Goal: Task Accomplishment & Management: Complete application form

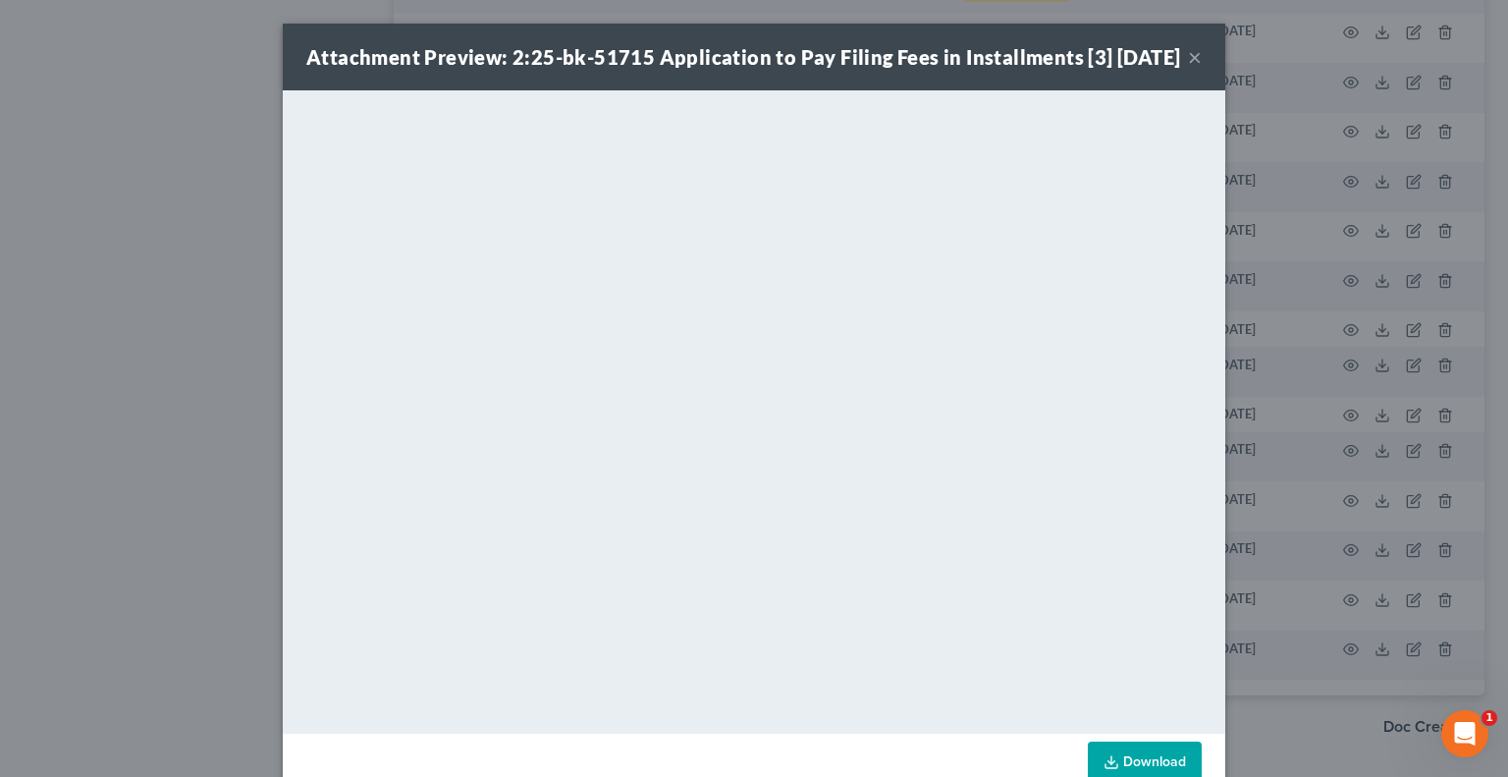
click at [1190, 69] on button "×" at bounding box center [1195, 57] width 14 height 24
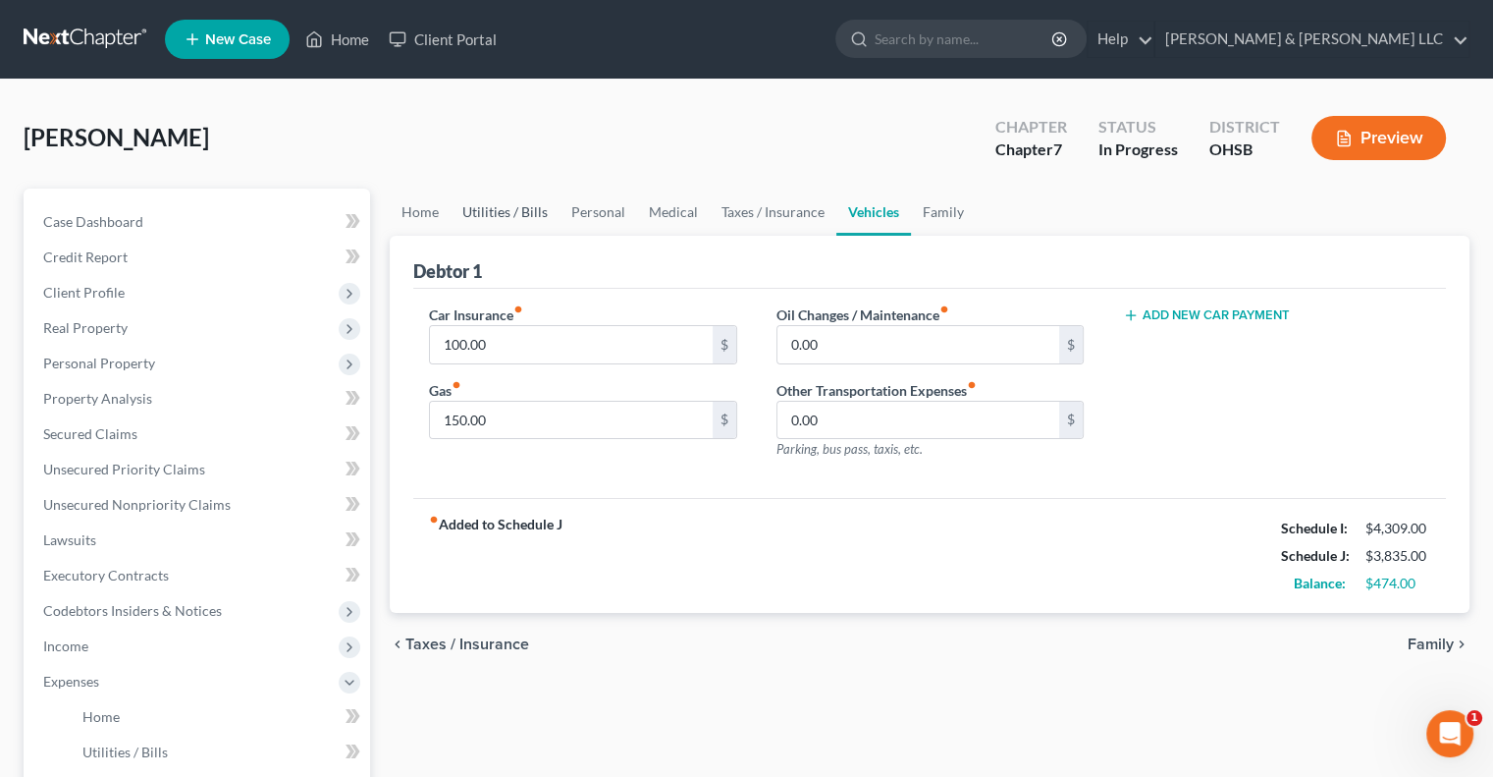
click at [531, 210] on link "Utilities / Bills" at bounding box center [505, 212] width 109 height 47
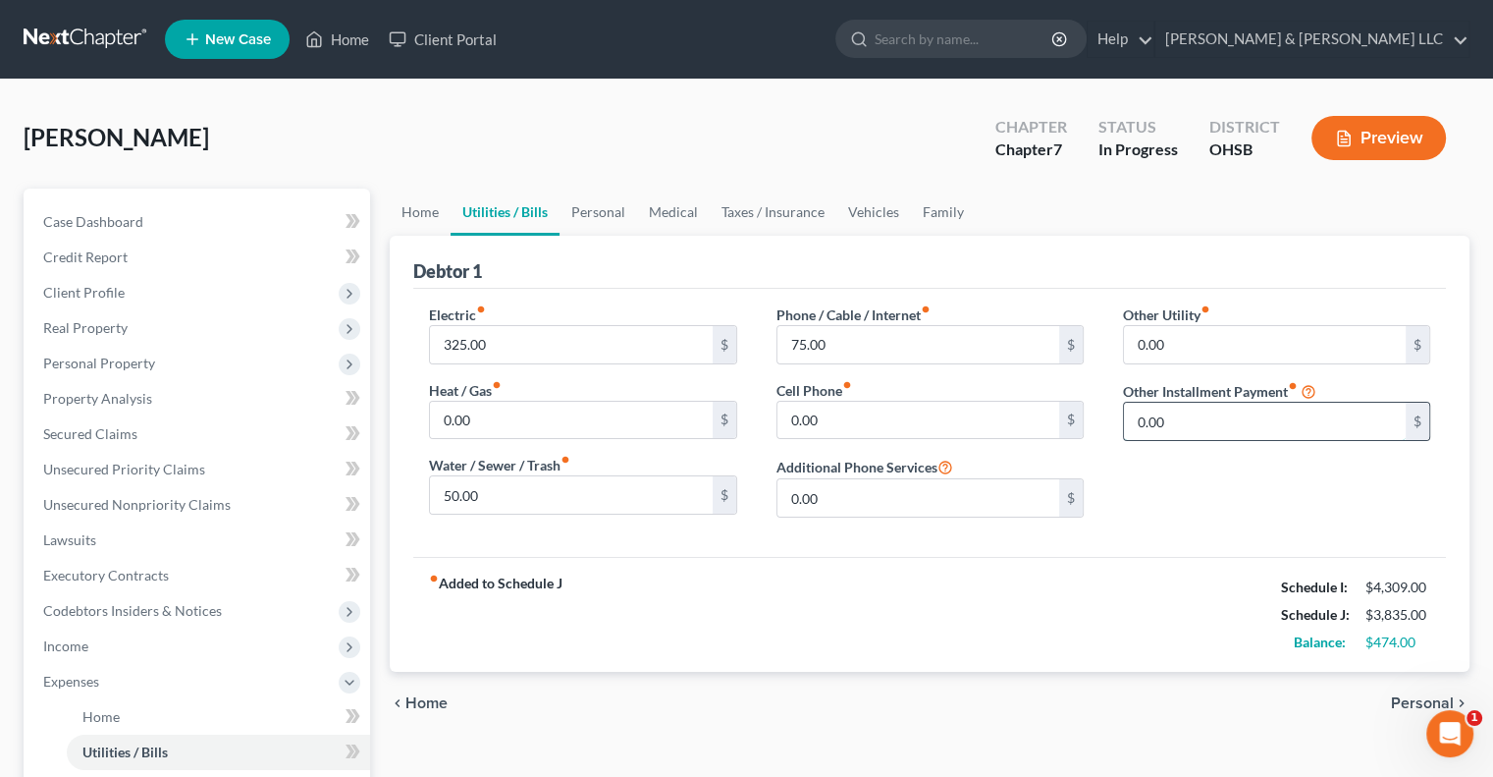
click at [1188, 417] on input "0.00" at bounding box center [1265, 421] width 282 height 37
type input "450"
click at [1182, 466] on input "text" at bounding box center [1276, 476] width 305 height 37
type input "Anticipated Vehicle Payment"
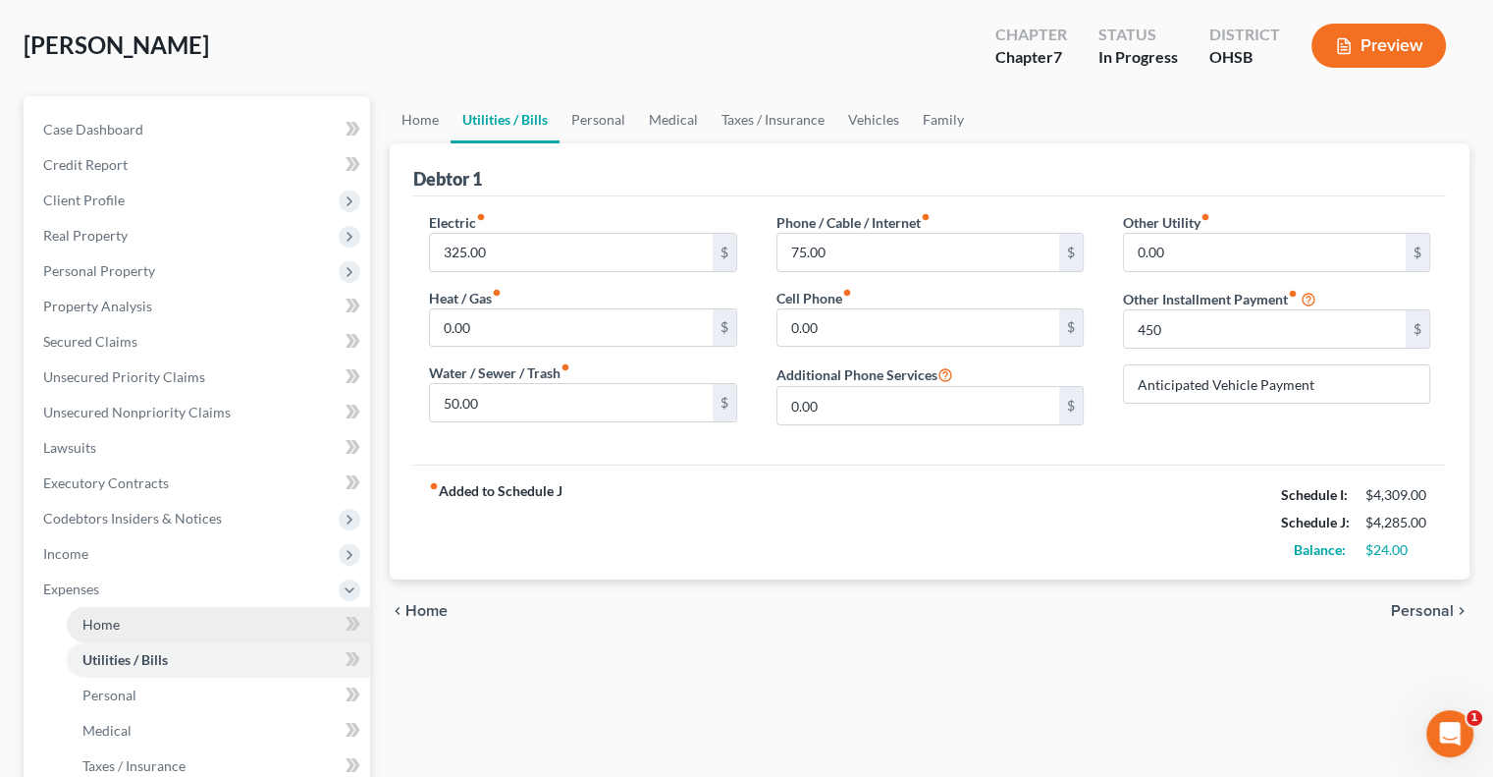
scroll to position [295, 0]
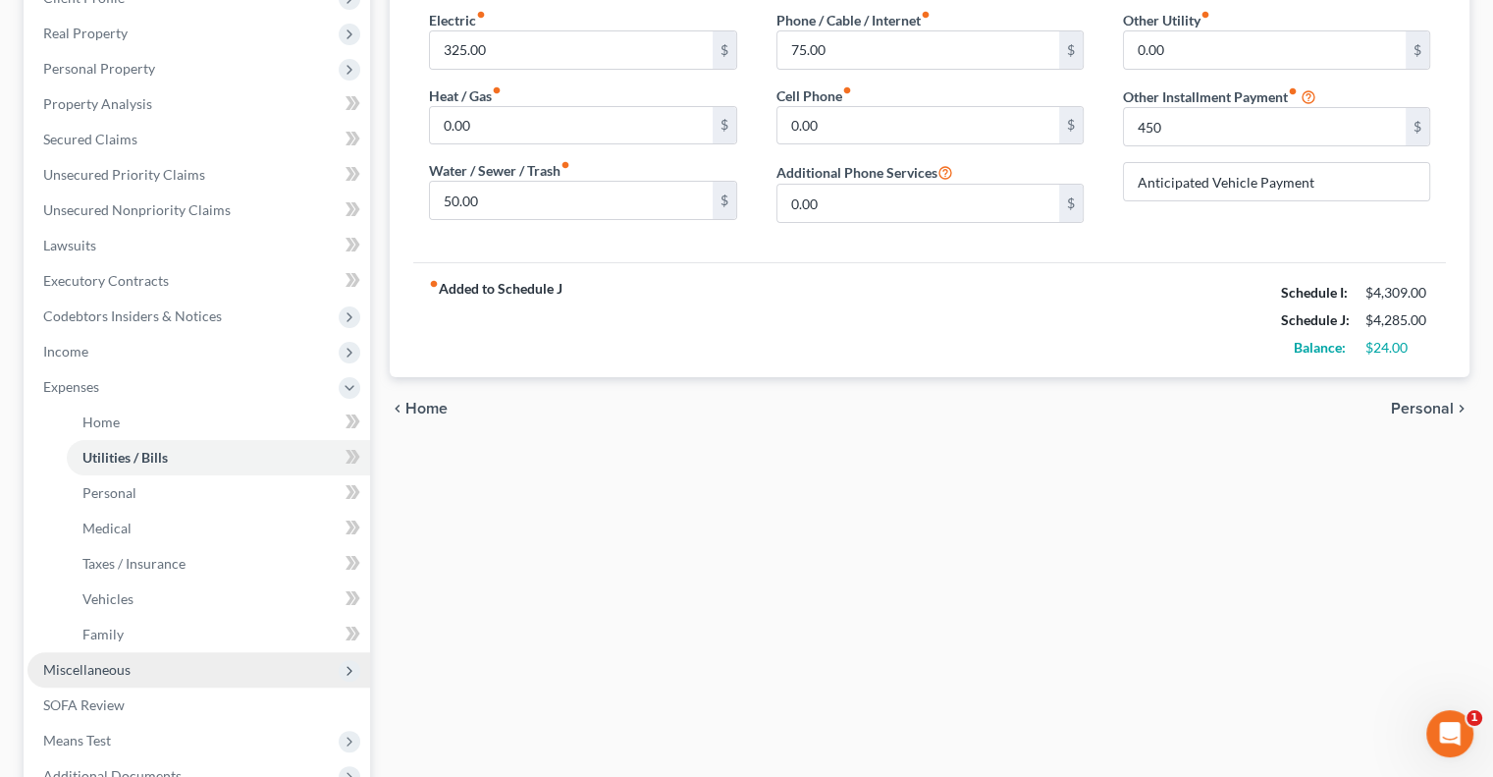
click at [115, 675] on span "Miscellaneous" at bounding box center [86, 669] width 87 height 17
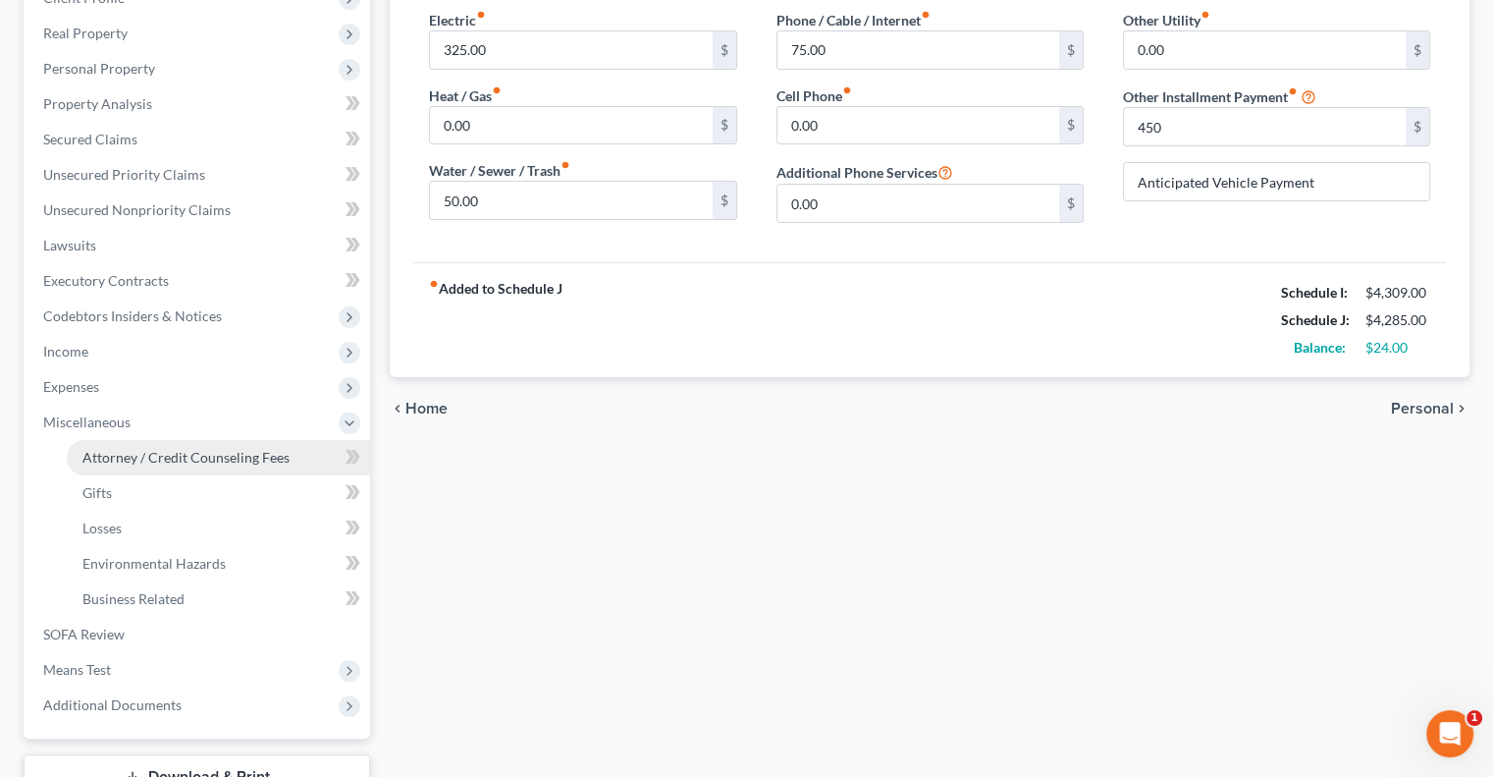
click at [152, 462] on span "Attorney / Credit Counseling Fees" at bounding box center [185, 457] width 207 height 17
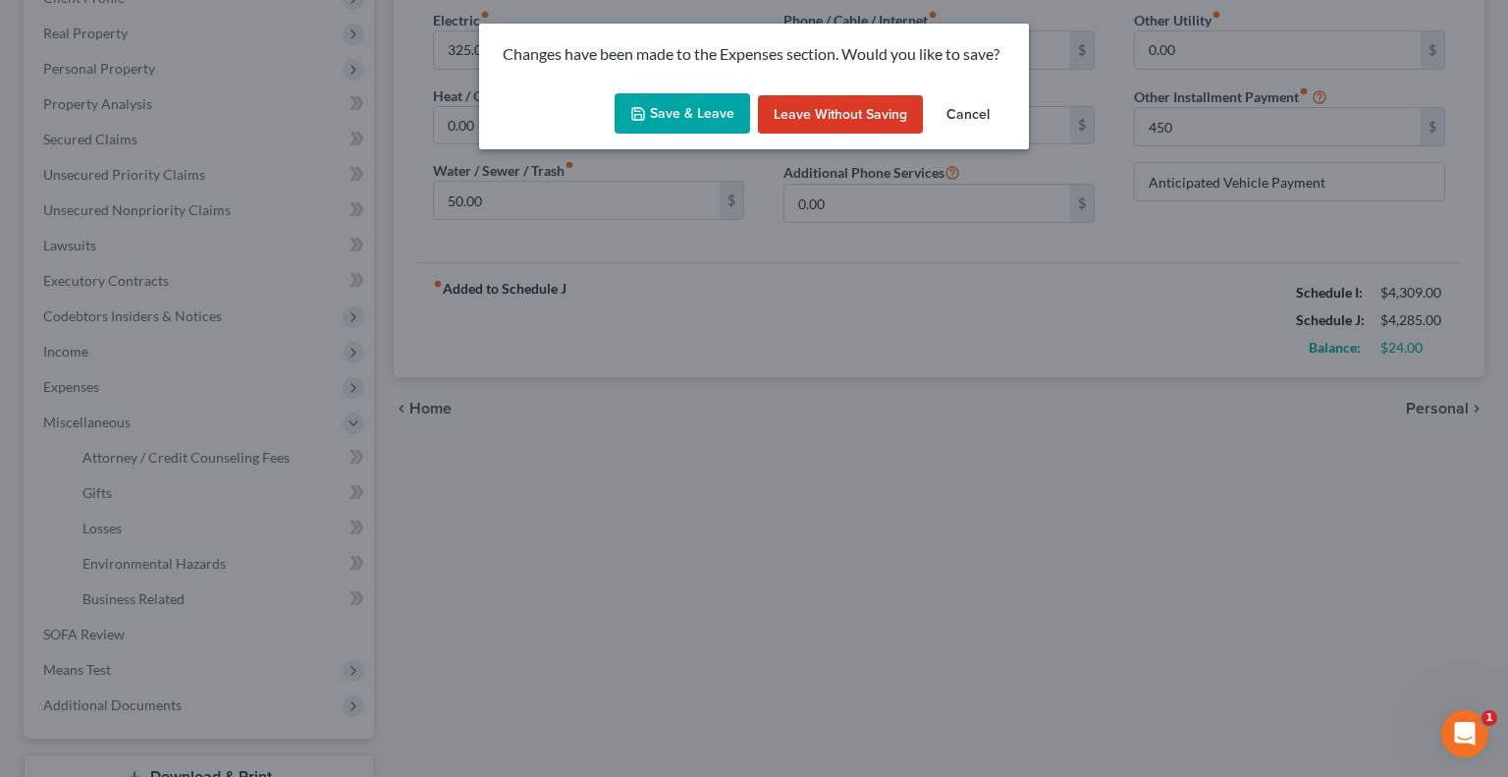
click at [641, 121] on button "Save & Leave" at bounding box center [682, 113] width 135 height 41
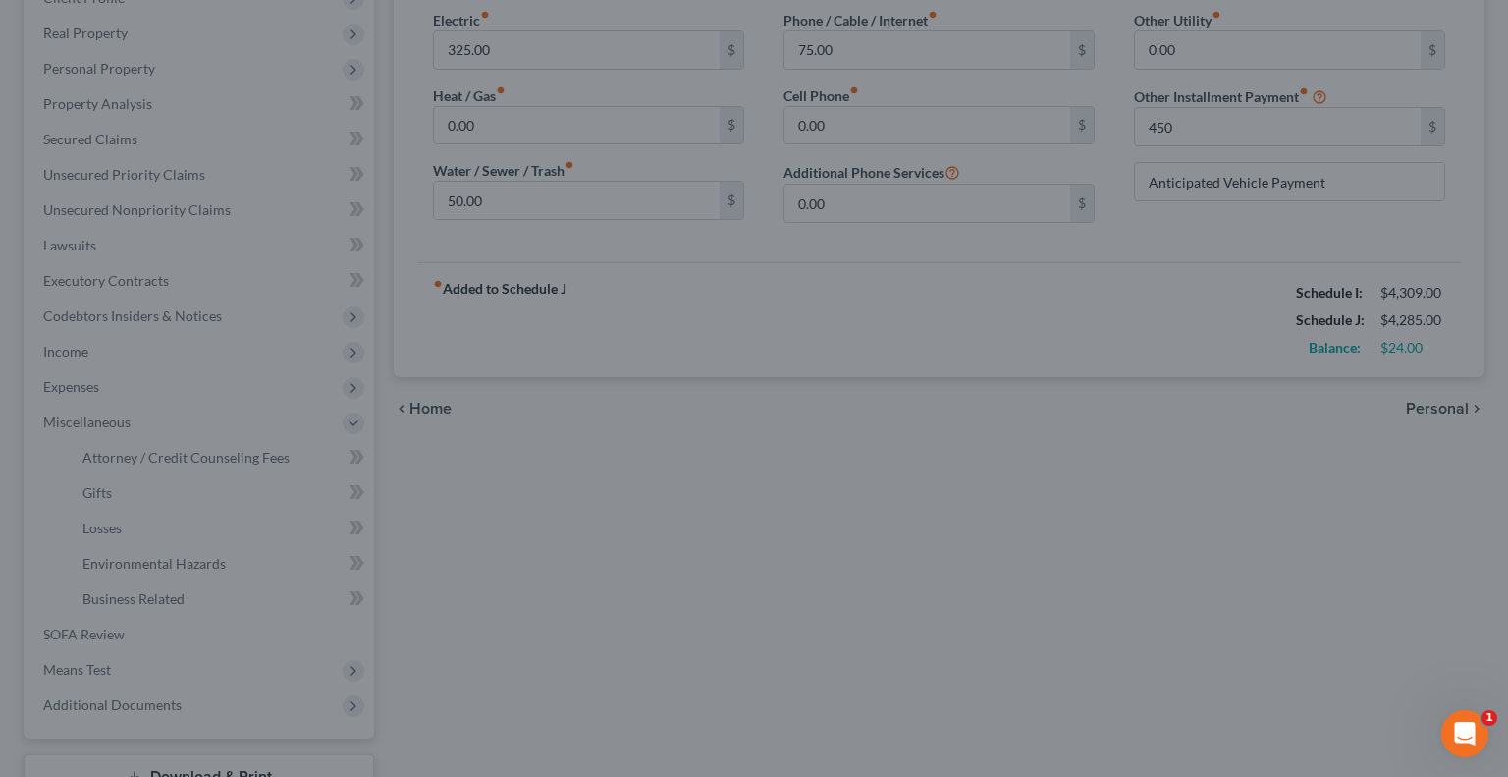
type input "450.00"
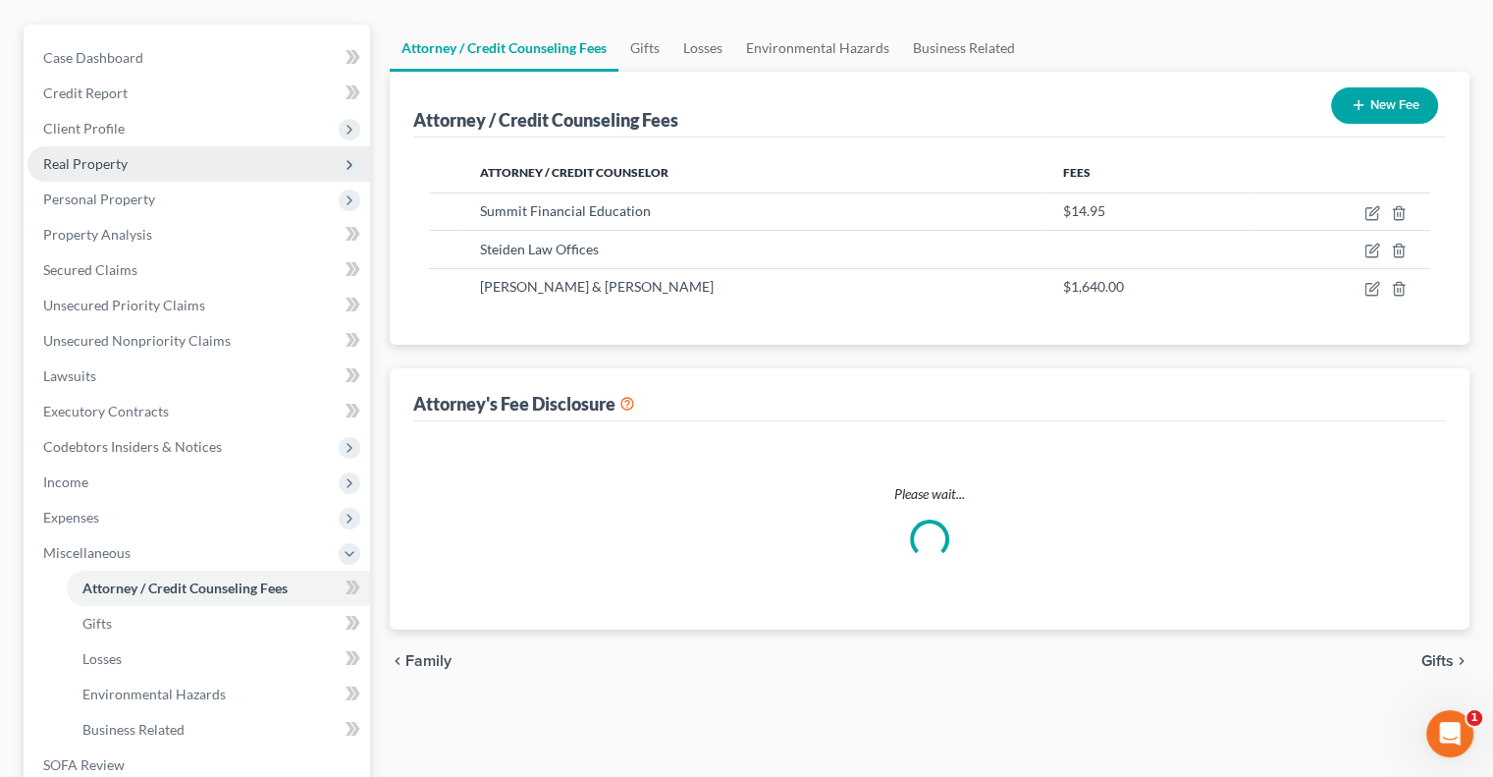
scroll to position [18, 0]
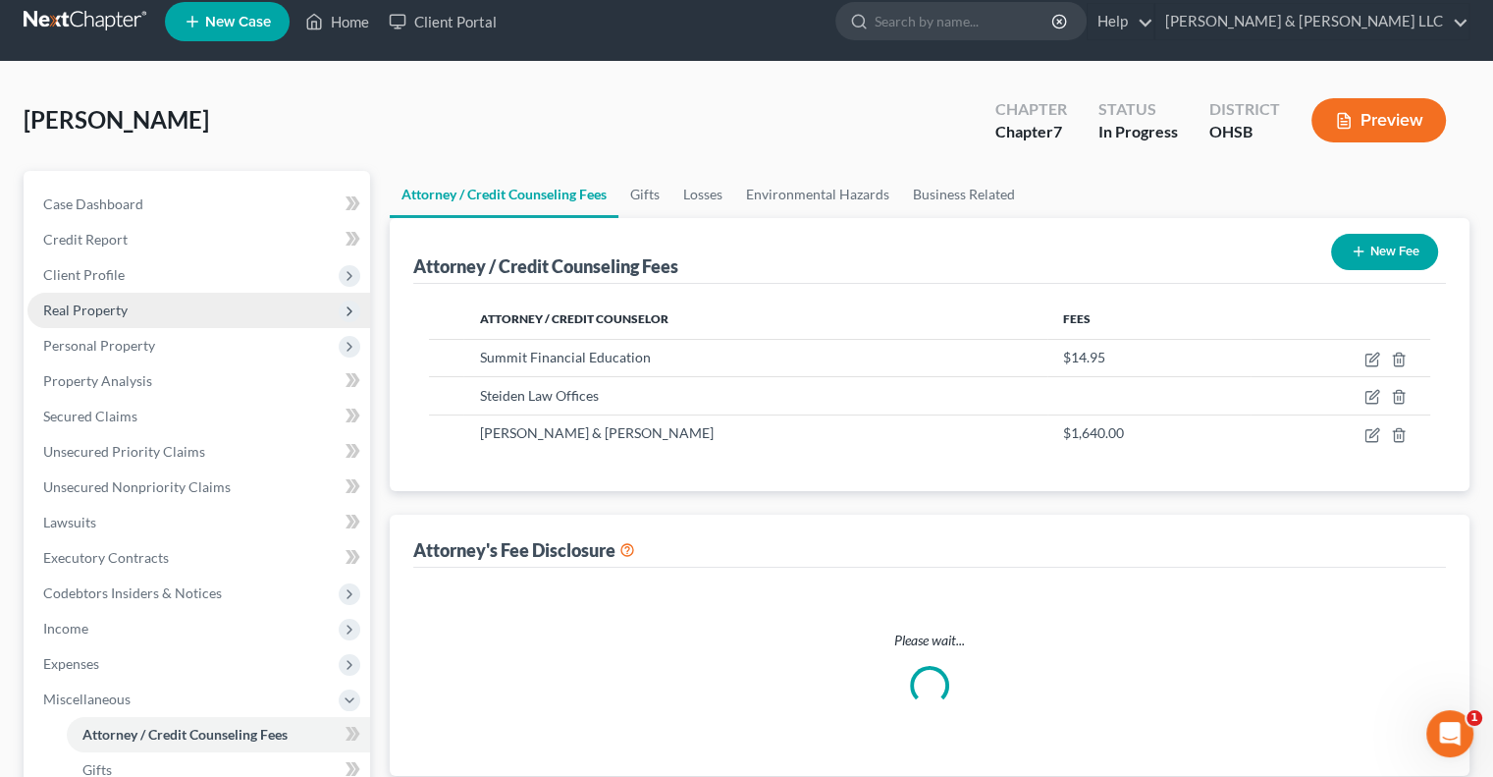
select select "0"
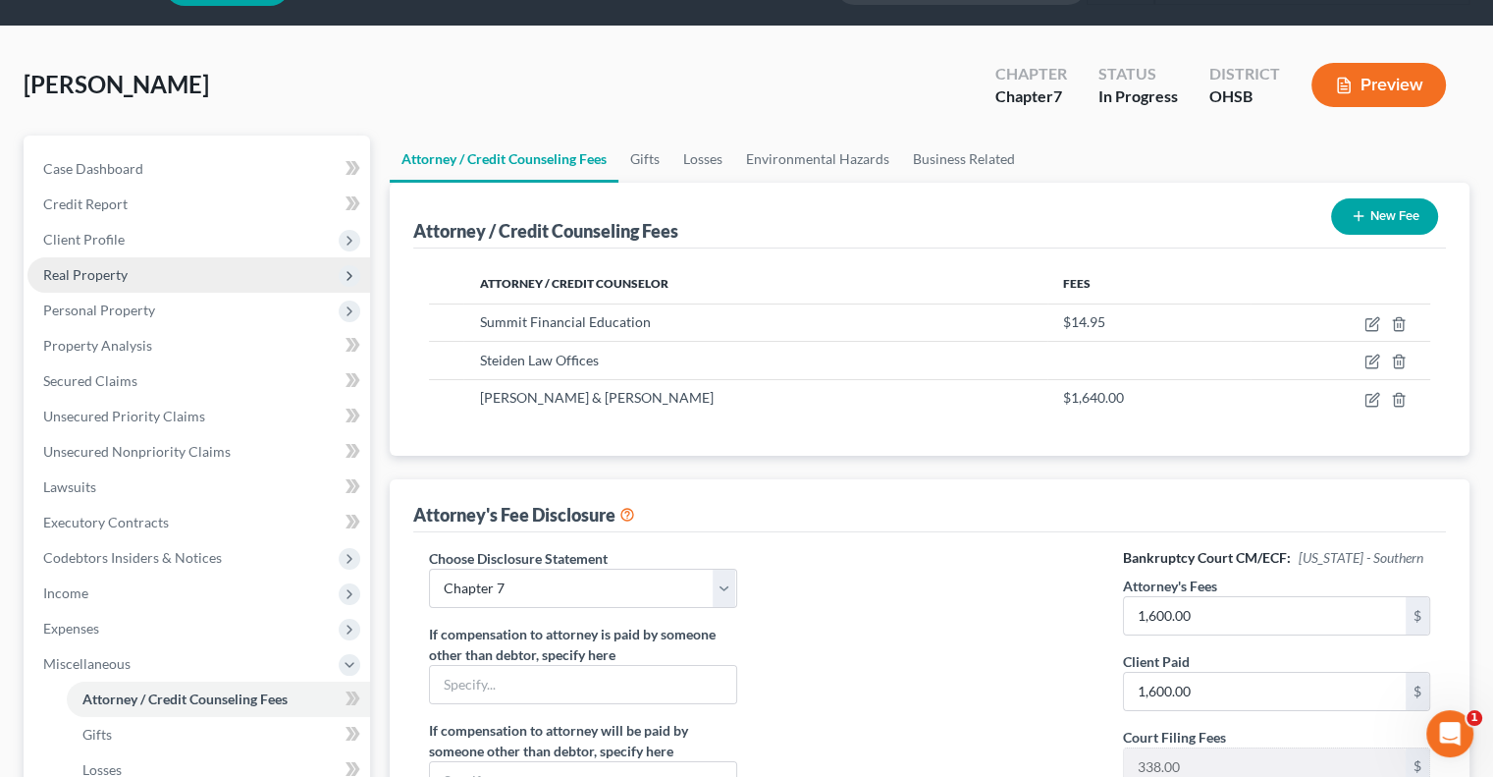
scroll to position [98, 0]
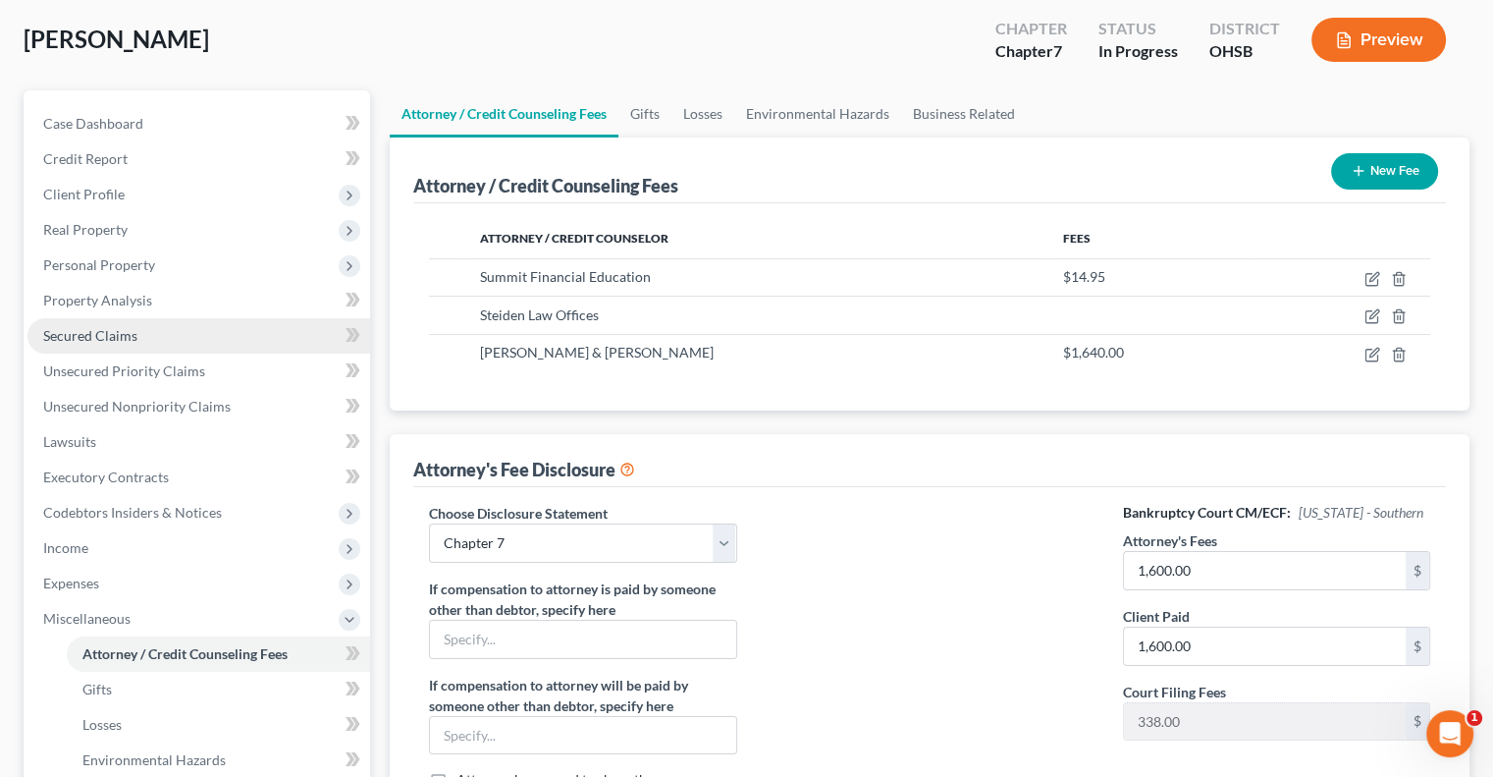
click at [131, 329] on span "Secured Claims" at bounding box center [90, 335] width 94 height 17
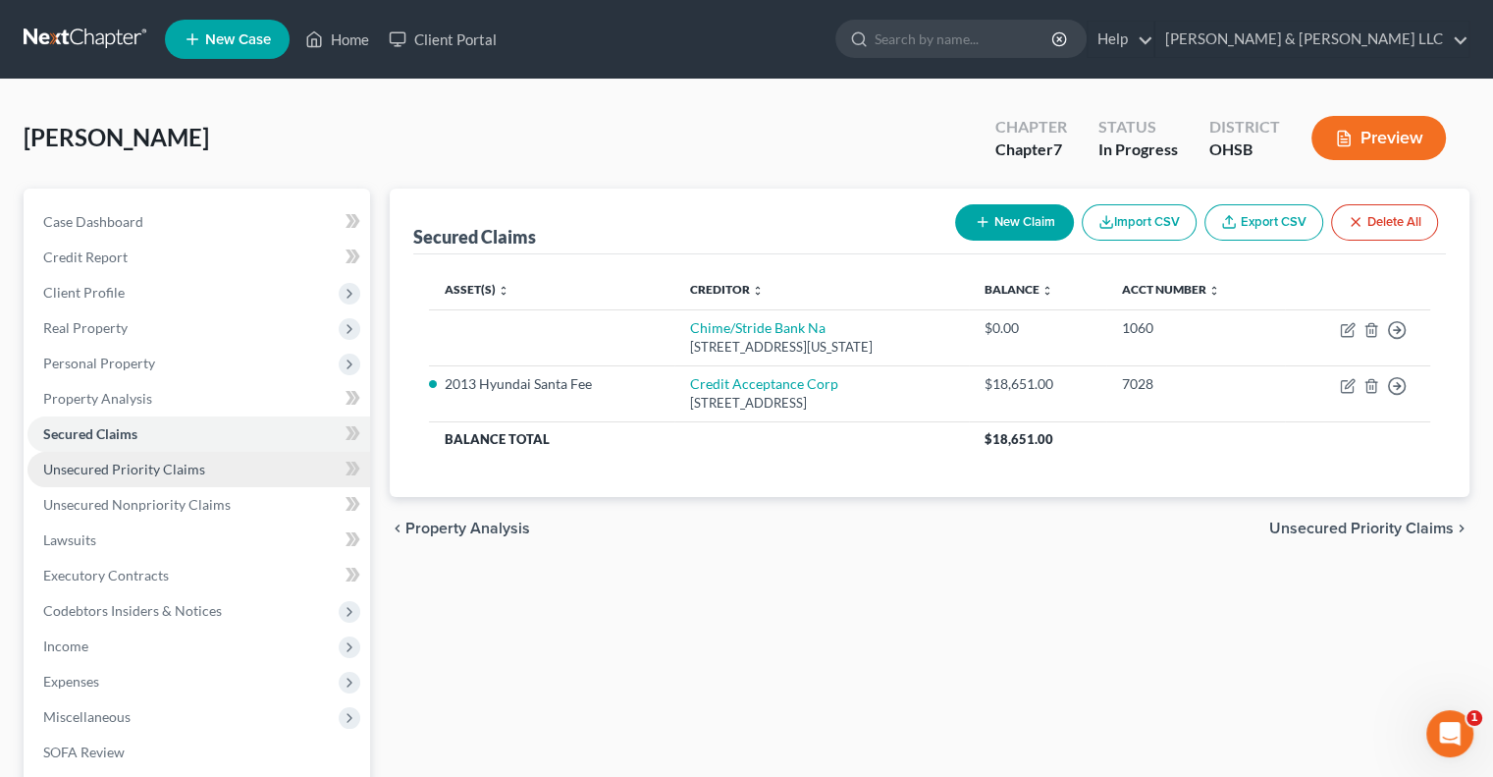
click at [129, 481] on link "Unsecured Priority Claims" at bounding box center [198, 469] width 343 height 35
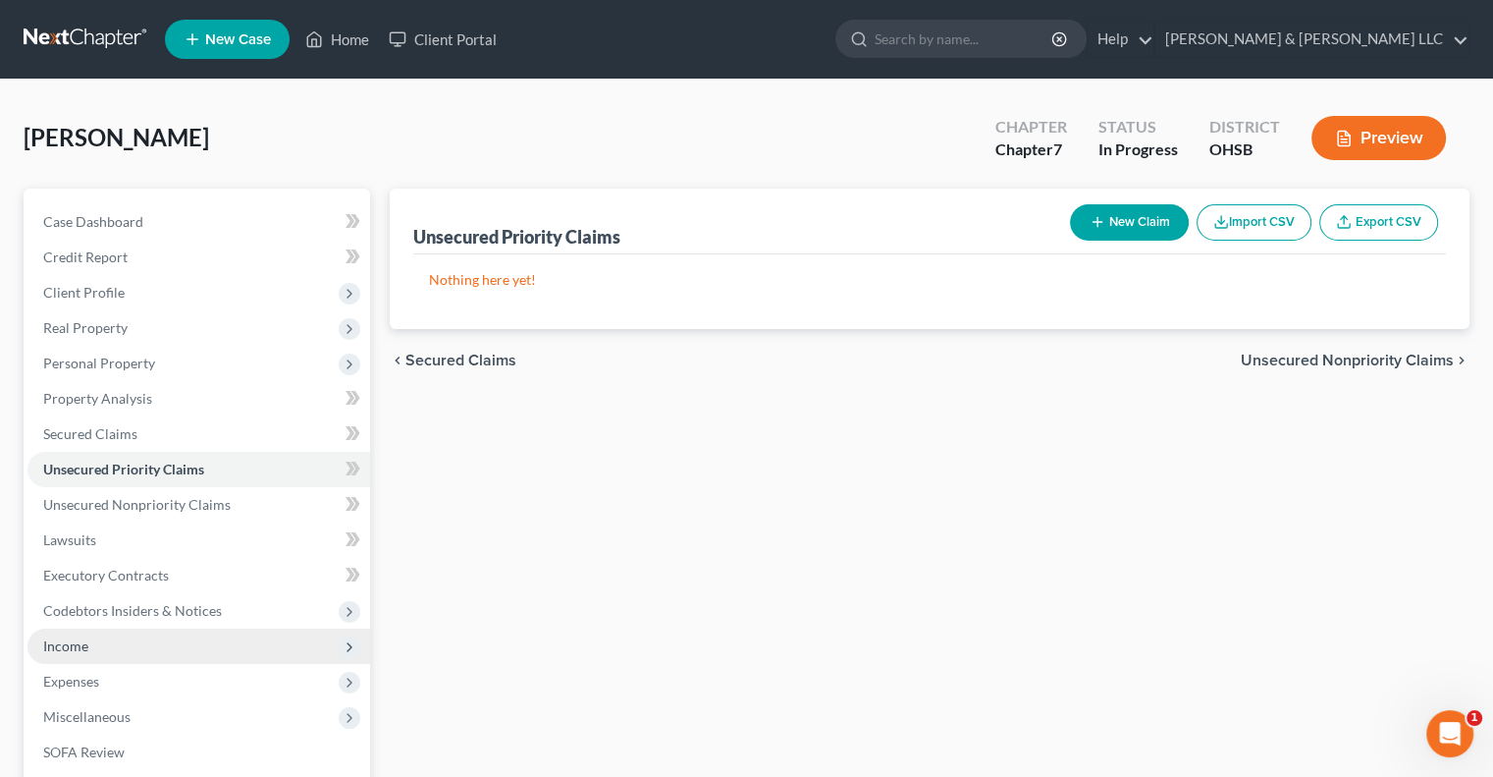
click at [86, 647] on span "Income" at bounding box center [65, 645] width 45 height 17
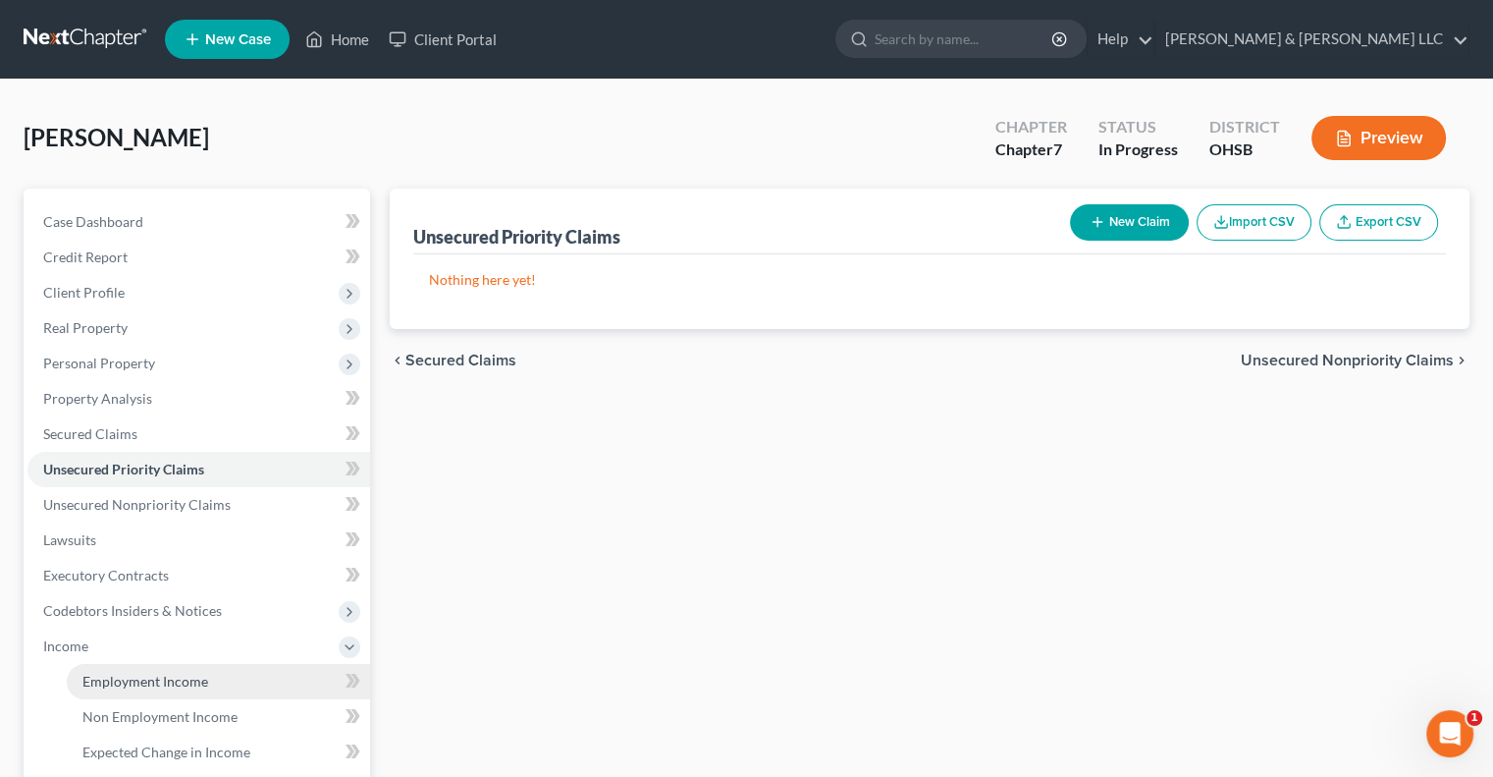
click at [114, 690] on link "Employment Income" at bounding box center [218, 681] width 303 height 35
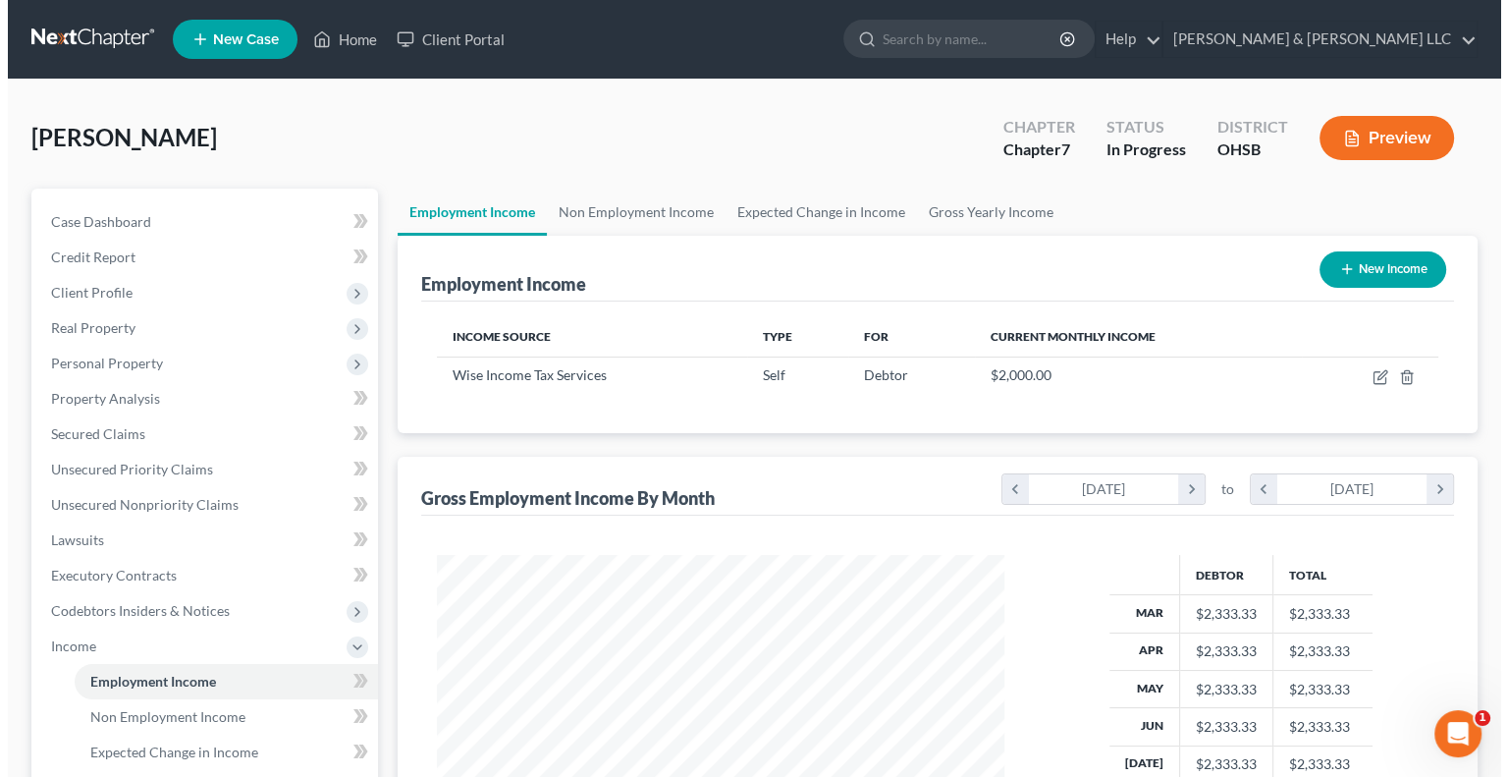
scroll to position [350, 606]
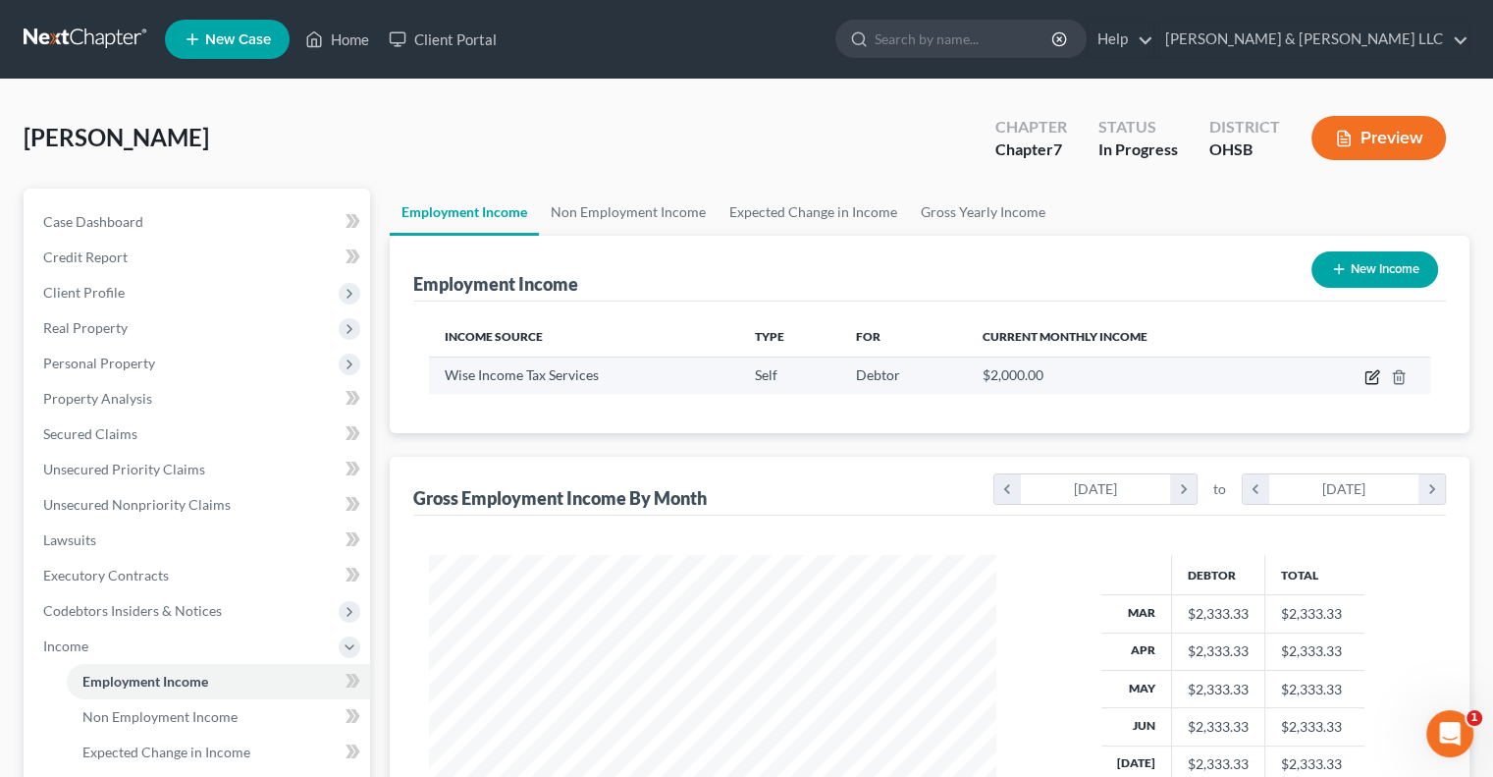
click at [1375, 372] on icon "button" at bounding box center [1374, 374] width 9 height 9
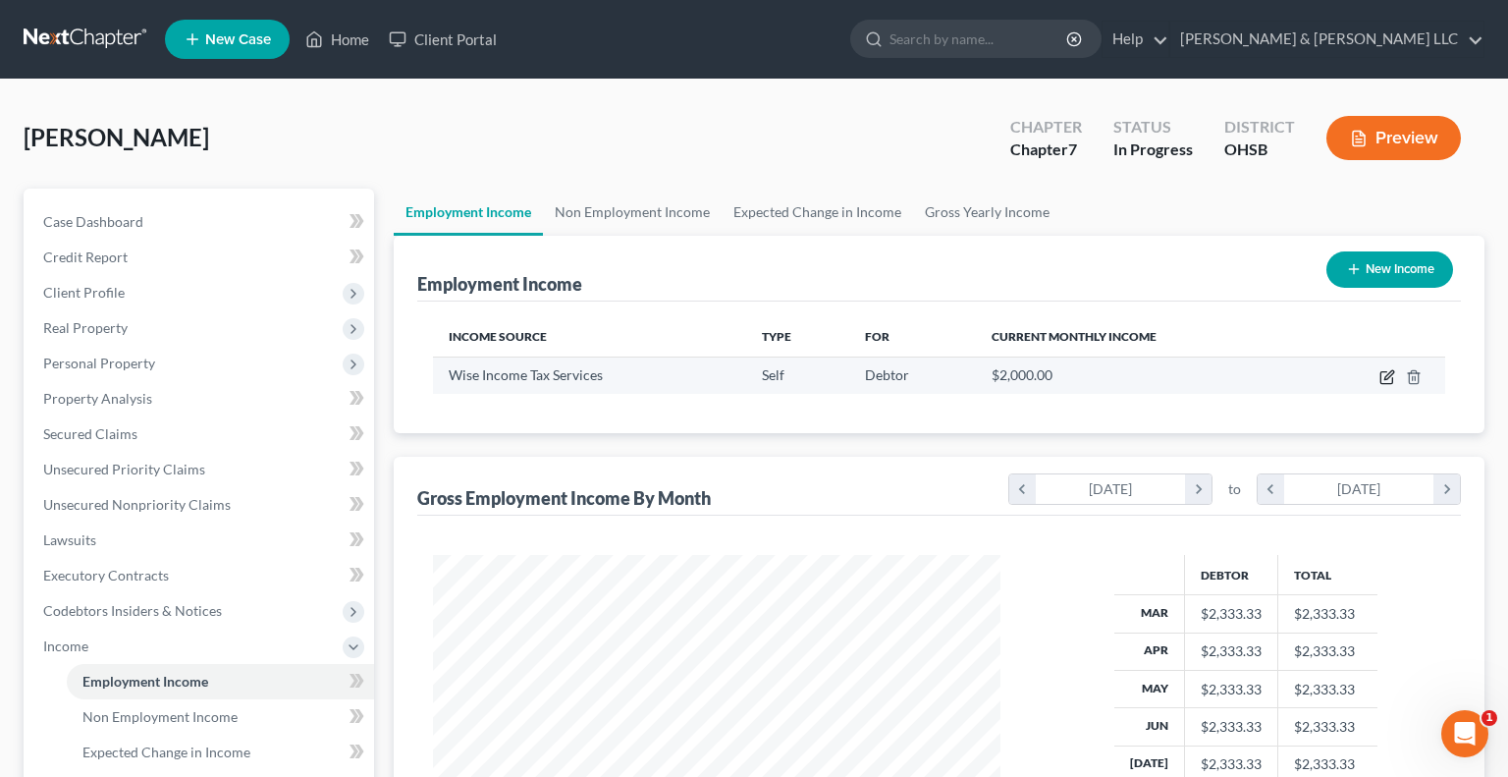
select select "1"
select select "0"
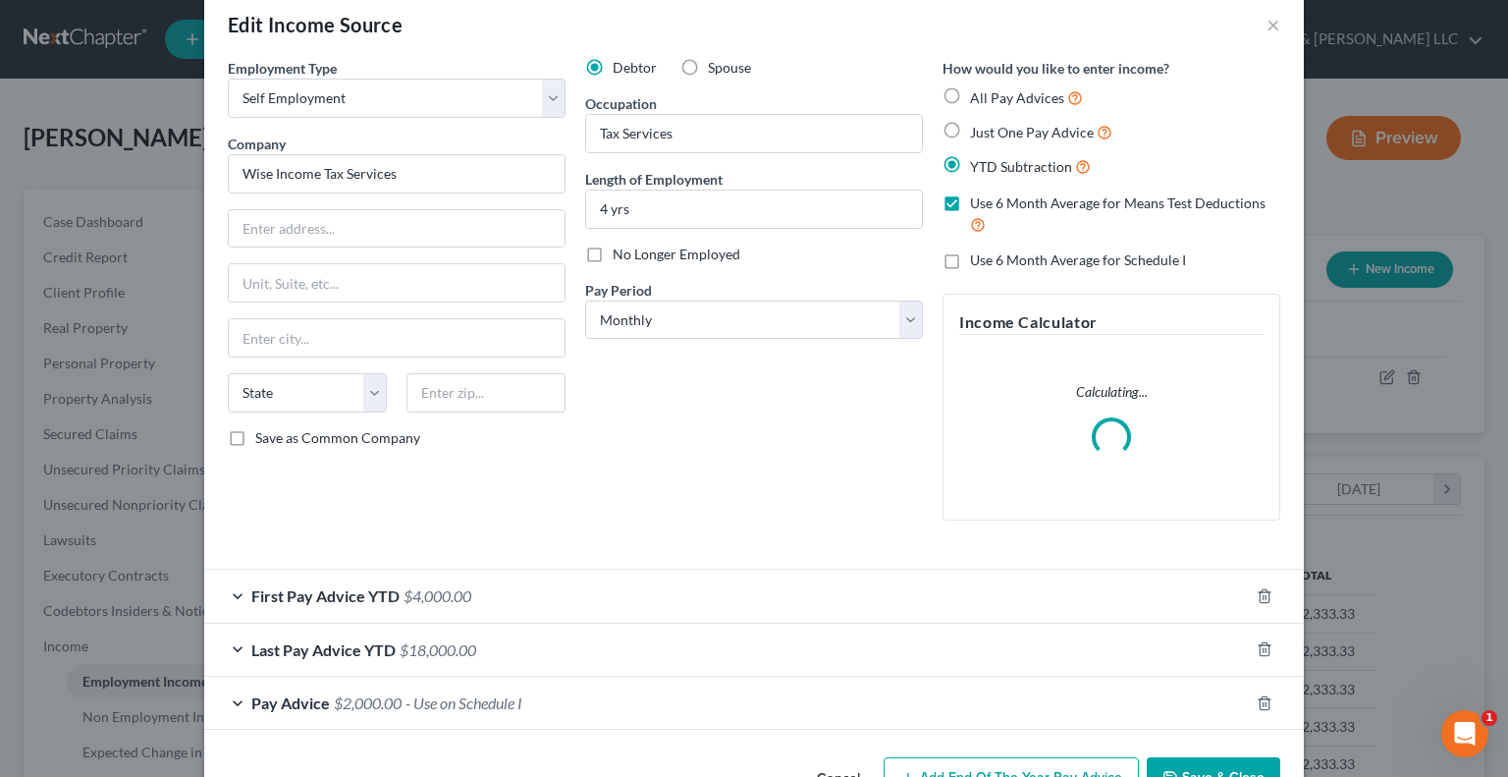
scroll to position [91, 0]
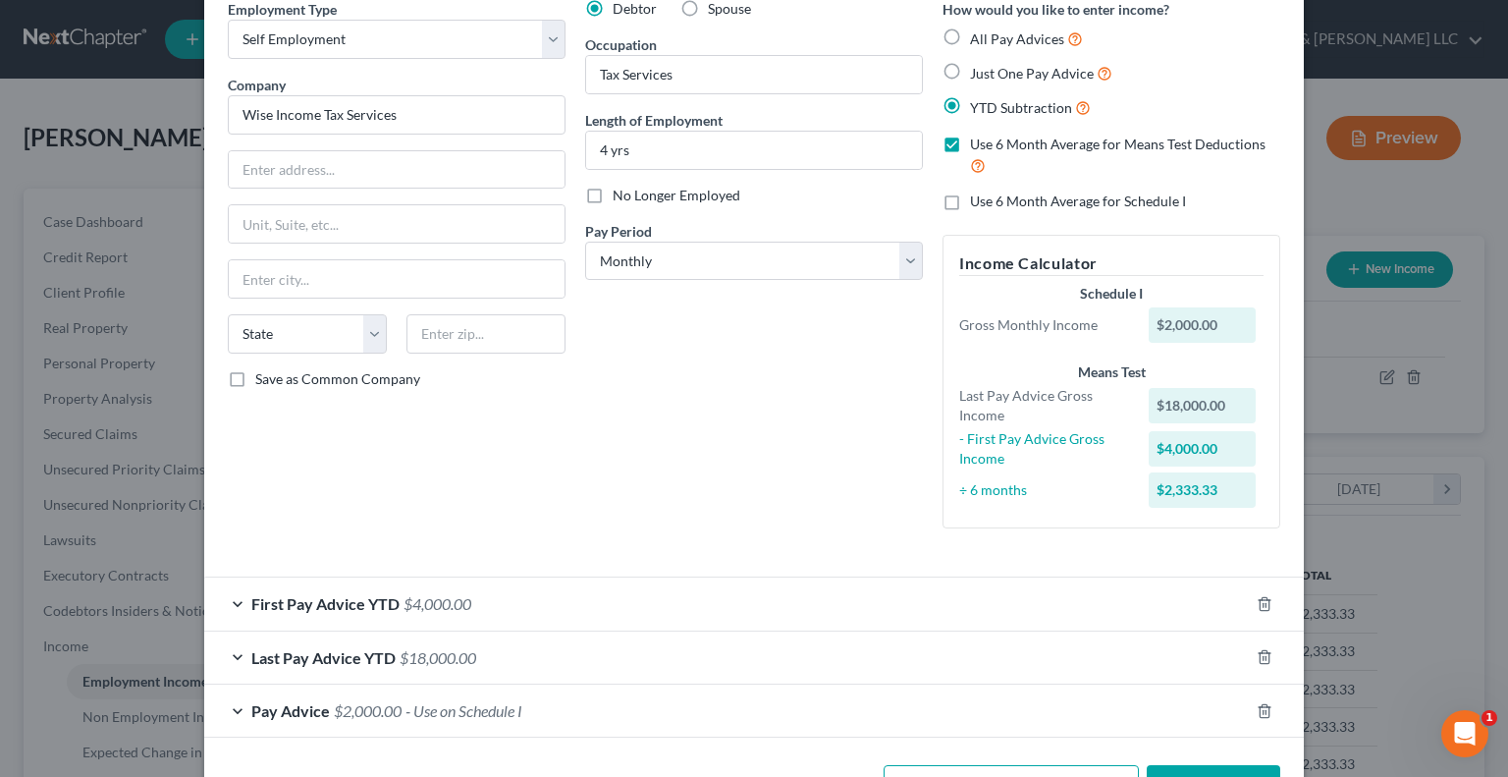
click at [232, 655] on div "Last Pay Advice YTD $18,000.00" at bounding box center [726, 657] width 1045 height 52
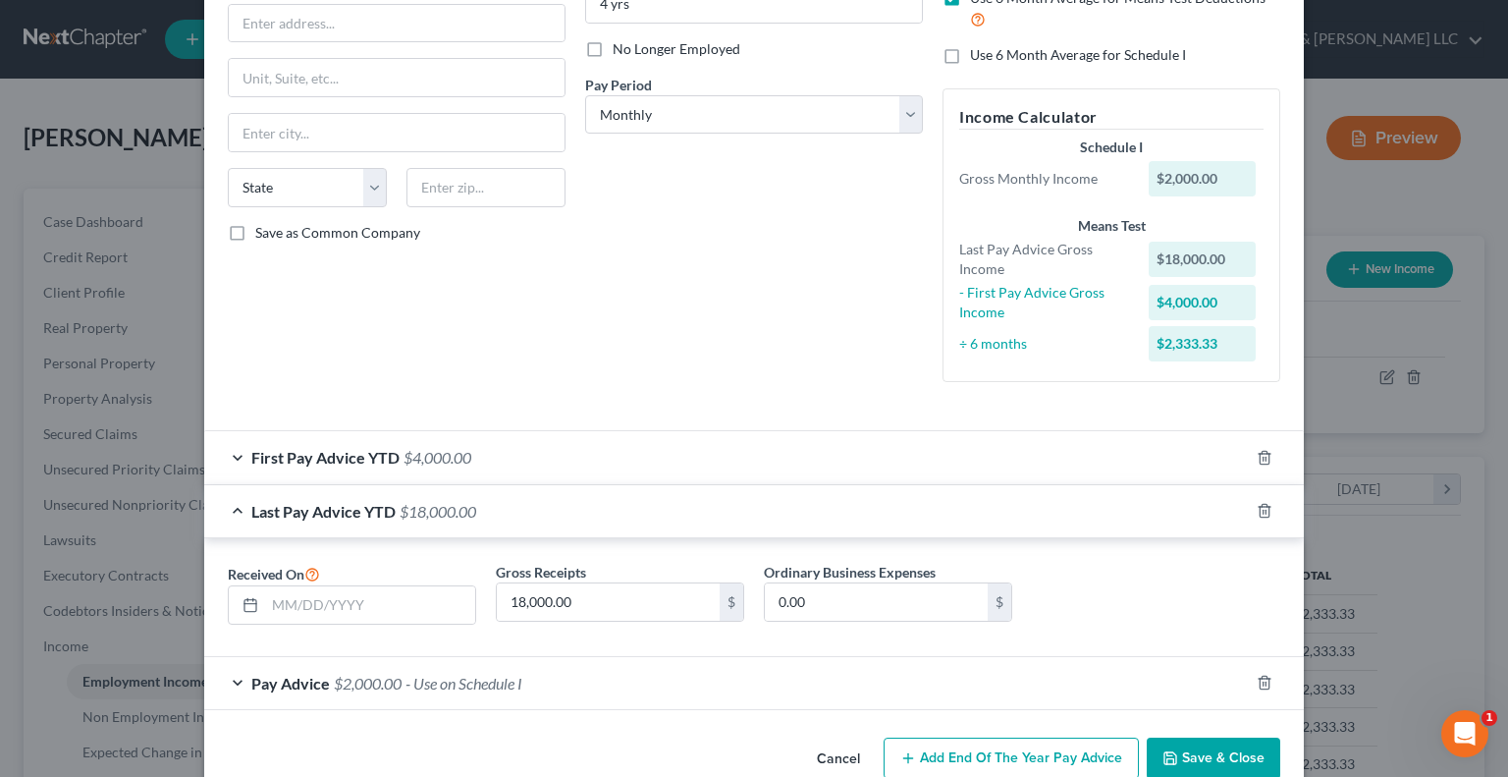
scroll to position [276, 0]
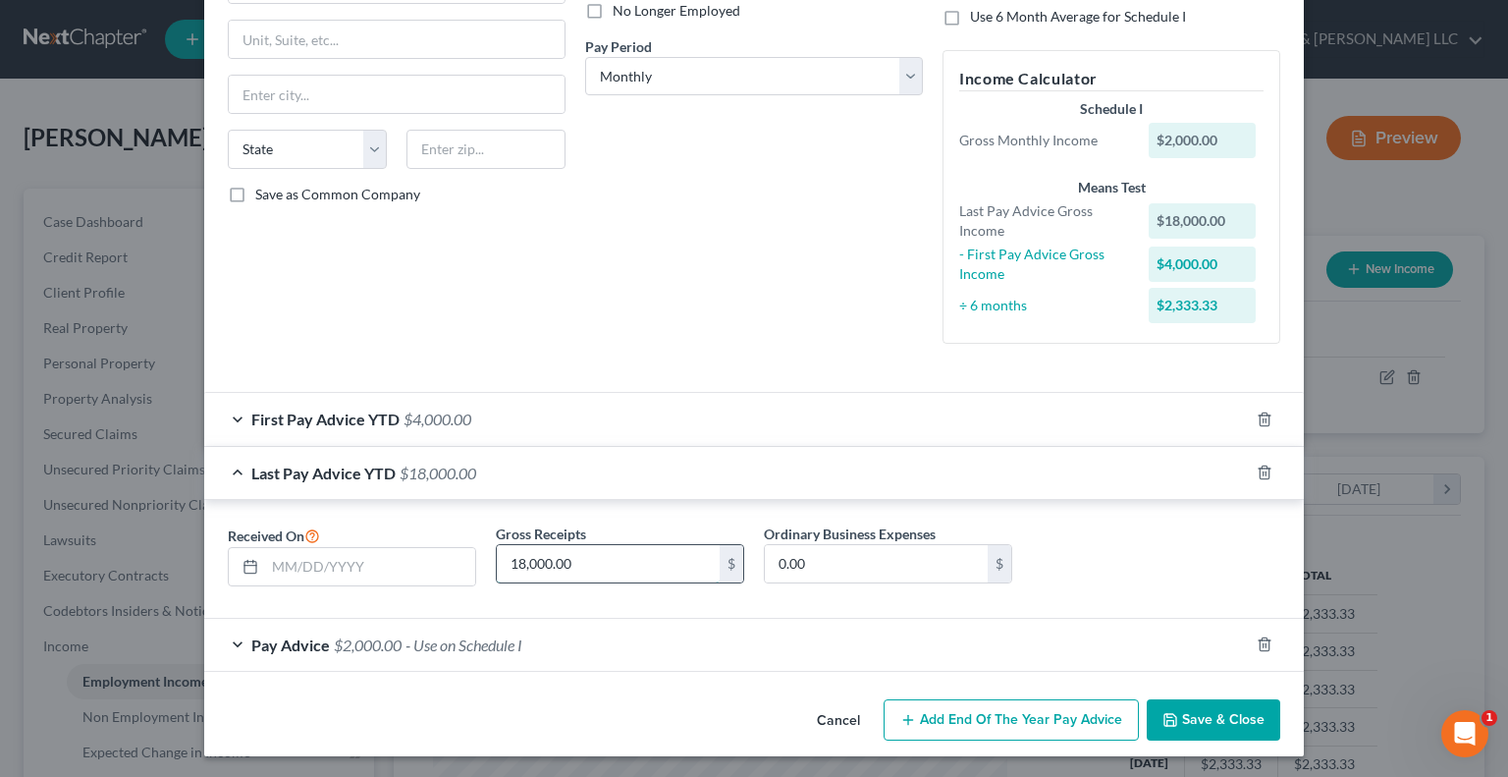
click at [596, 565] on input "18,000.00" at bounding box center [608, 563] width 223 height 37
paste input "4,126.4"
type input "14,126.4"
click at [1257, 416] on icon "button" at bounding box center [1265, 419] width 16 height 16
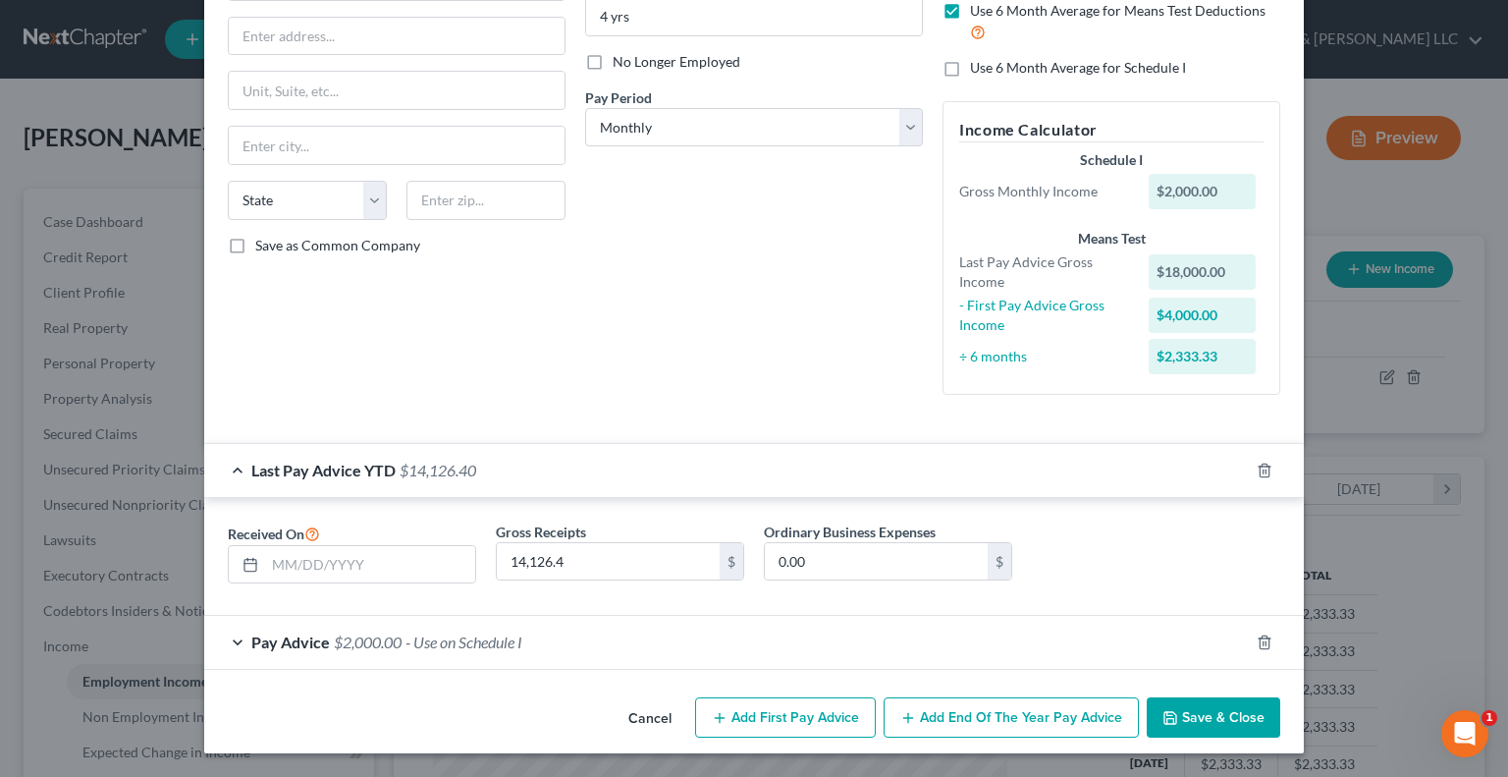
scroll to position [224, 0]
click at [230, 638] on div "Pay Advice $2,000.00 - Use on Schedule I" at bounding box center [726, 643] width 1045 height 52
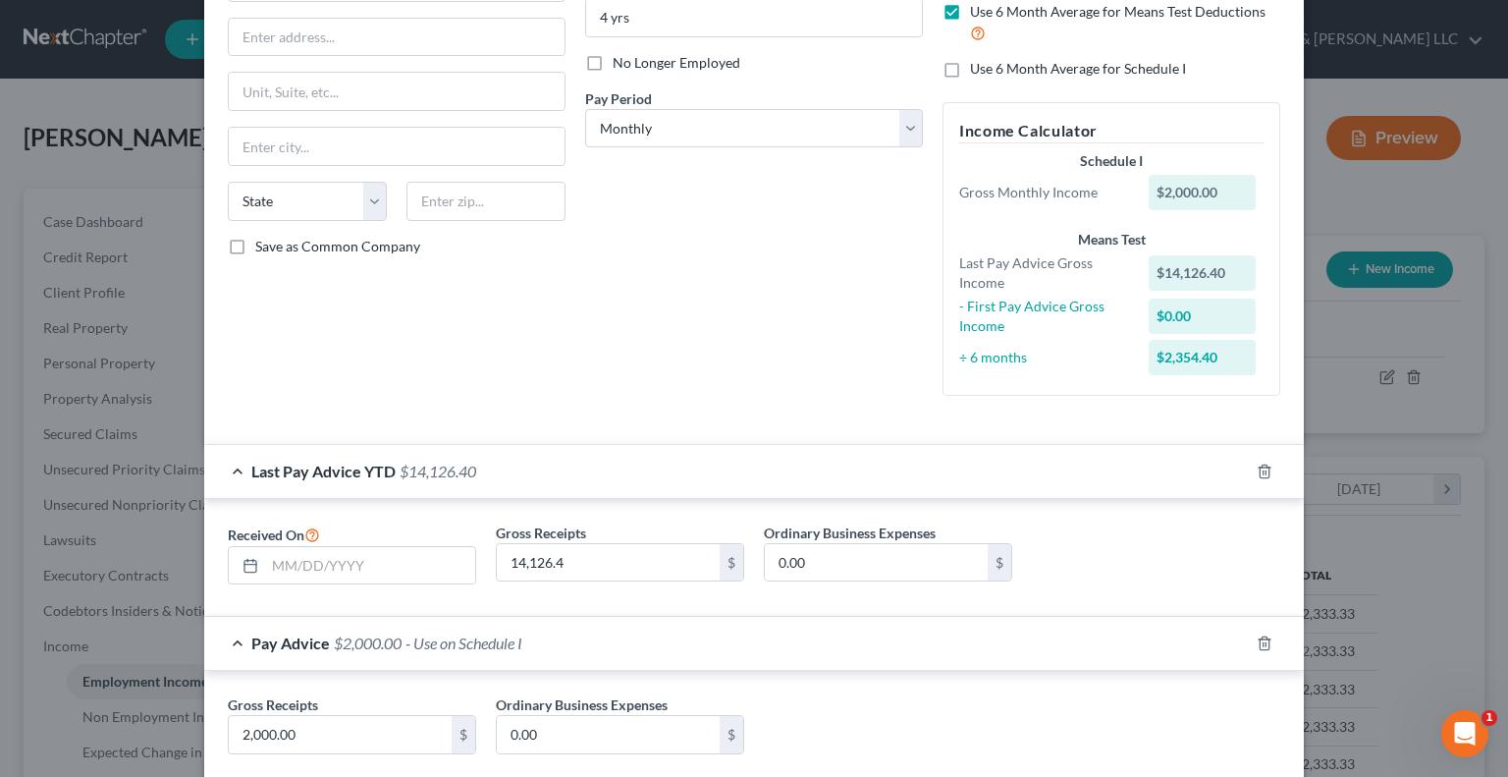
scroll to position [276, 0]
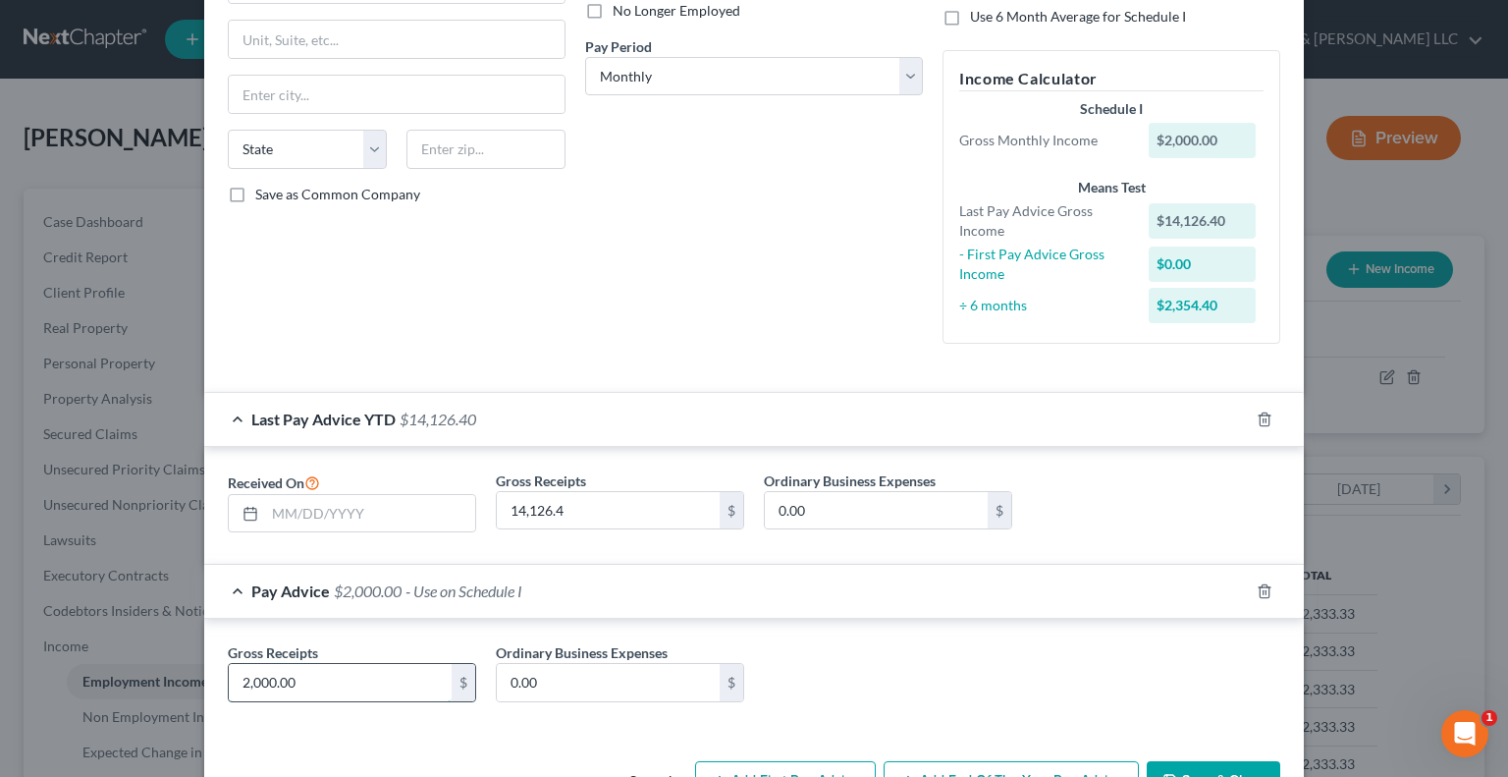
click at [312, 680] on input "2,000.00" at bounding box center [340, 682] width 223 height 37
type input "3"
type input "2,350"
type input "135"
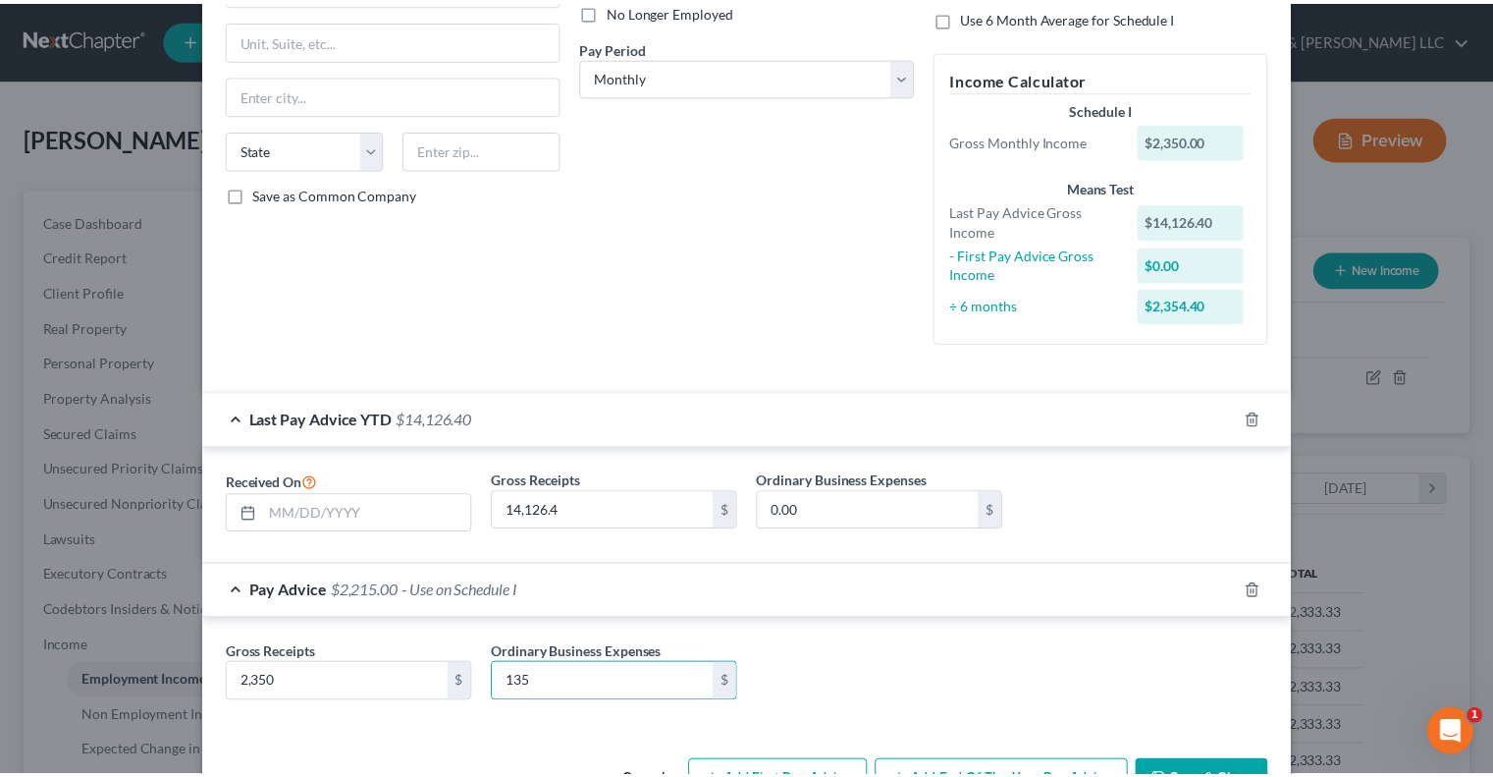
scroll to position [298, 0]
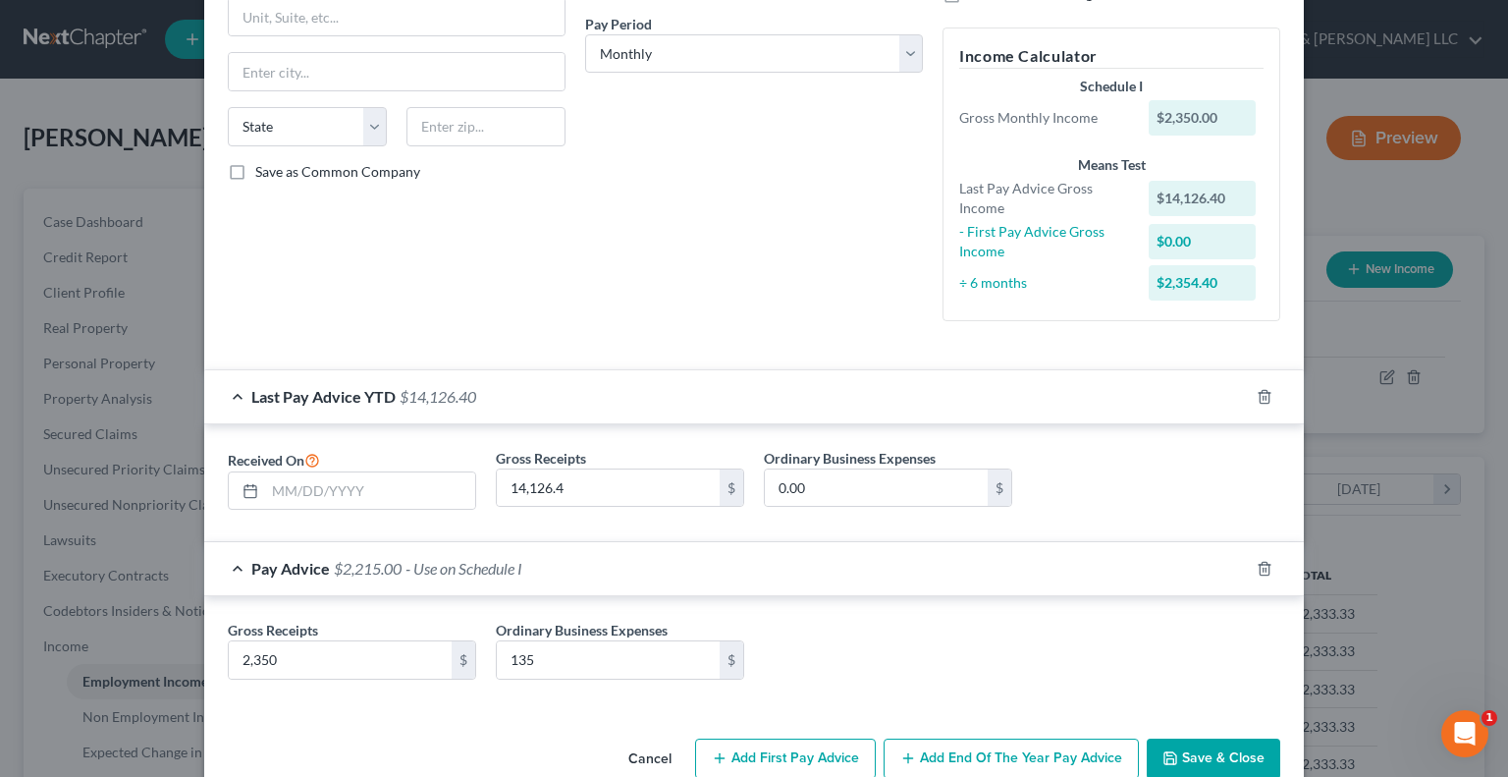
click at [1176, 753] on button "Save & Close" at bounding box center [1214, 758] width 134 height 41
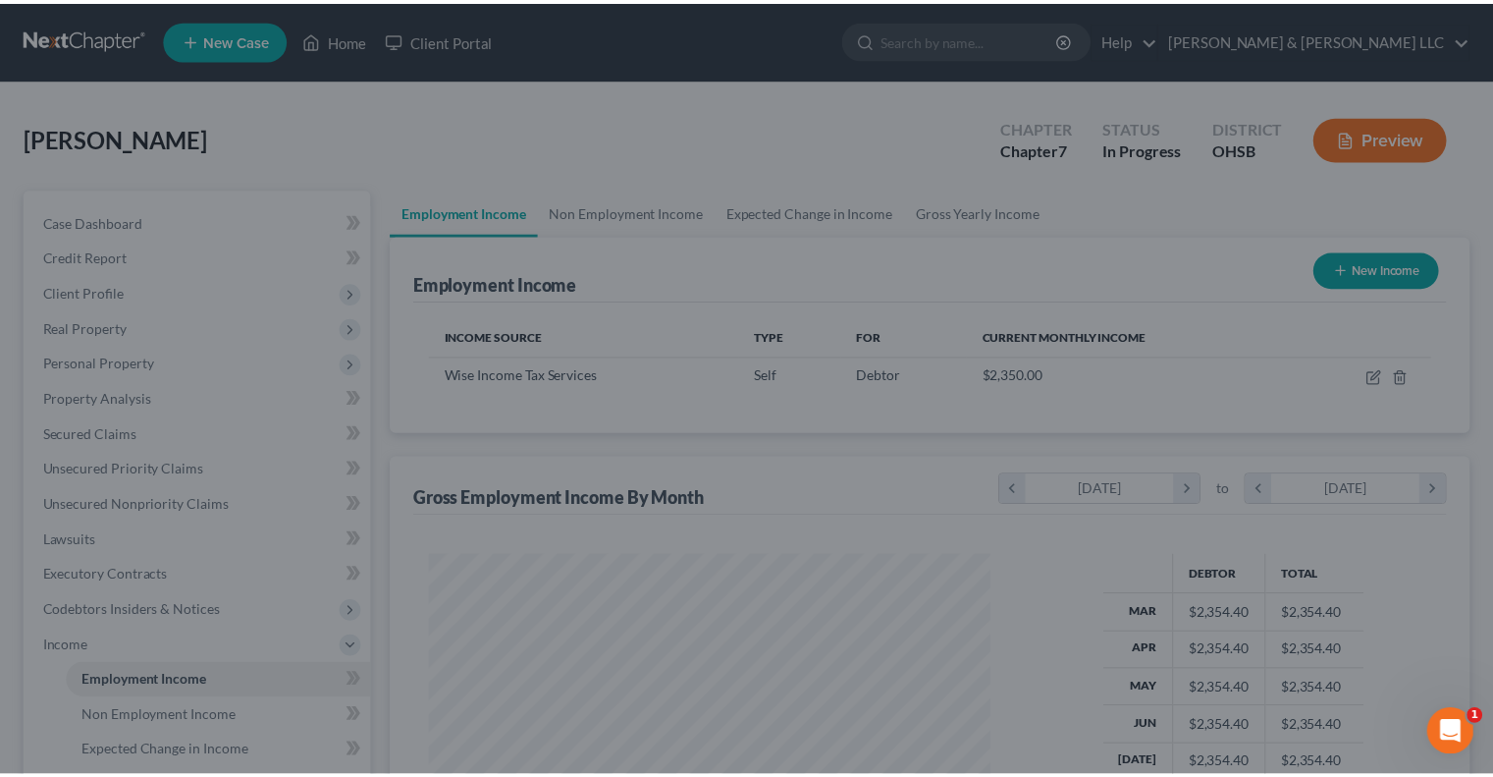
scroll to position [981477, 981220]
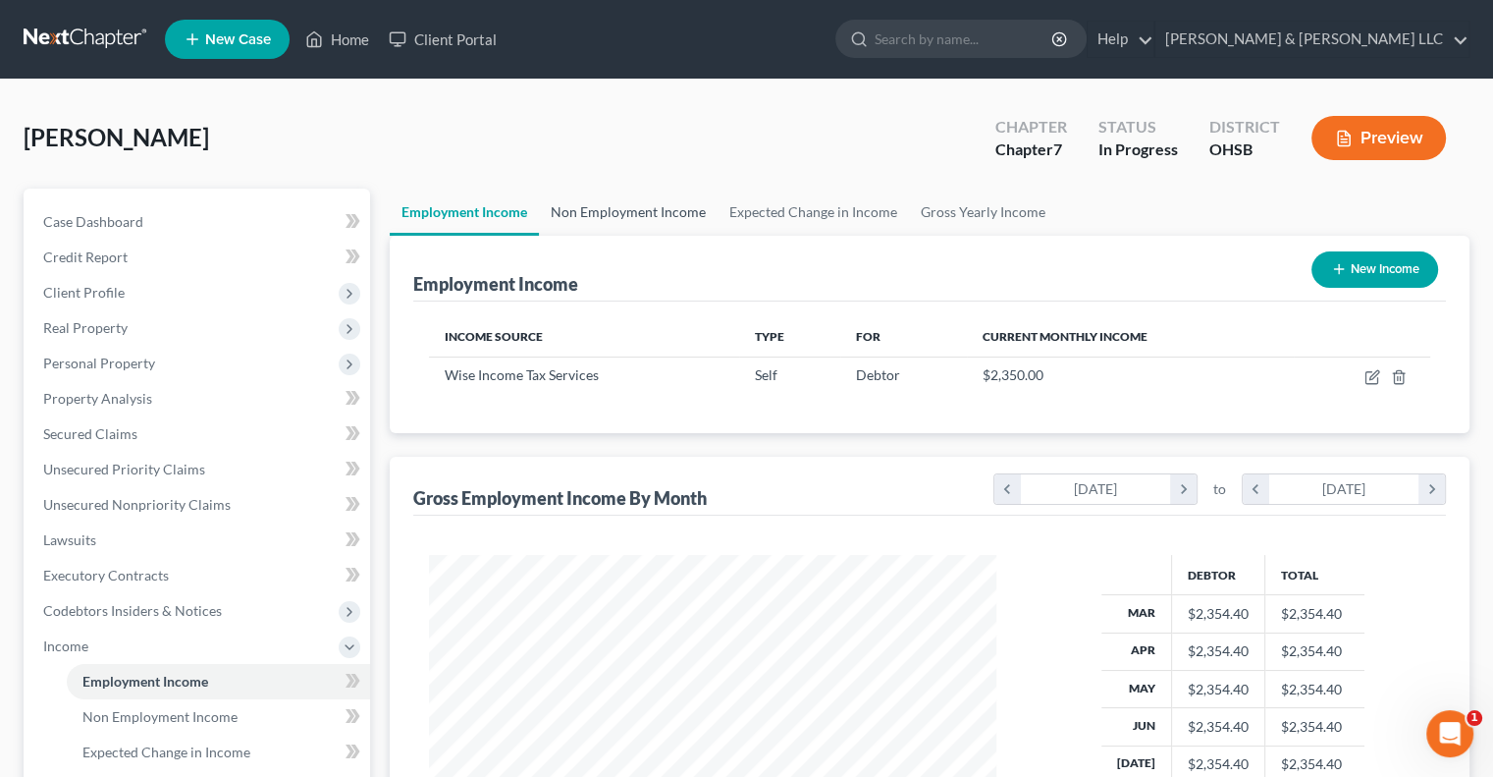
click at [648, 218] on link "Non Employment Income" at bounding box center [628, 212] width 179 height 47
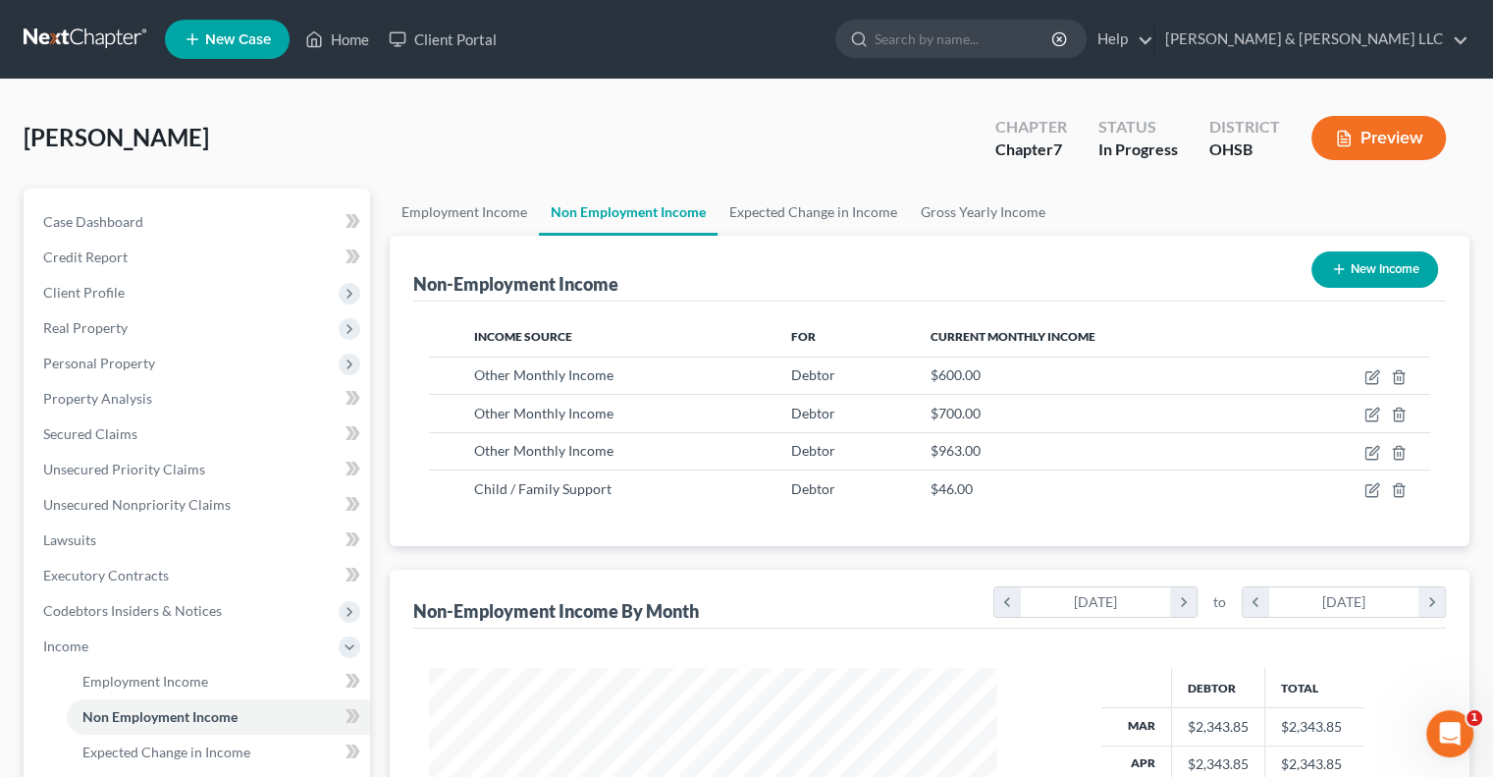
scroll to position [350, 606]
click at [755, 214] on link "Expected Change in Income" at bounding box center [813, 212] width 191 height 47
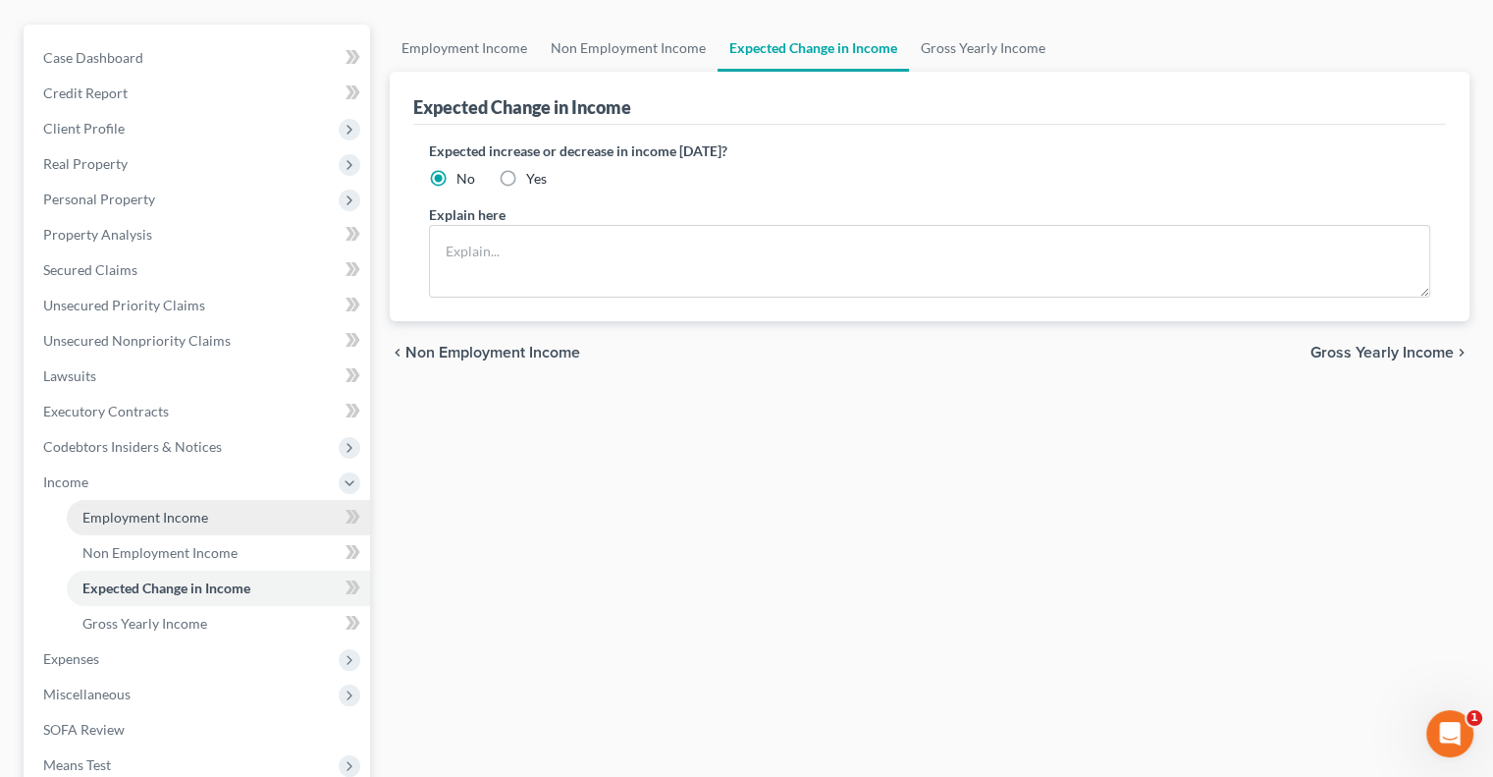
scroll to position [196, 0]
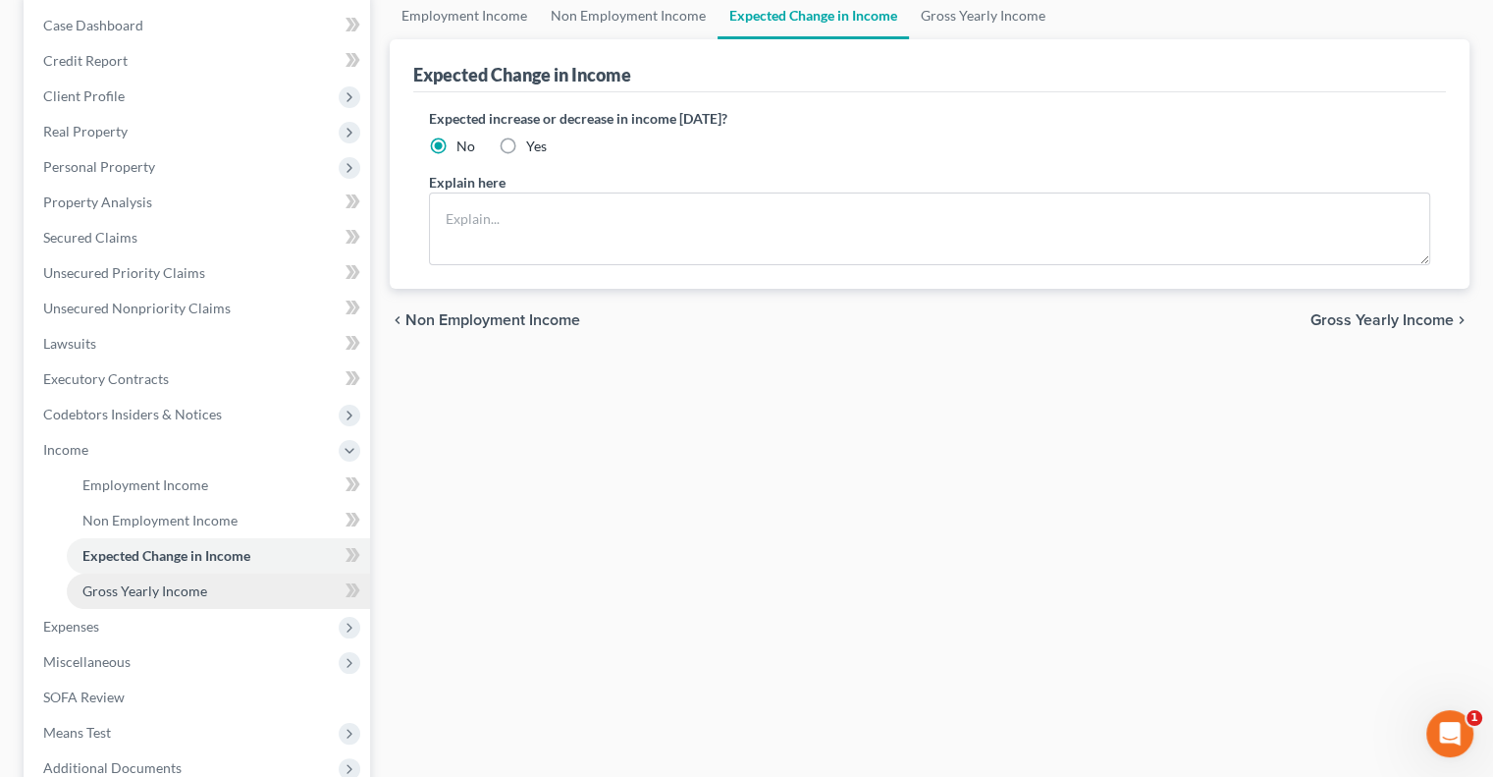
click at [161, 595] on span "Gross Yearly Income" at bounding box center [144, 590] width 125 height 17
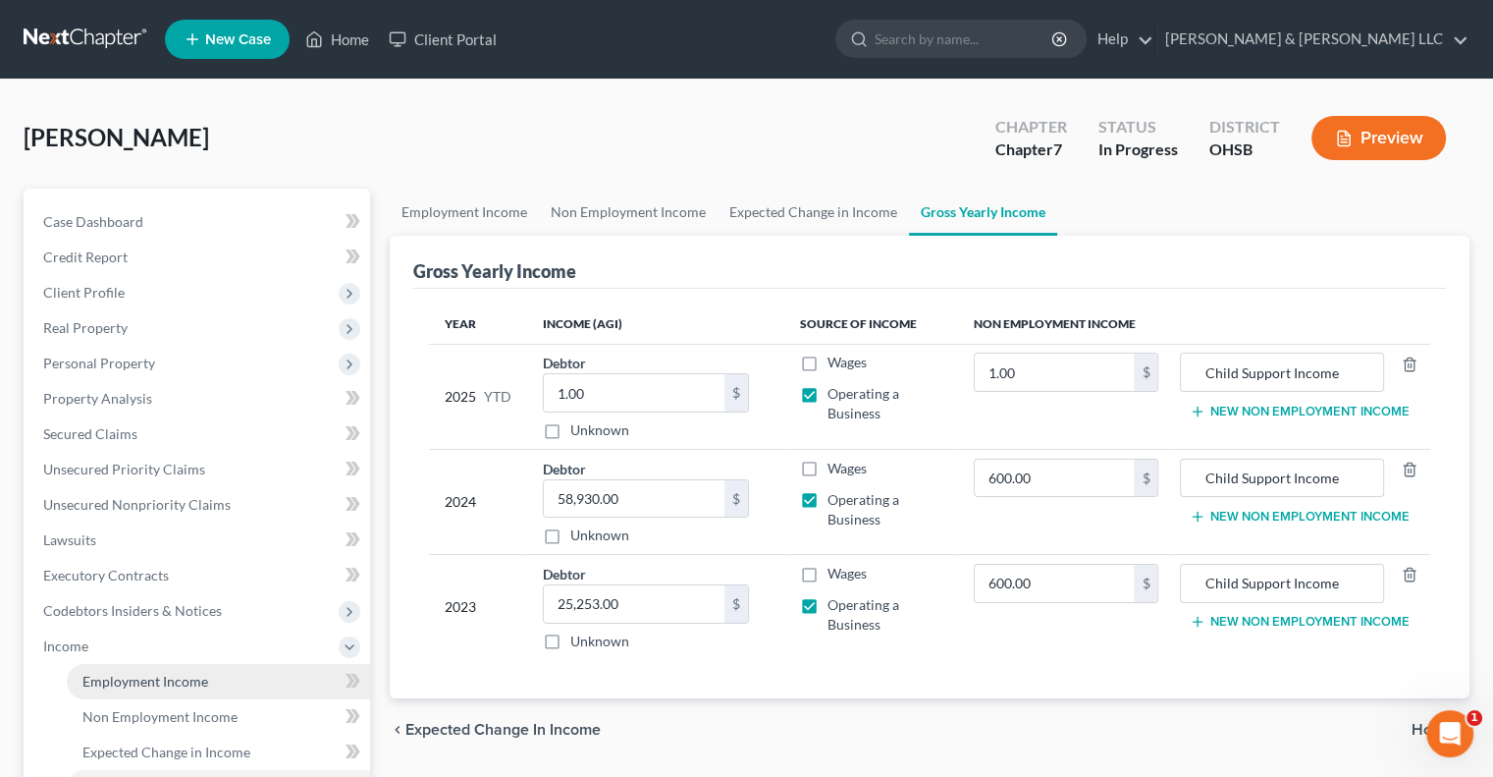
click at [157, 677] on span "Employment Income" at bounding box center [145, 681] width 126 height 17
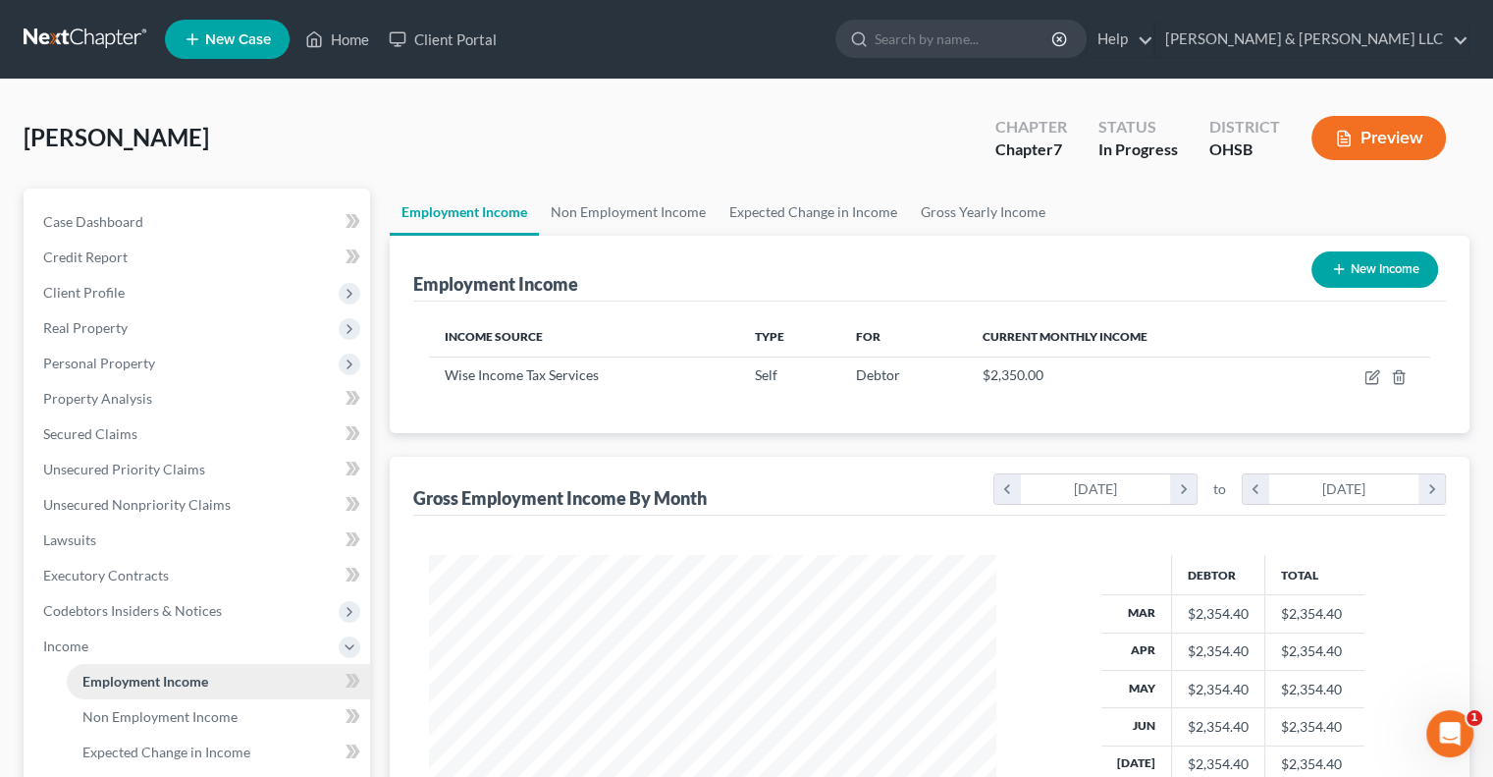
scroll to position [350, 606]
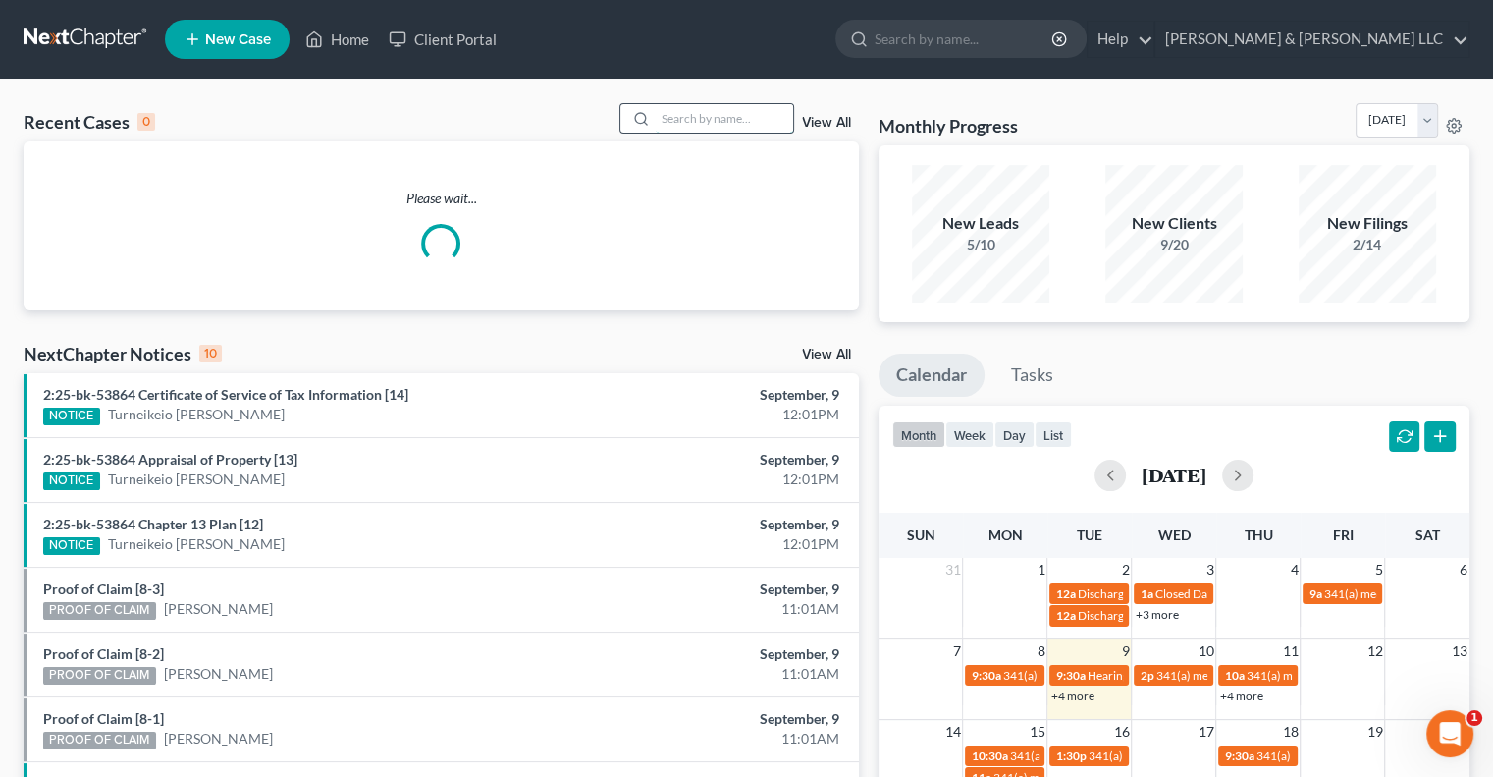
click at [683, 121] on input "search" at bounding box center [724, 118] width 137 height 28
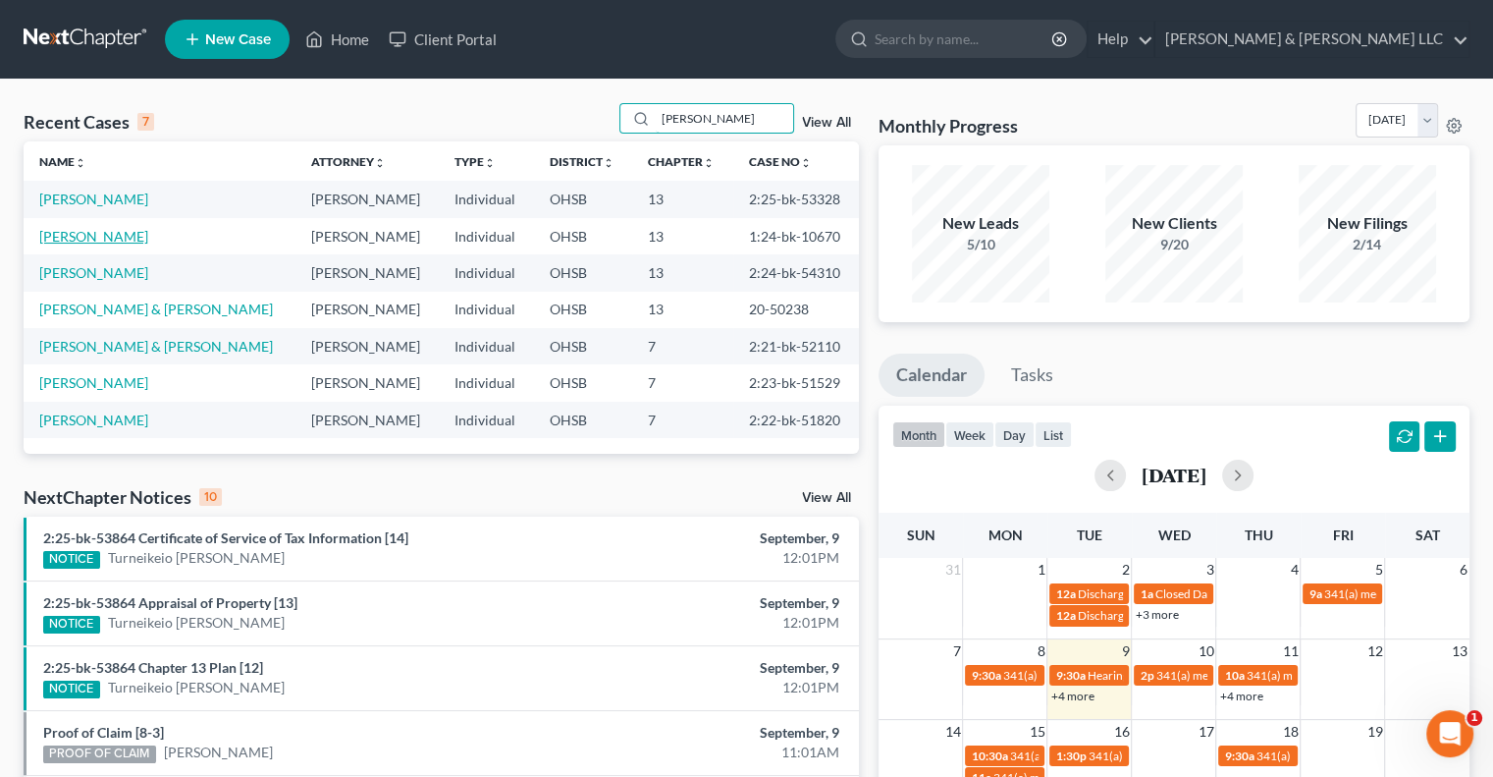
type input "cole"
click at [70, 242] on link "Colegate, Tia" at bounding box center [93, 236] width 109 height 17
select select "3"
select select "0"
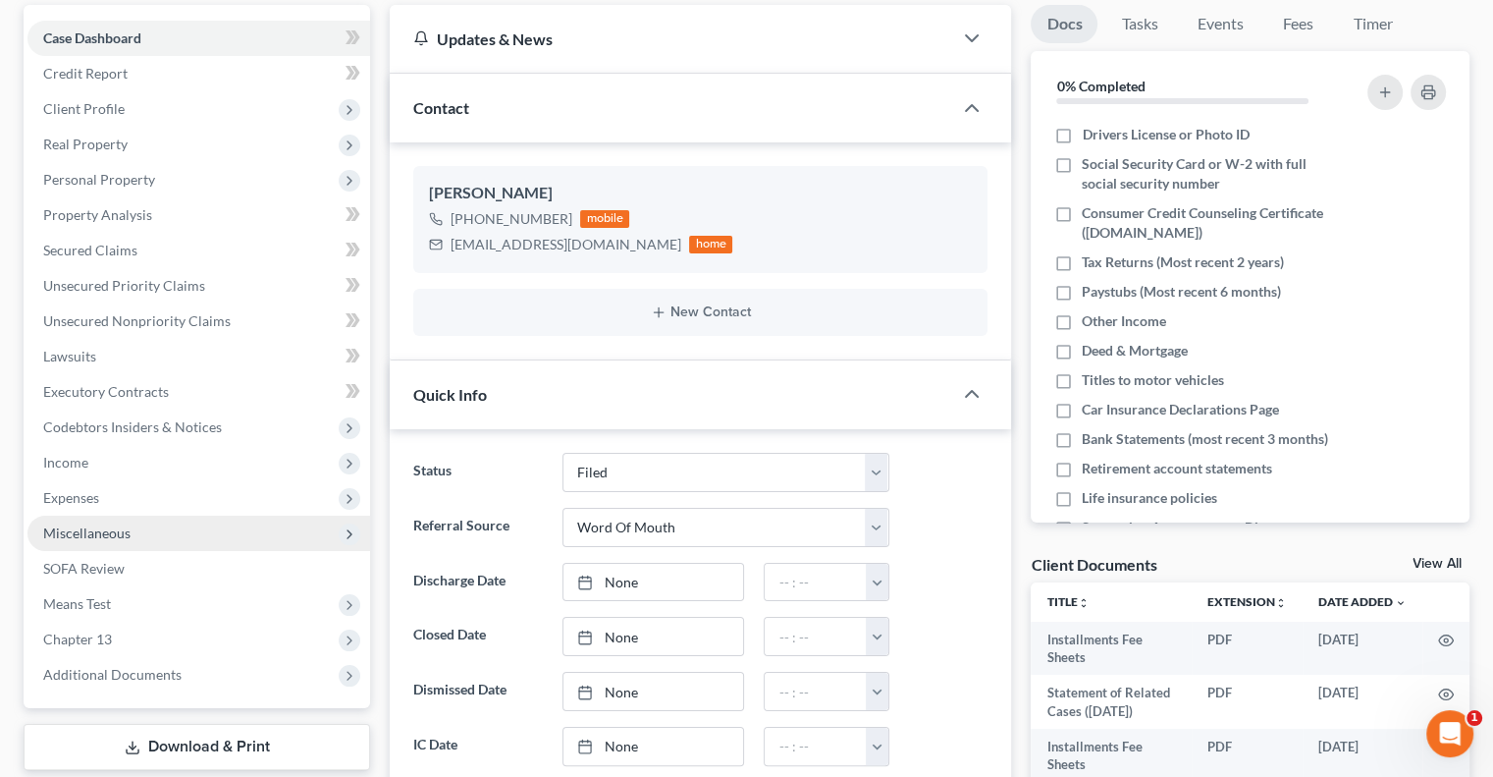
scroll to position [196, 0]
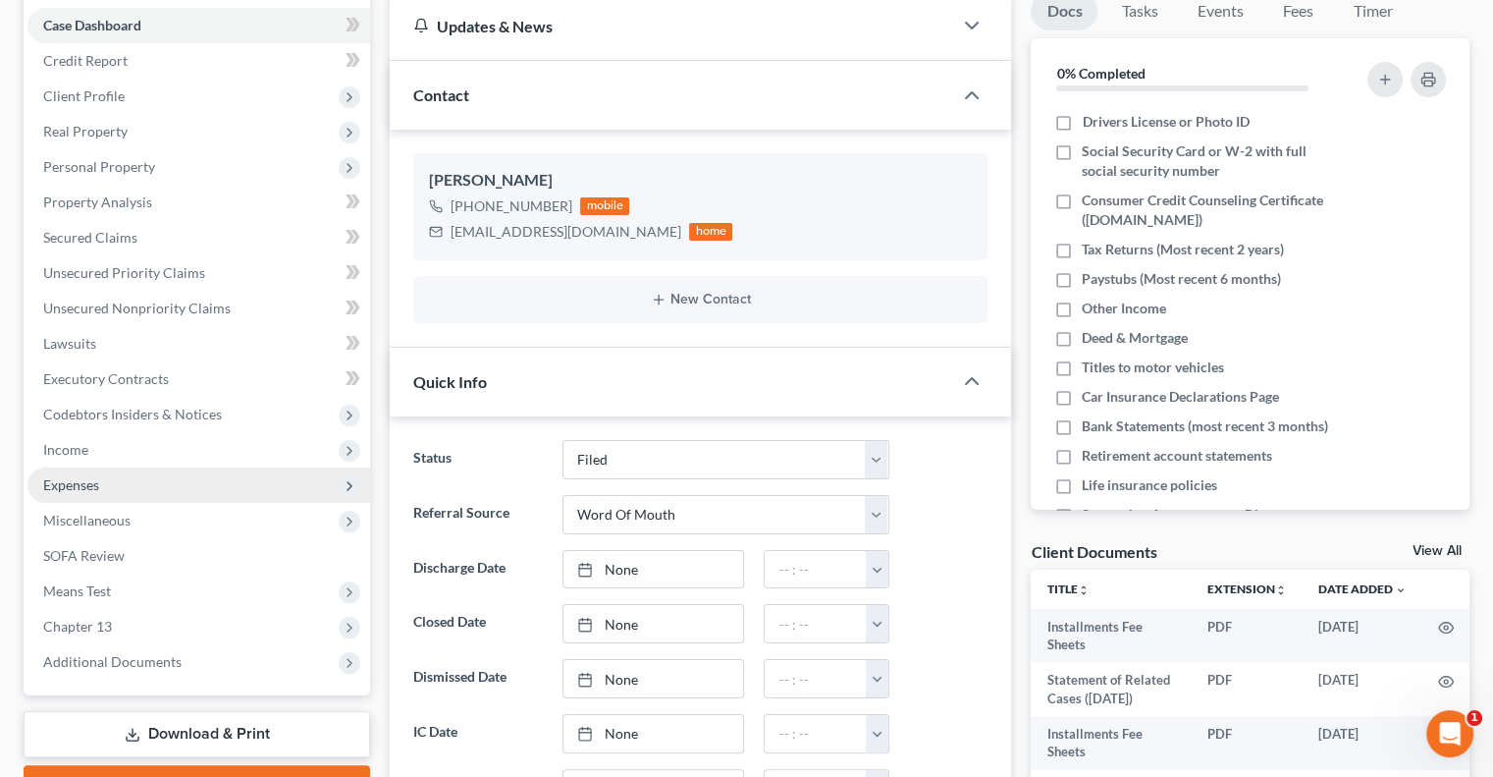
click at [88, 485] on span "Expenses" at bounding box center [71, 484] width 56 height 17
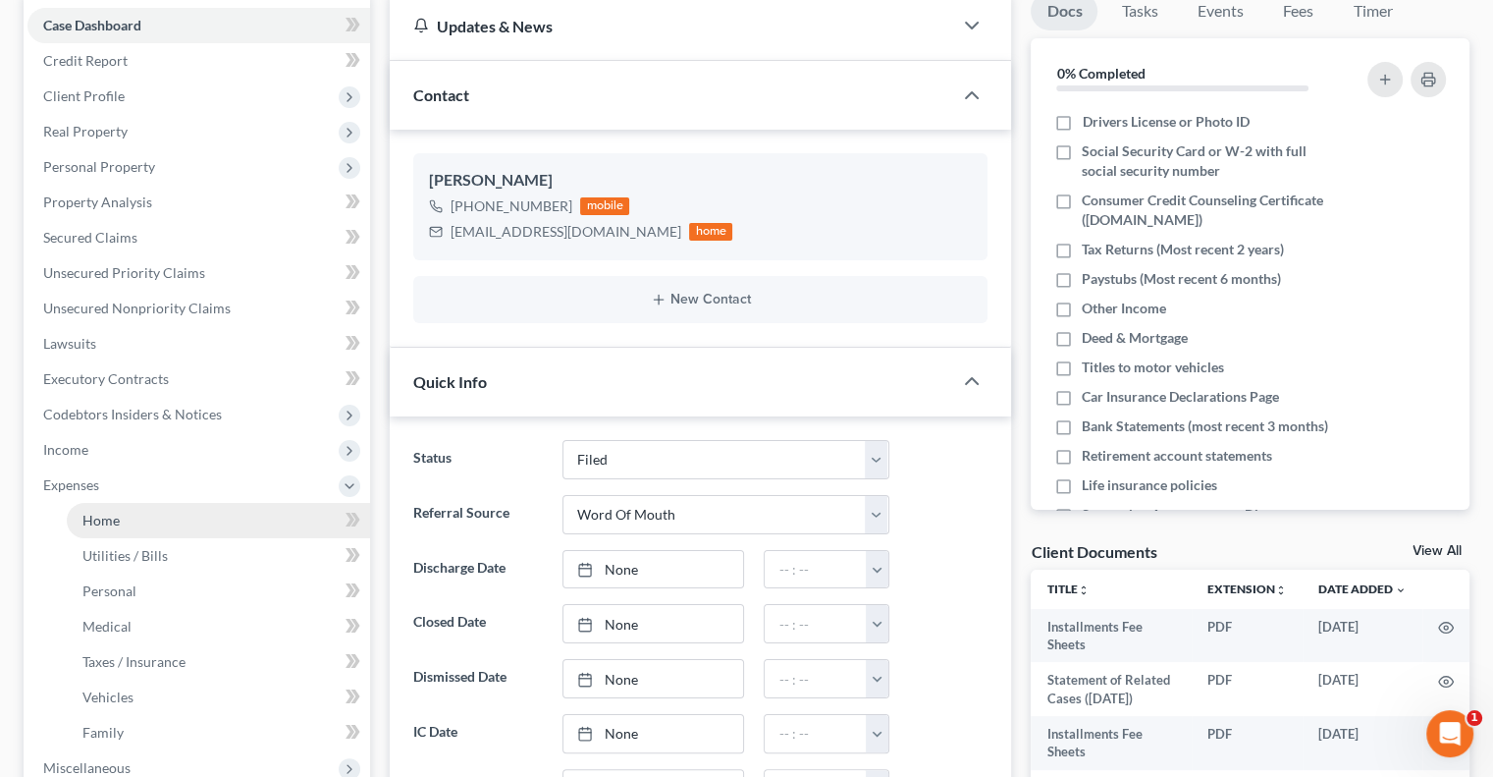
click at [108, 510] on link "Home" at bounding box center [218, 520] width 303 height 35
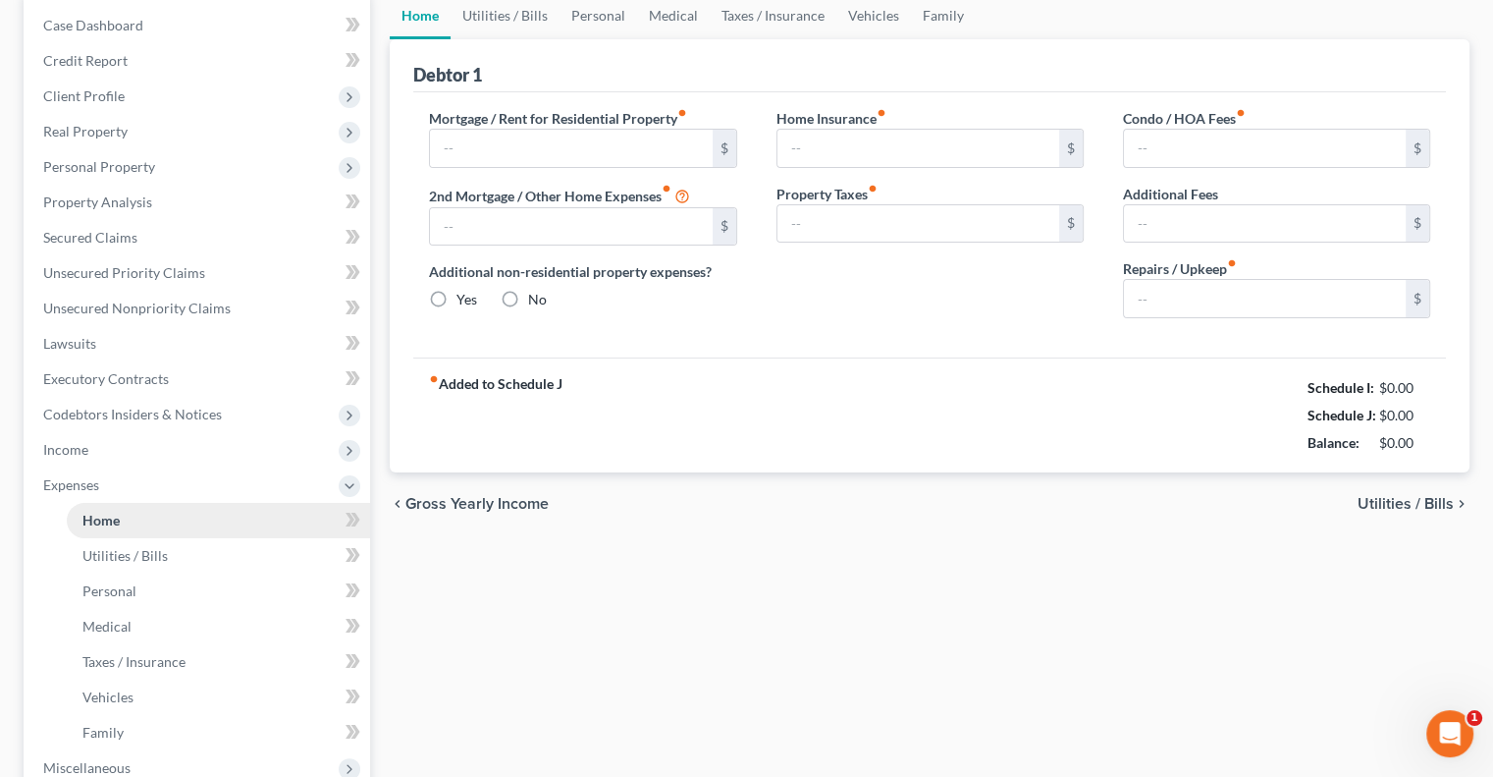
type input "1,021.68"
type input "384.00"
radio input "true"
type input "0.00"
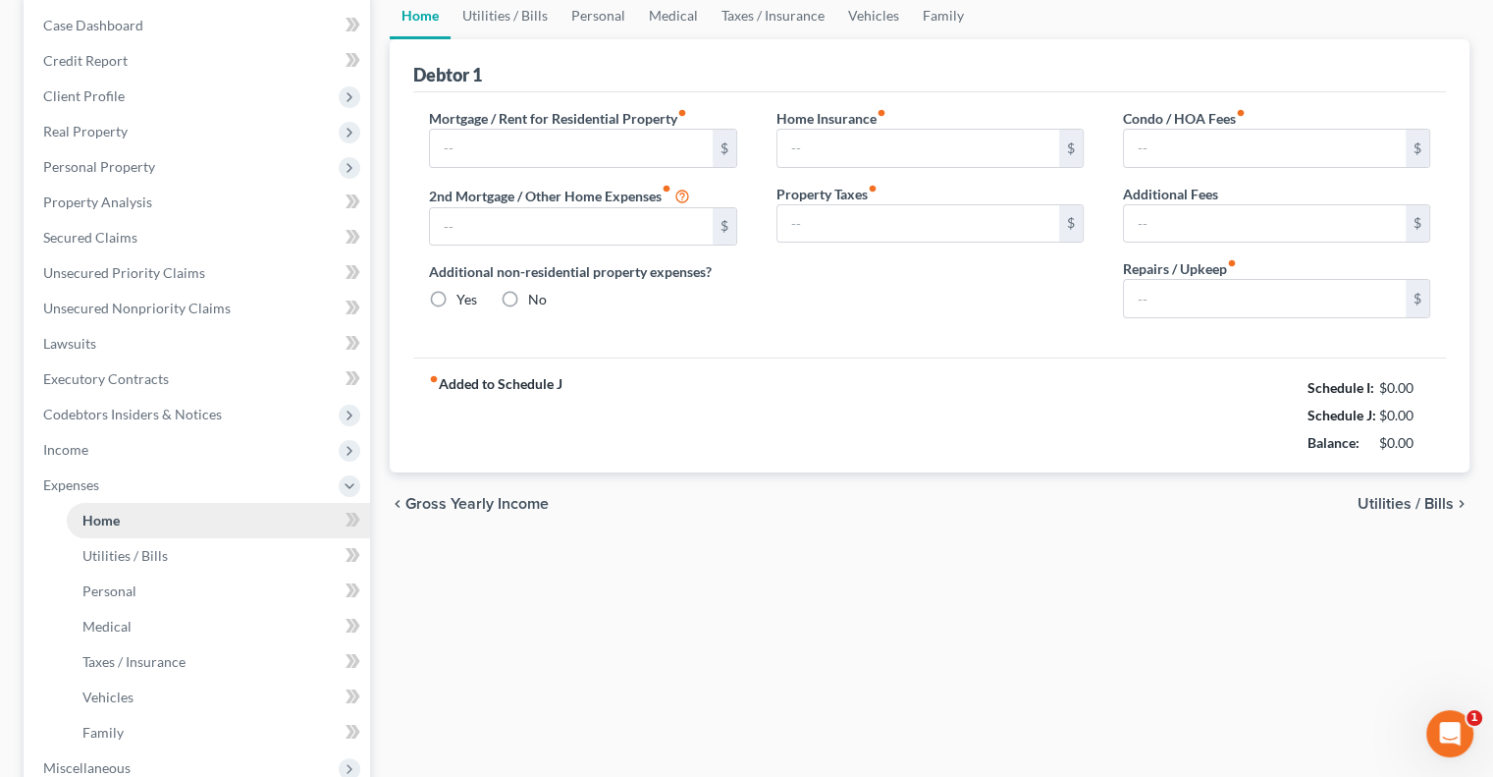
type input "0.00"
type input "150.00"
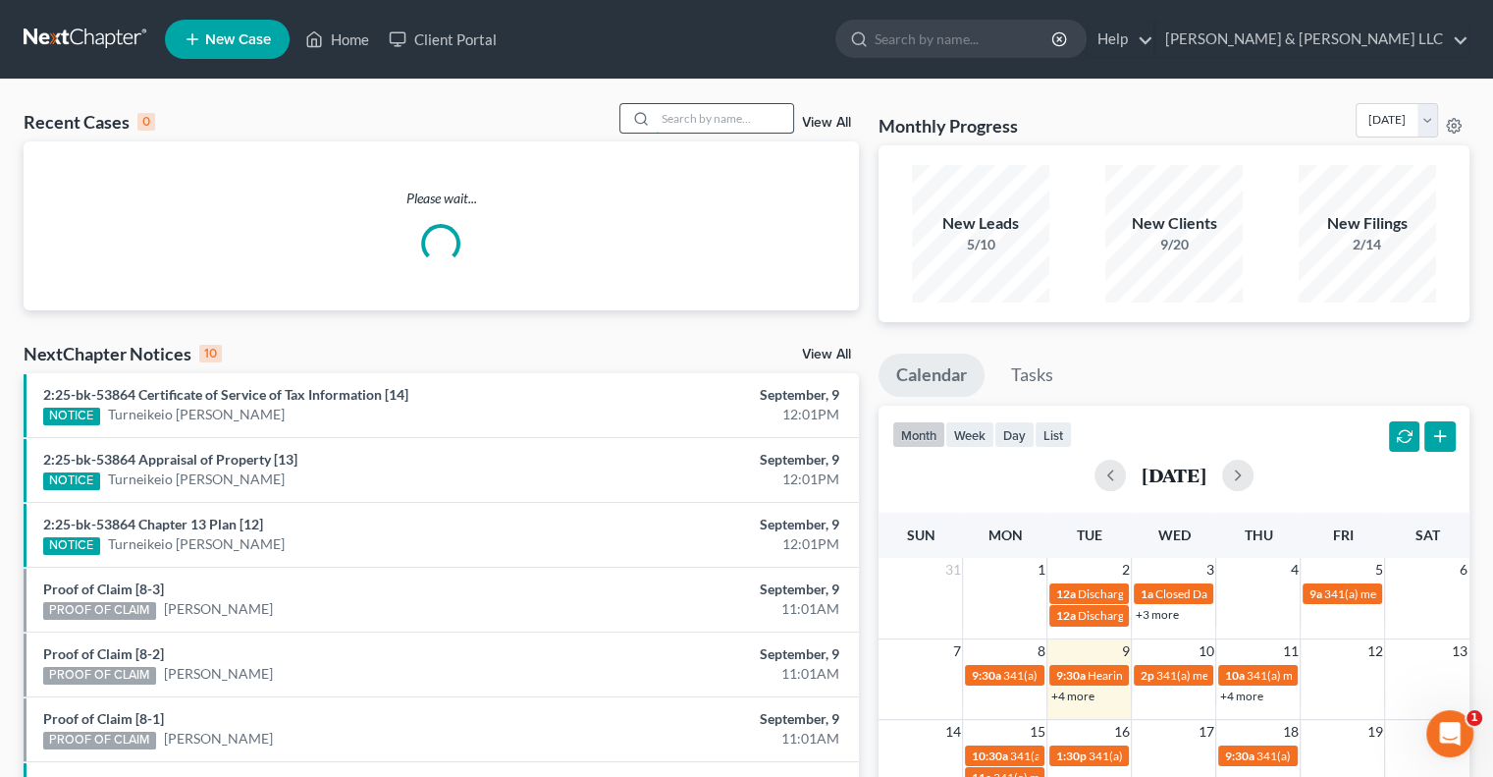
click at [706, 122] on input "search" at bounding box center [724, 118] width 137 height 28
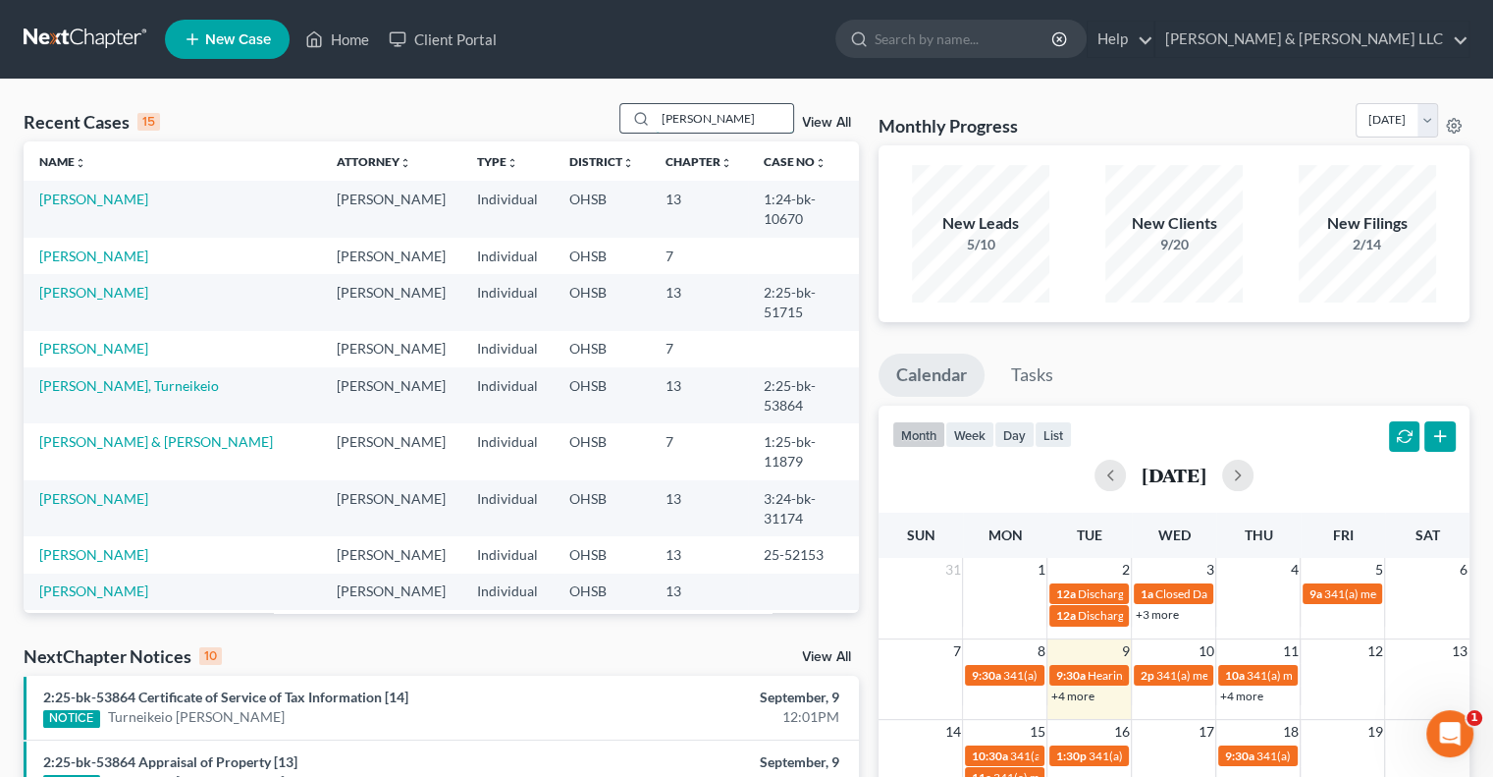
type input "mahle"
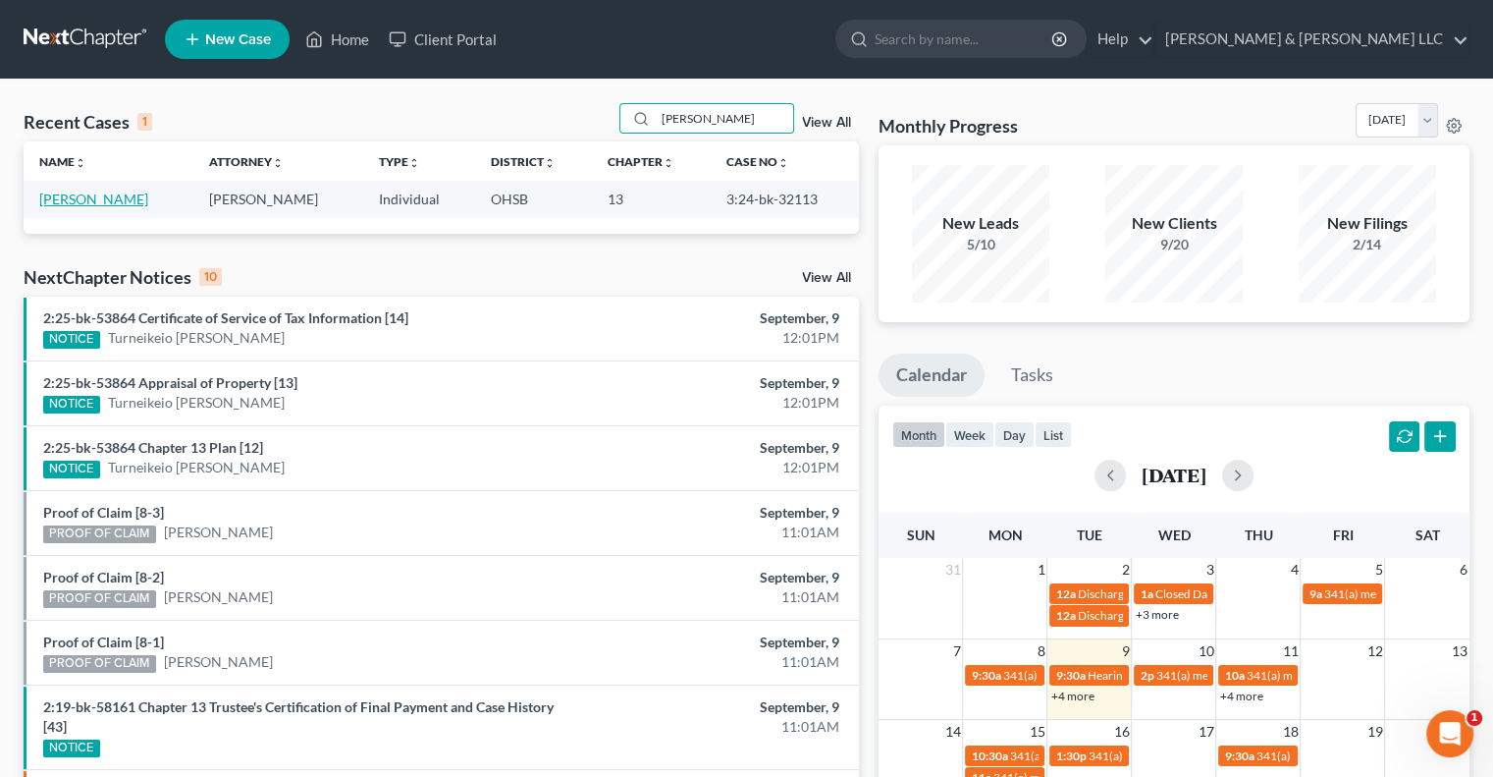
click at [109, 196] on link "Mahle, Daphne" at bounding box center [93, 198] width 109 height 17
select select "3"
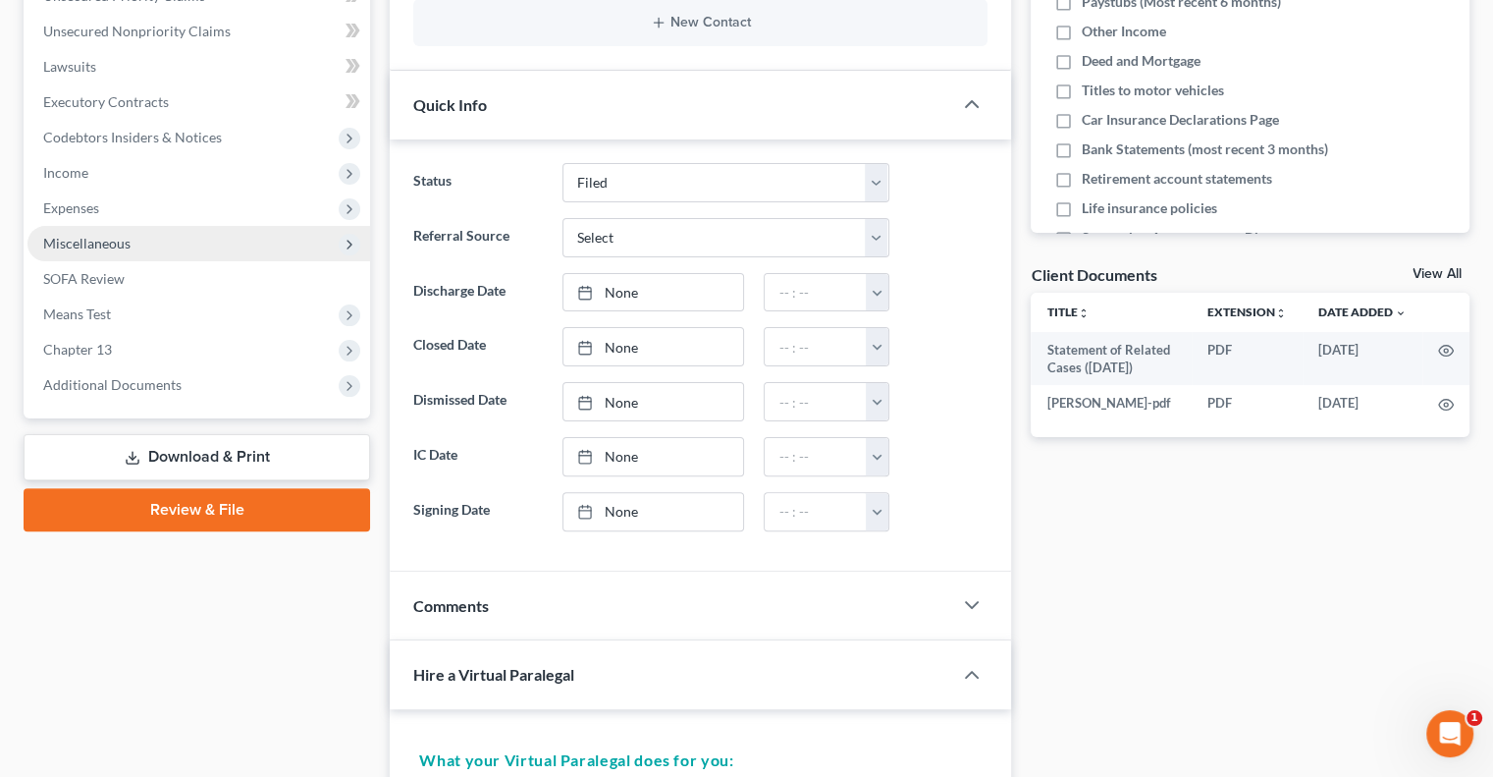
scroll to position [491, 0]
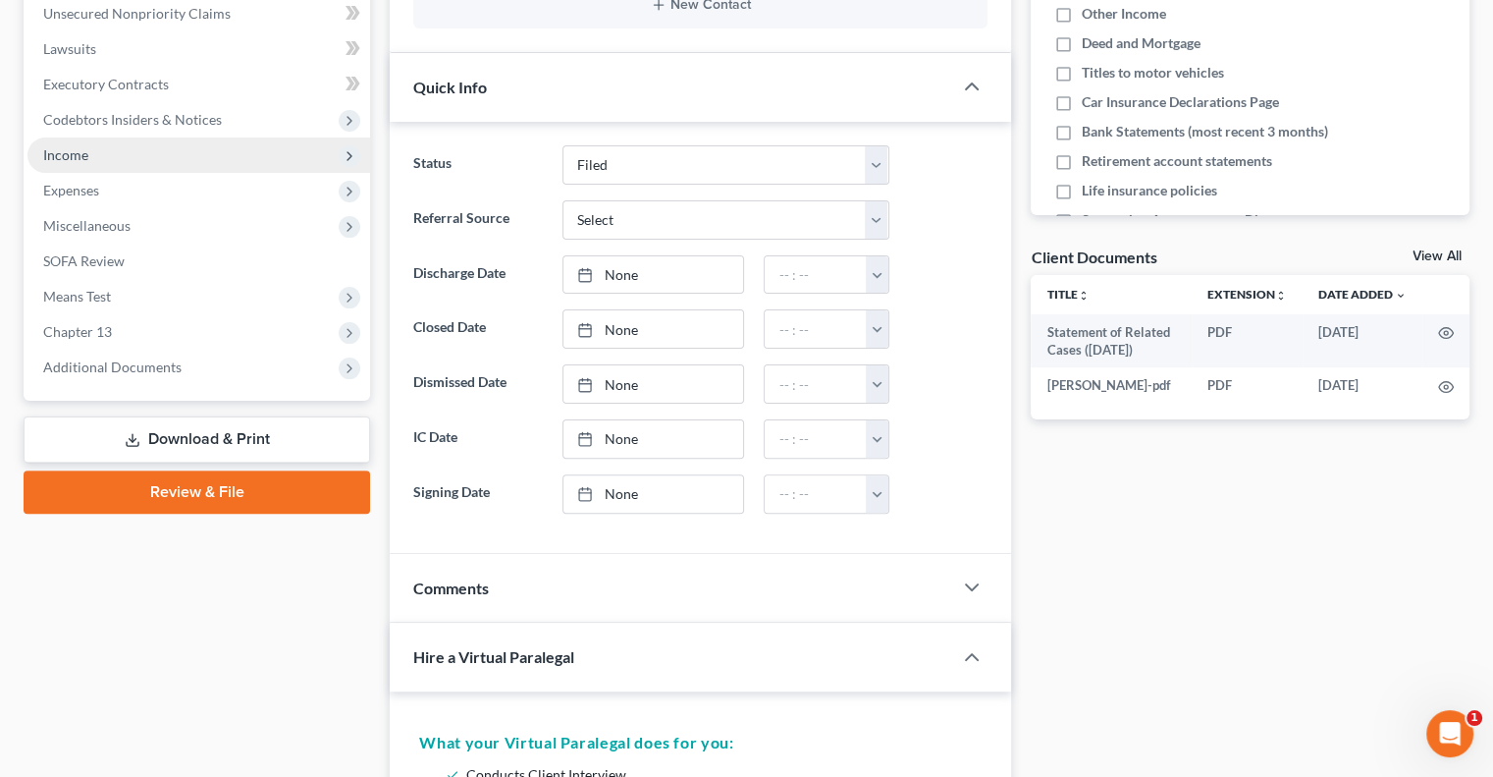
click at [93, 156] on span "Income" at bounding box center [198, 154] width 343 height 35
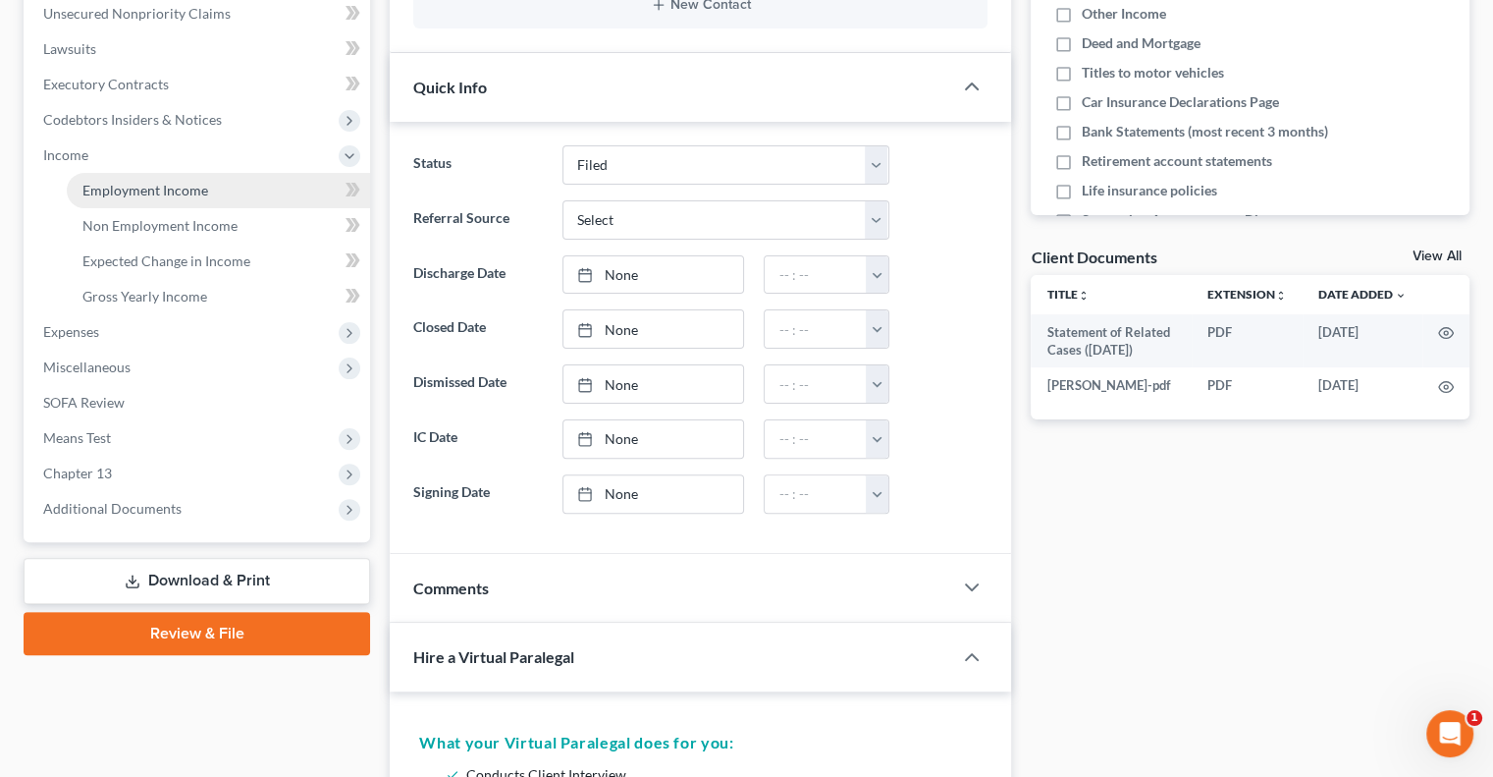
click at [120, 192] on span "Employment Income" at bounding box center [145, 190] width 126 height 17
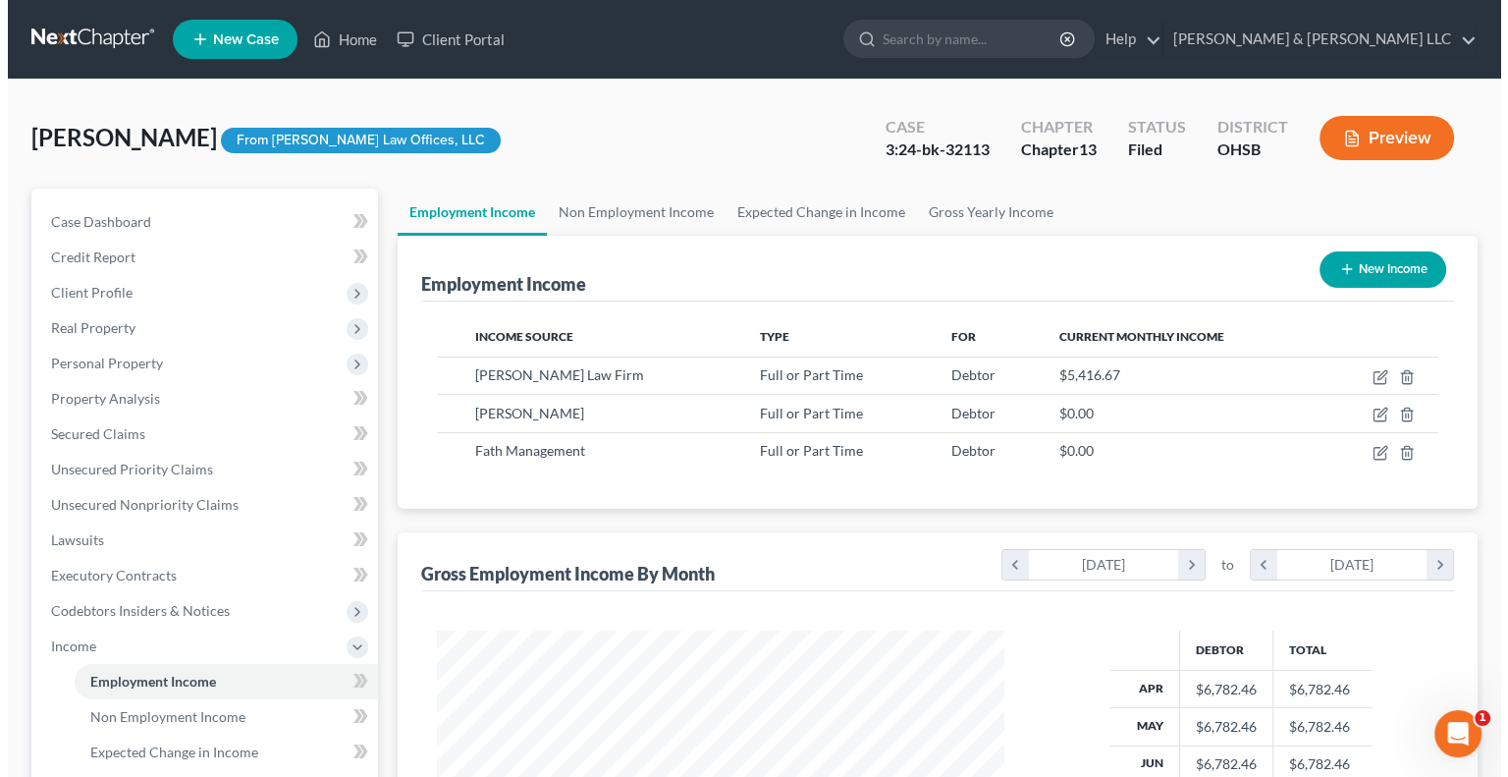
scroll to position [350, 606]
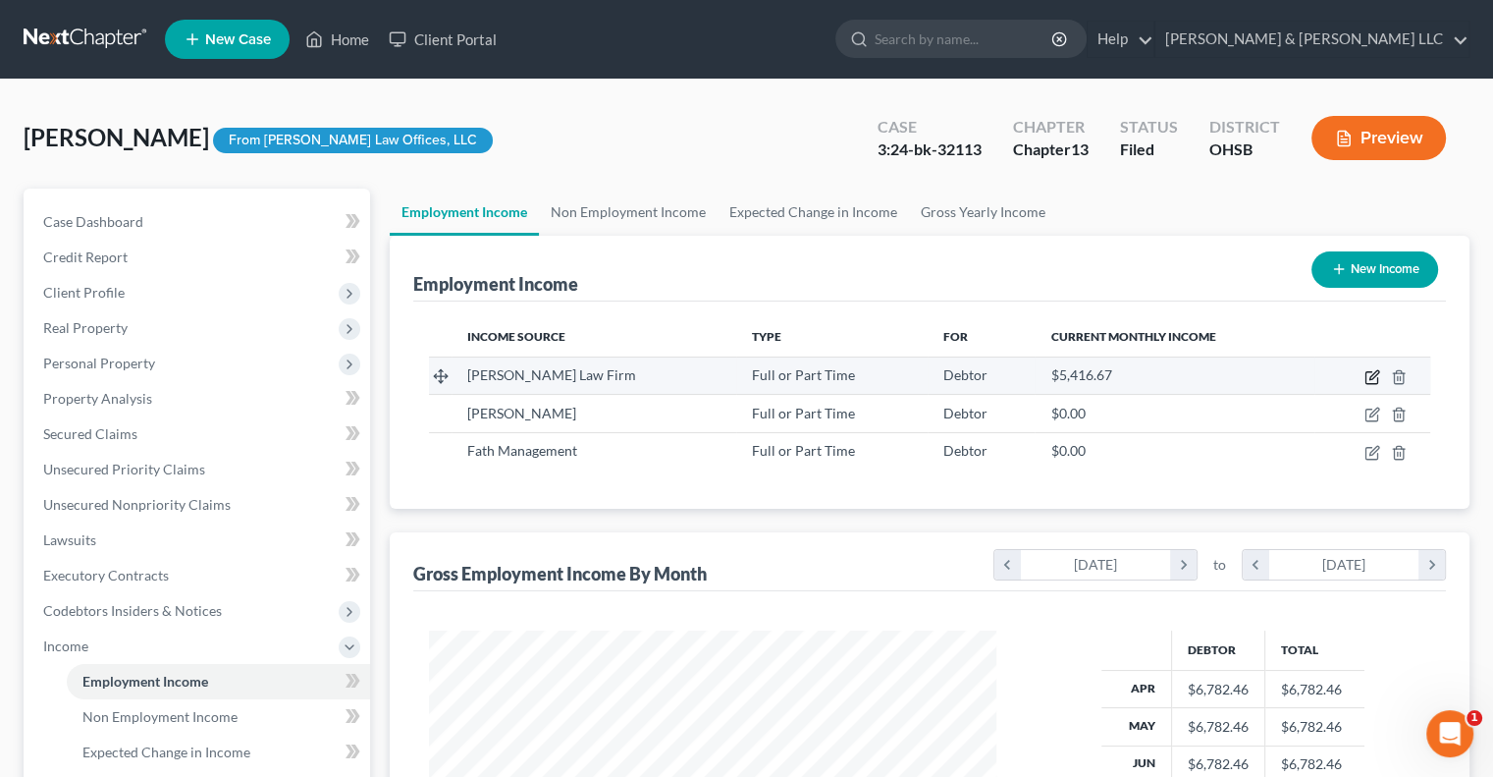
click at [1371, 374] on icon "button" at bounding box center [1373, 377] width 16 height 16
select select "0"
select select "36"
select select "2"
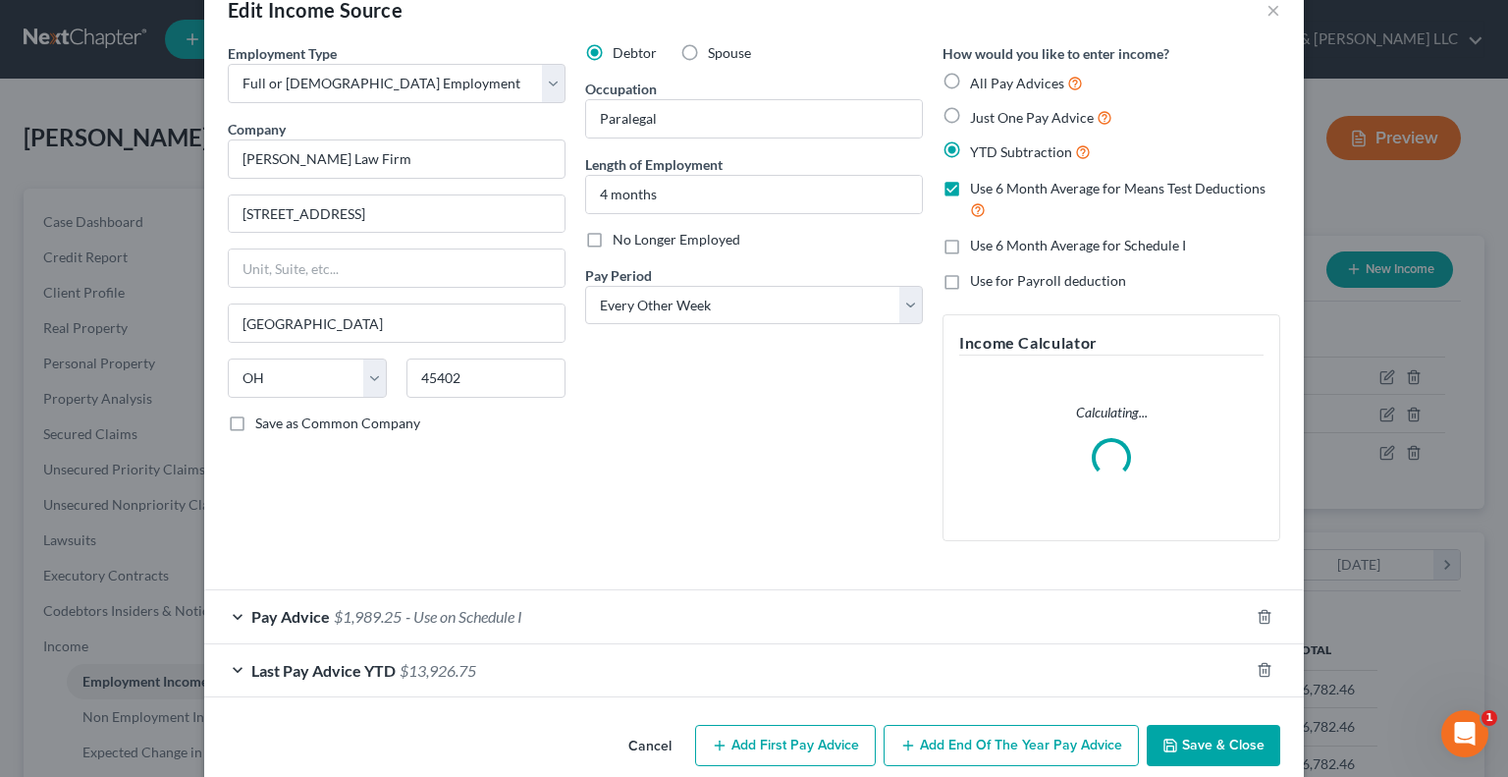
scroll to position [74, 0]
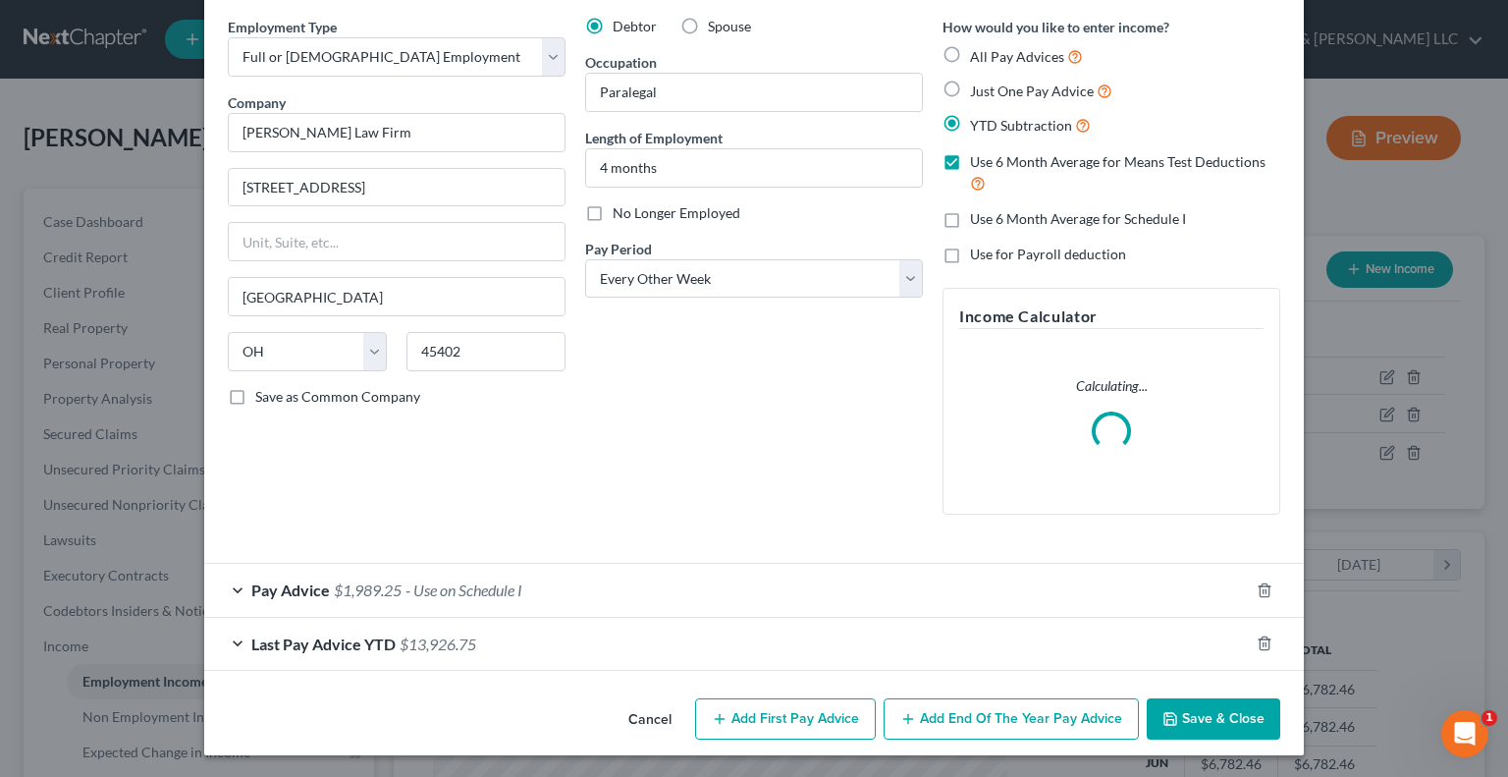
click at [295, 592] on span "Pay Advice" at bounding box center [290, 589] width 79 height 19
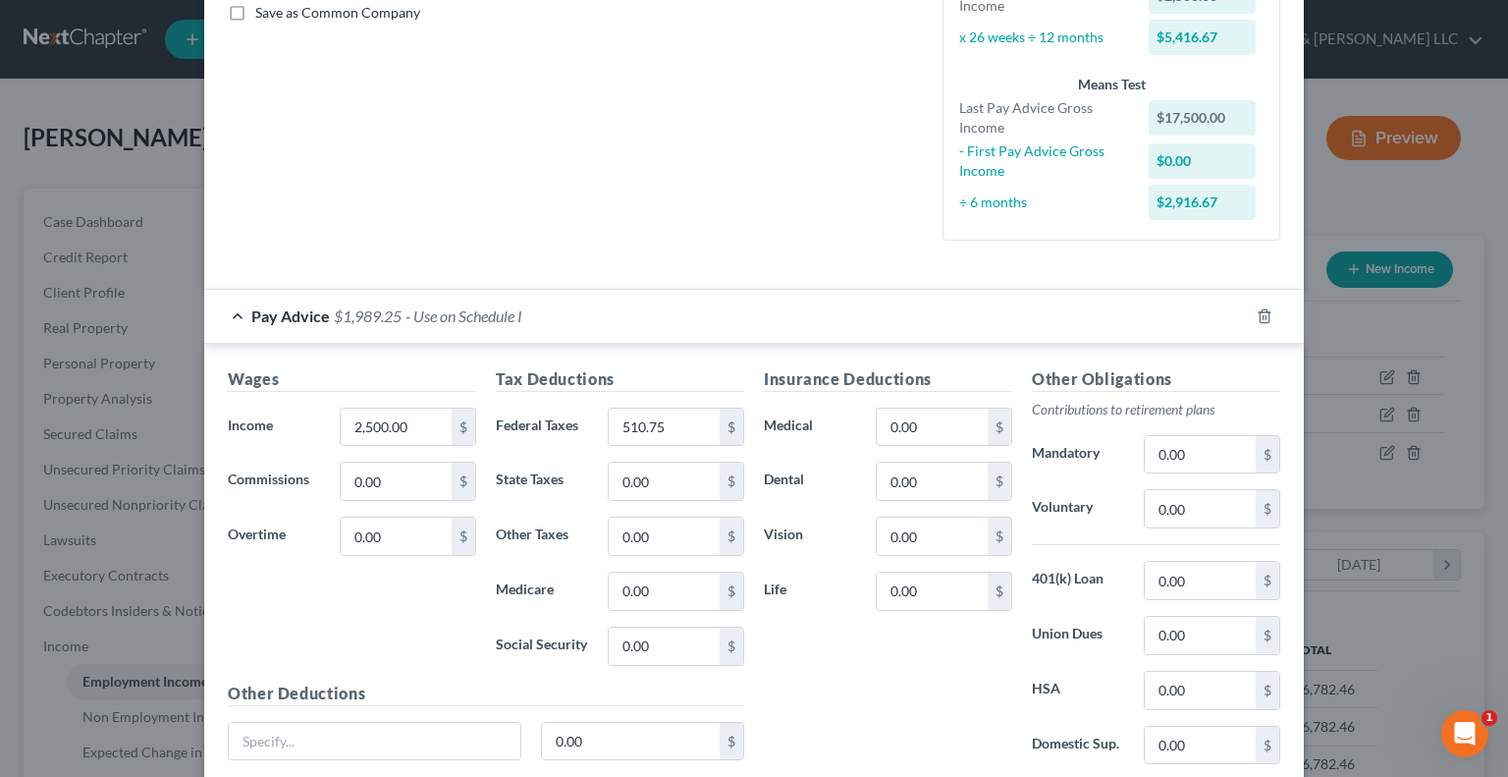
scroll to position [564, 0]
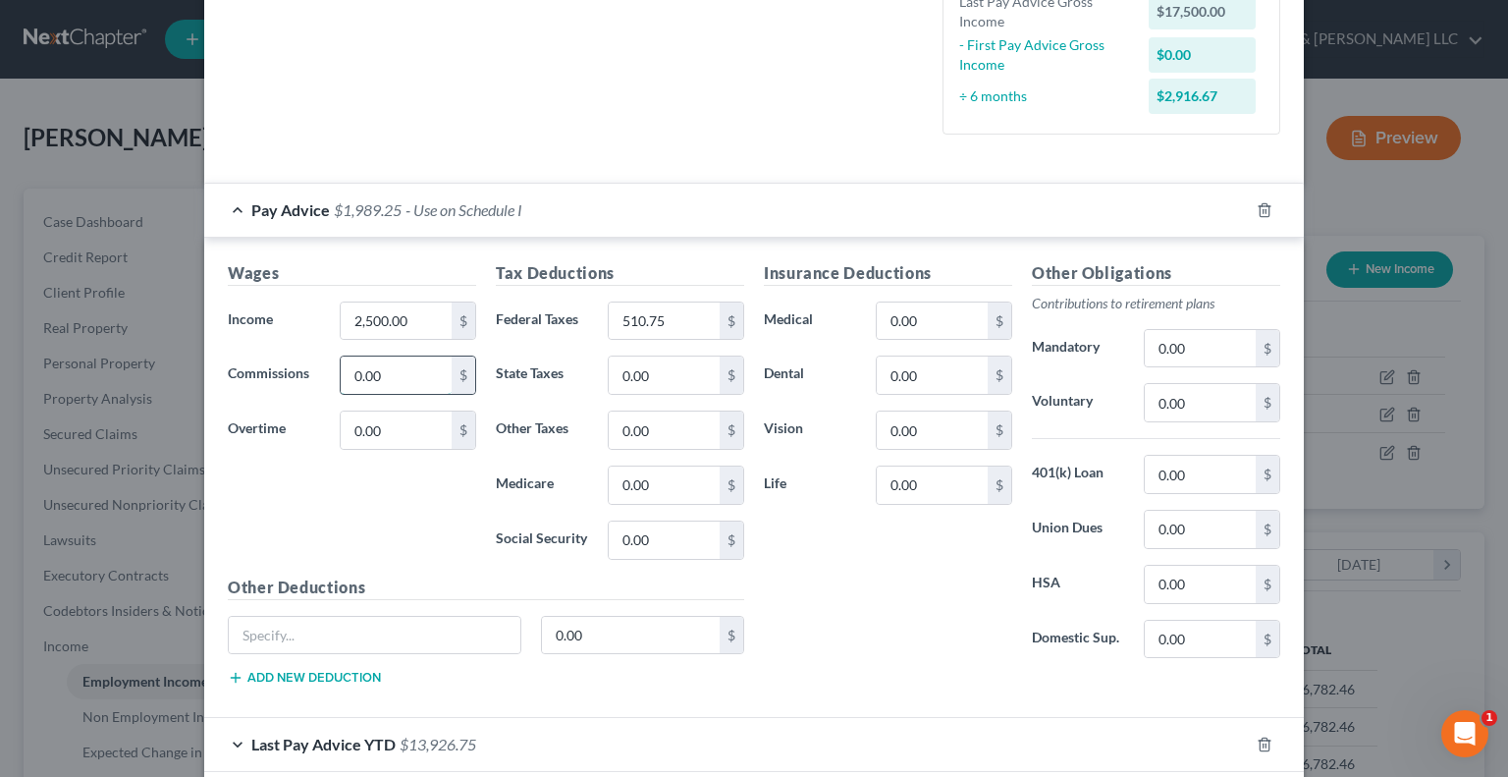
click at [408, 377] on input "0.00" at bounding box center [396, 374] width 111 height 37
type input "280"
drag, startPoint x: 413, startPoint y: 379, endPoint x: 308, endPoint y: 396, distance: 106.4
click at [308, 396] on div "Wages Income * 2,500.00 $ Commissions 280 $ Overtime 0.00 $" at bounding box center [352, 418] width 268 height 314
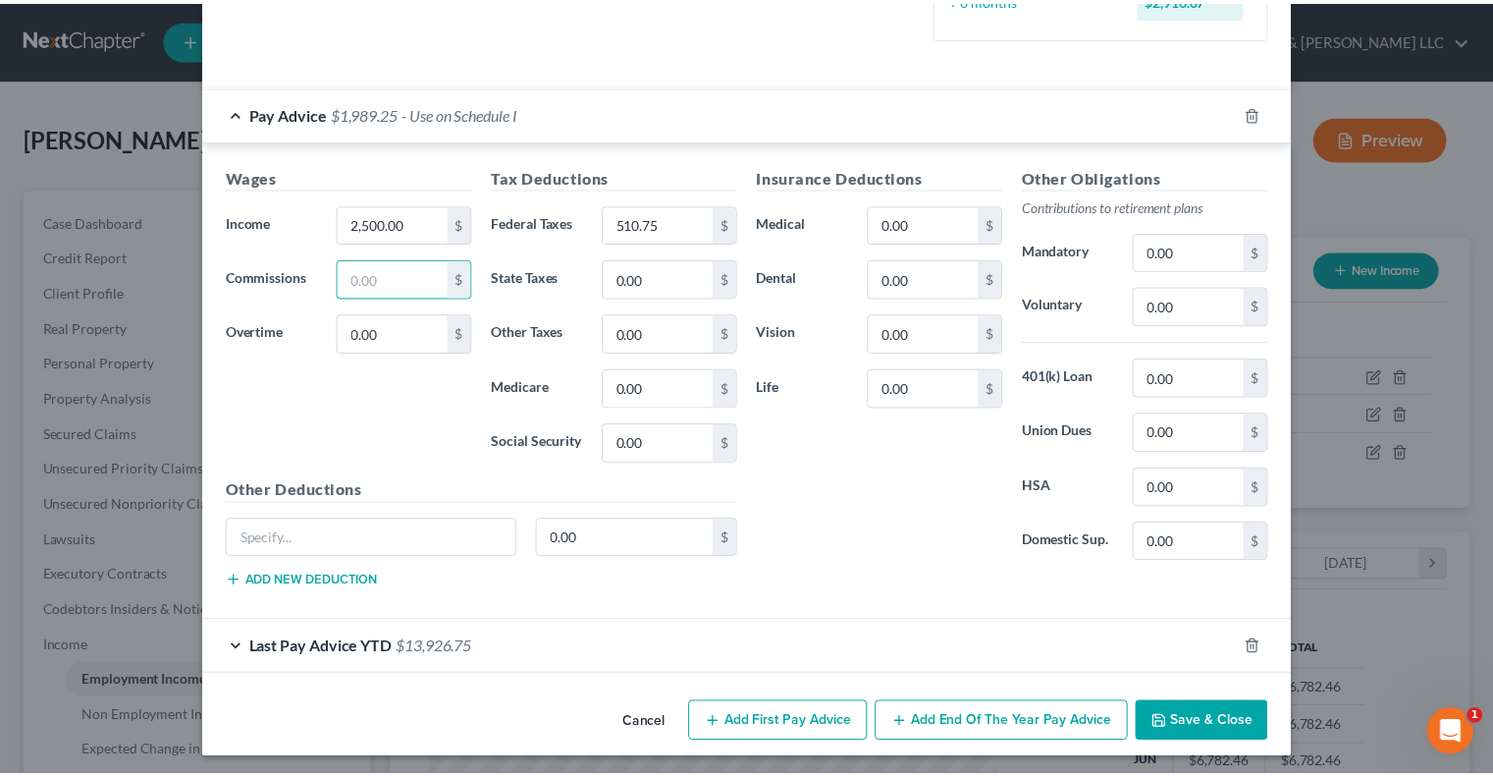
scroll to position [662, 0]
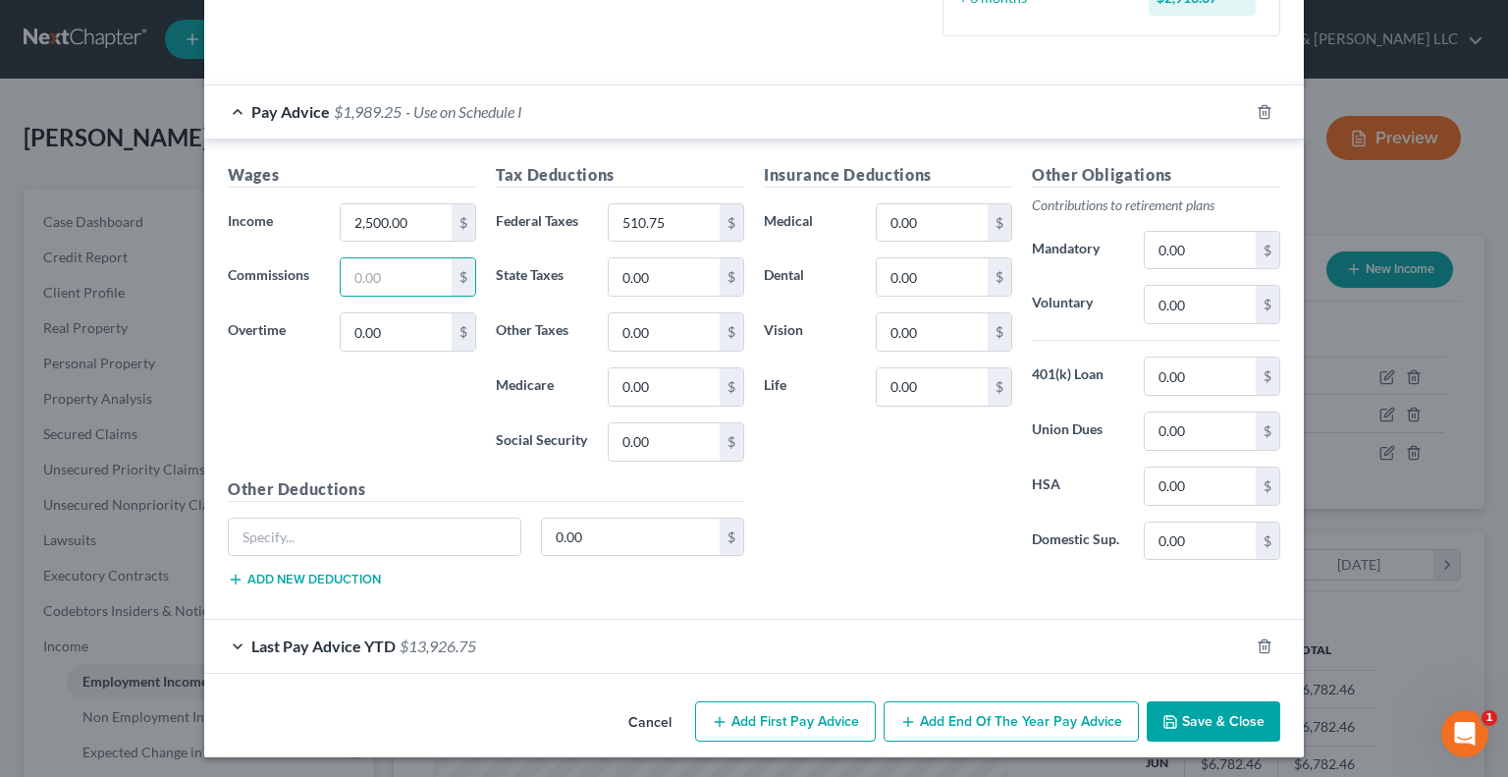
click at [1176, 718] on button "Save & Close" at bounding box center [1214, 721] width 134 height 41
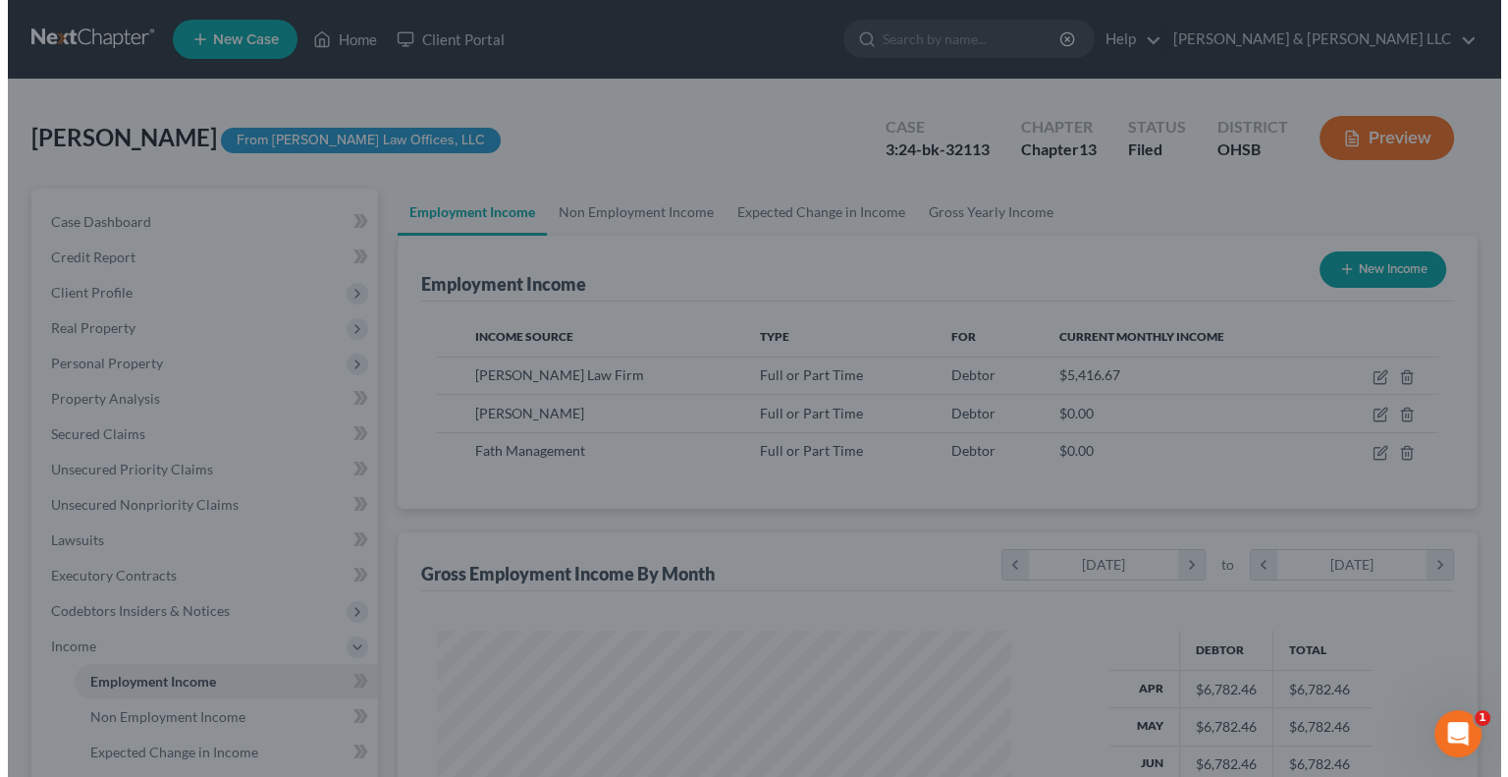
scroll to position [981477, 981220]
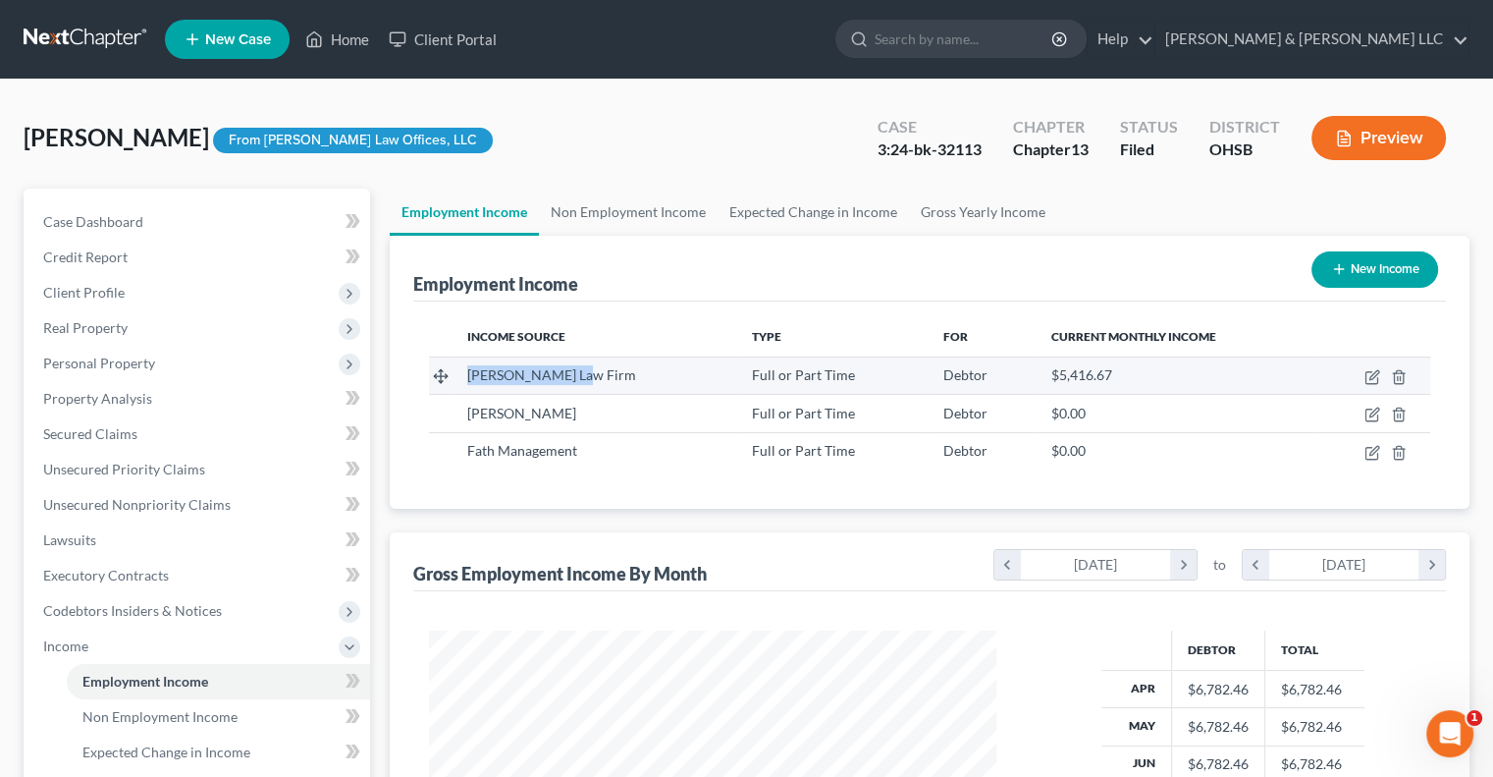
drag, startPoint x: 605, startPoint y: 383, endPoint x: 464, endPoint y: 365, distance: 141.5
click at [464, 365] on td "Brannon Law Firm" at bounding box center [594, 374] width 285 height 37
copy span "Brannon Law Firm"
click at [658, 207] on link "Non Employment Income" at bounding box center [628, 212] width 179 height 47
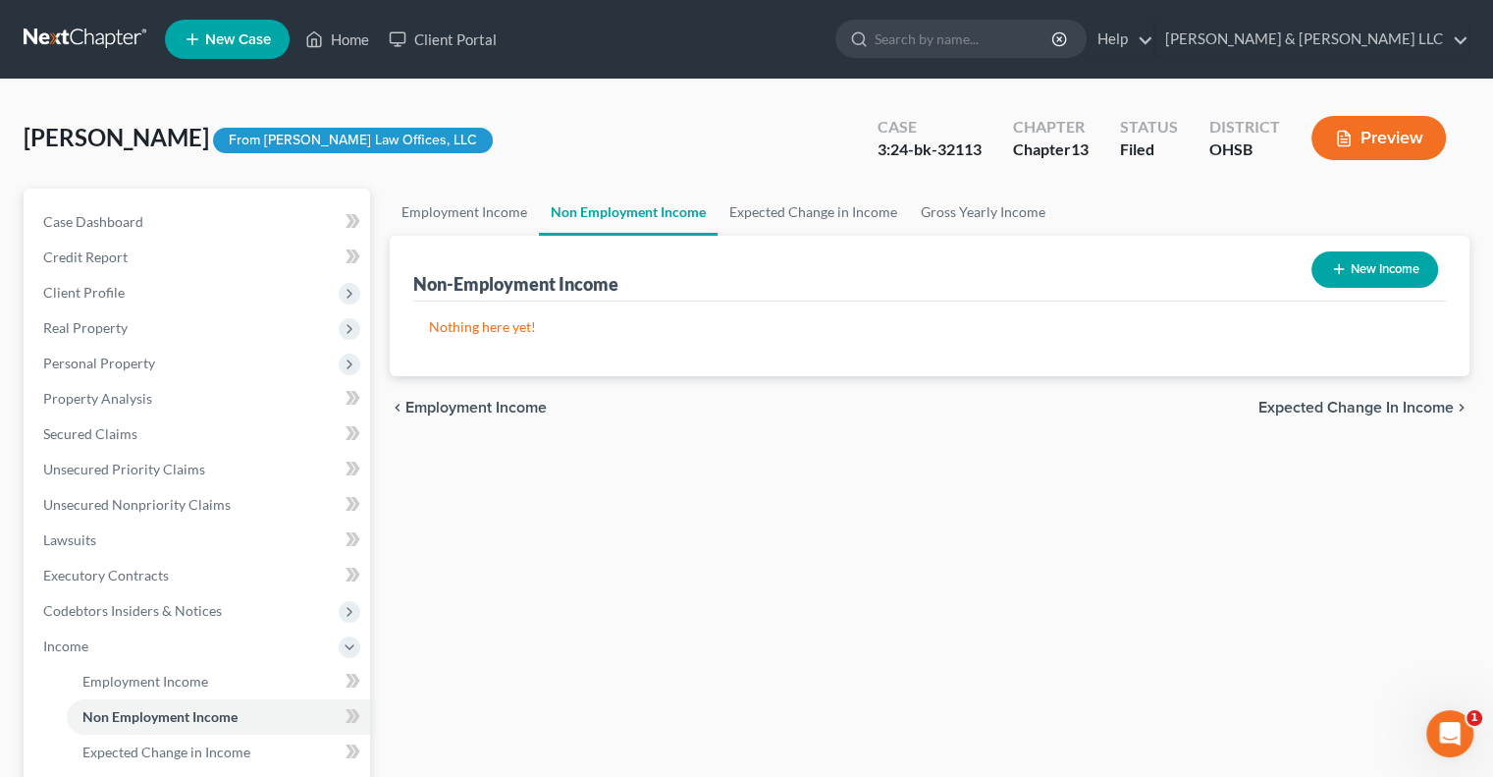
click at [1331, 276] on icon "button" at bounding box center [1339, 269] width 16 height 16
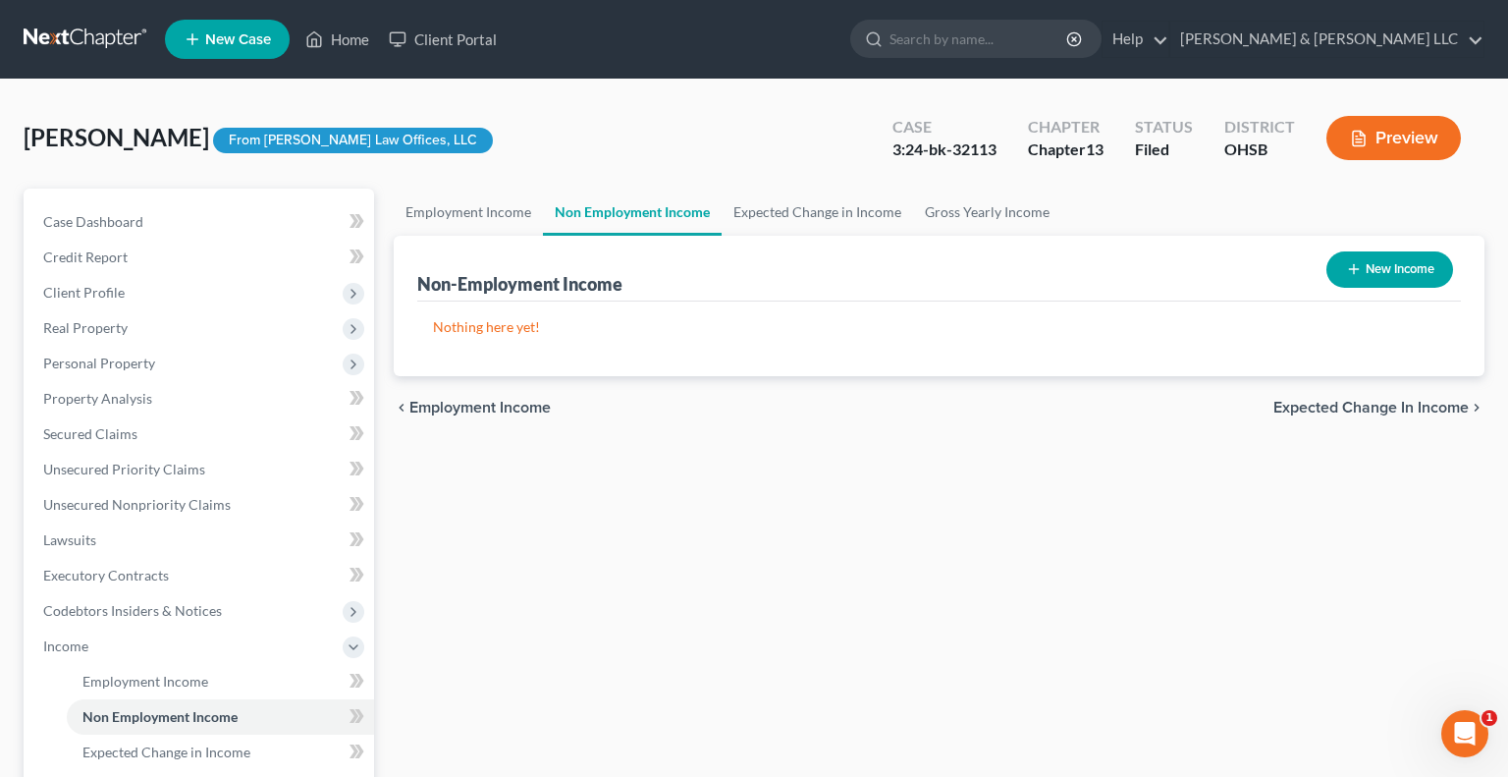
select select "0"
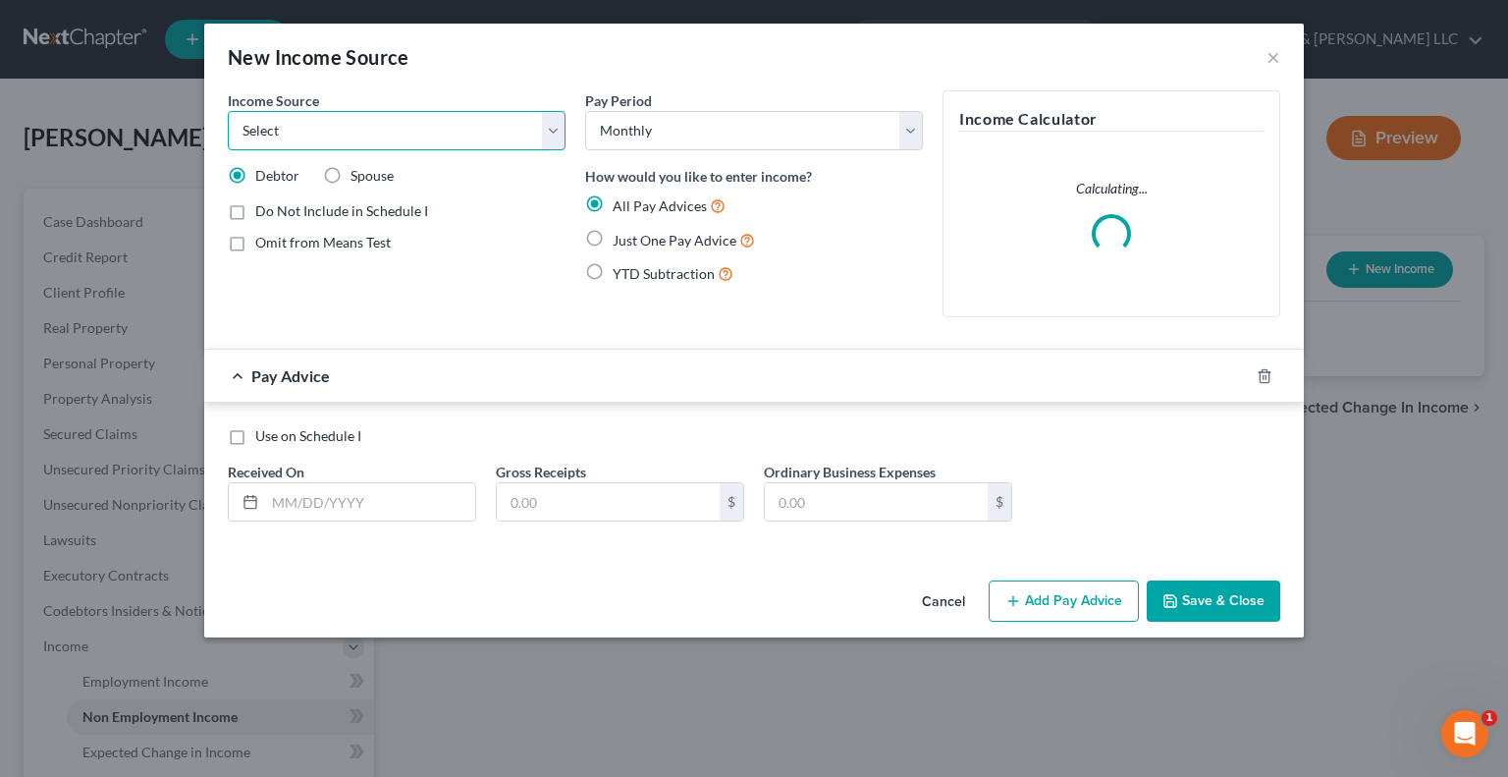
click at [357, 121] on select "Select Unemployment Disability (from employer) Pension Retirement Social Securi…" at bounding box center [397, 130] width 338 height 39
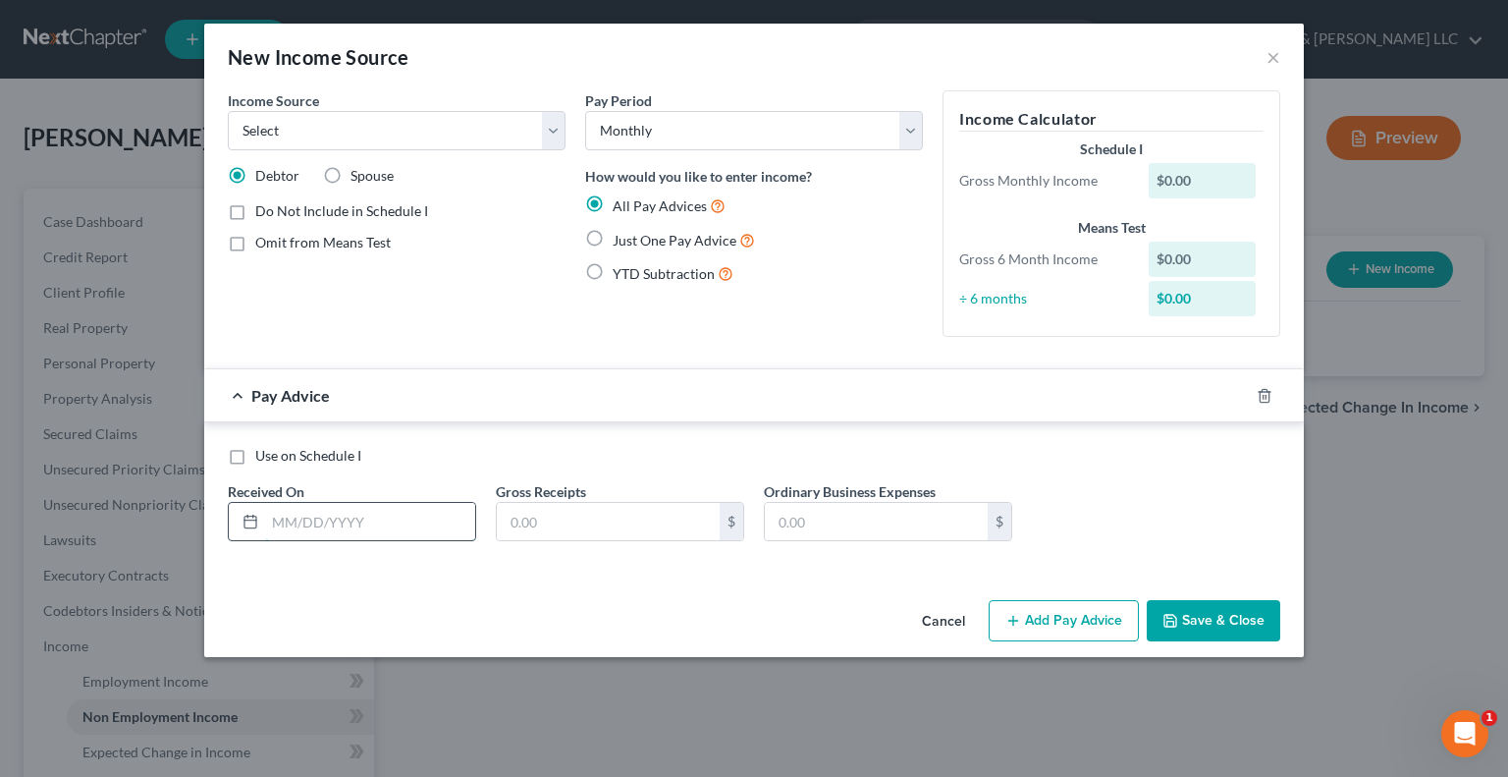
click at [361, 530] on input "text" at bounding box center [370, 521] width 210 height 37
click at [381, 121] on select "Select Unemployment Disability (from employer) Pension Retirement Social Securi…" at bounding box center [397, 130] width 338 height 39
select select "13"
click at [228, 111] on select "Select Unemployment Disability (from employer) Pension Retirement Social Securi…" at bounding box center [397, 130] width 338 height 39
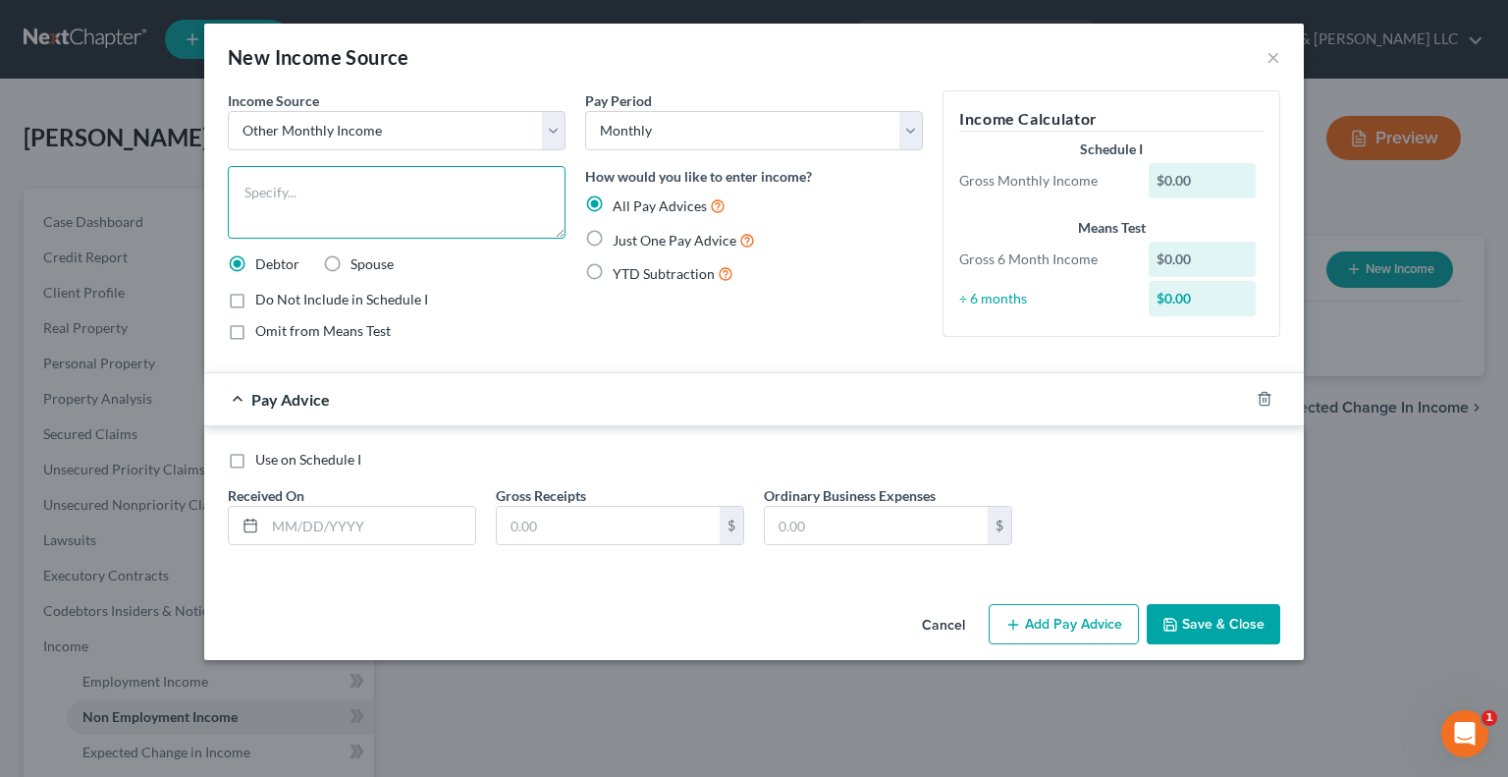
click at [356, 216] on textarea at bounding box center [397, 202] width 338 height 73
paste textarea "Brannon Law Firm"
drag, startPoint x: 338, startPoint y: 215, endPoint x: 244, endPoint y: 219, distance: 93.4
click at [244, 219] on textarea "Brannon Law Firm (Bonus and Insurance Reimbursement)" at bounding box center [397, 202] width 338 height 73
type textarea "Brannon Law Firm (Bonus and Insurance Coverage)"
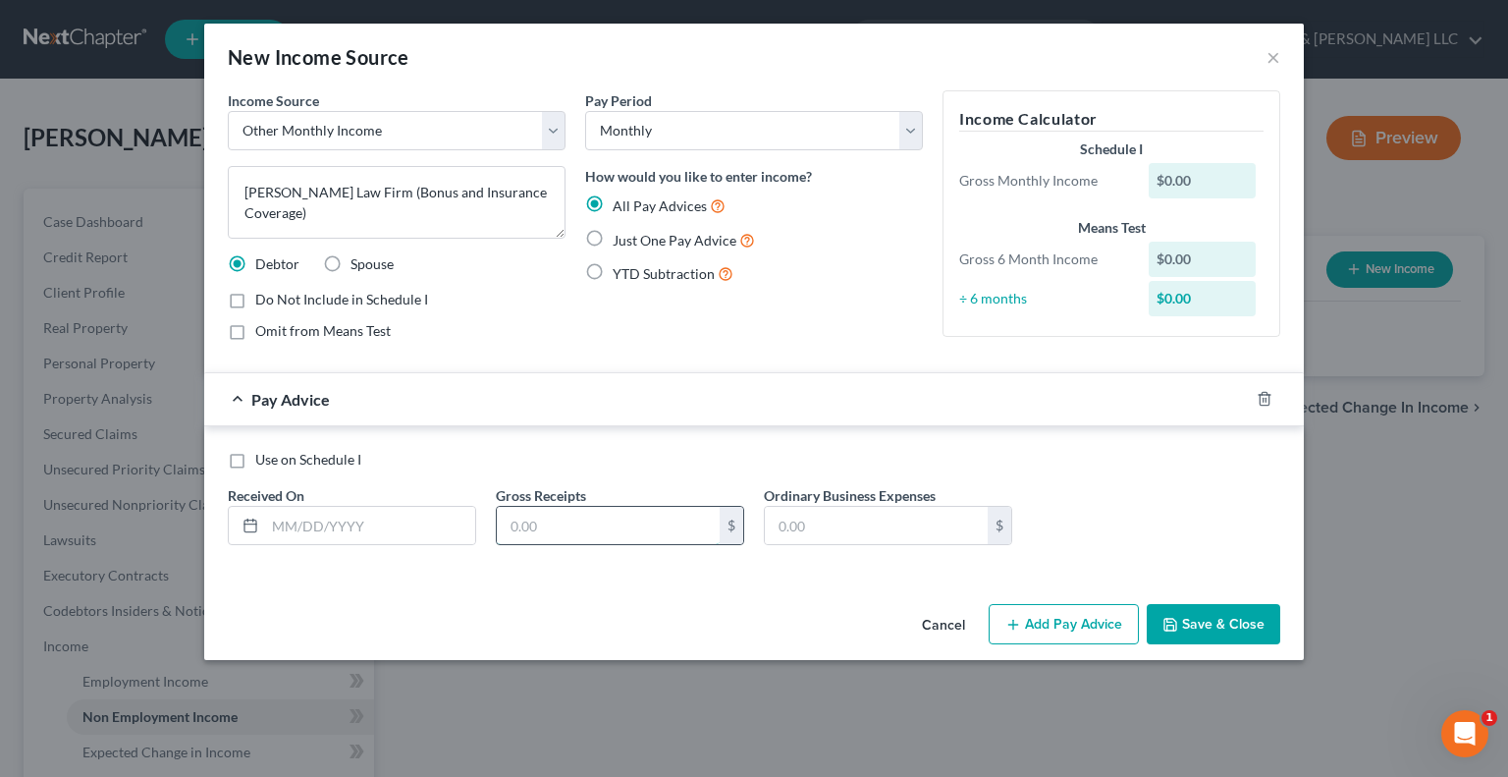
click at [601, 533] on input "text" at bounding box center [608, 525] width 223 height 37
type input "1,280"
click at [255, 328] on label "Omit from Means Test" at bounding box center [322, 331] width 135 height 20
click at [263, 328] on input "Omit from Means Test" at bounding box center [269, 327] width 13 height 13
checkbox input "true"
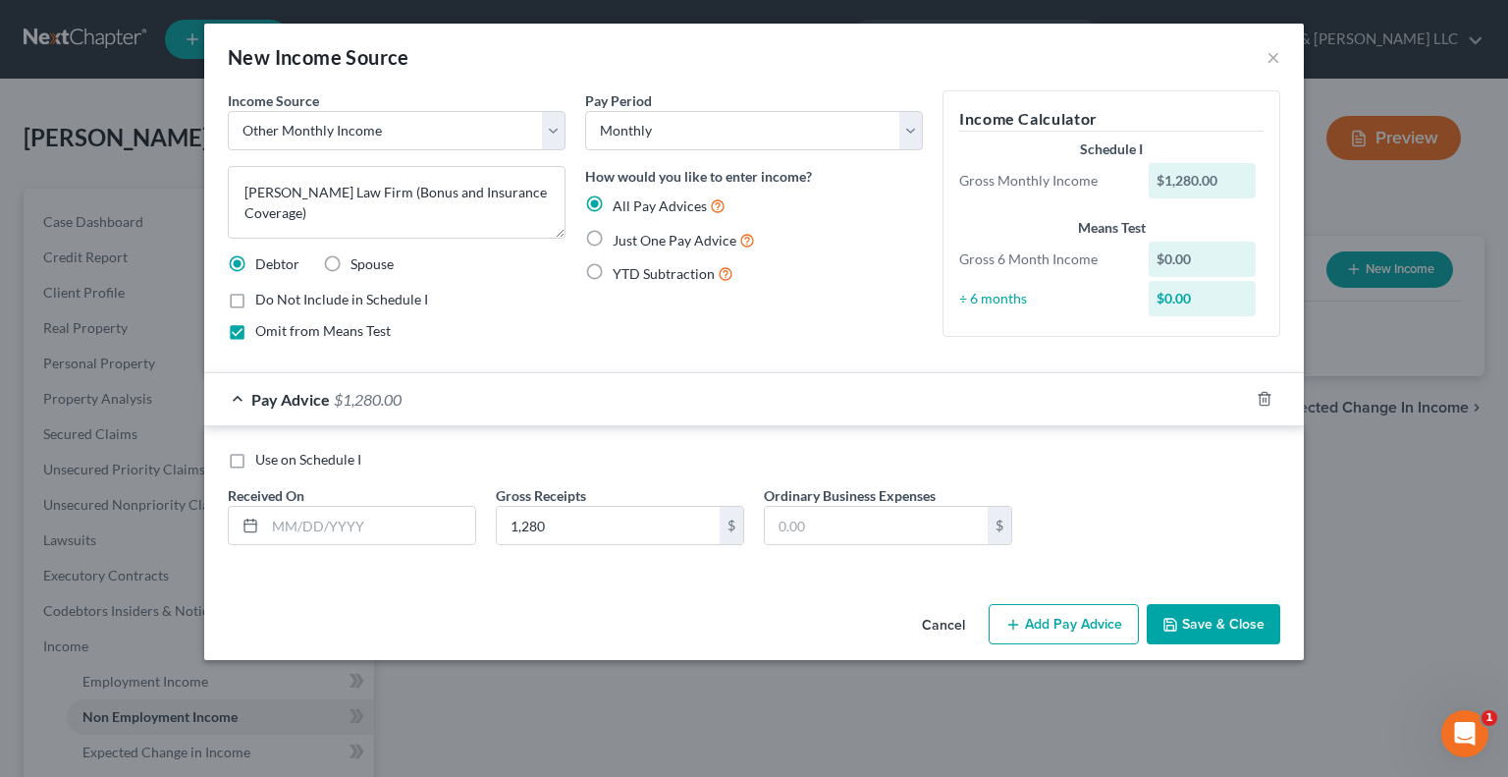
click at [255, 459] on label "Use on Schedule I" at bounding box center [308, 460] width 106 height 20
click at [263, 459] on input "Use on Schedule I" at bounding box center [269, 456] width 13 height 13
checkbox input "true"
click at [800, 529] on input "text" at bounding box center [876, 525] width 223 height 37
type input "420"
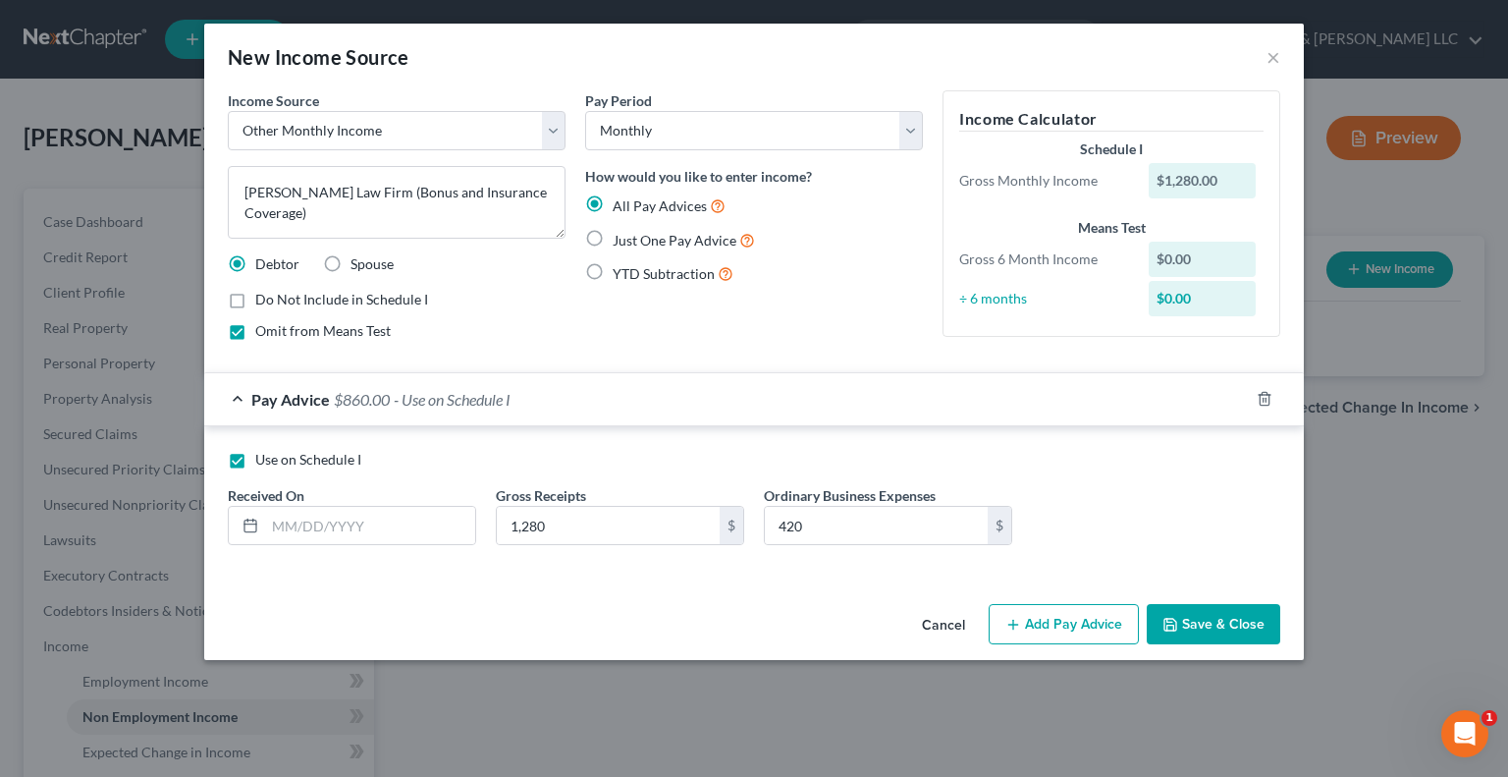
click at [1169, 619] on icon "button" at bounding box center [1170, 625] width 12 height 12
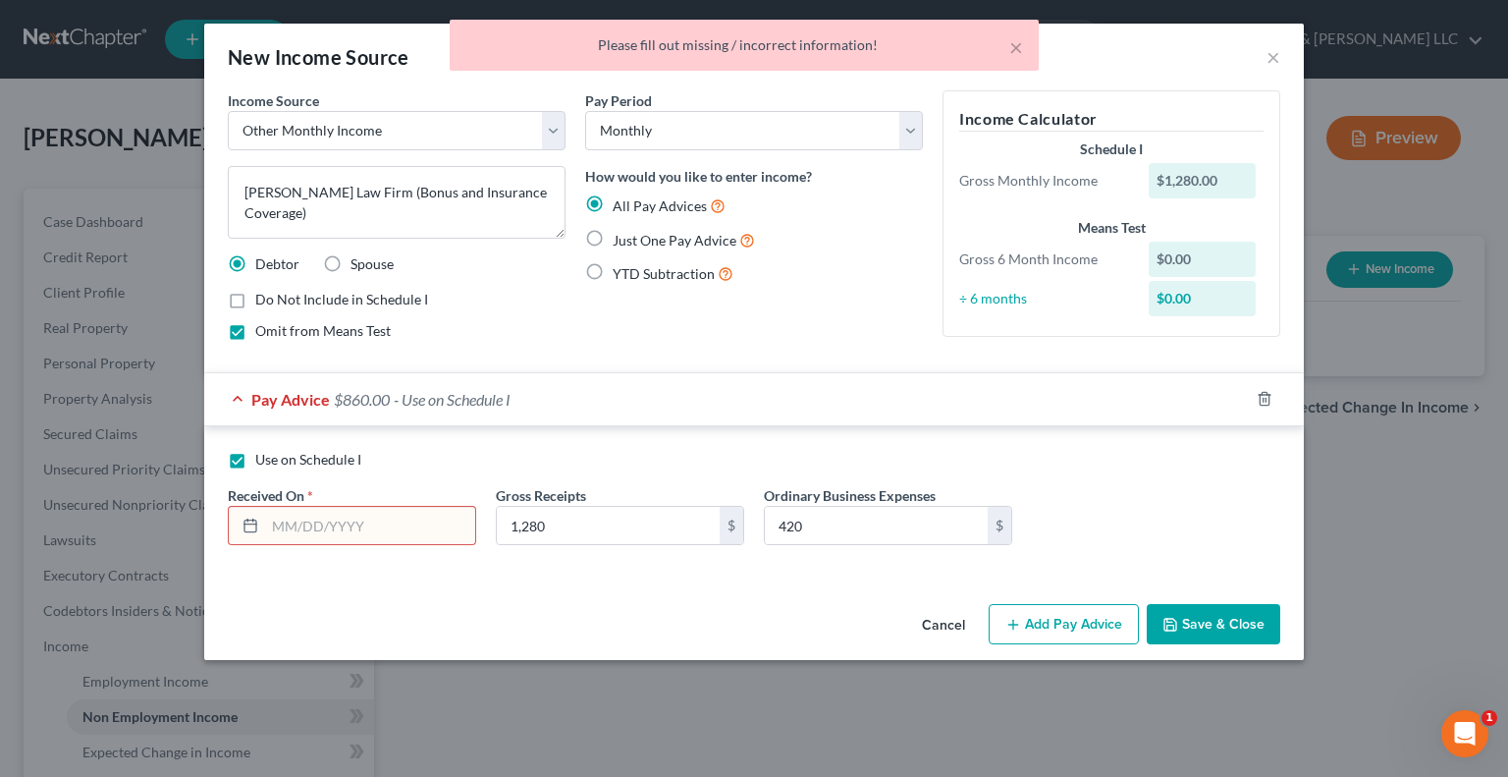
click at [349, 511] on input "text" at bounding box center [370, 525] width 210 height 37
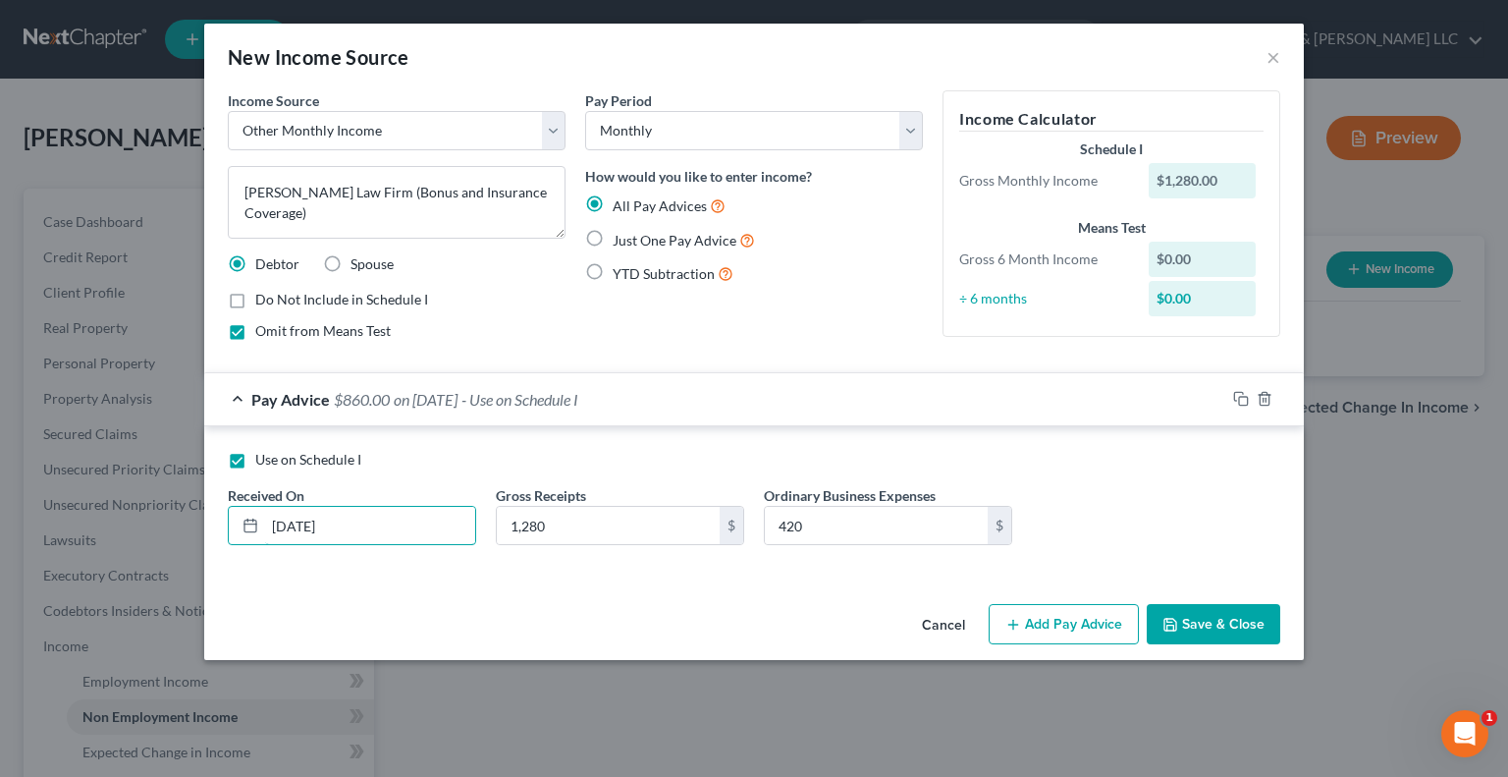
type input "09/09/2025"
click at [1180, 627] on button "Save & Close" at bounding box center [1214, 624] width 134 height 41
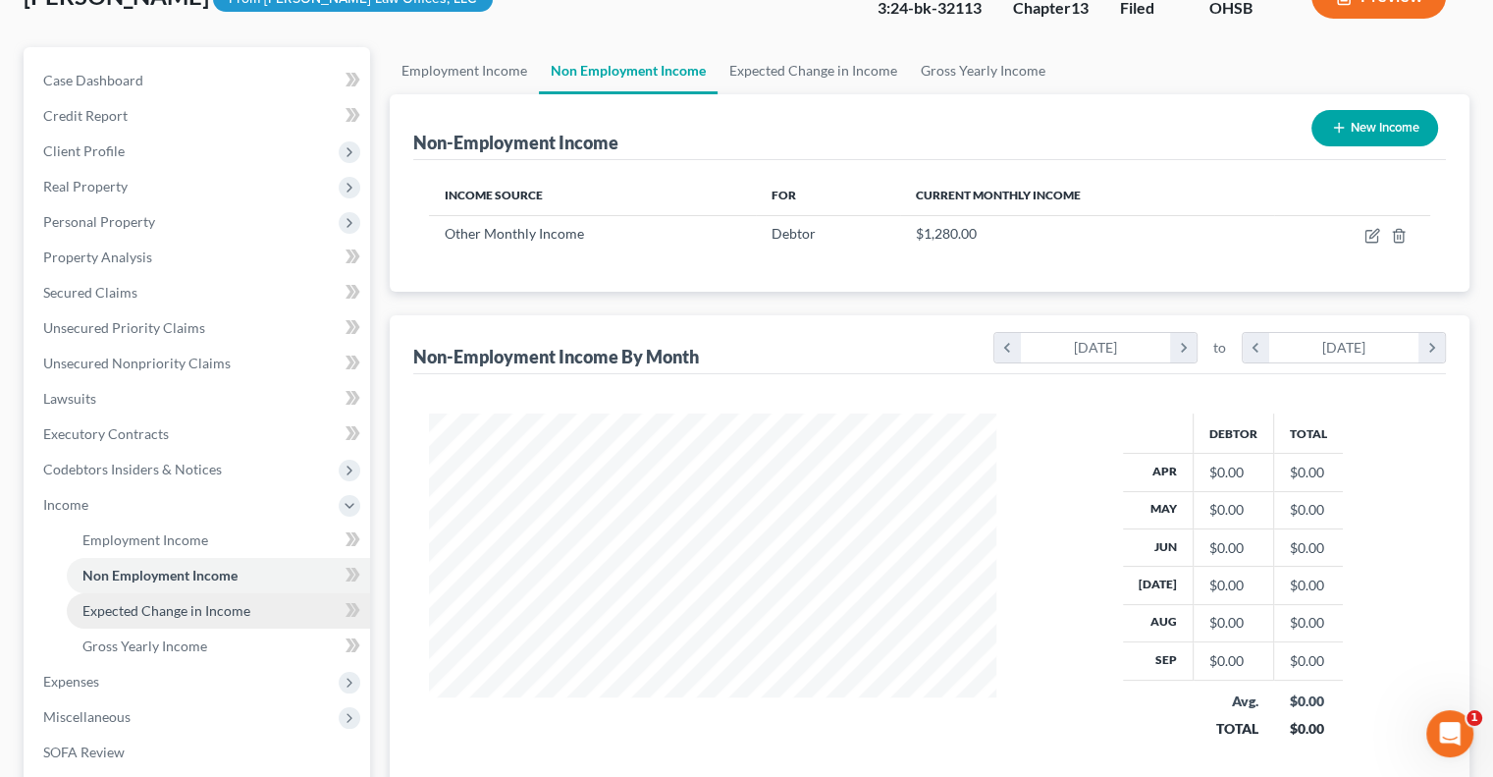
scroll to position [196, 0]
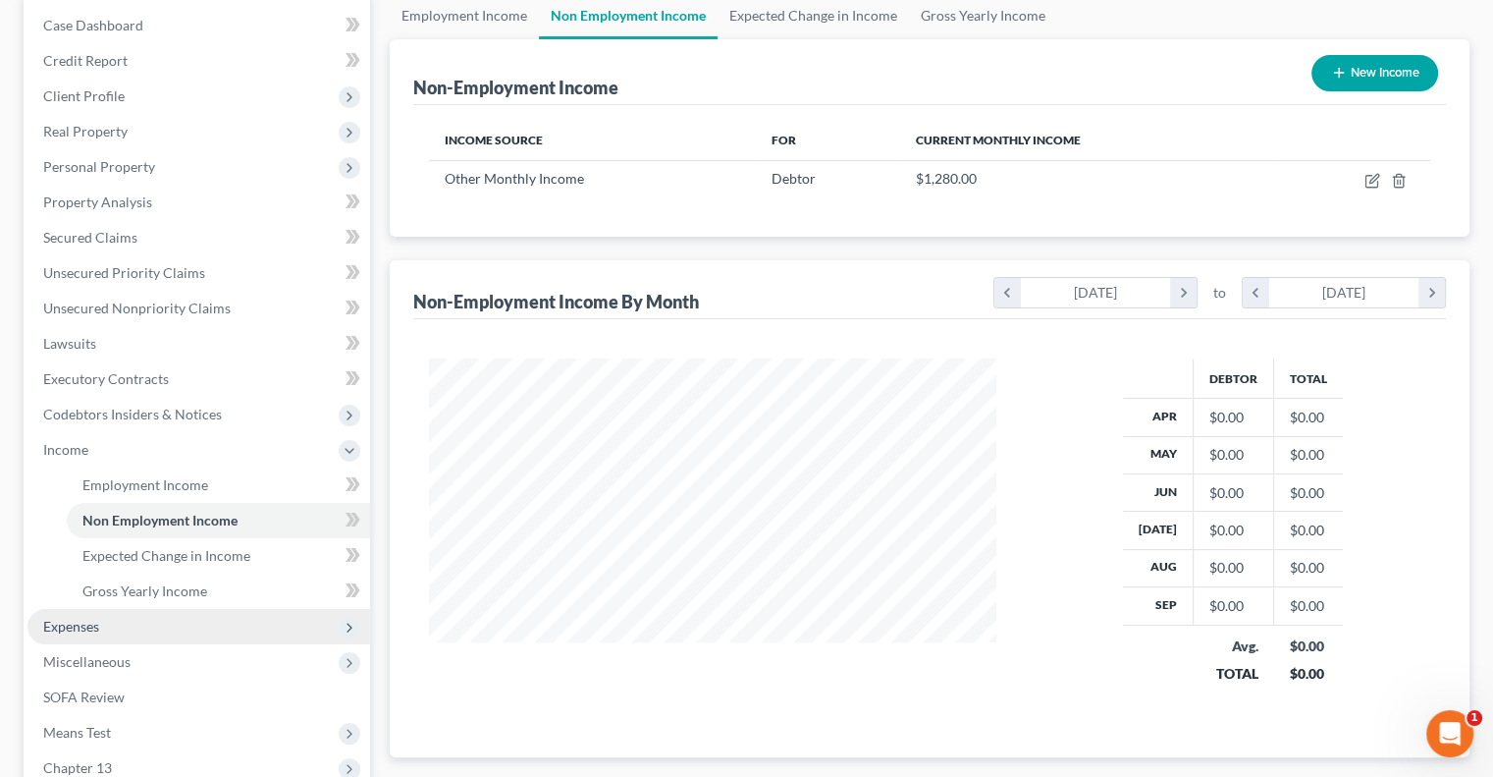
click at [99, 622] on span "Expenses" at bounding box center [198, 626] width 343 height 35
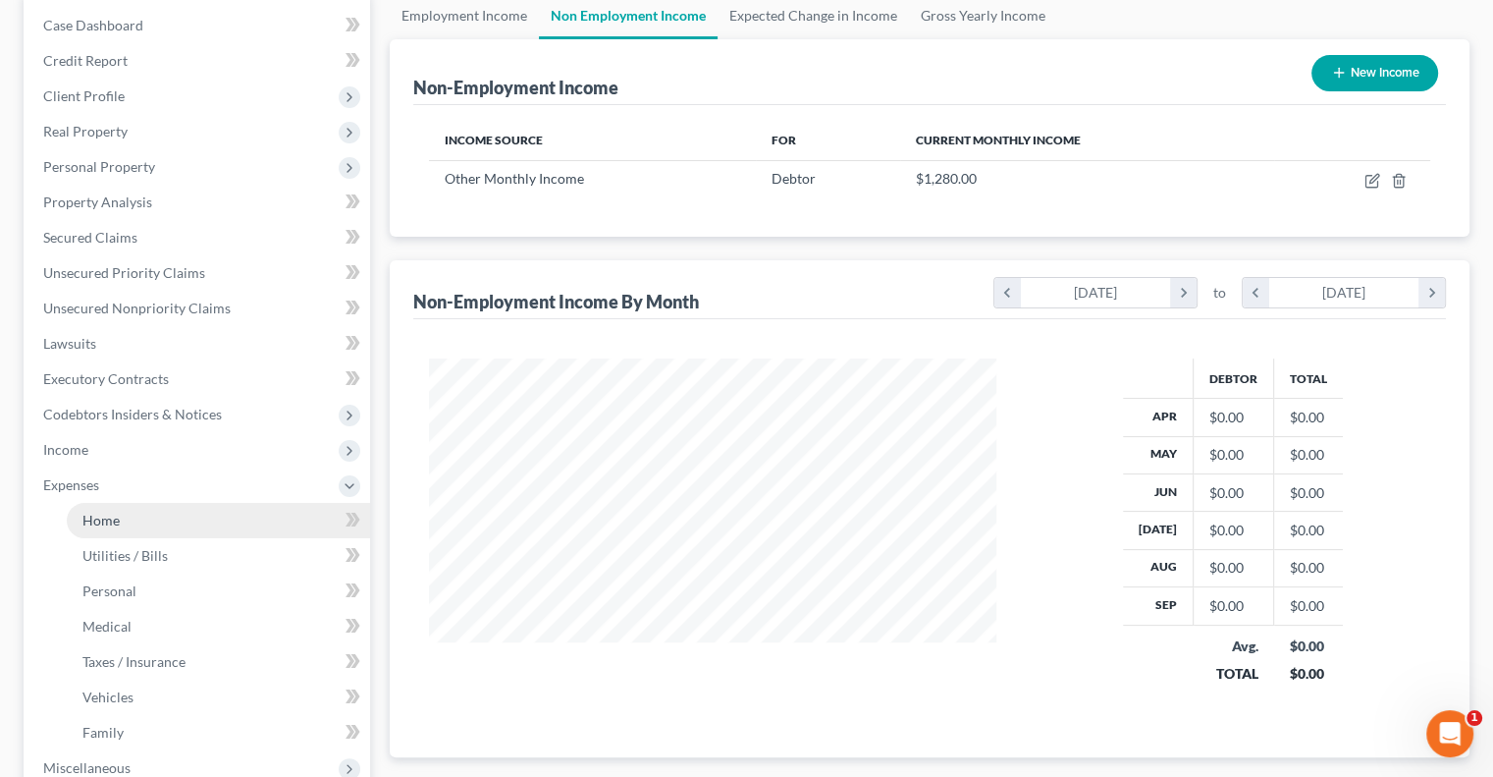
click at [110, 522] on span "Home" at bounding box center [100, 520] width 37 height 17
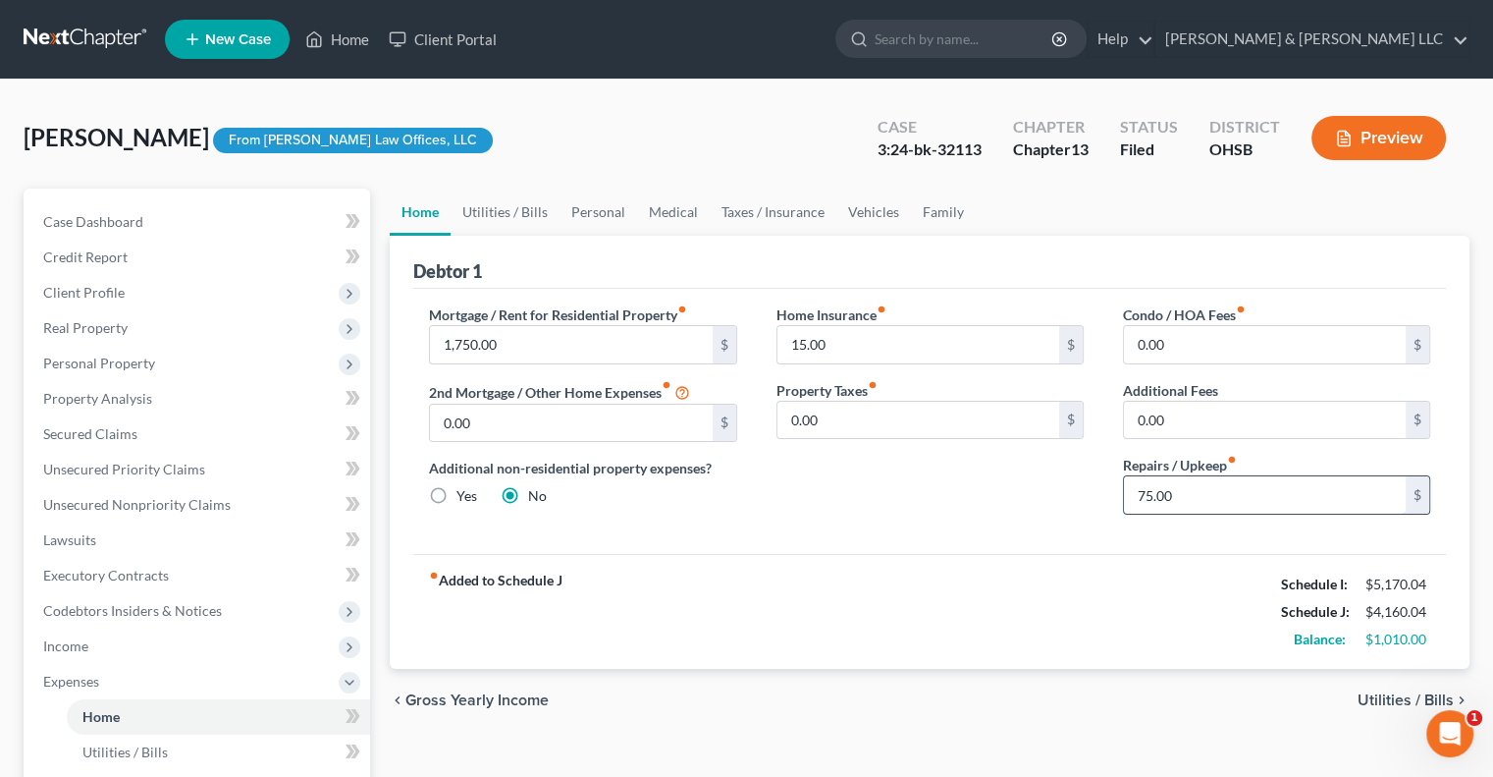
click at [1210, 484] on input "75.00" at bounding box center [1265, 494] width 282 height 37
type input "150"
click at [517, 212] on link "Utilities / Bills" at bounding box center [505, 212] width 109 height 47
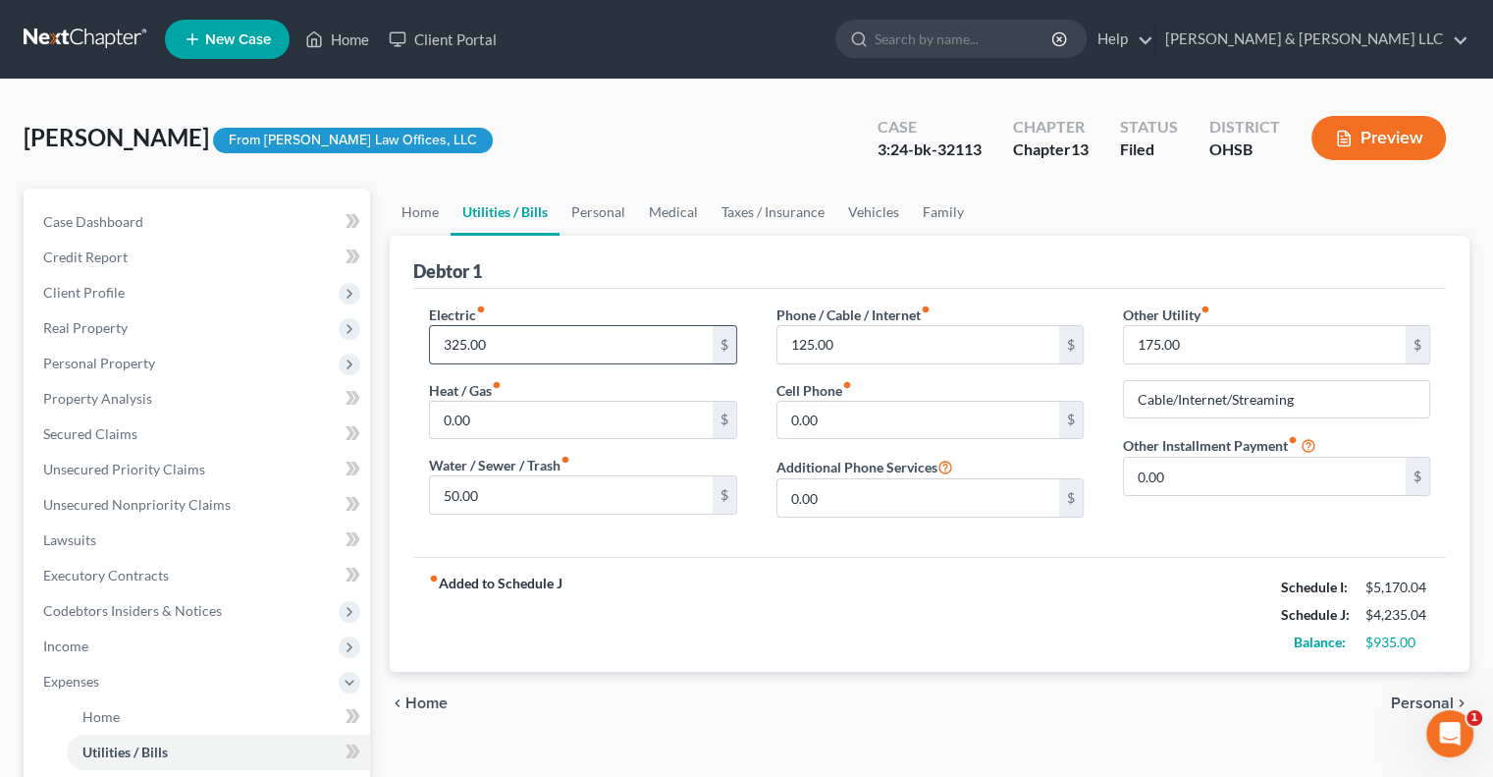
click at [515, 339] on input "325.00" at bounding box center [571, 344] width 282 height 37
type input "350"
click at [613, 213] on link "Personal" at bounding box center [599, 212] width 78 height 47
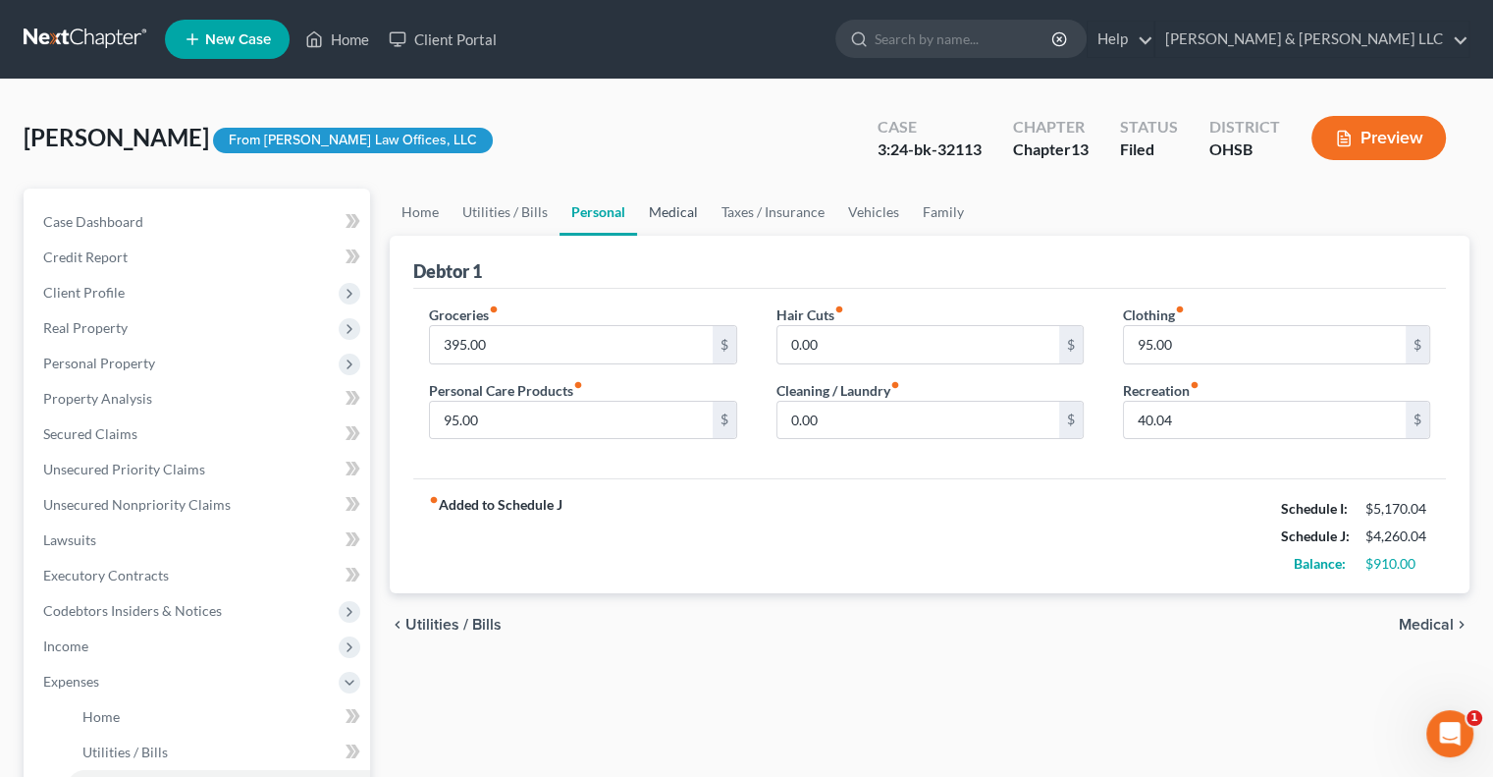
click at [688, 215] on link "Medical" at bounding box center [673, 212] width 73 height 47
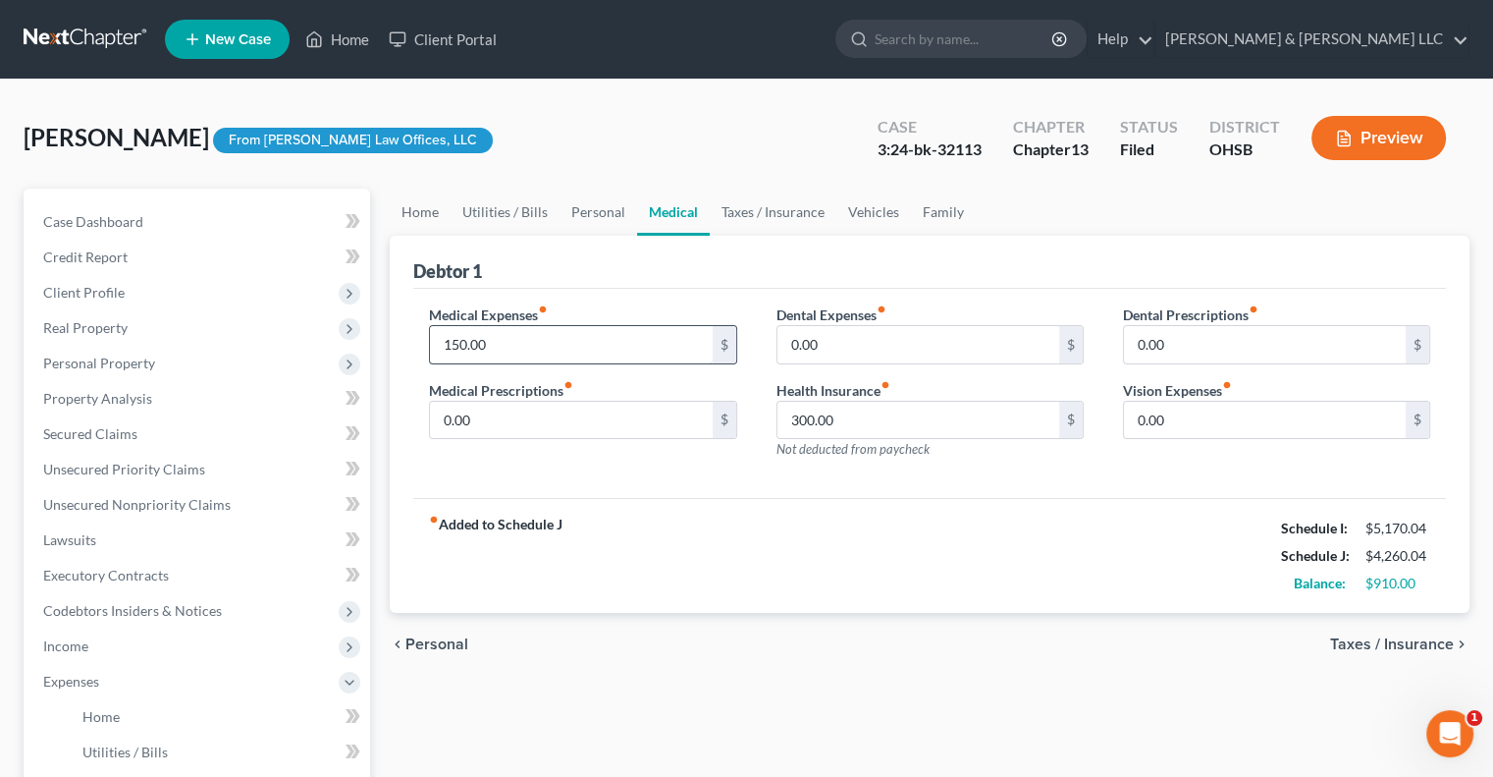
click at [536, 341] on input "150.00" at bounding box center [571, 344] width 282 height 37
type input "350"
click at [769, 220] on link "Taxes / Insurance" at bounding box center [773, 212] width 127 height 47
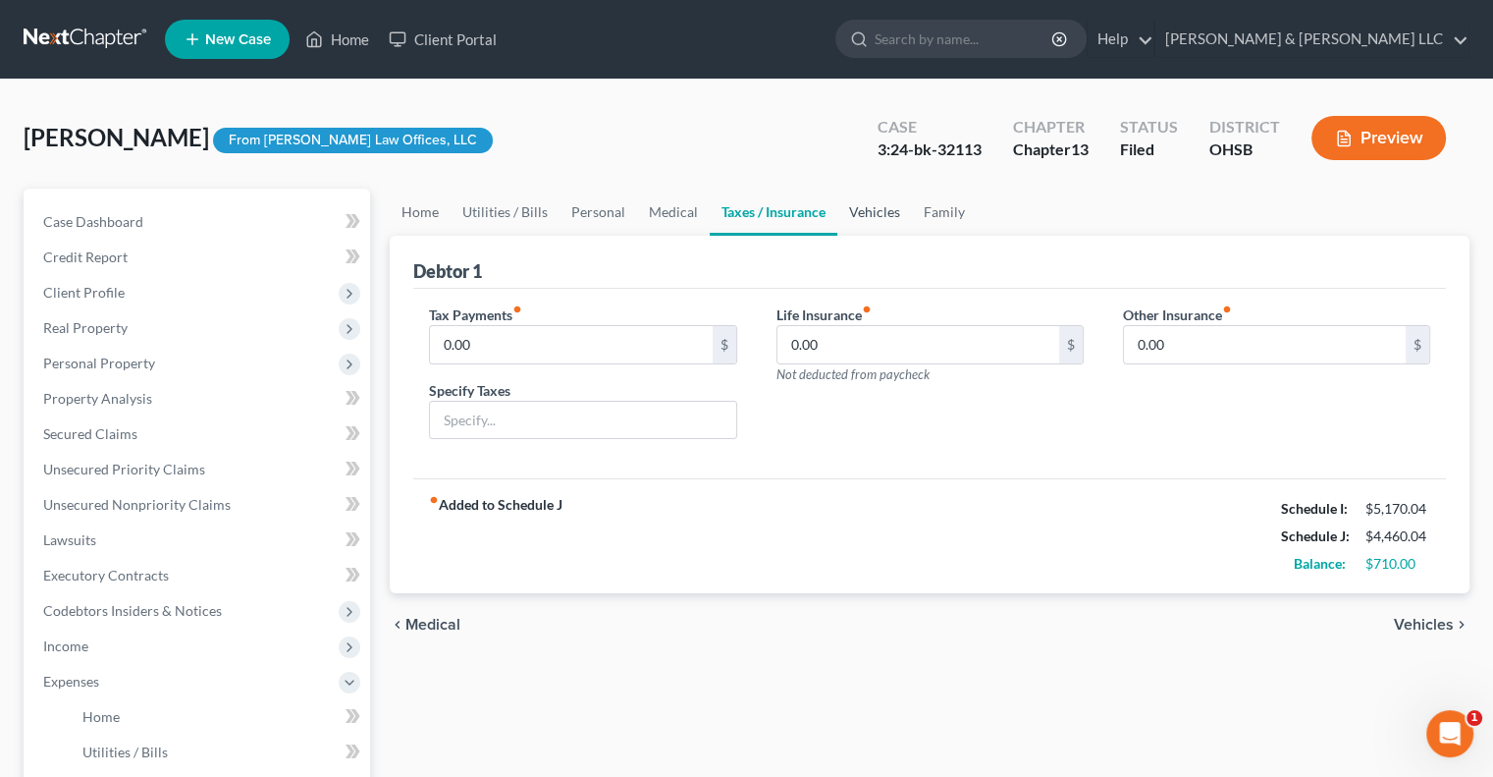
click at [887, 217] on link "Vehicles" at bounding box center [874, 212] width 75 height 47
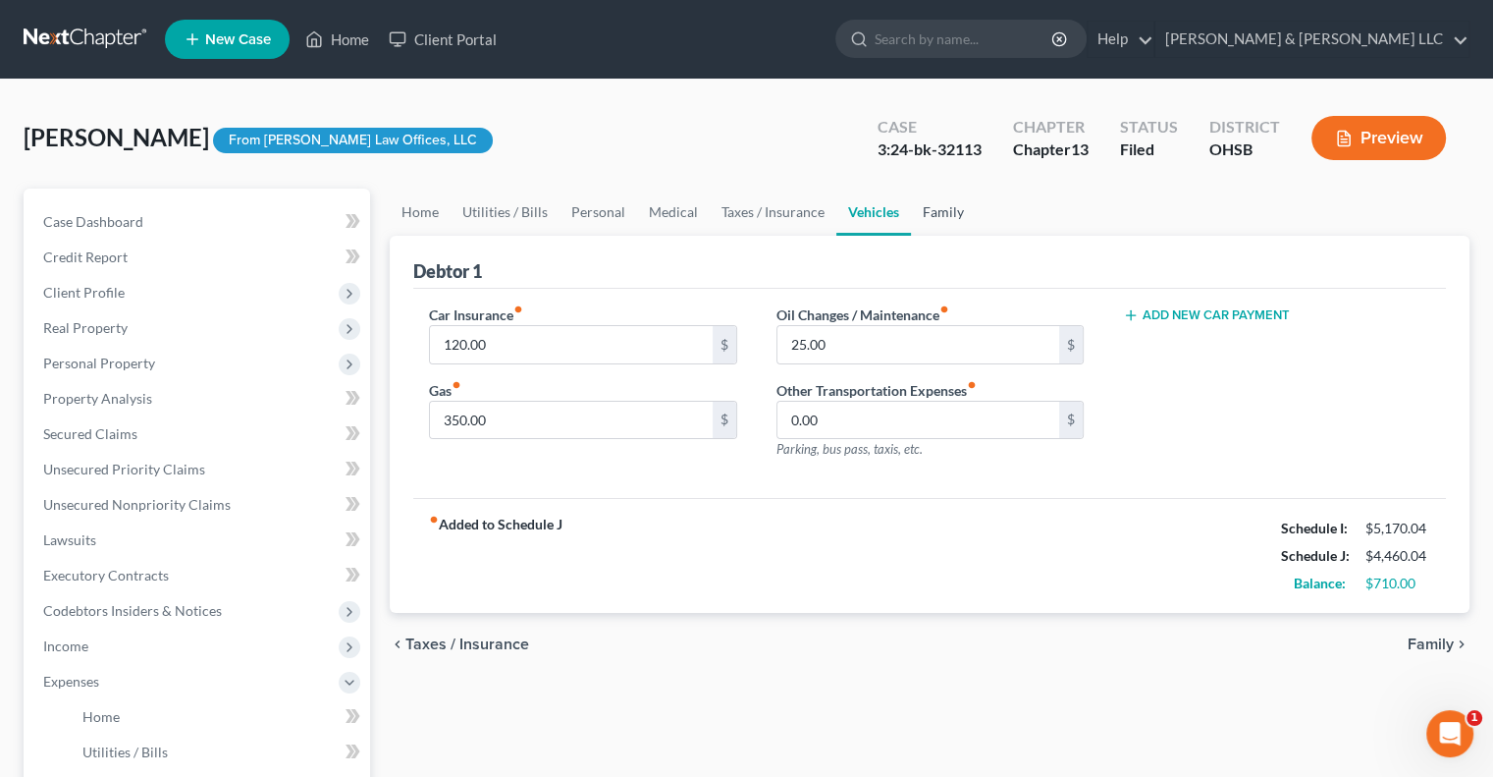
click at [939, 209] on link "Family" at bounding box center [943, 212] width 65 height 47
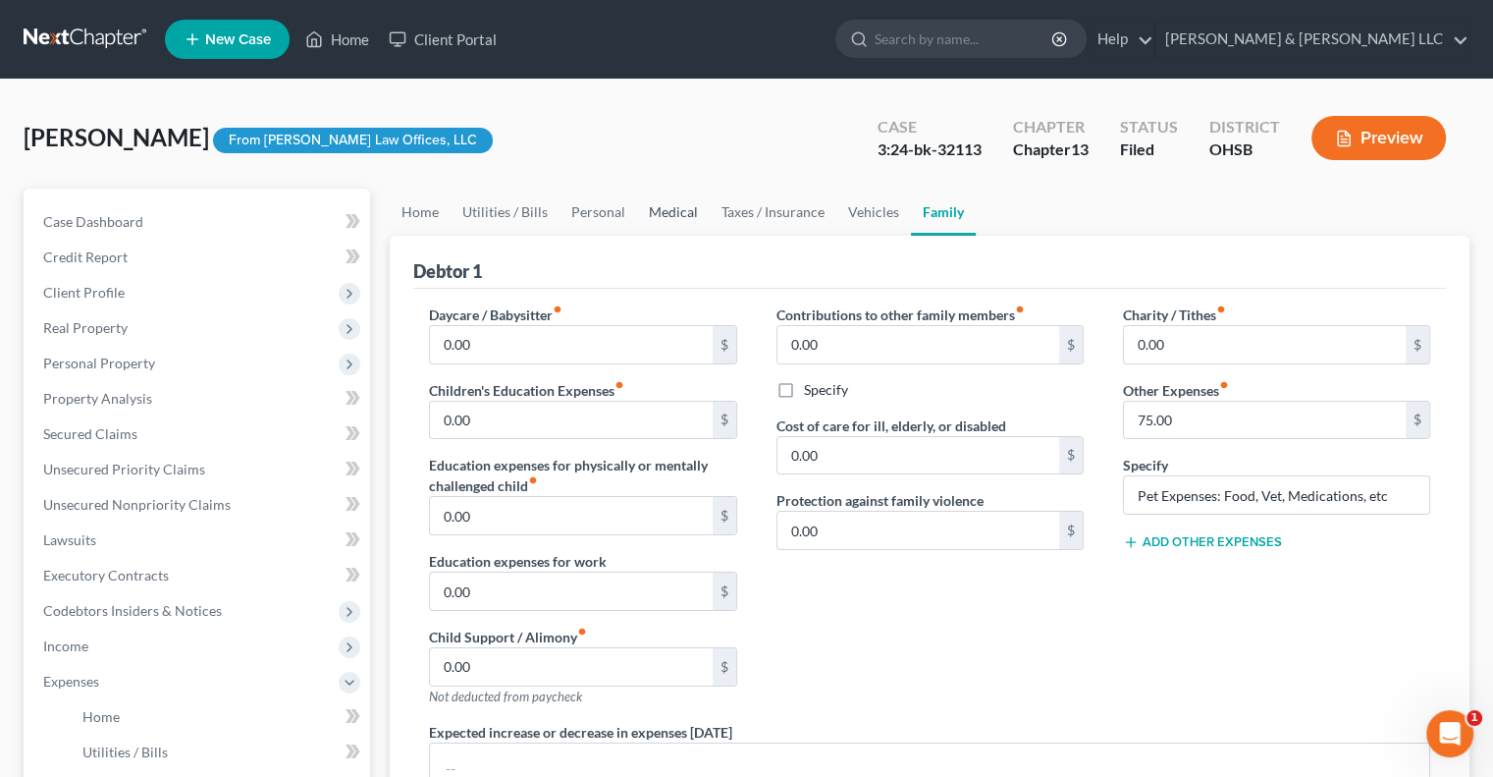
click at [664, 216] on link "Medical" at bounding box center [673, 212] width 73 height 47
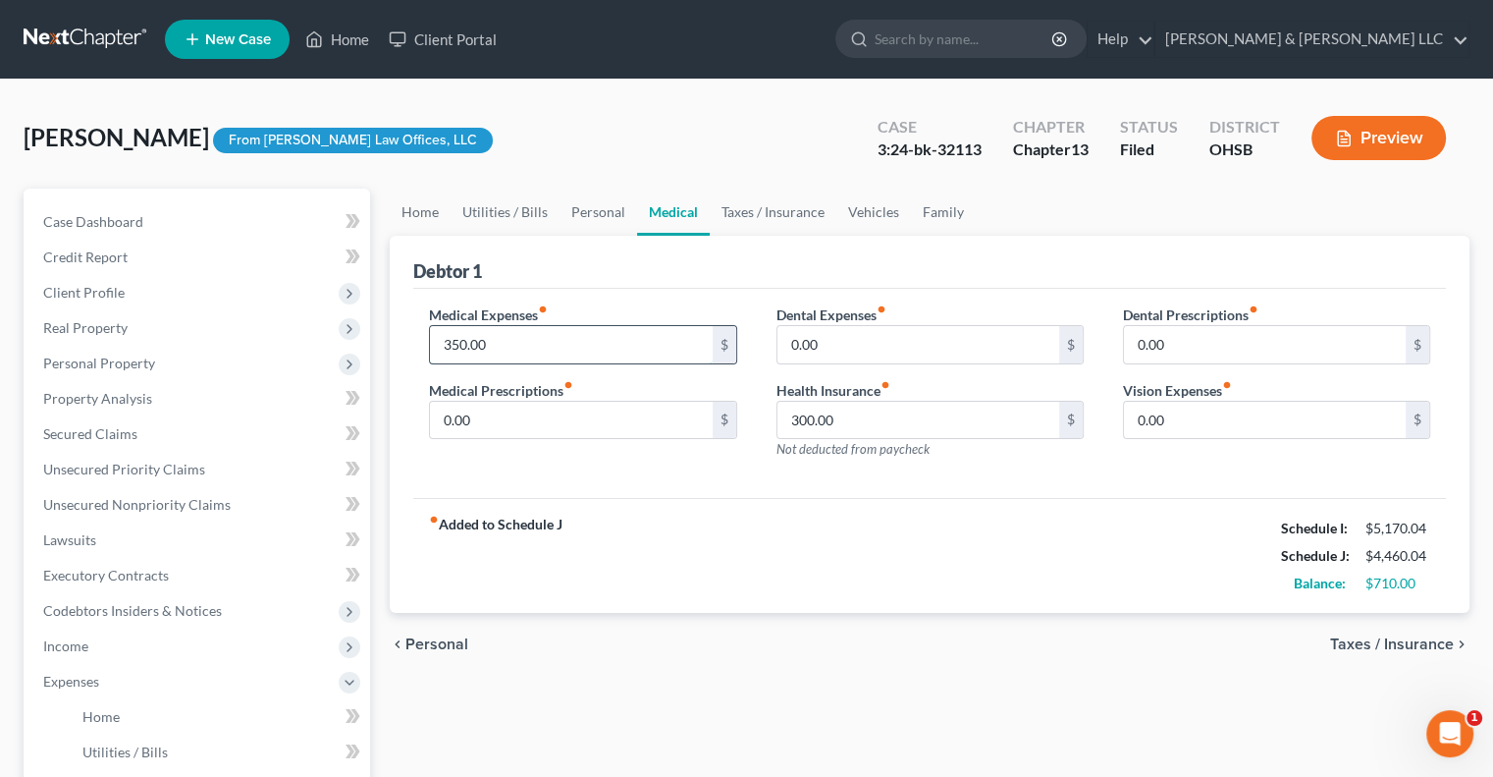
click at [526, 342] on input "350.00" at bounding box center [571, 344] width 282 height 37
type input "500"
click at [416, 214] on link "Home" at bounding box center [420, 212] width 61 height 47
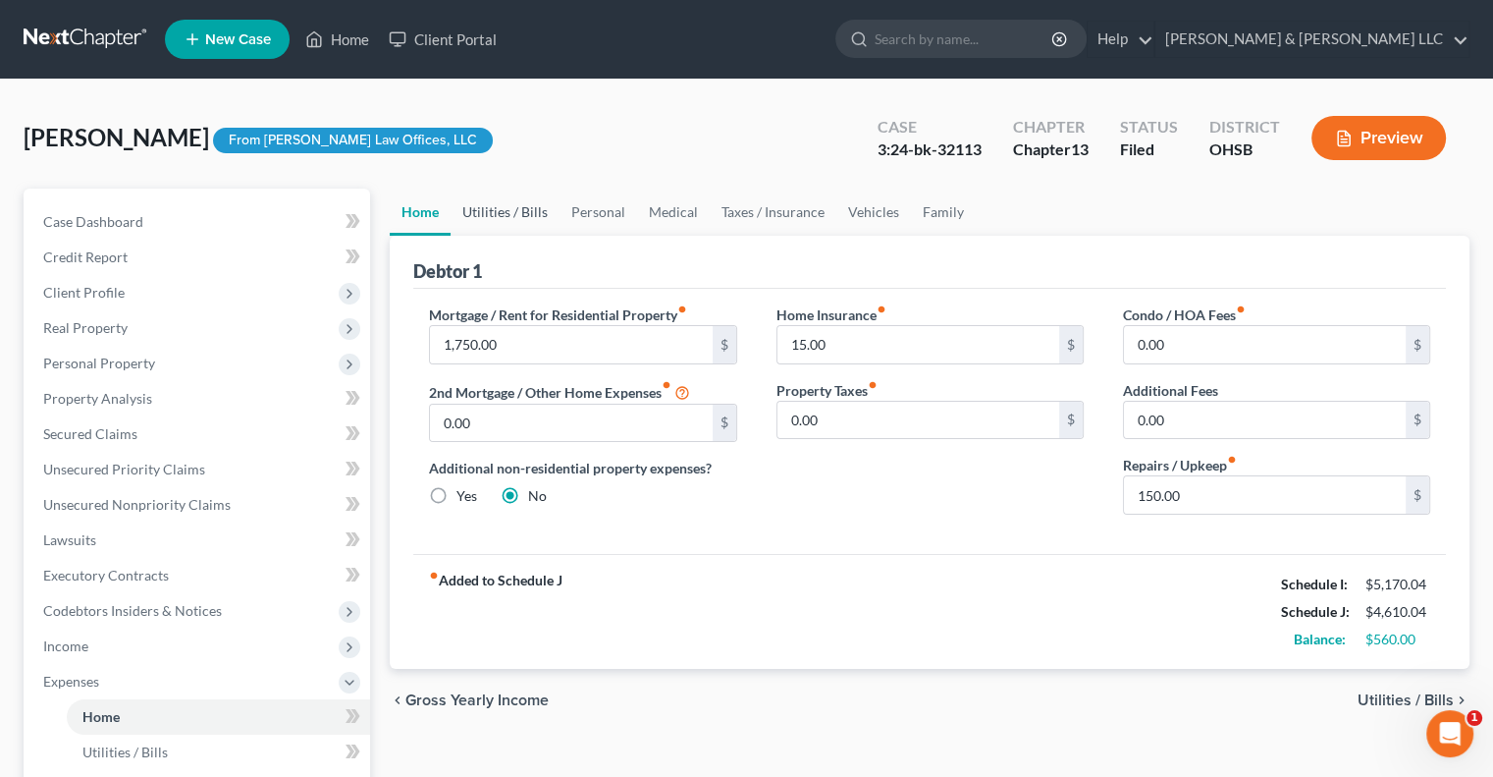
click at [513, 218] on link "Utilities / Bills" at bounding box center [505, 212] width 109 height 47
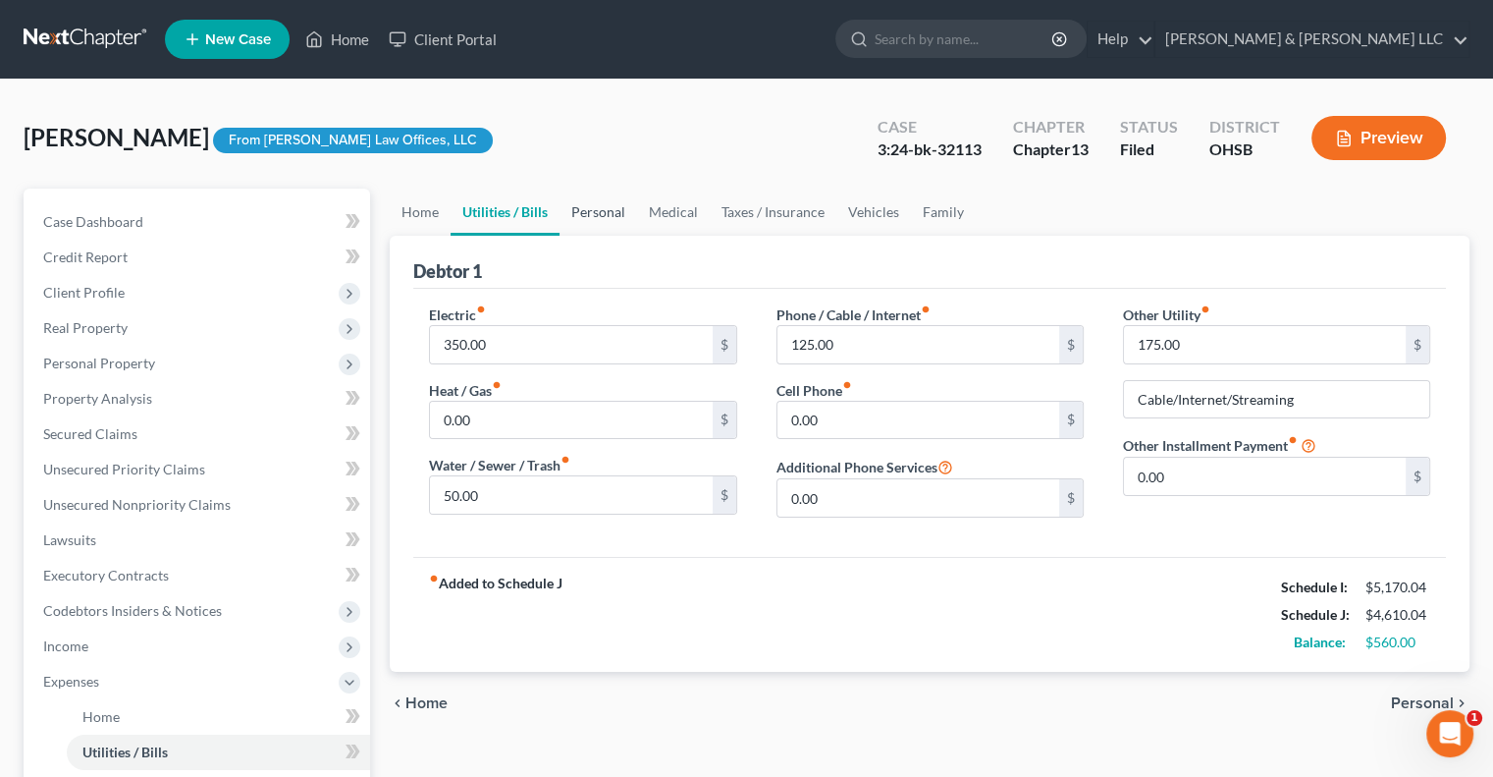
click at [609, 219] on link "Personal" at bounding box center [599, 212] width 78 height 47
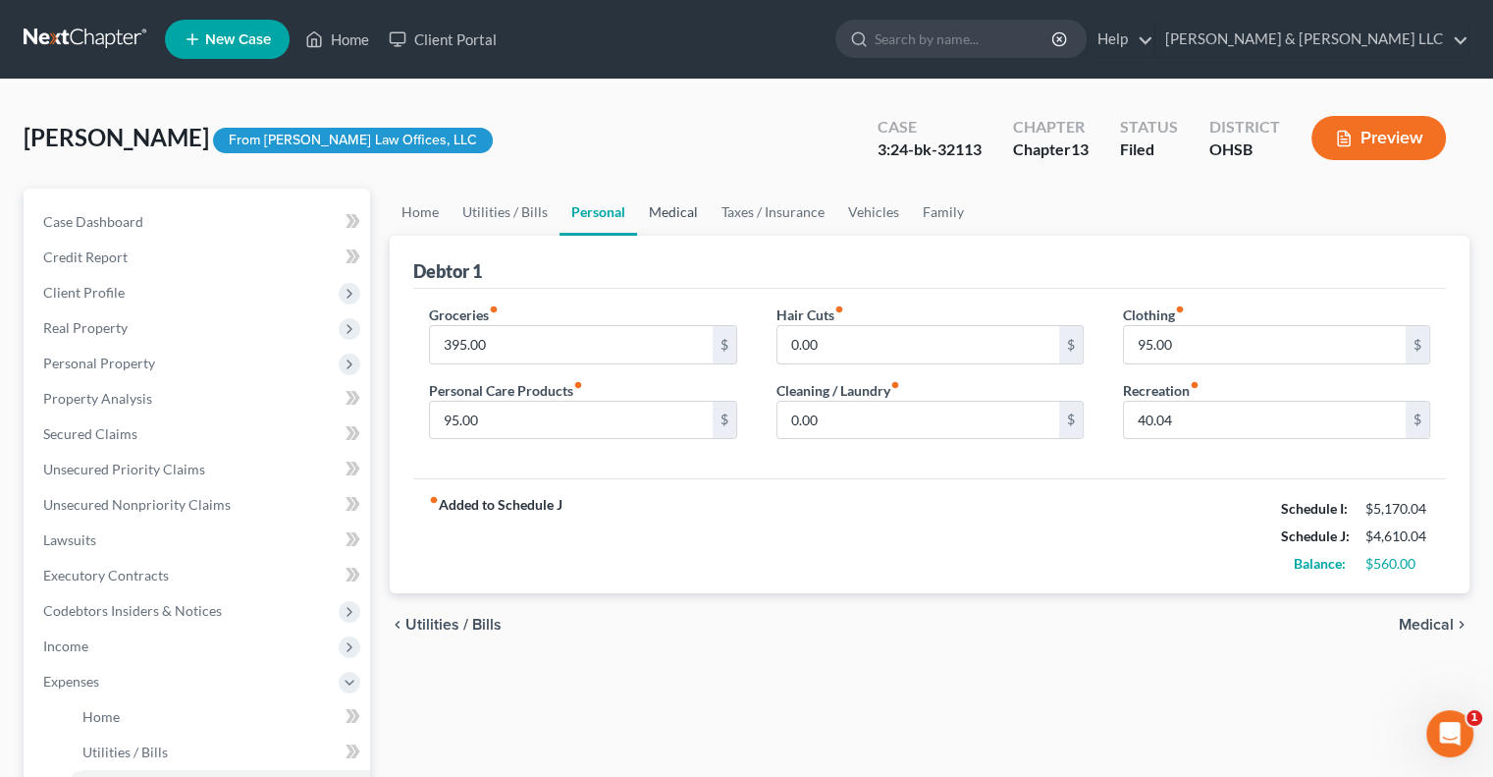
click at [675, 216] on link "Medical" at bounding box center [673, 212] width 73 height 47
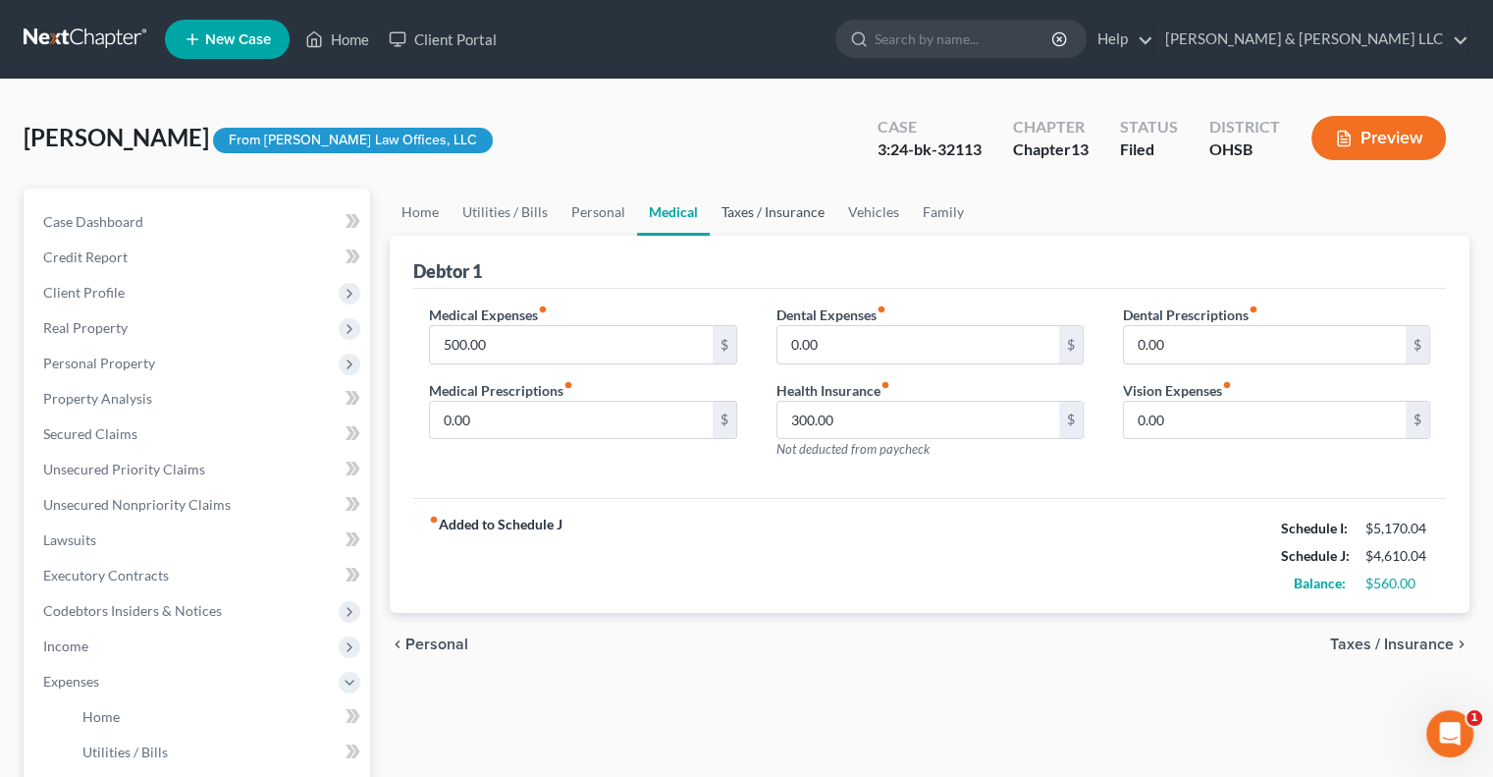
click at [783, 214] on link "Taxes / Insurance" at bounding box center [773, 212] width 127 height 47
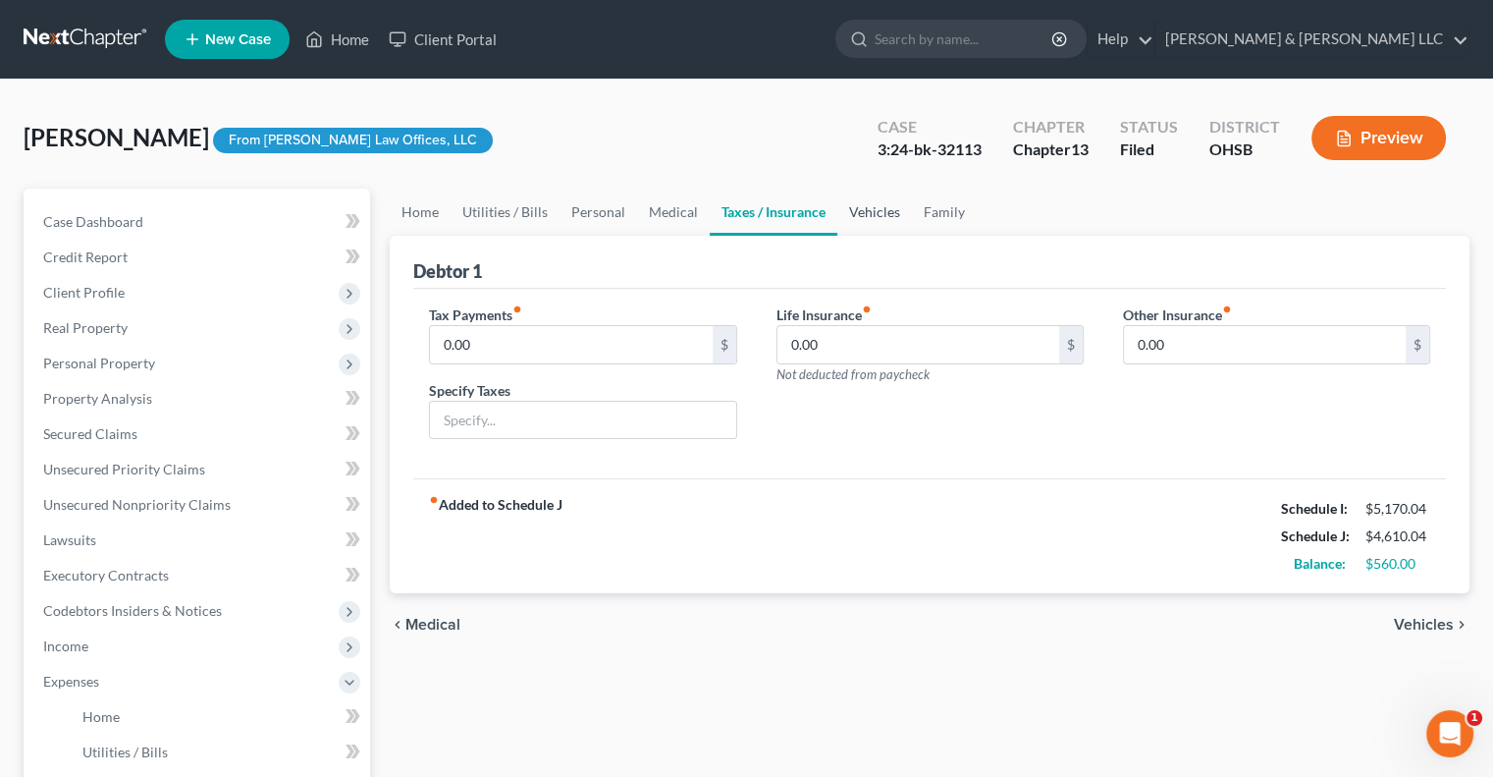
click at [877, 217] on link "Vehicles" at bounding box center [874, 212] width 75 height 47
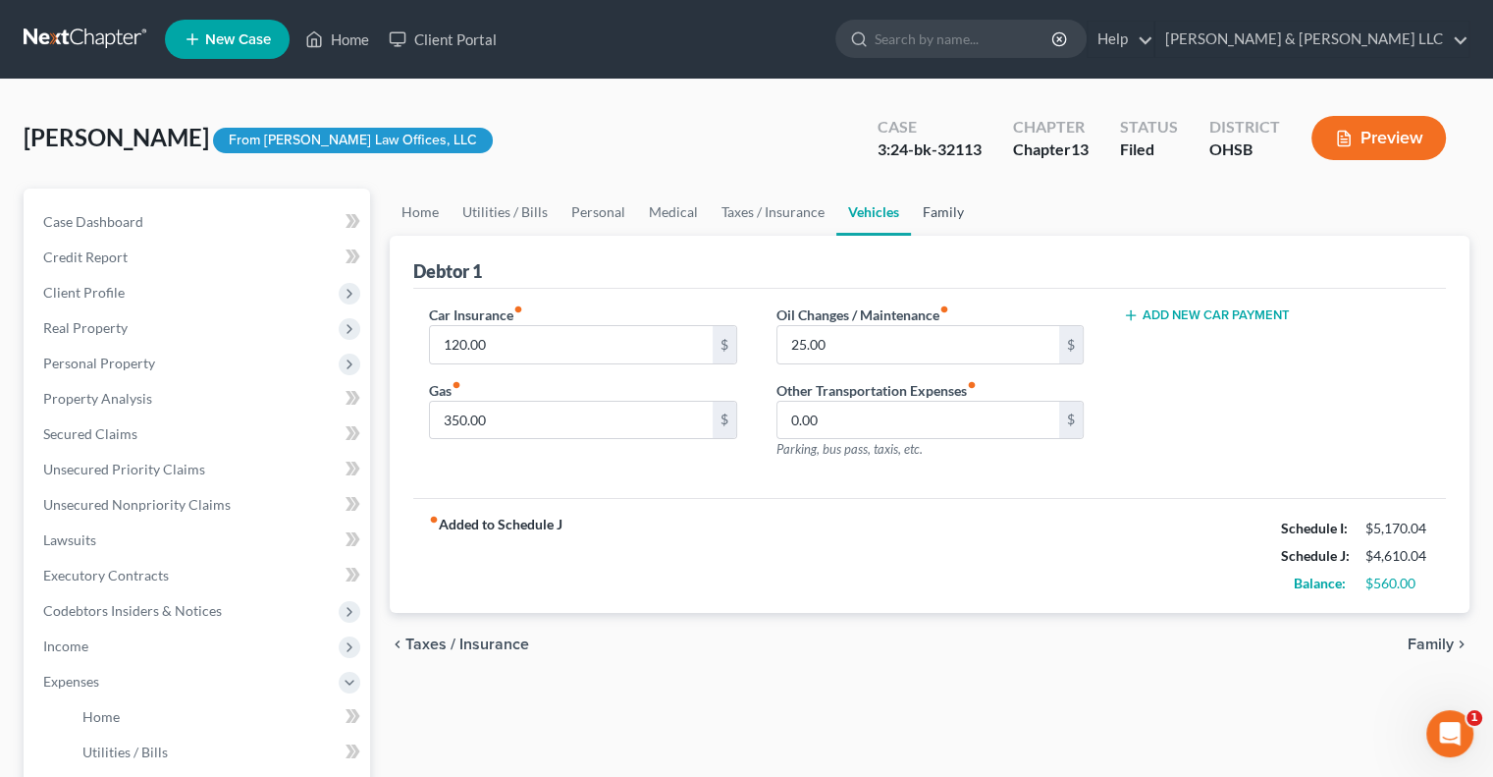
click at [921, 216] on link "Family" at bounding box center [943, 212] width 65 height 47
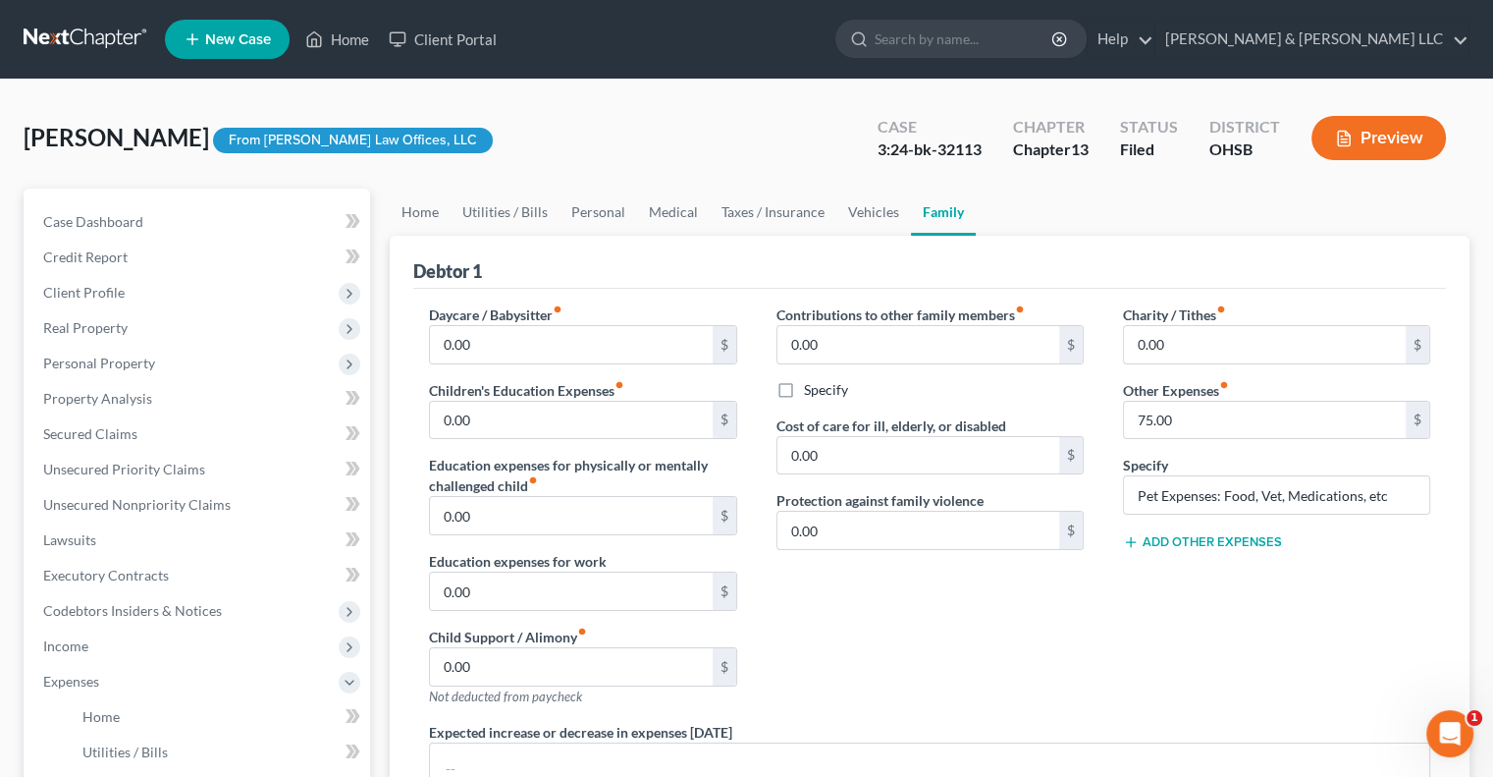
click at [1170, 534] on button "Add Other Expenses" at bounding box center [1202, 542] width 159 height 16
click at [1170, 565] on input "0.00" at bounding box center [1265, 570] width 282 height 37
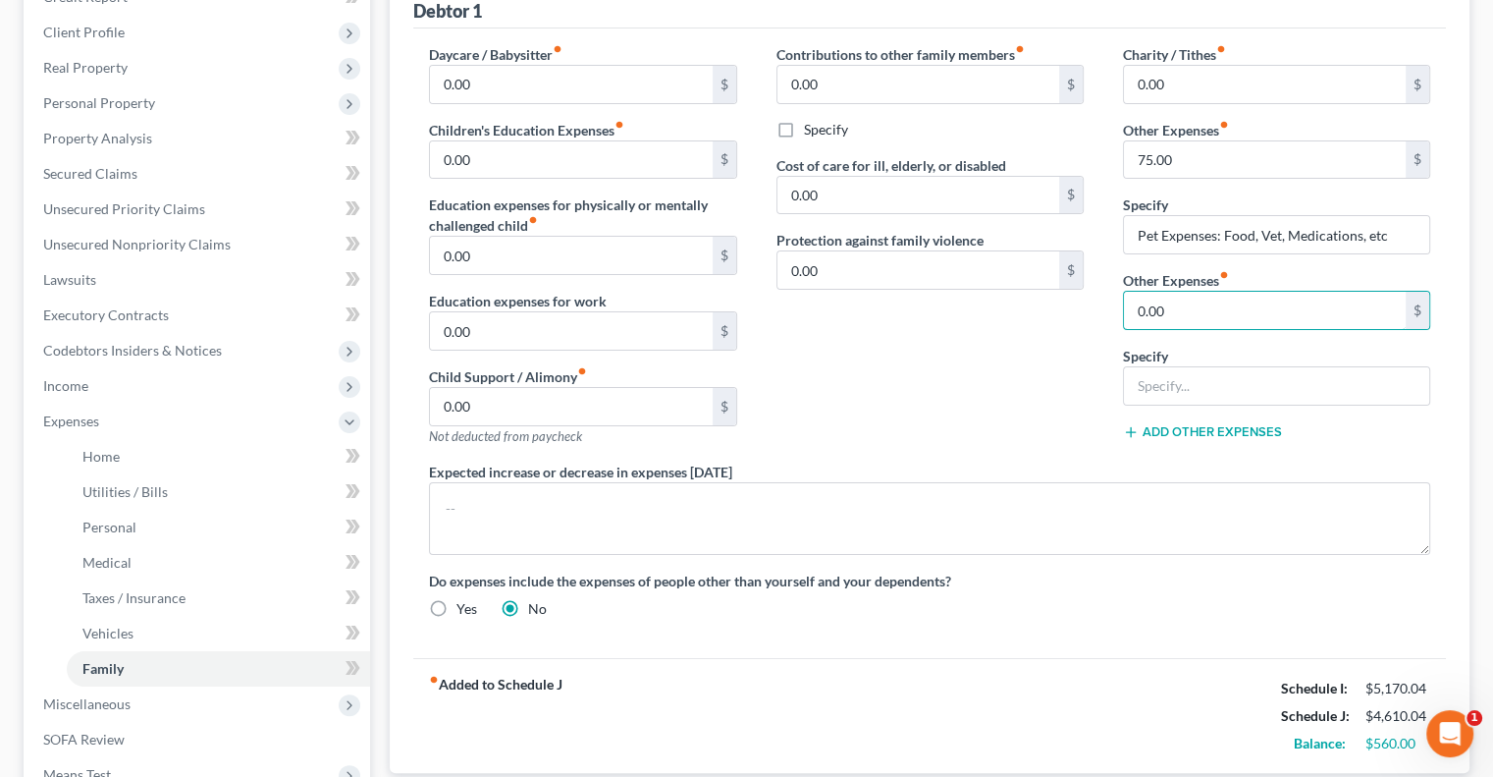
scroll to position [295, 0]
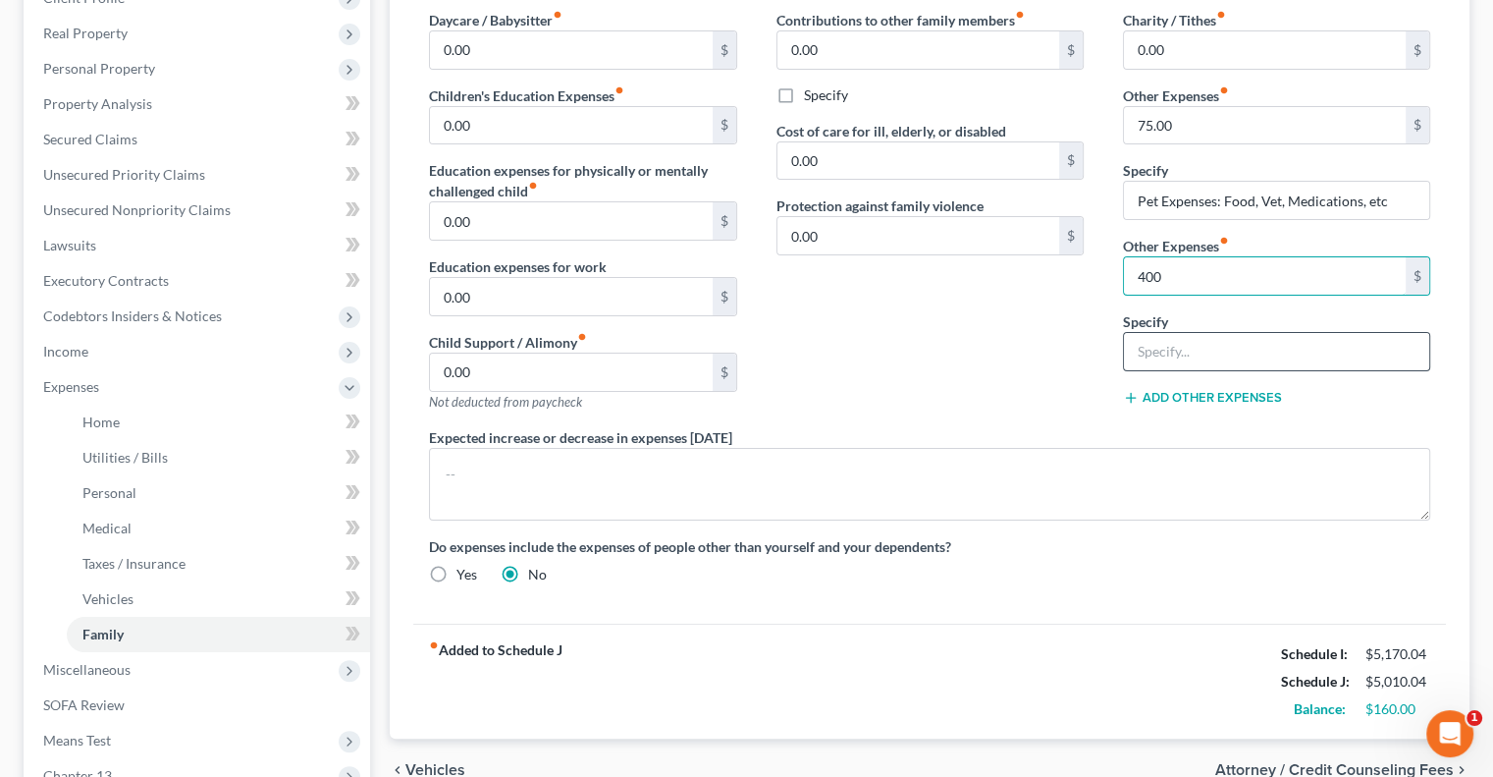
type input "400"
click at [1147, 336] on input "text" at bounding box center [1276, 351] width 305 height 37
type input "Auto Repair"
click at [1233, 354] on input "Auto Repair" at bounding box center [1276, 351] width 305 height 37
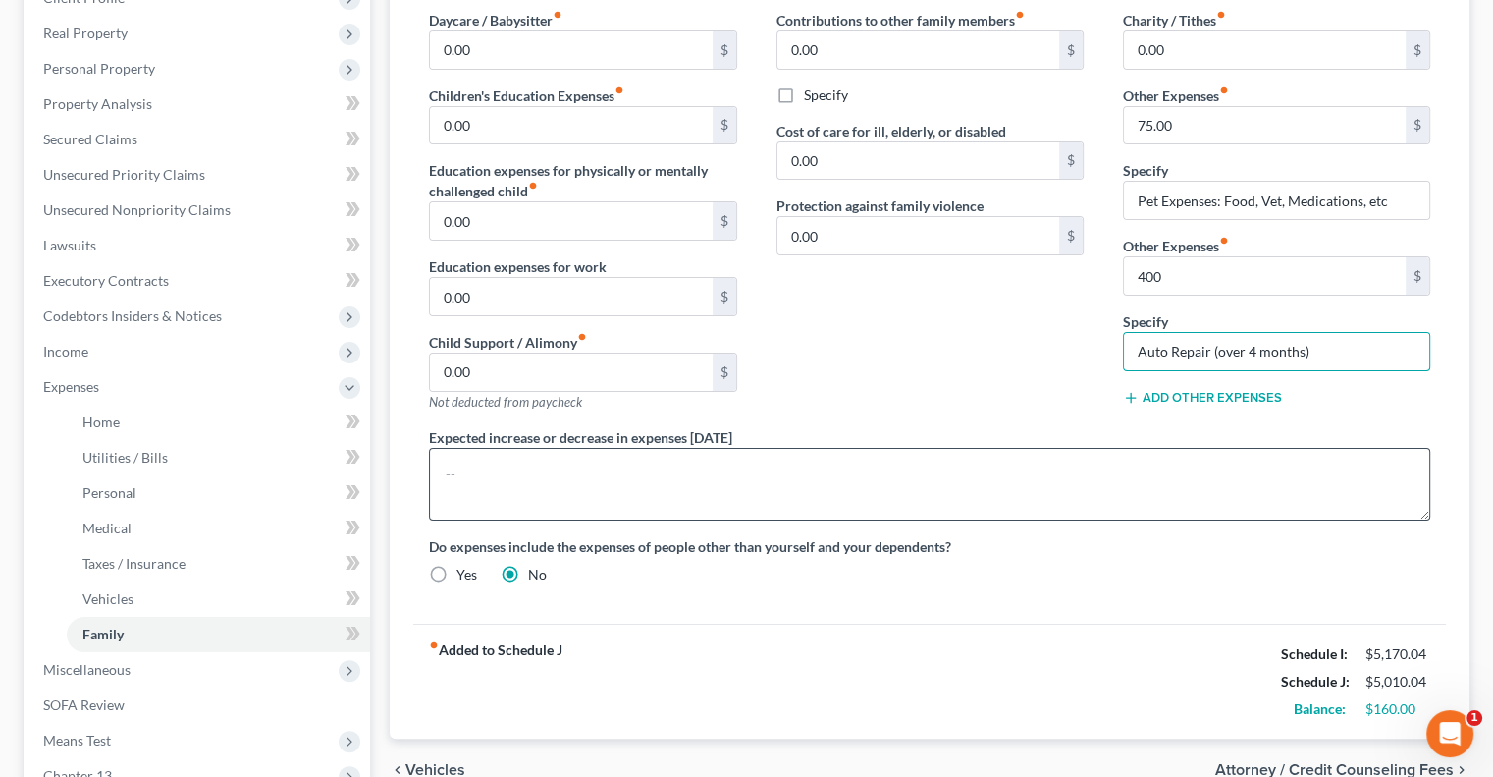
type input "Auto Repair (over 4 months)"
click at [940, 463] on textarea at bounding box center [929, 484] width 1001 height 73
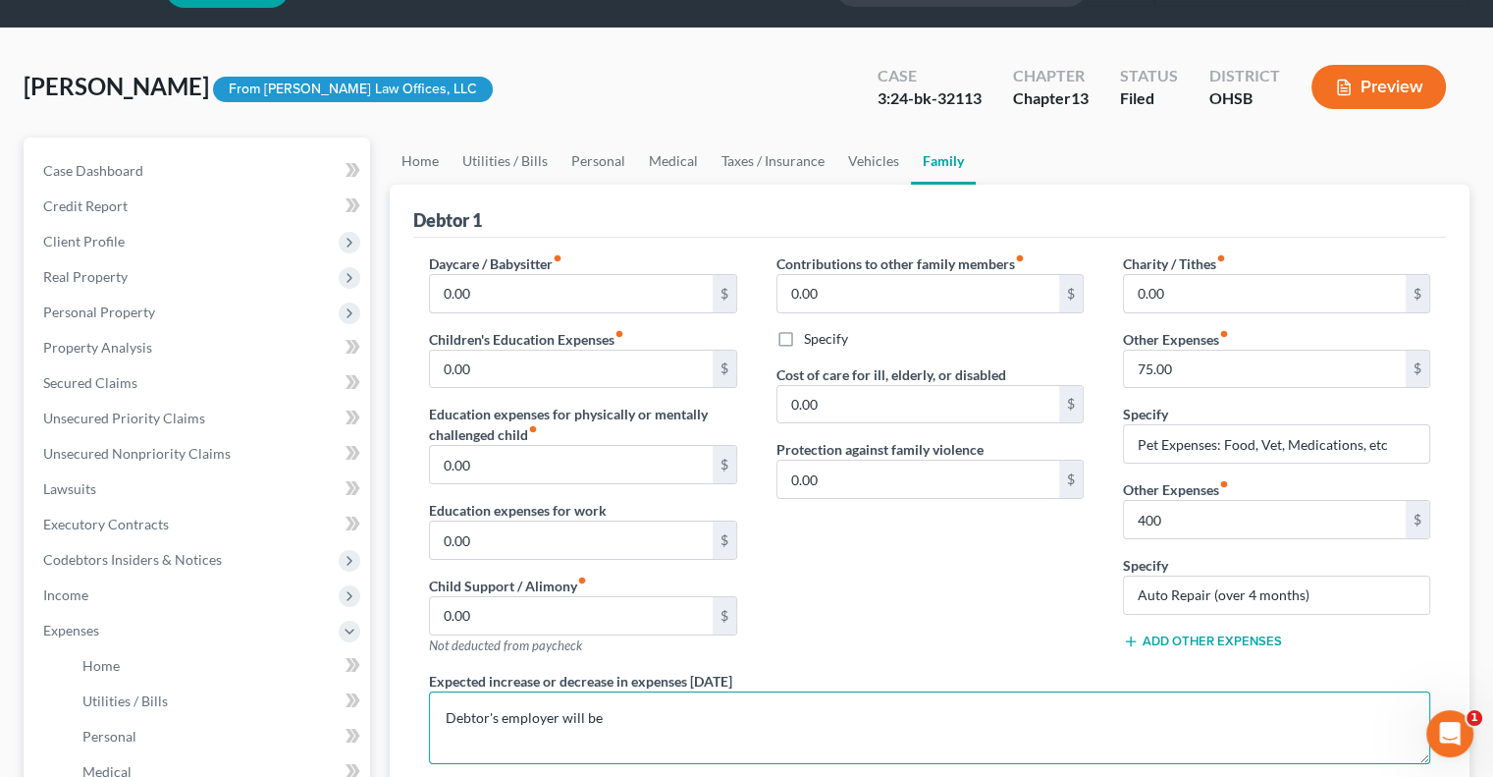
scroll to position [0, 0]
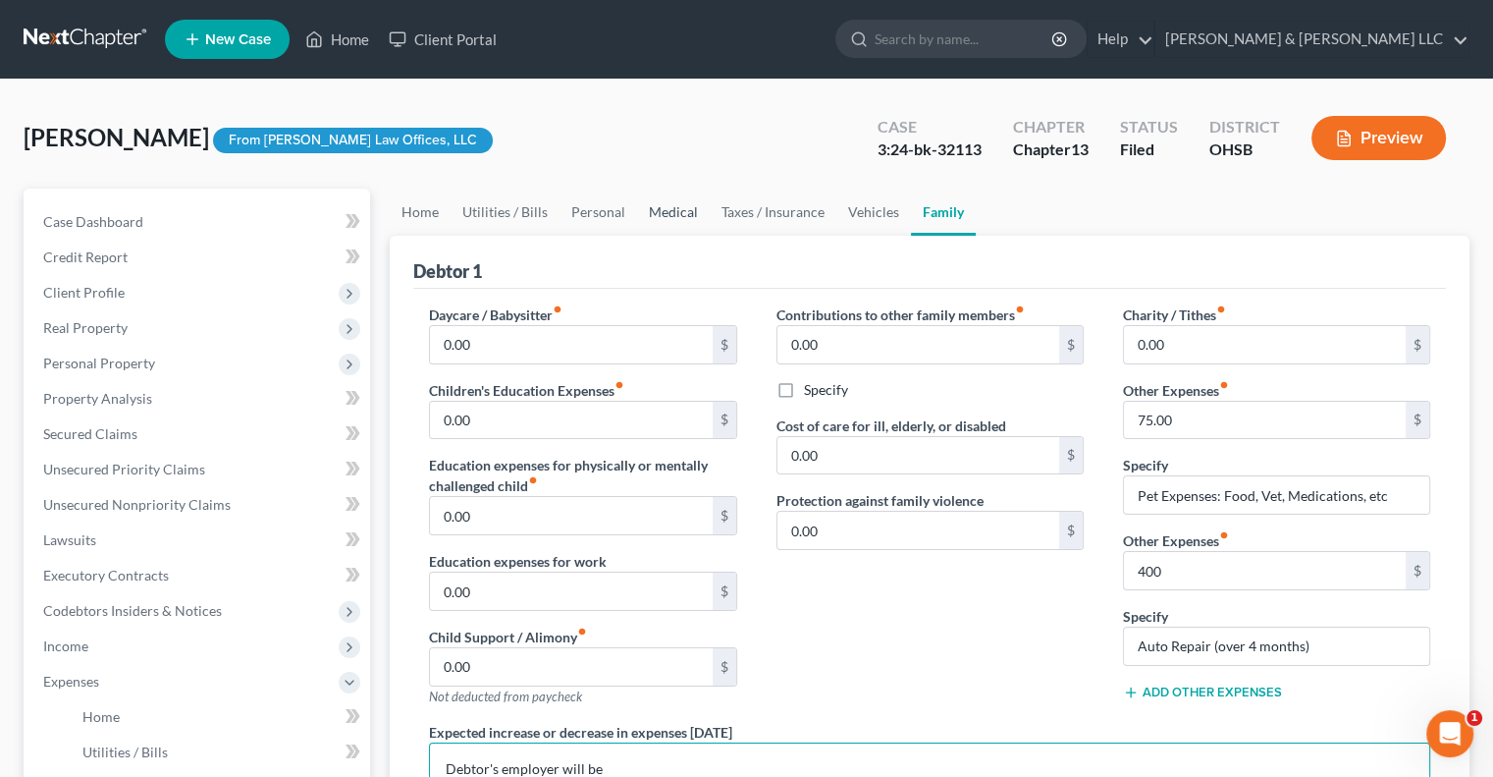
type textarea "Debtor's employer will be"
click at [660, 208] on link "Medical" at bounding box center [673, 212] width 73 height 47
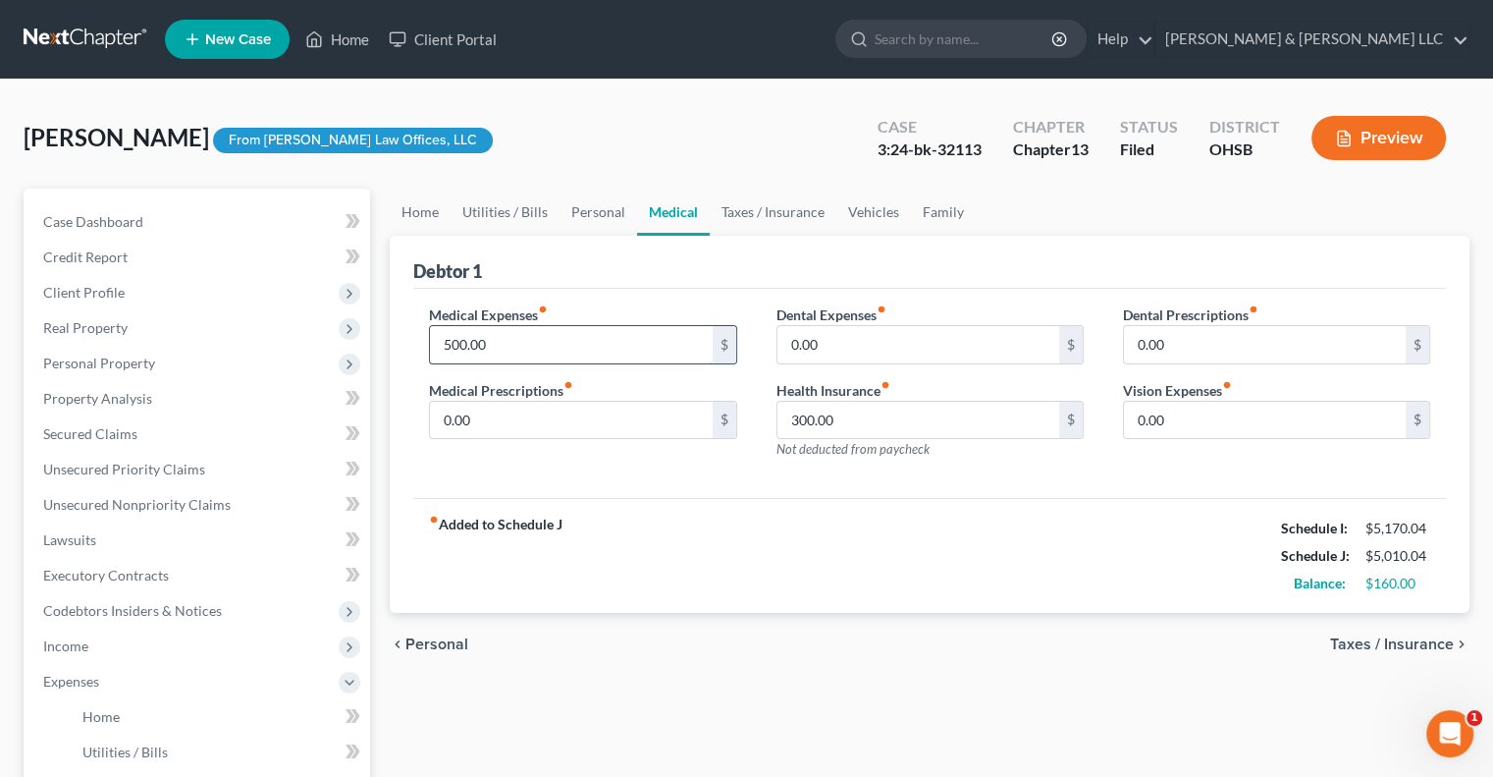
click at [513, 341] on input "500.00" at bounding box center [571, 344] width 282 height 37
type input "510"
click at [927, 217] on link "Family" at bounding box center [943, 212] width 65 height 47
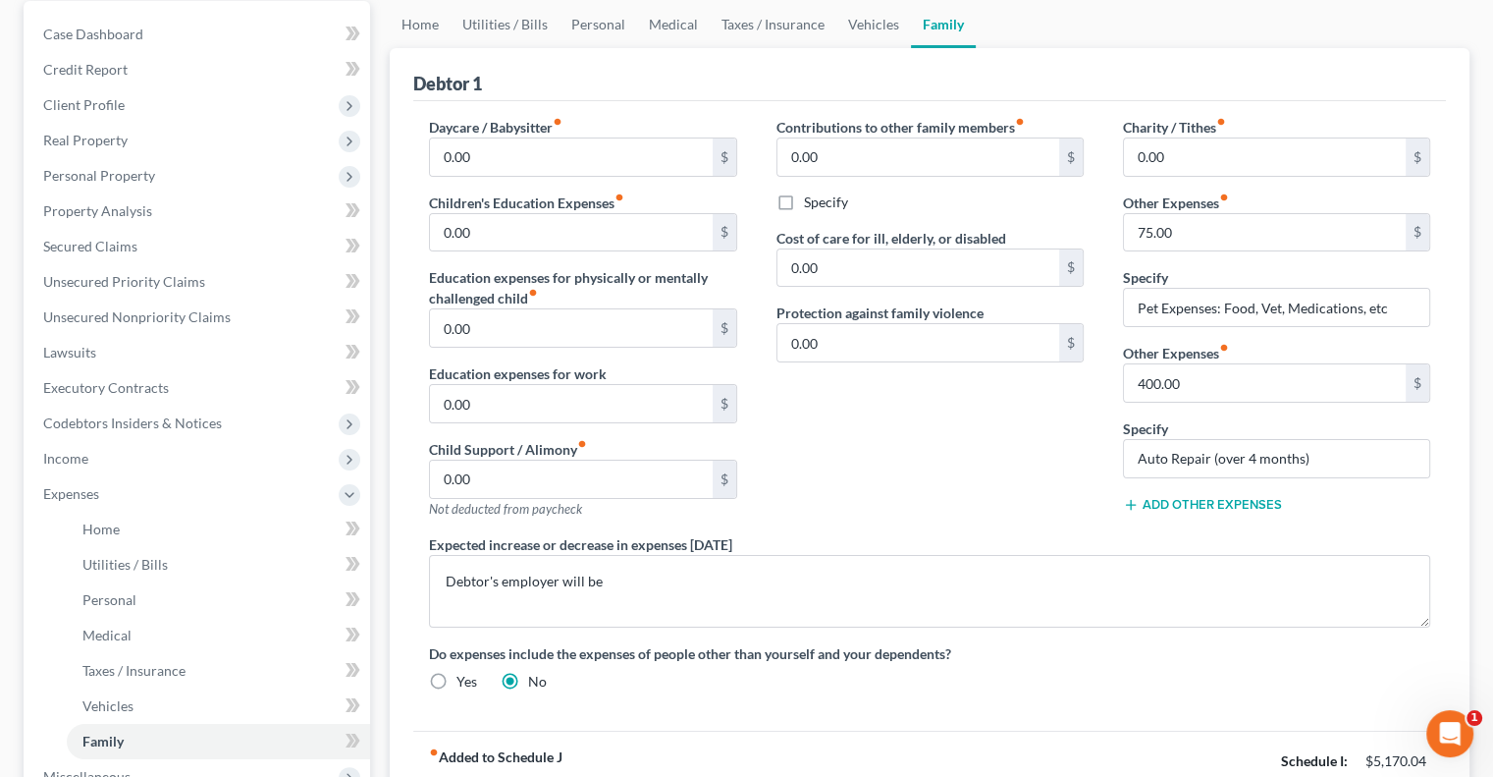
scroll to position [196, 0]
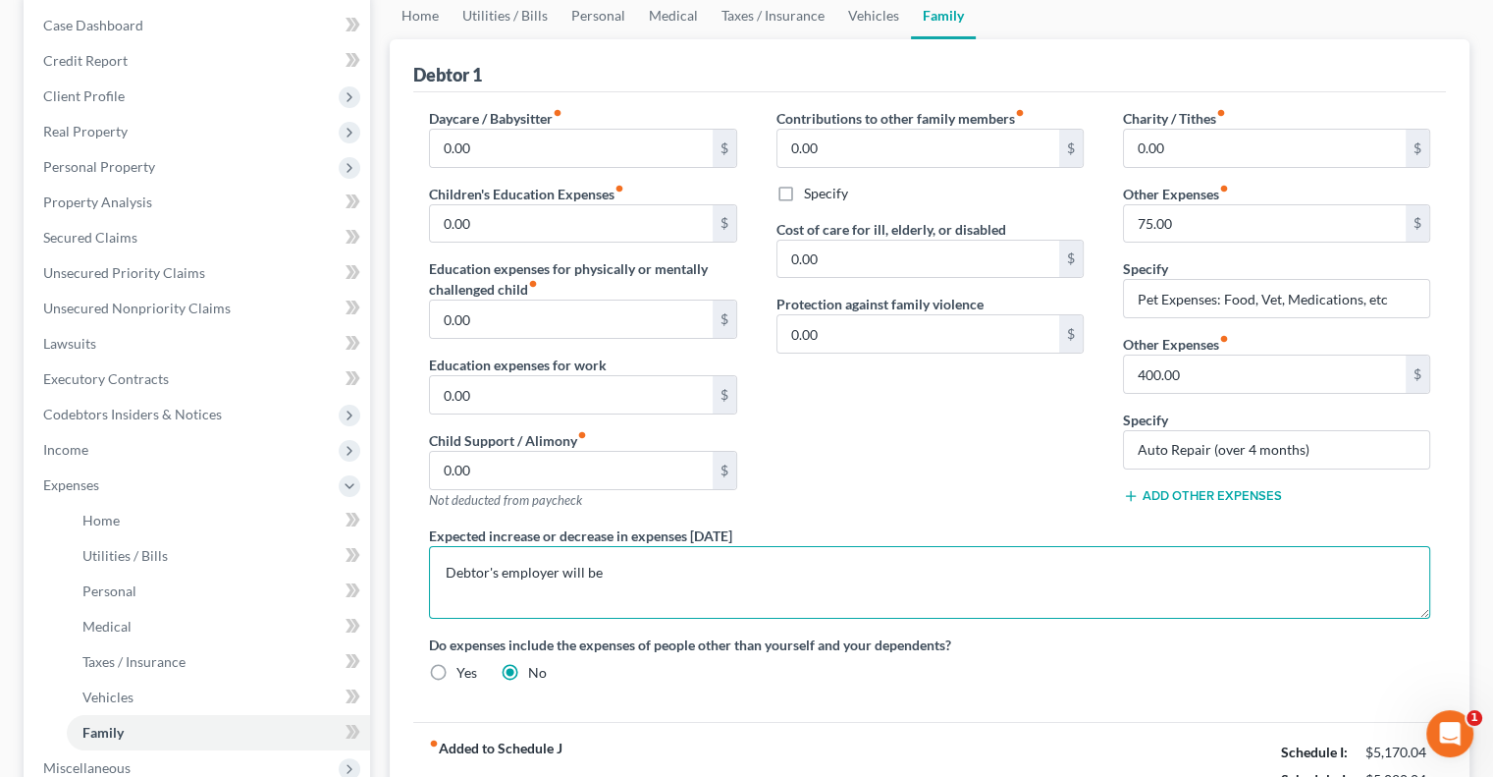
click at [621, 564] on textarea "Debtor's employer will be" at bounding box center [929, 582] width 1001 height 73
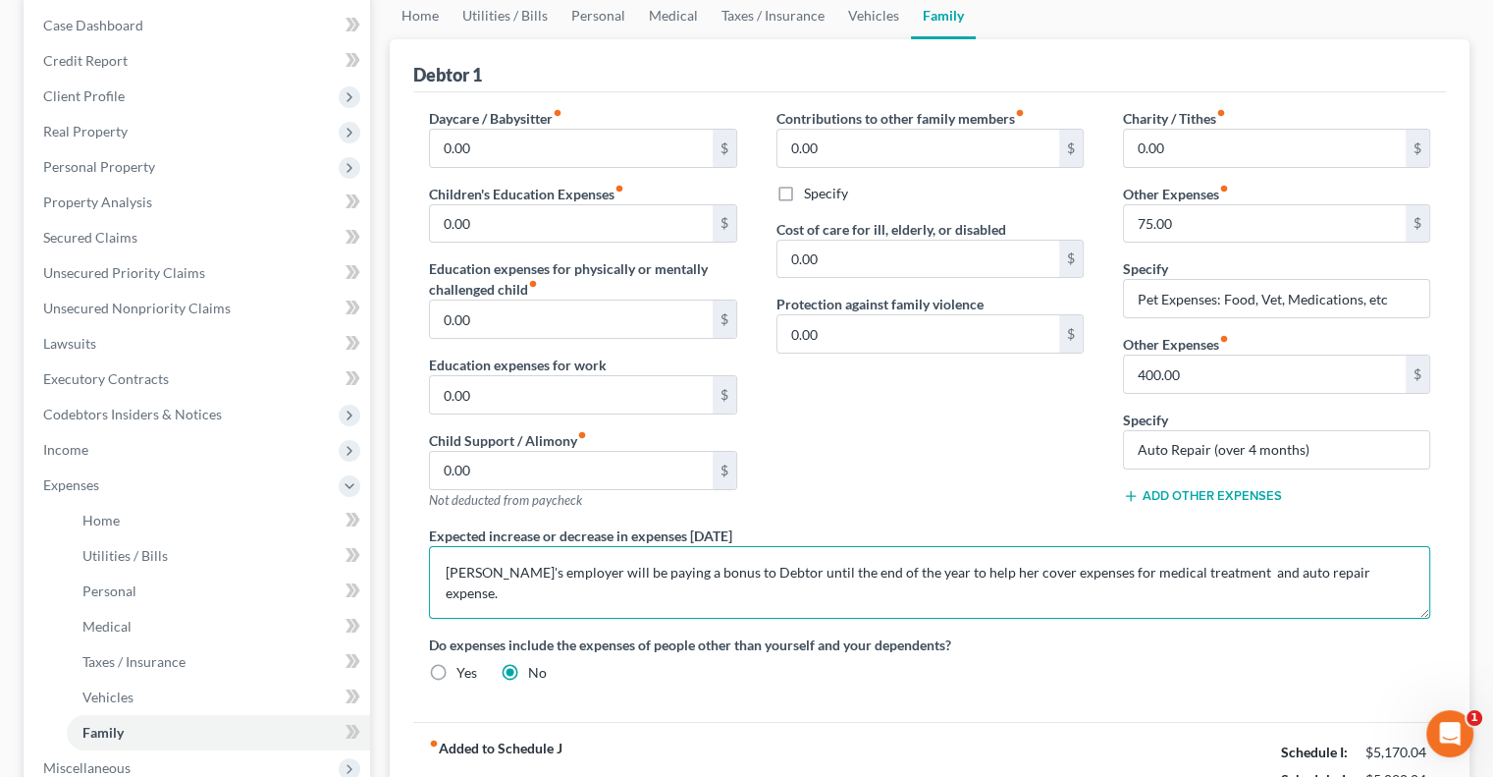
click at [692, 567] on textarea "Debtor's employer will be paying a bonus to Debtor until the end of the year to…" at bounding box center [929, 582] width 1001 height 73
click at [1158, 566] on textarea "Debtor's employer will be paying a bonus each month to Debtor until the end of …" at bounding box center [929, 582] width 1001 height 73
click at [1281, 567] on textarea "Debtor's employer will be paying a bonus each month to Debtor until the end of …" at bounding box center [929, 582] width 1001 height 73
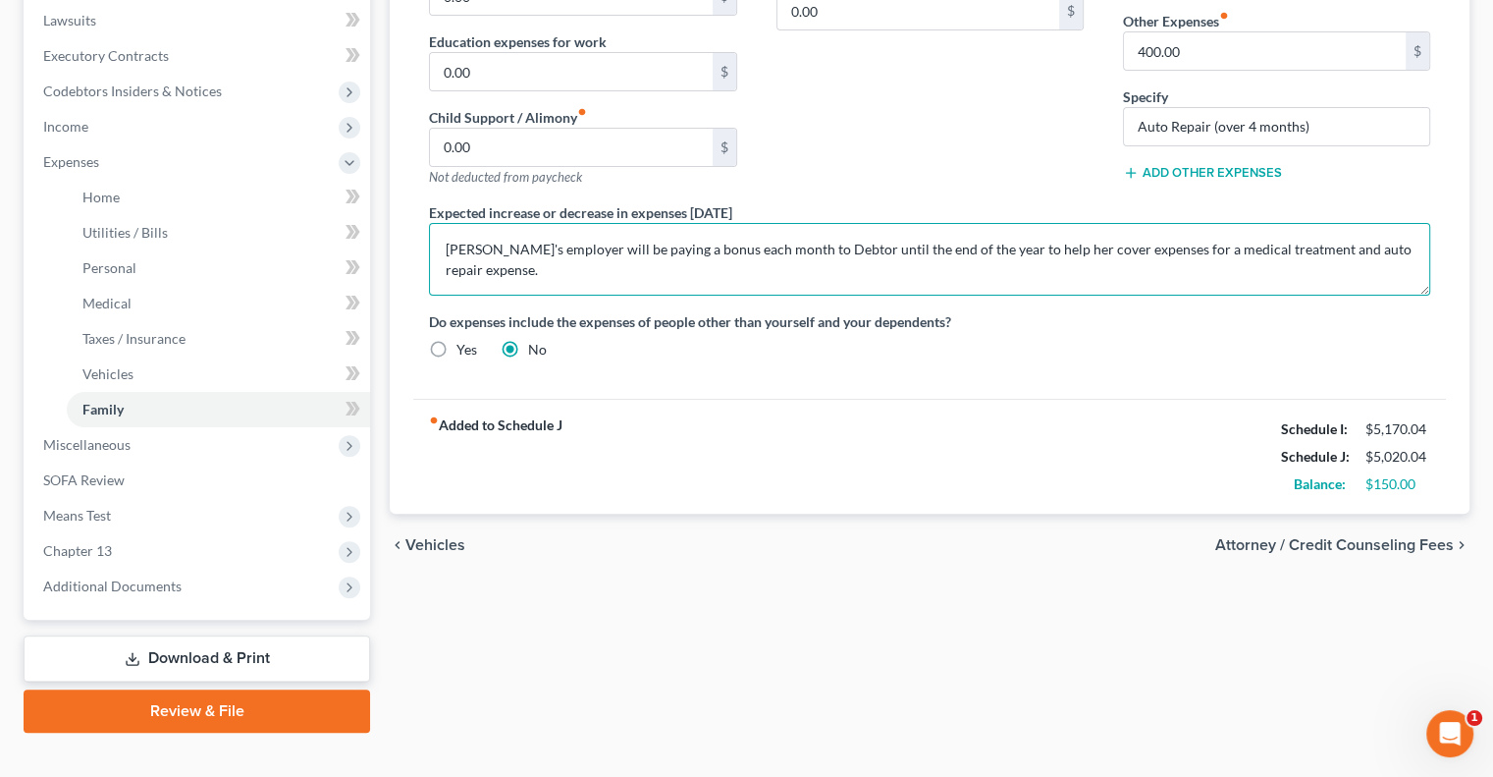
scroll to position [548, 0]
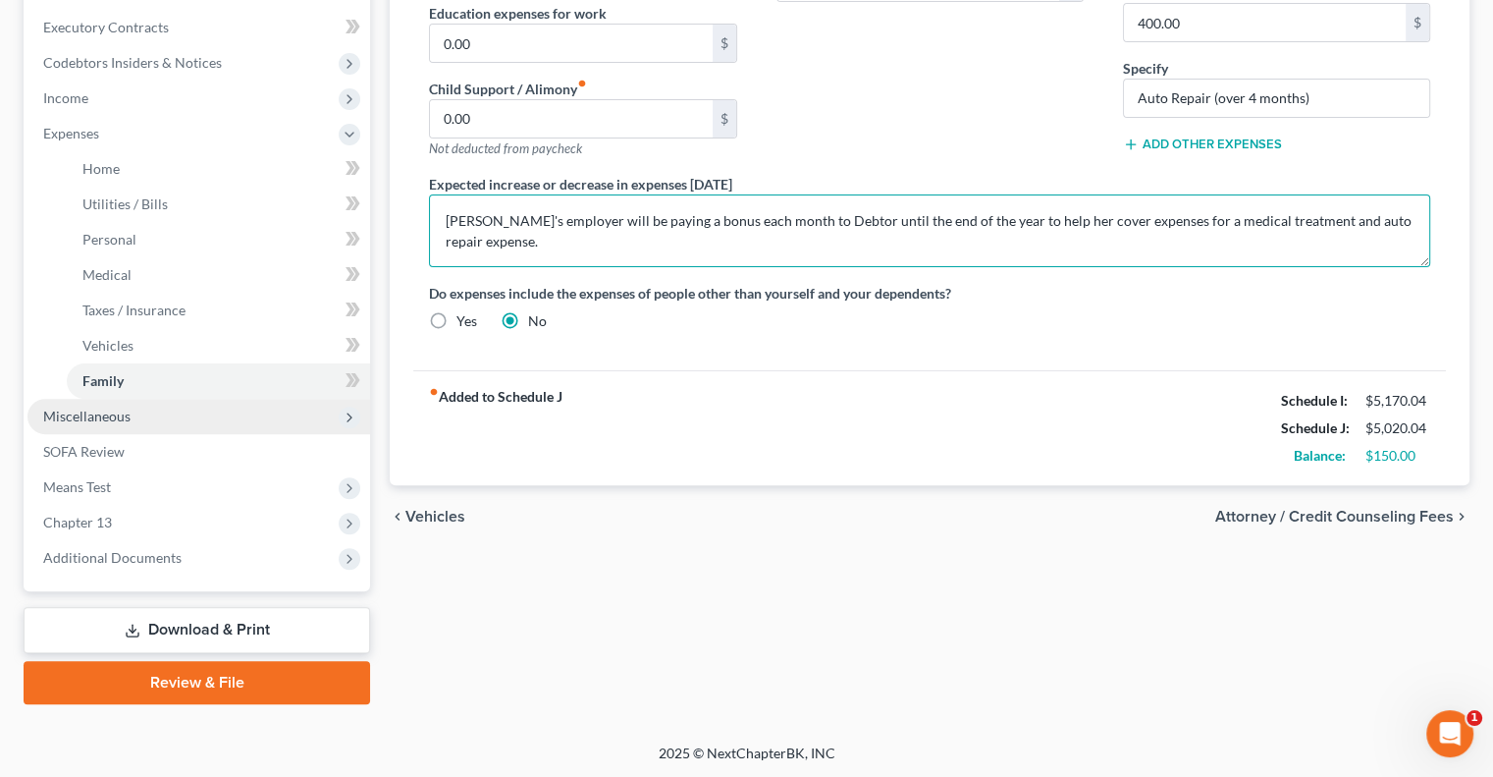
type textarea "Debtor's employer will be paying a bonus each month to Debtor until the end of …"
click at [106, 430] on span "Miscellaneous" at bounding box center [198, 416] width 343 height 35
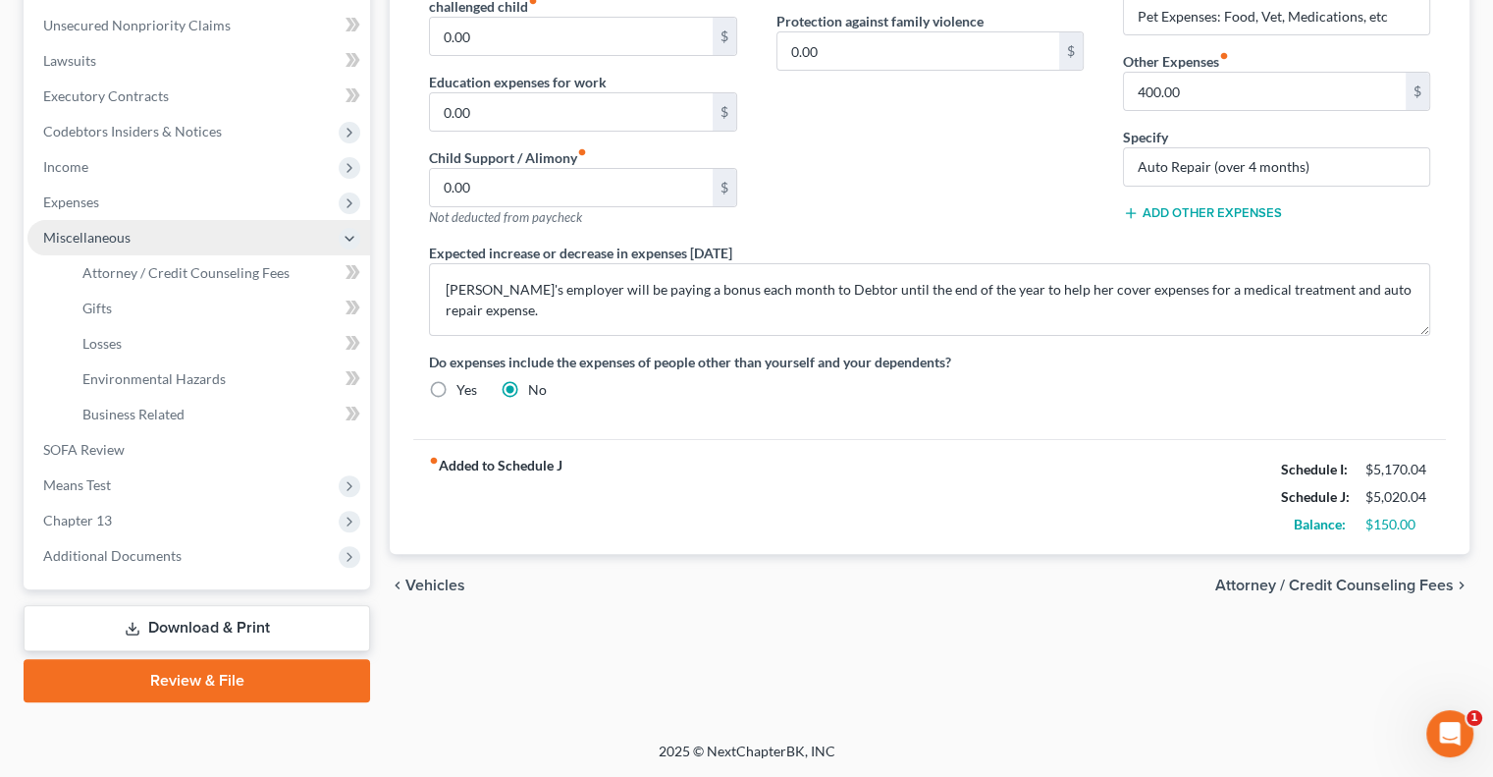
scroll to position [477, 0]
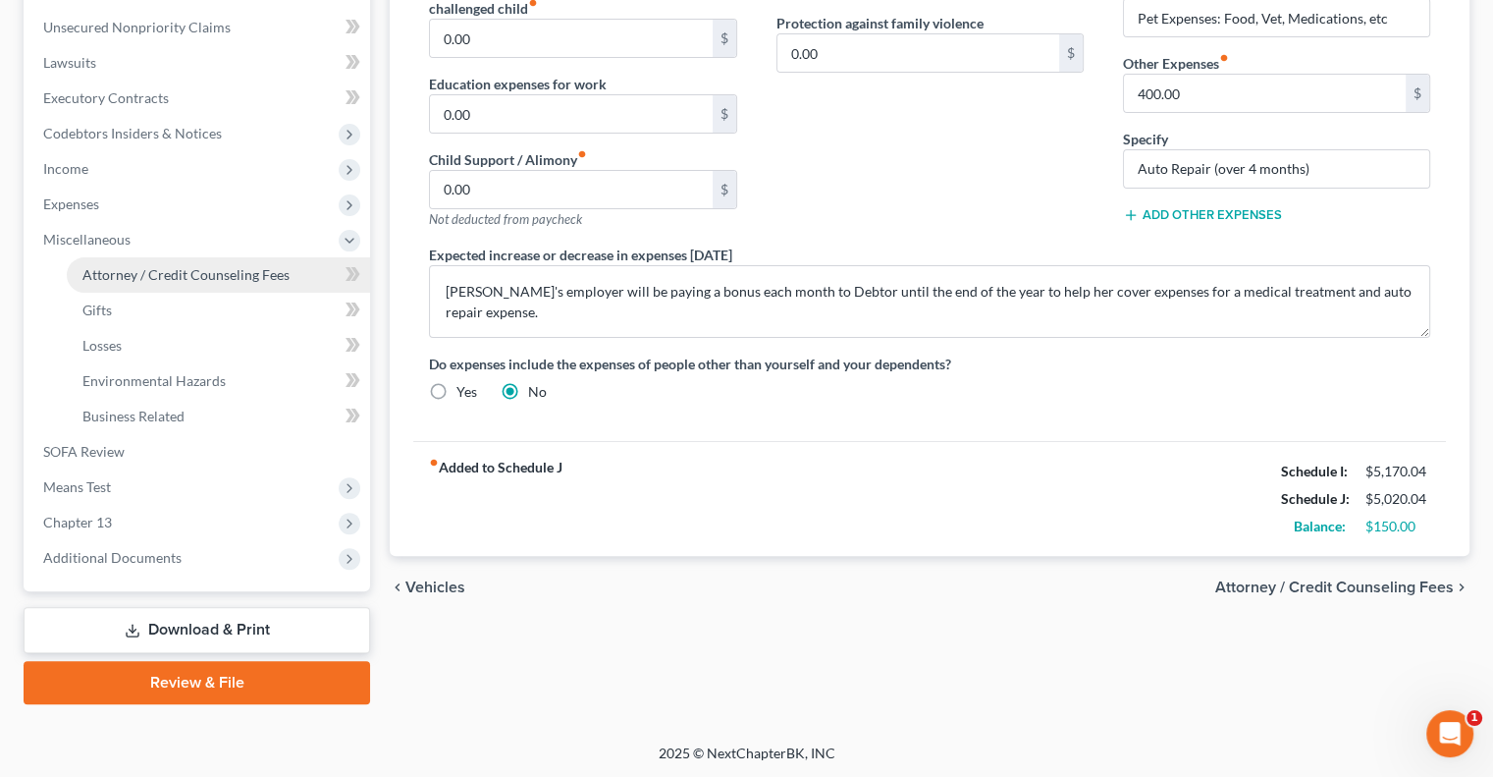
click at [161, 274] on span "Attorney / Credit Counseling Fees" at bounding box center [185, 274] width 207 height 17
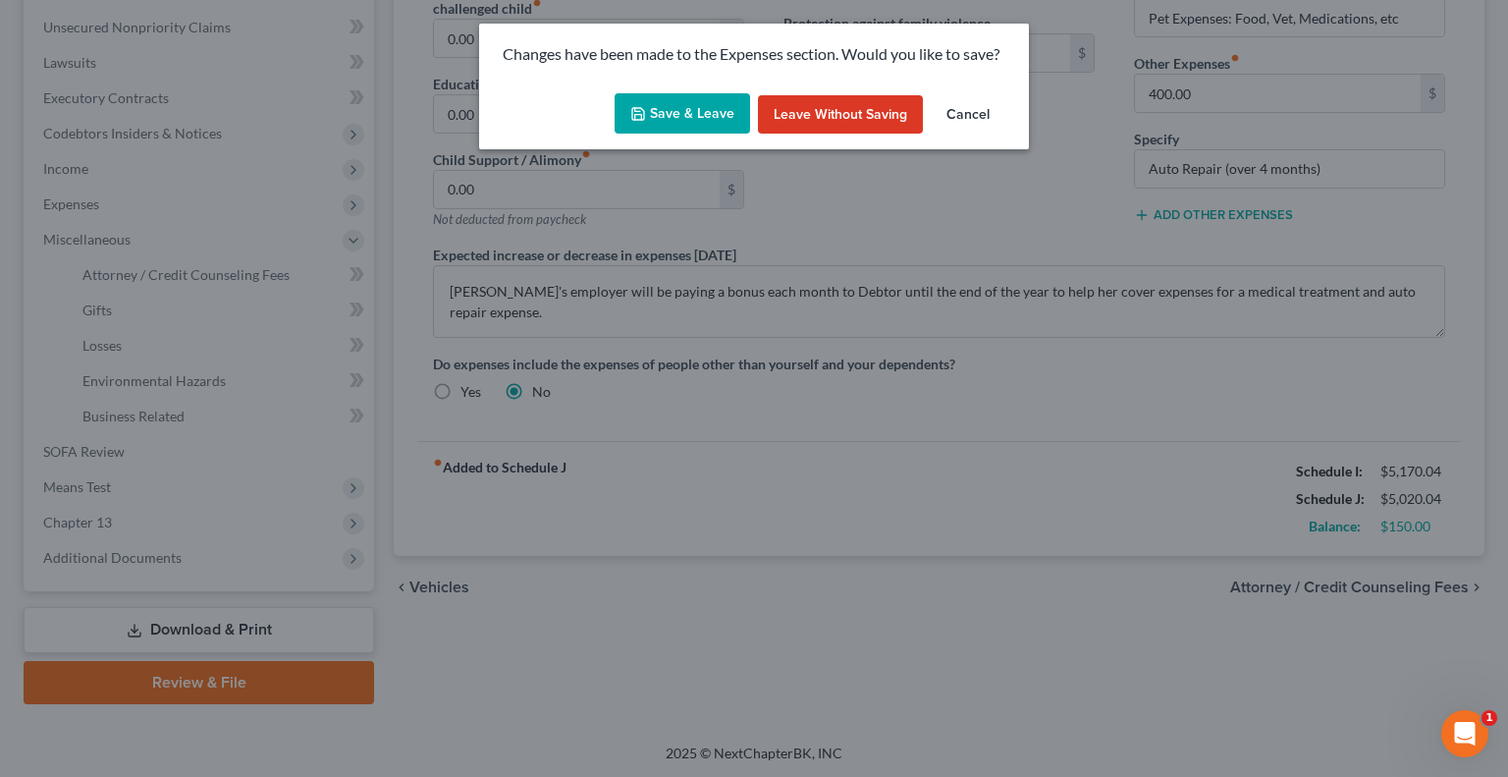
click at [711, 115] on button "Save & Leave" at bounding box center [682, 113] width 135 height 41
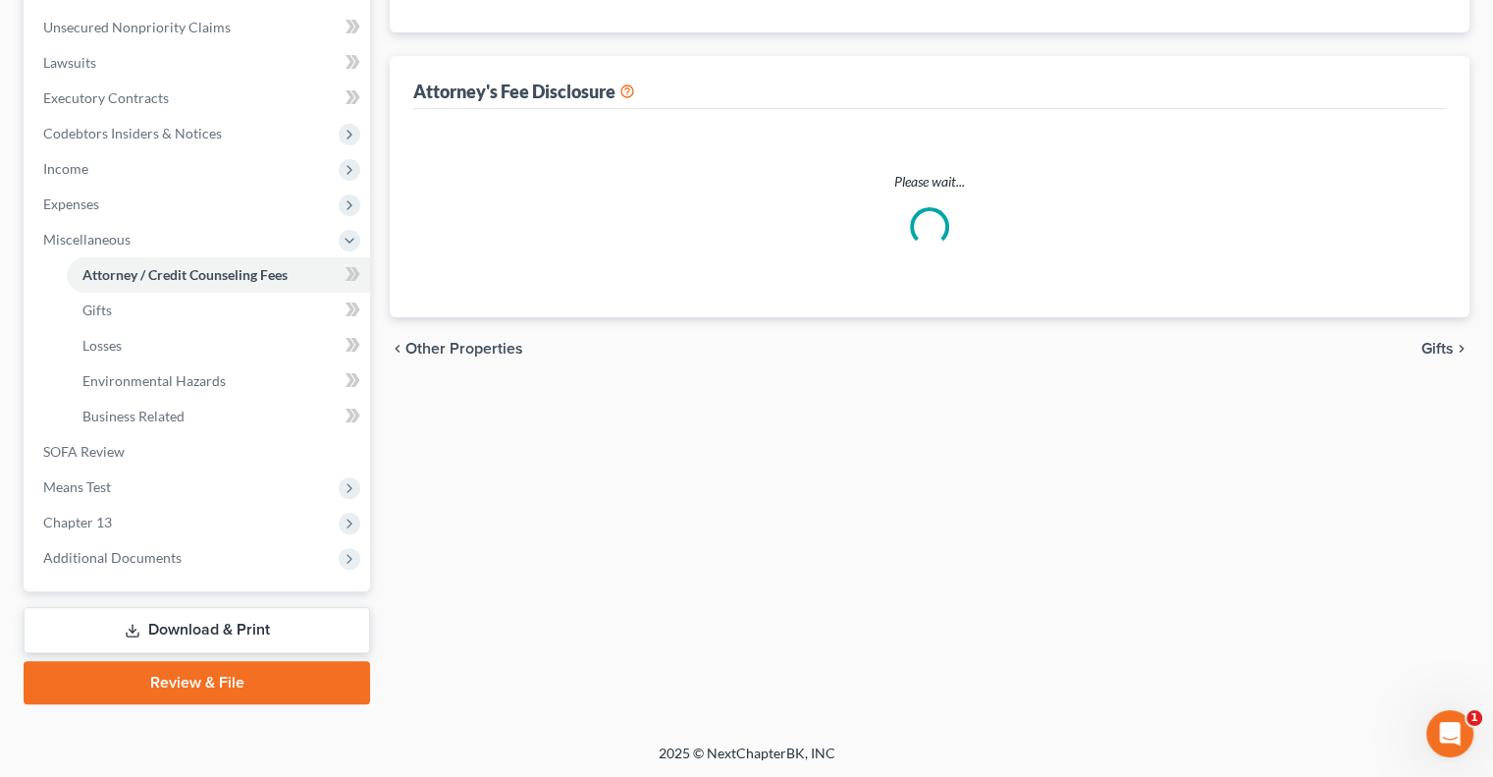
scroll to position [282, 0]
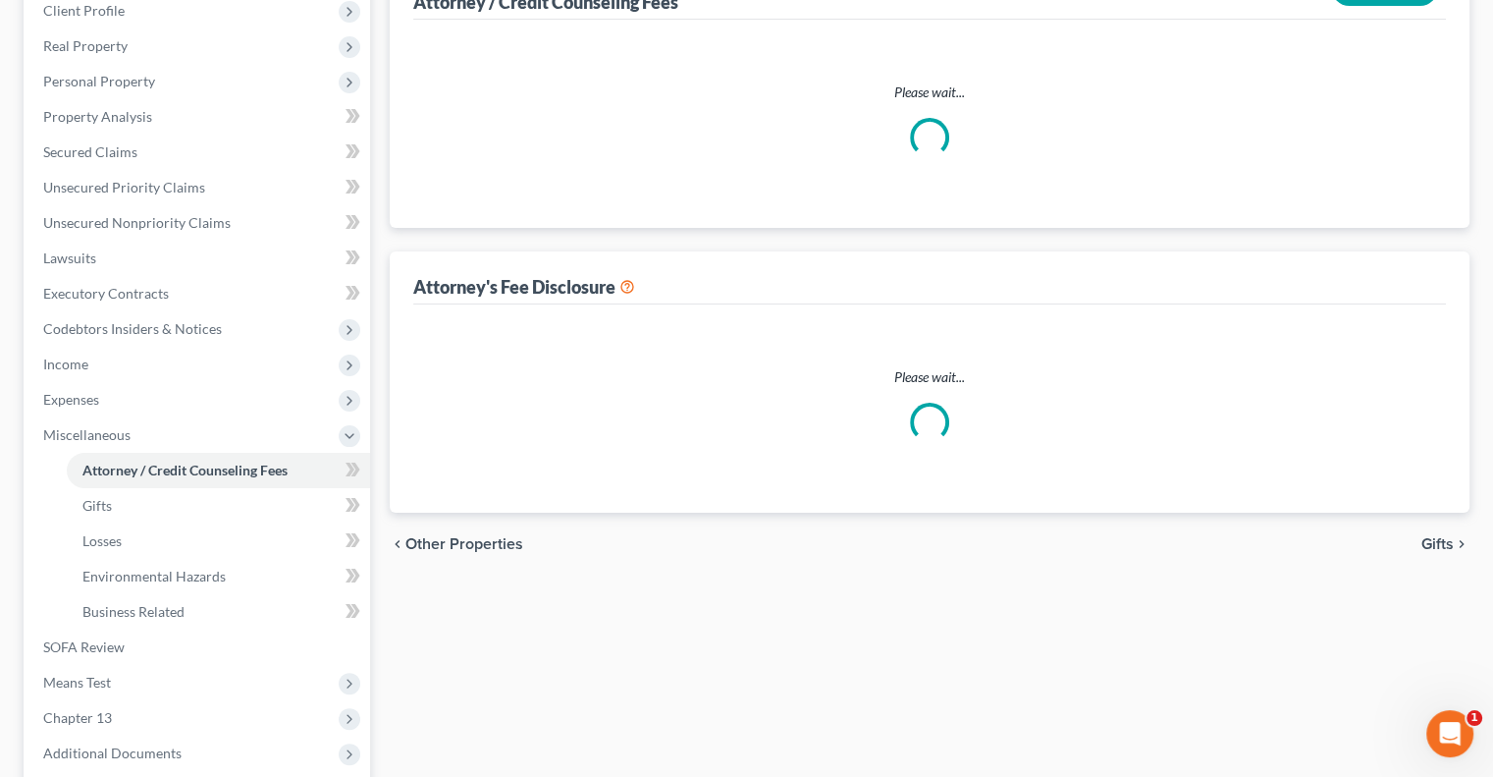
select select "1"
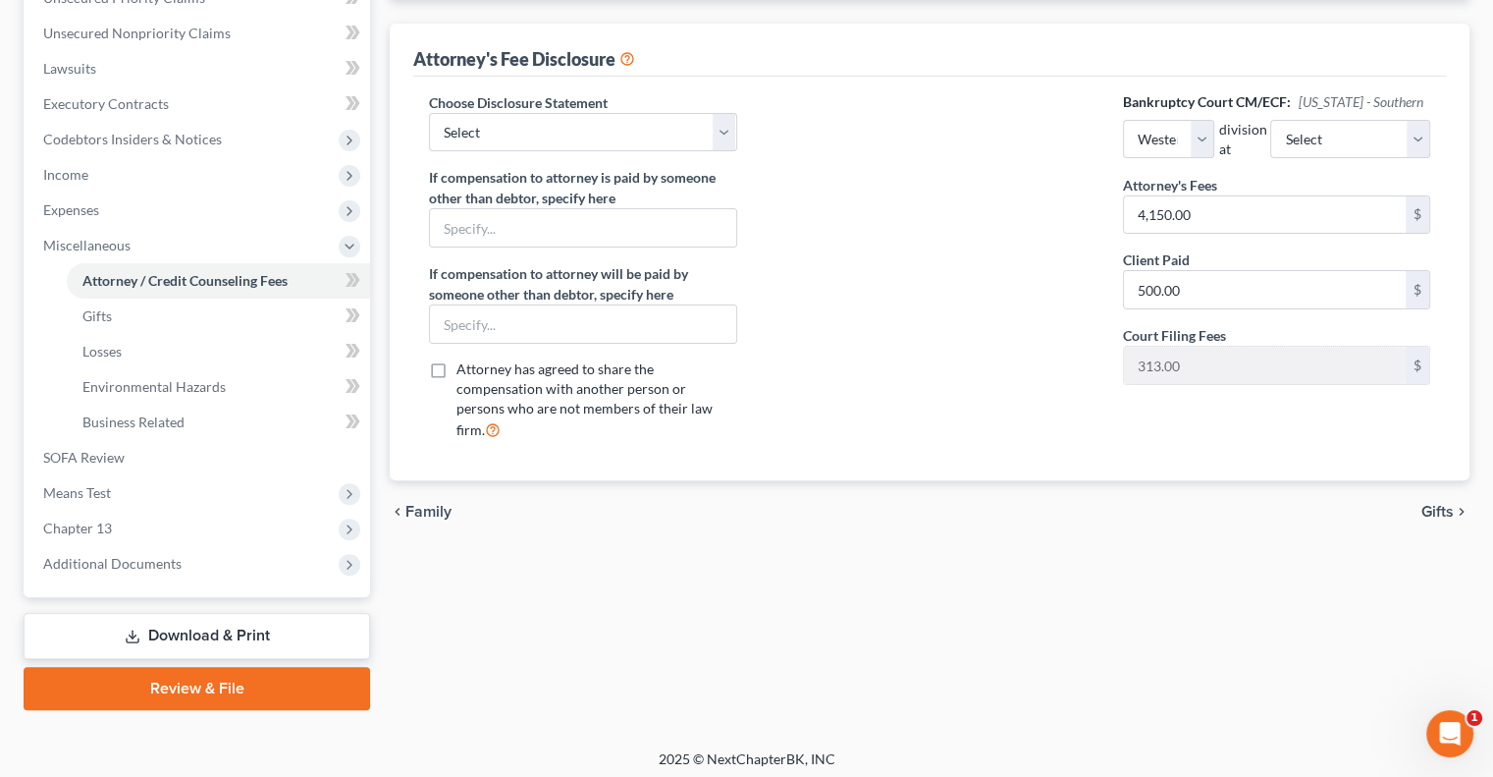
scroll to position [477, 0]
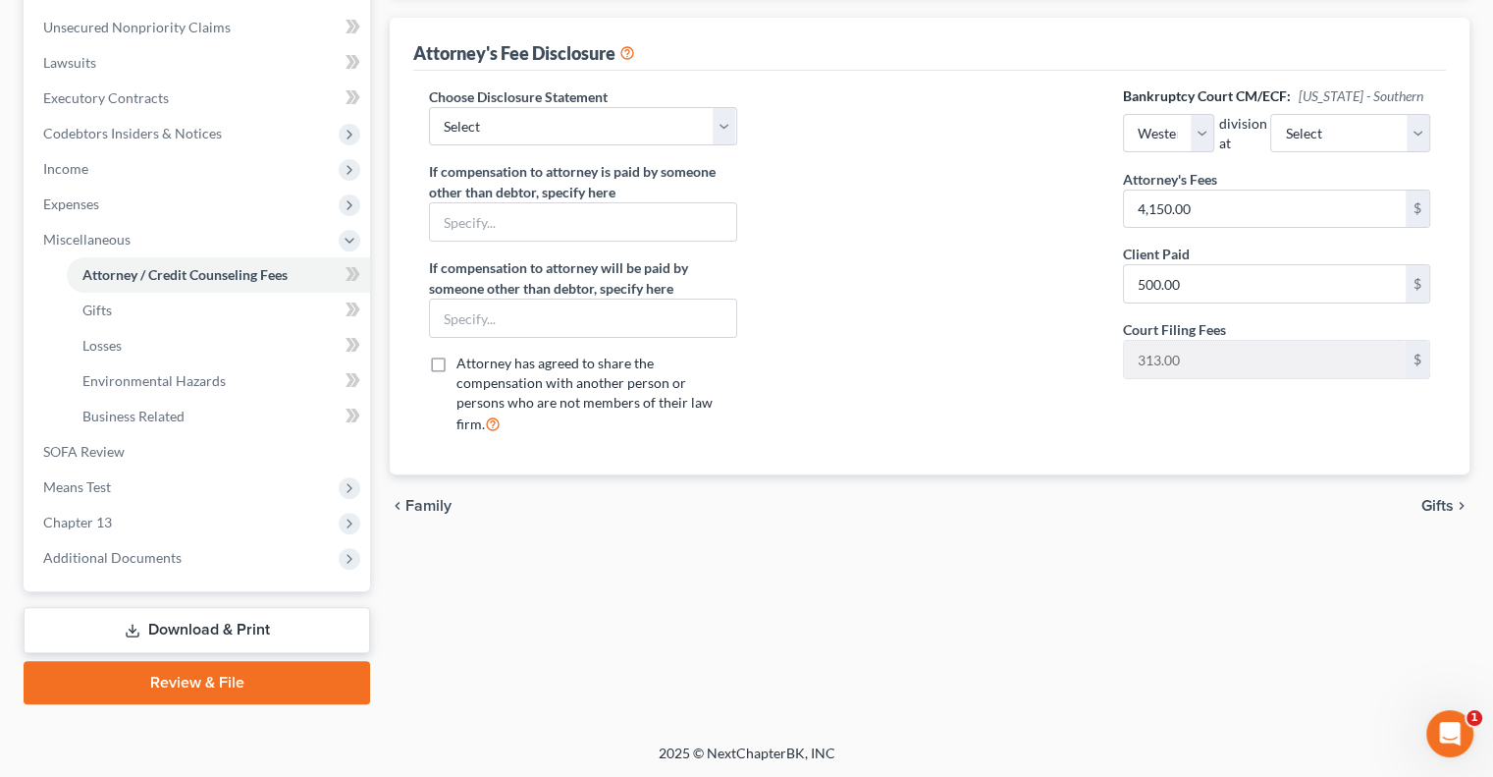
click at [243, 633] on link "Download & Print" at bounding box center [197, 630] width 347 height 46
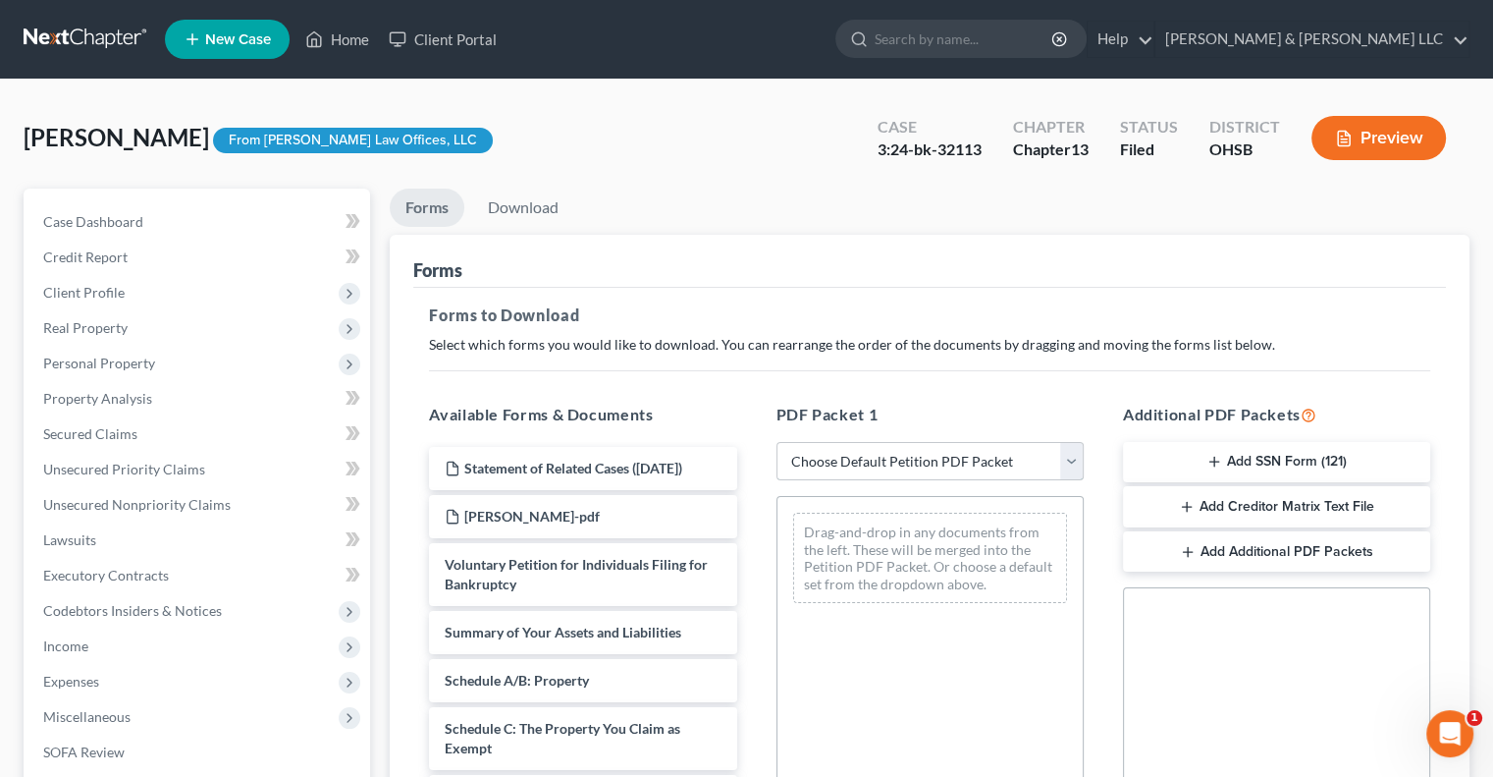
click at [1075, 455] on select "Choose Default Petition PDF Packet Complete Bankruptcy Petition (all forms and …" at bounding box center [930, 461] width 307 height 39
select select "4"
click at [777, 442] on select "Choose Default Petition PDF Packet Complete Bankruptcy Petition (all forms and …" at bounding box center [930, 461] width 307 height 39
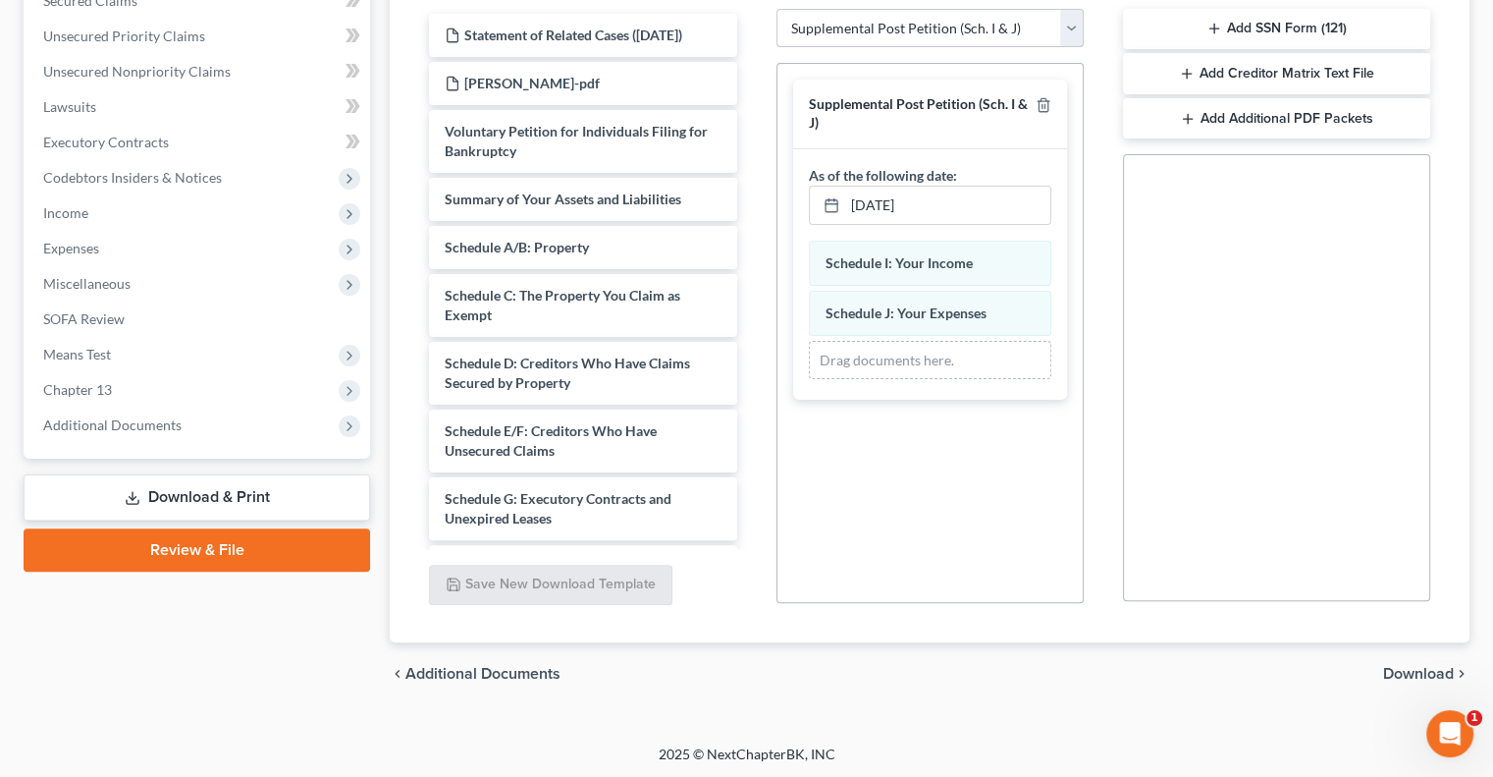
scroll to position [434, 0]
click at [1387, 669] on span "Download" at bounding box center [1418, 673] width 71 height 16
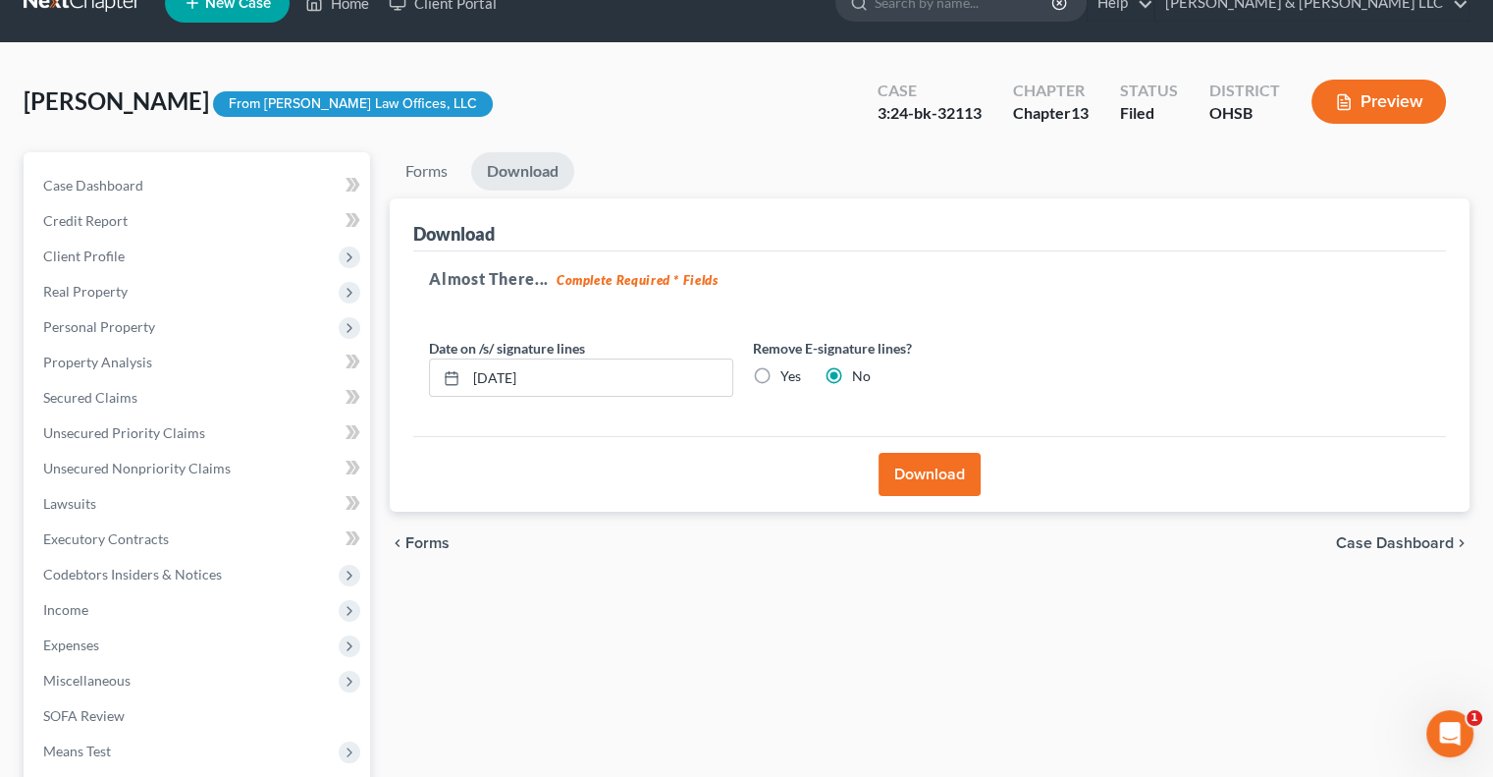
scroll to position [0, 0]
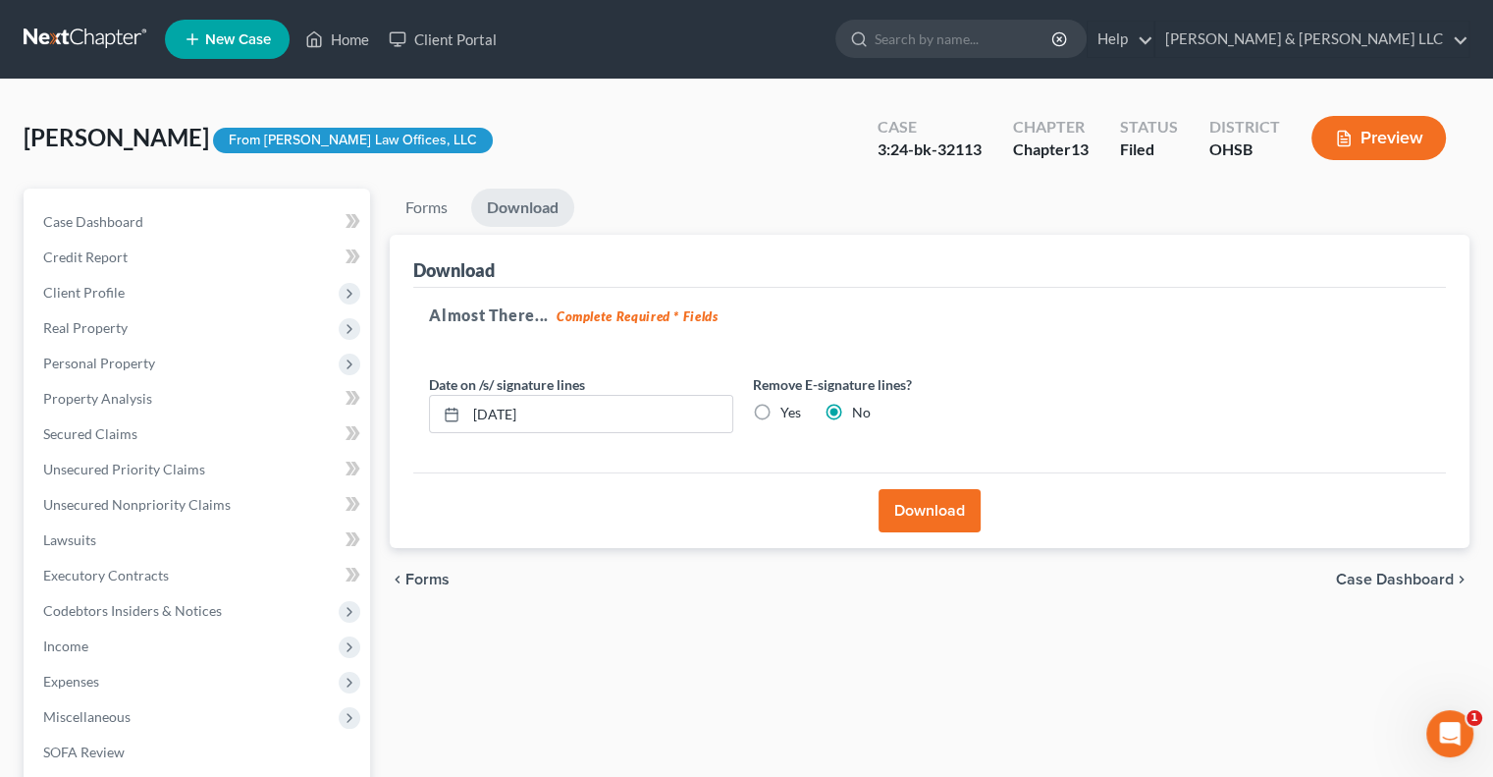
click at [896, 509] on button "Download" at bounding box center [930, 510] width 102 height 43
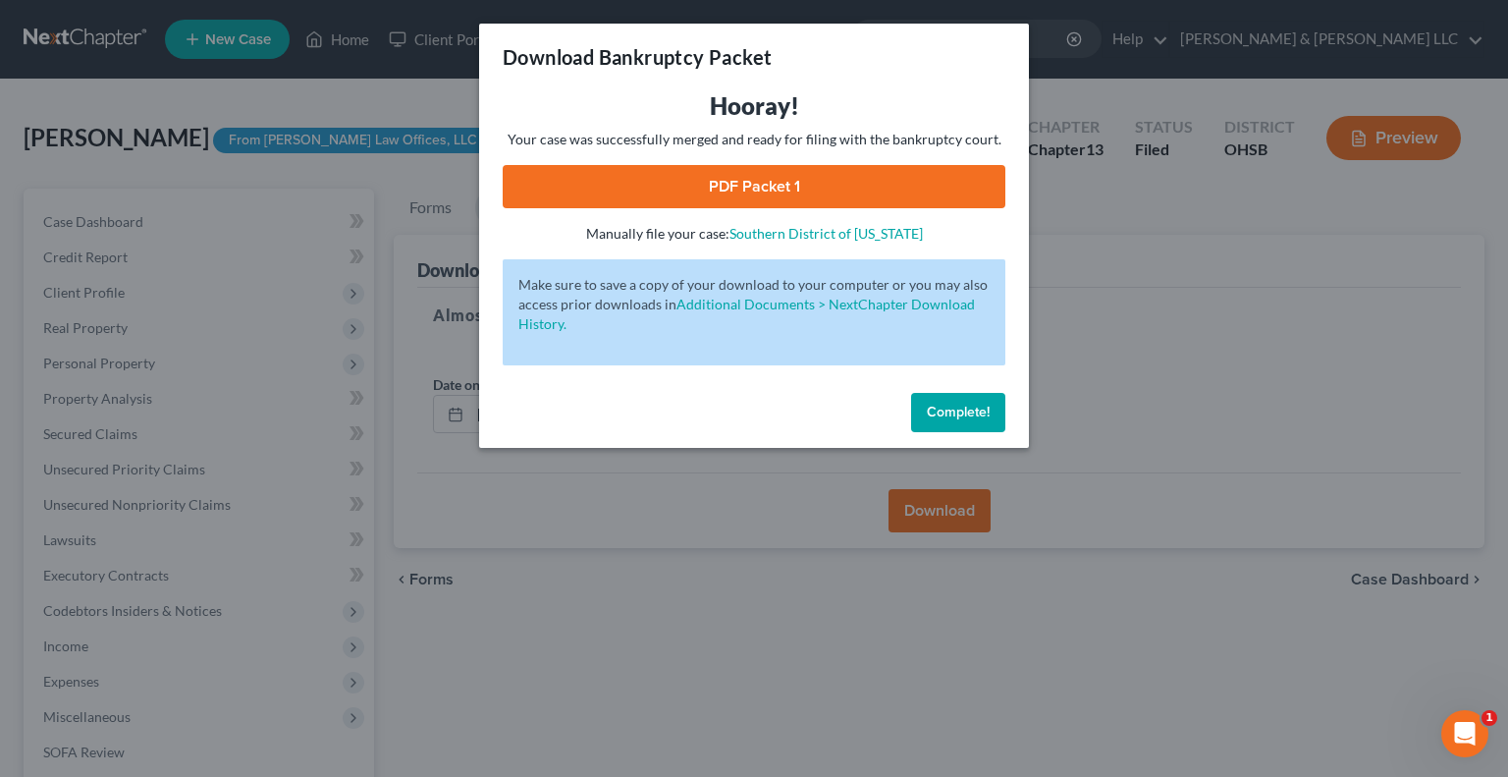
click at [706, 192] on link "PDF Packet 1" at bounding box center [754, 186] width 503 height 43
click at [950, 419] on span "Complete!" at bounding box center [958, 412] width 63 height 17
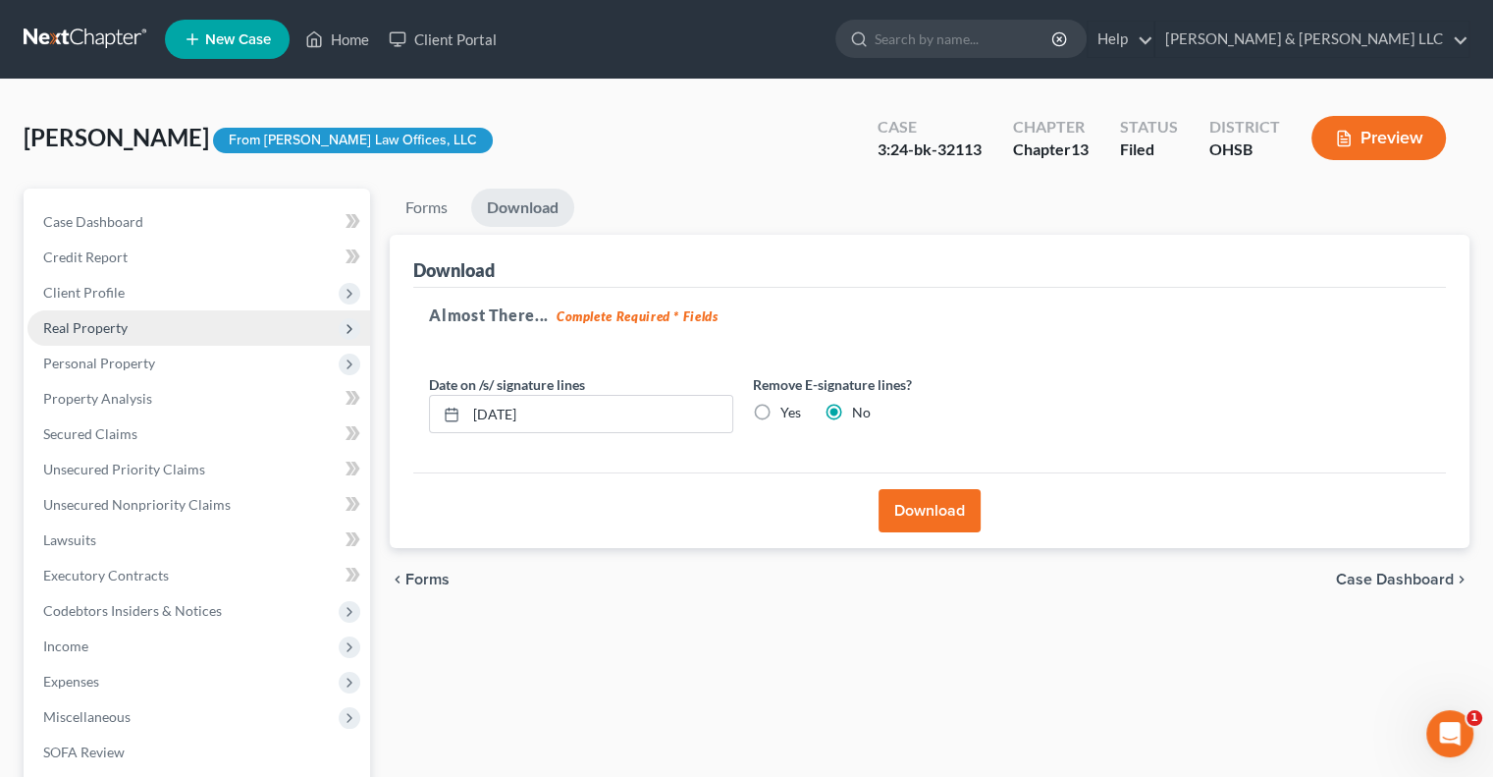
click at [119, 323] on span "Real Property" at bounding box center [85, 327] width 84 height 17
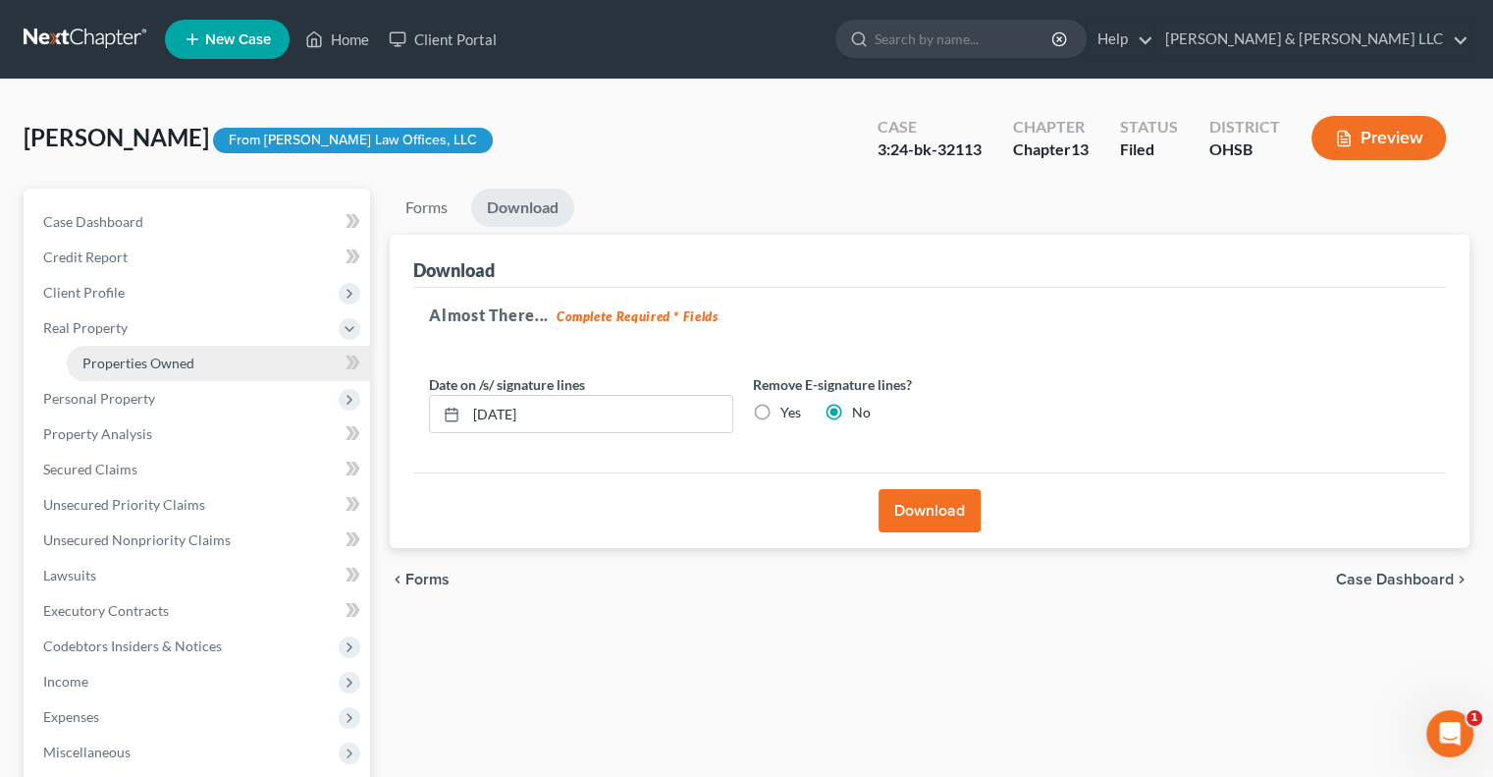
click at [130, 360] on span "Properties Owned" at bounding box center [138, 362] width 112 height 17
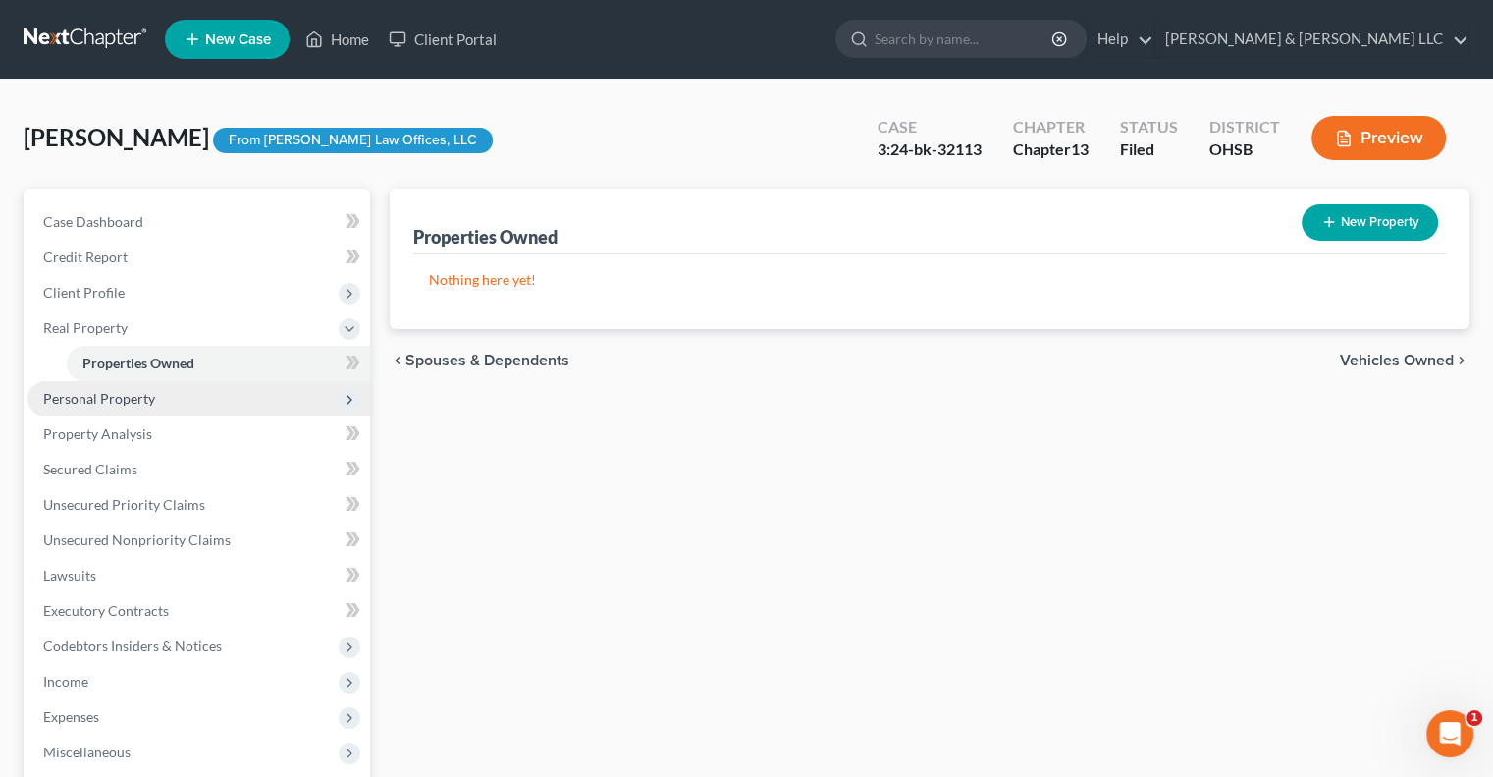
click at [134, 395] on span "Personal Property" at bounding box center [99, 398] width 112 height 17
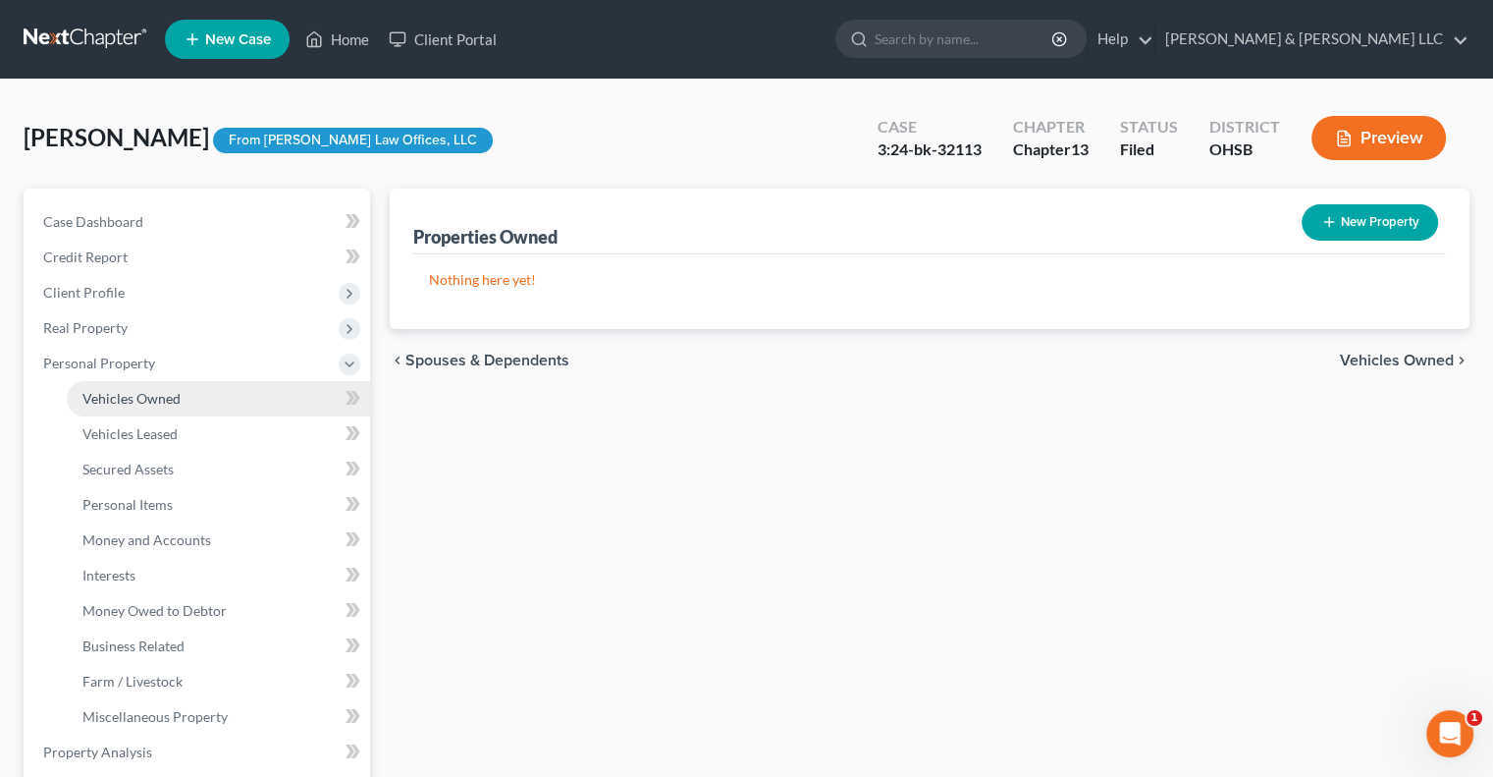
click at [145, 398] on span "Vehicles Owned" at bounding box center [131, 398] width 98 height 17
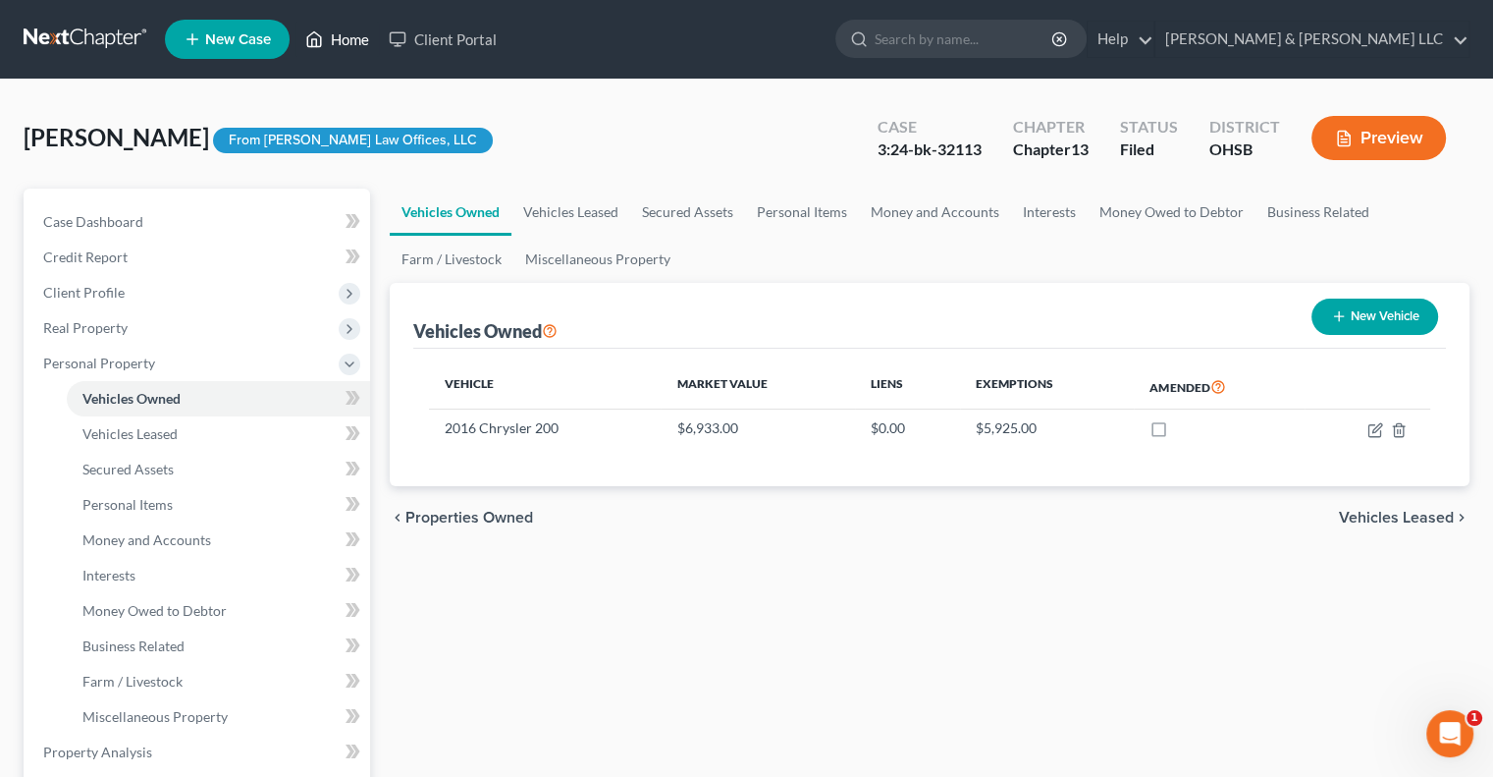
click at [348, 37] on link "Home" at bounding box center [337, 39] width 83 height 35
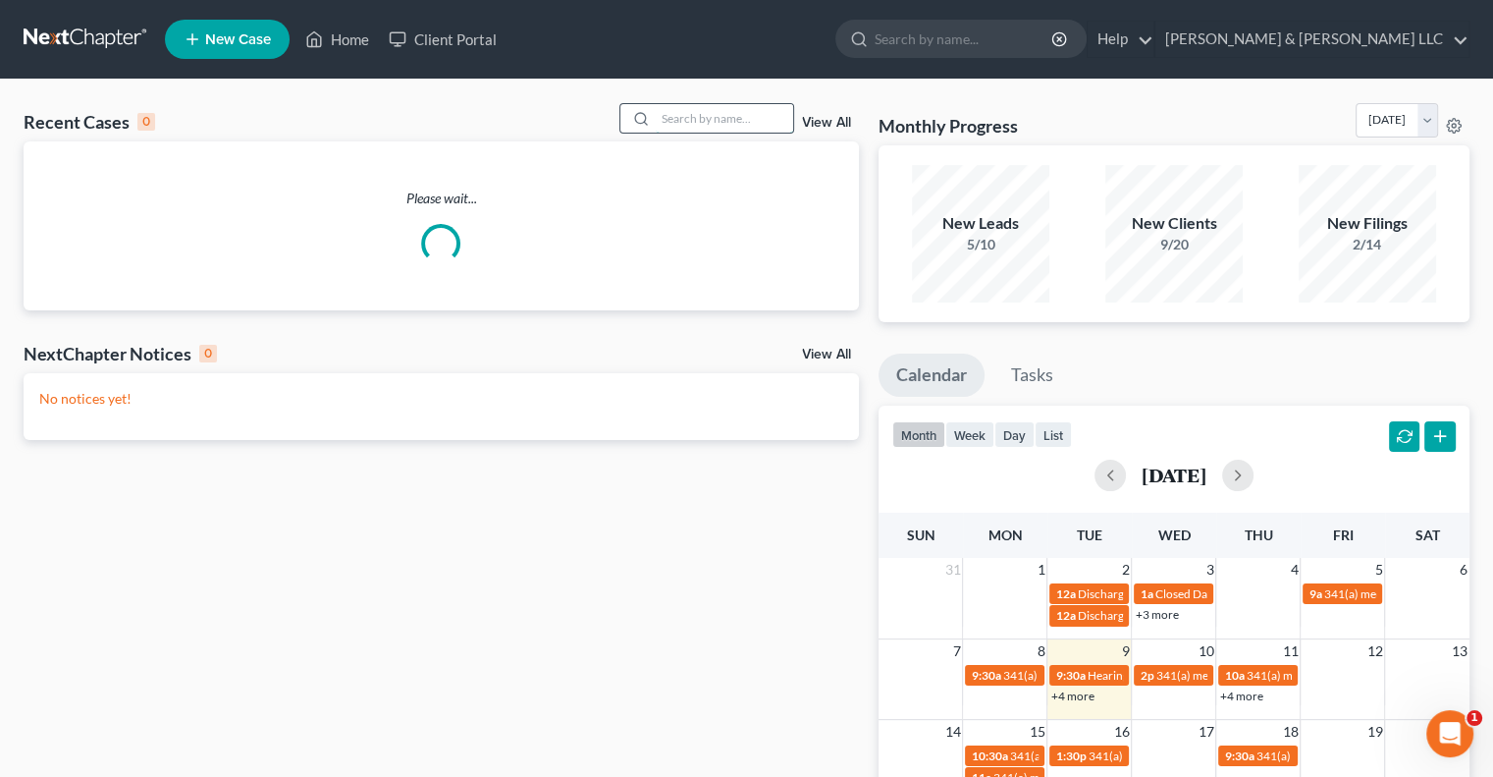
click at [688, 125] on input "search" at bounding box center [724, 118] width 137 height 28
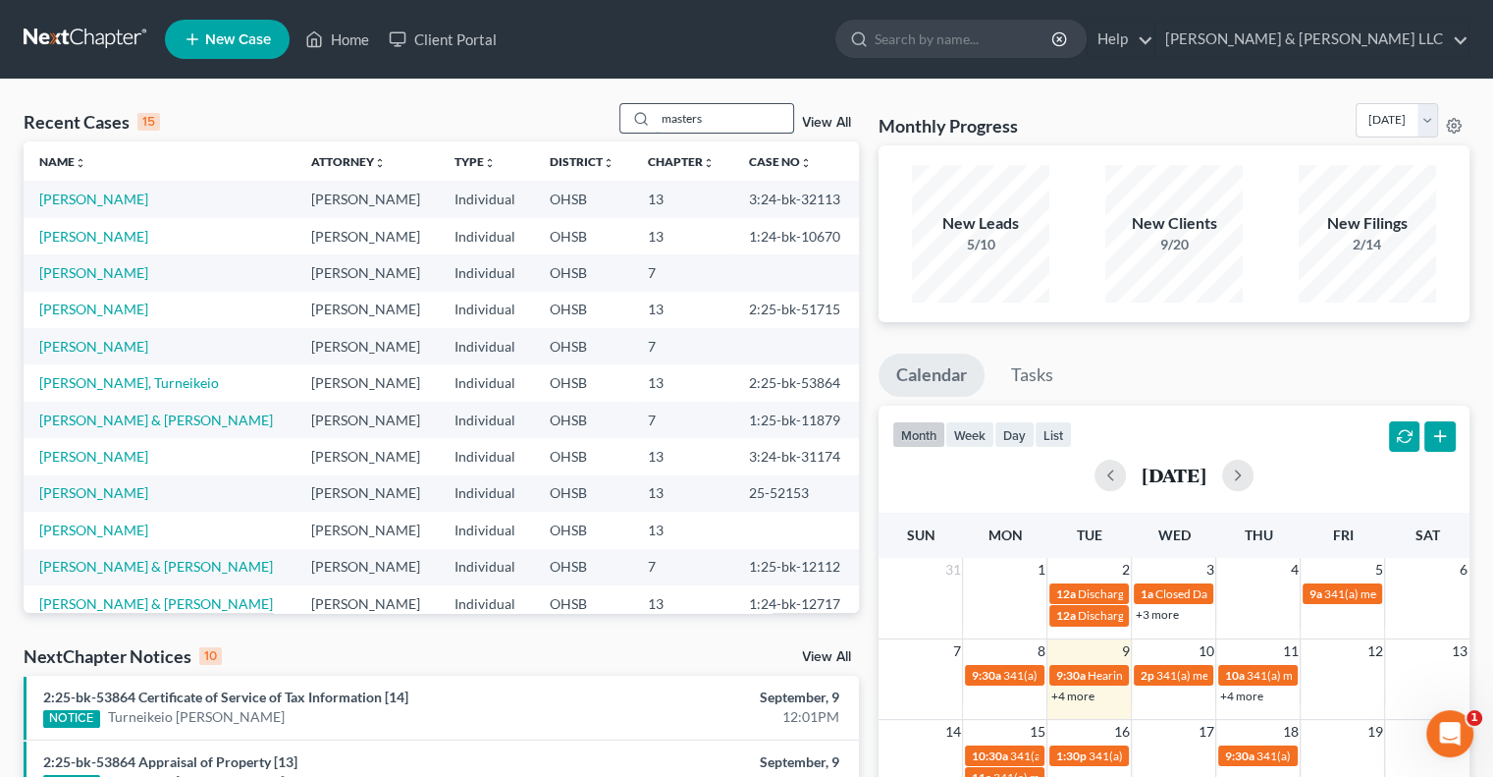
type input "masters"
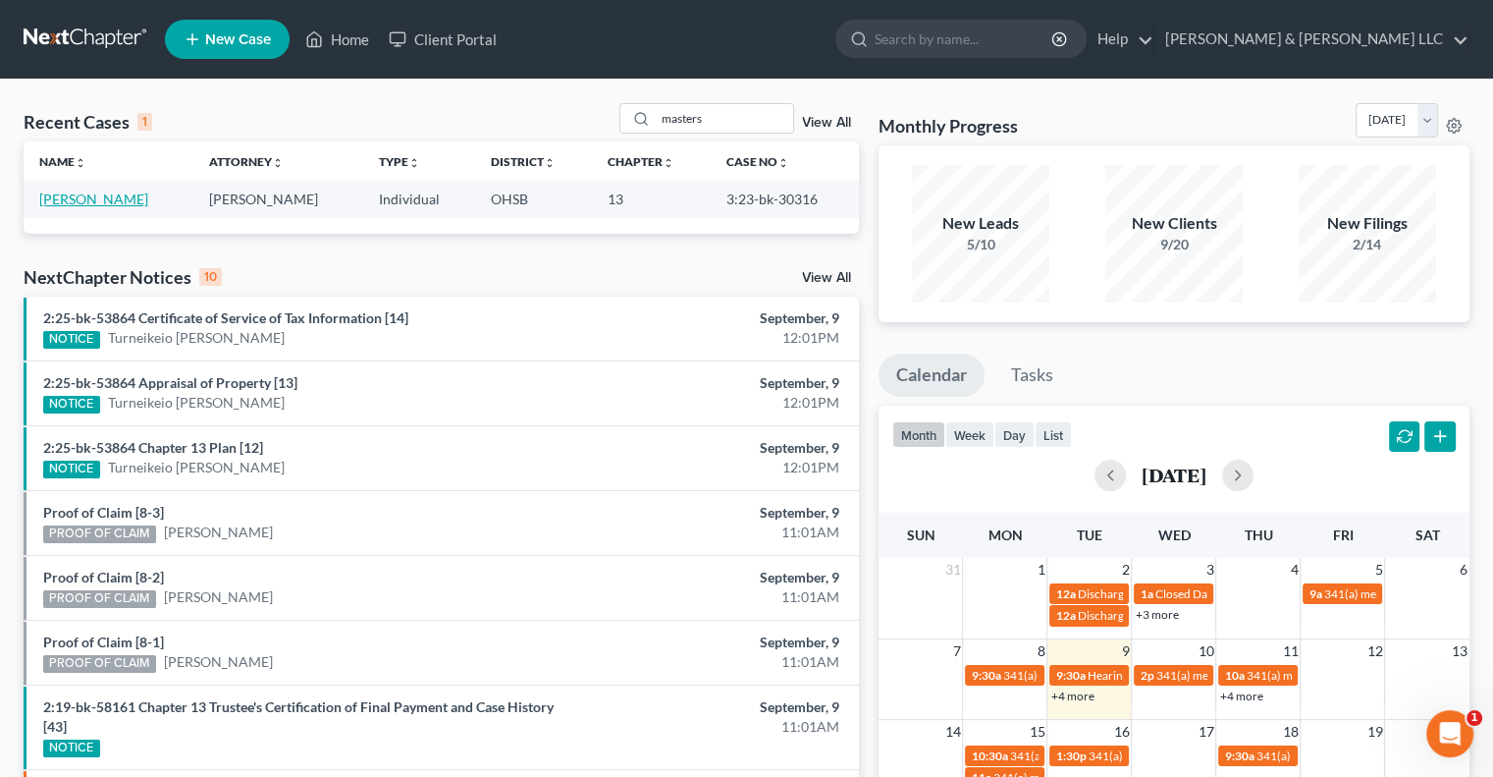
click at [106, 196] on link "[PERSON_NAME]" at bounding box center [93, 198] width 109 height 17
select select "0"
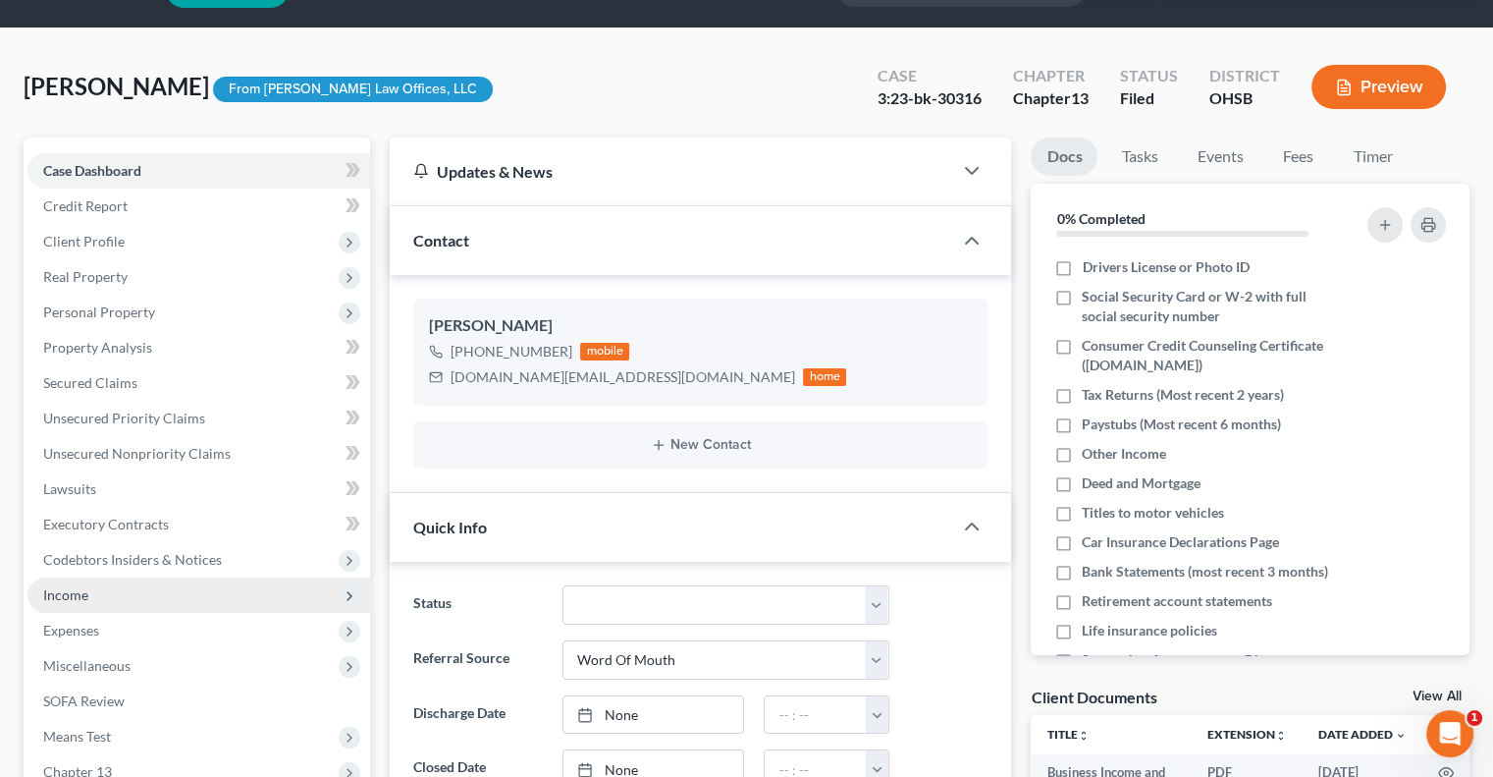
scroll to position [98, 0]
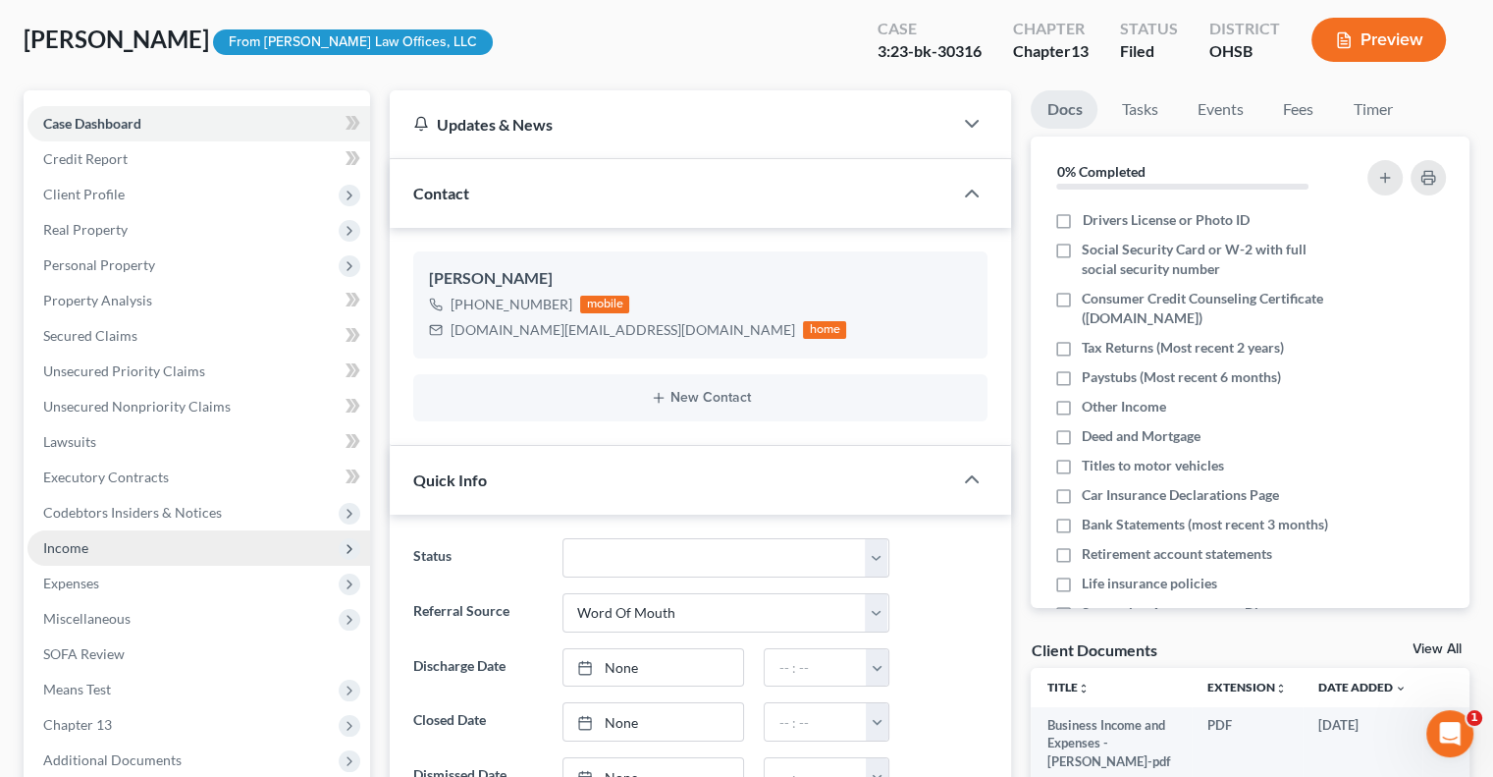
click at [73, 549] on span "Income" at bounding box center [65, 547] width 45 height 17
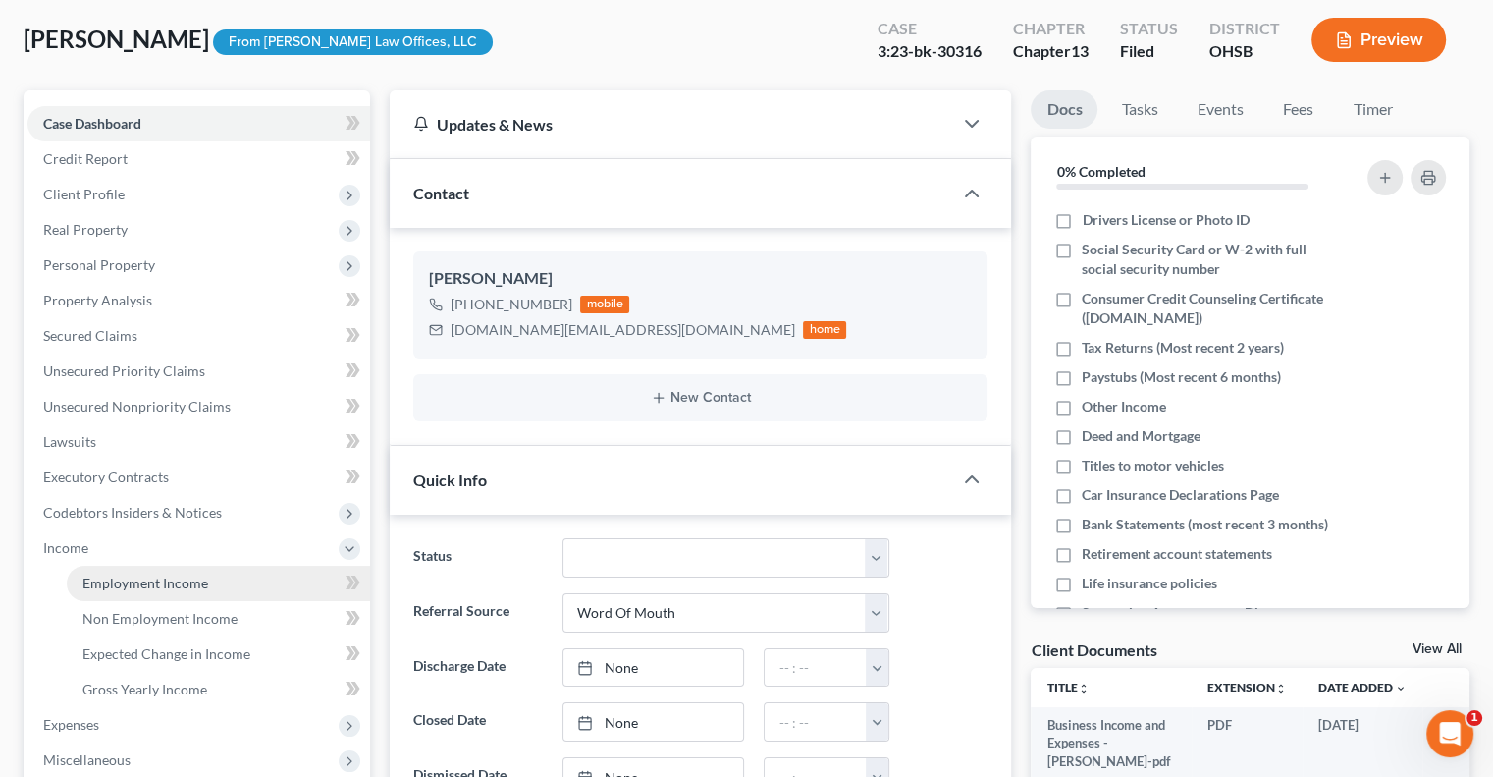
click at [111, 581] on span "Employment Income" at bounding box center [145, 582] width 126 height 17
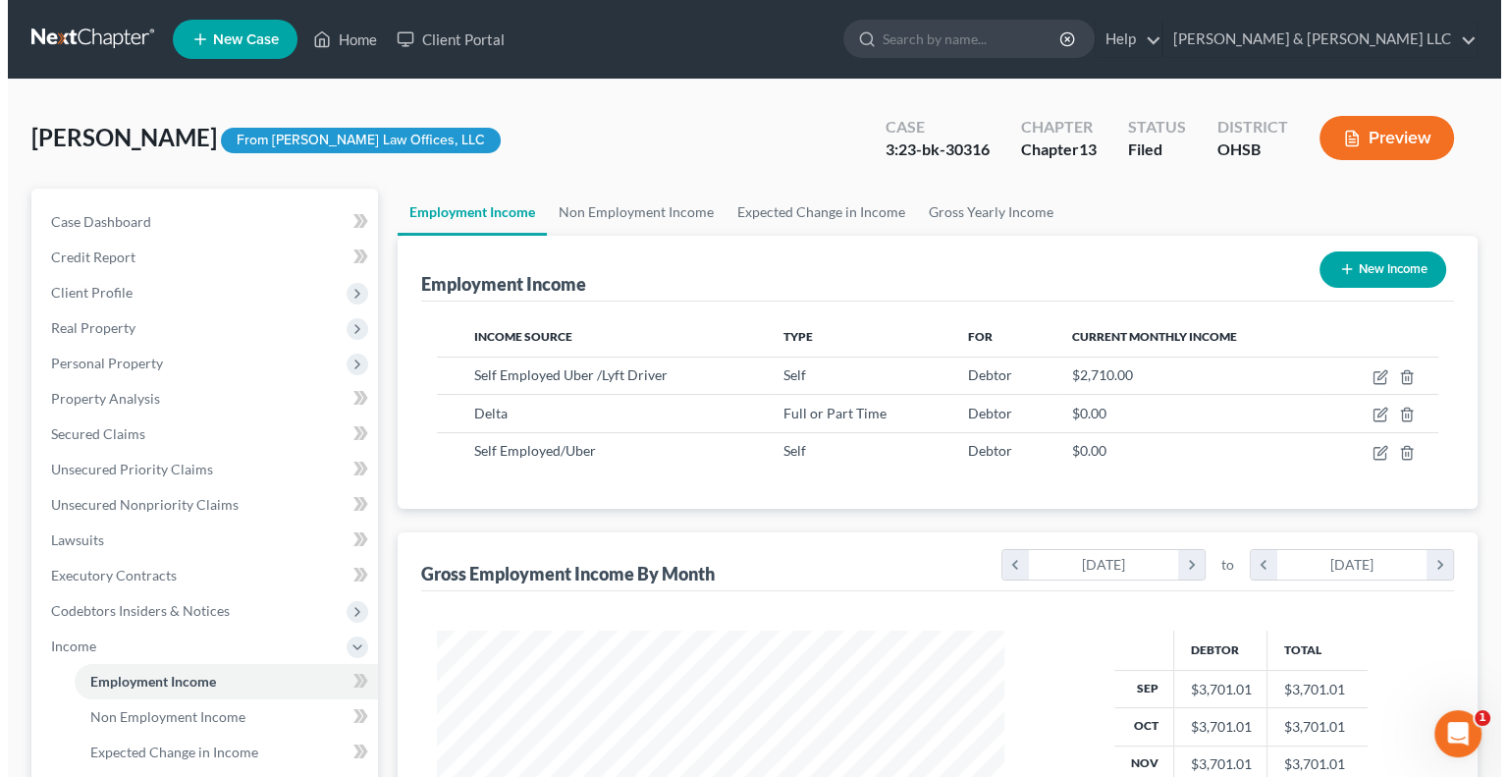
scroll to position [350, 606]
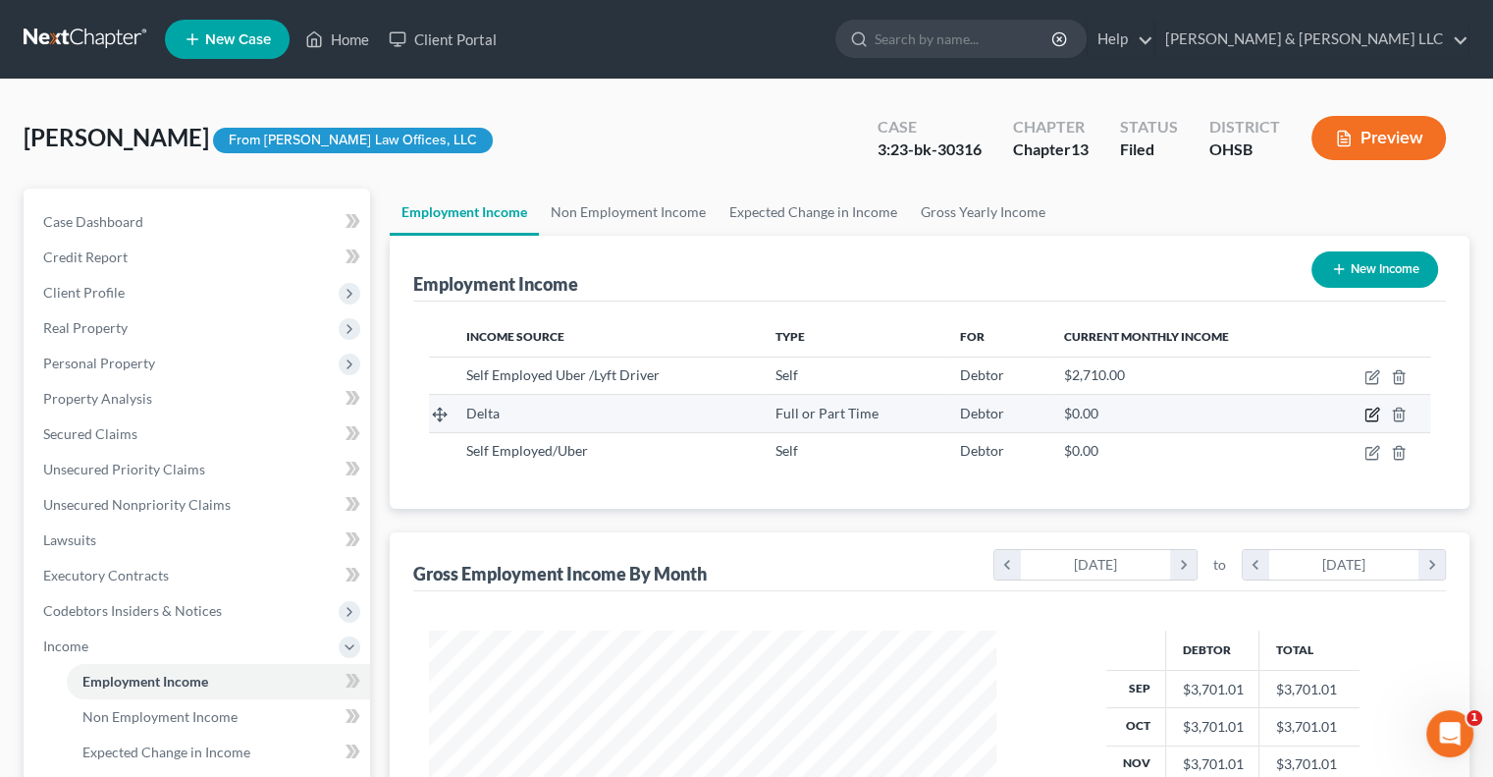
click at [1371, 419] on icon "button" at bounding box center [1372, 415] width 12 height 12
select select "0"
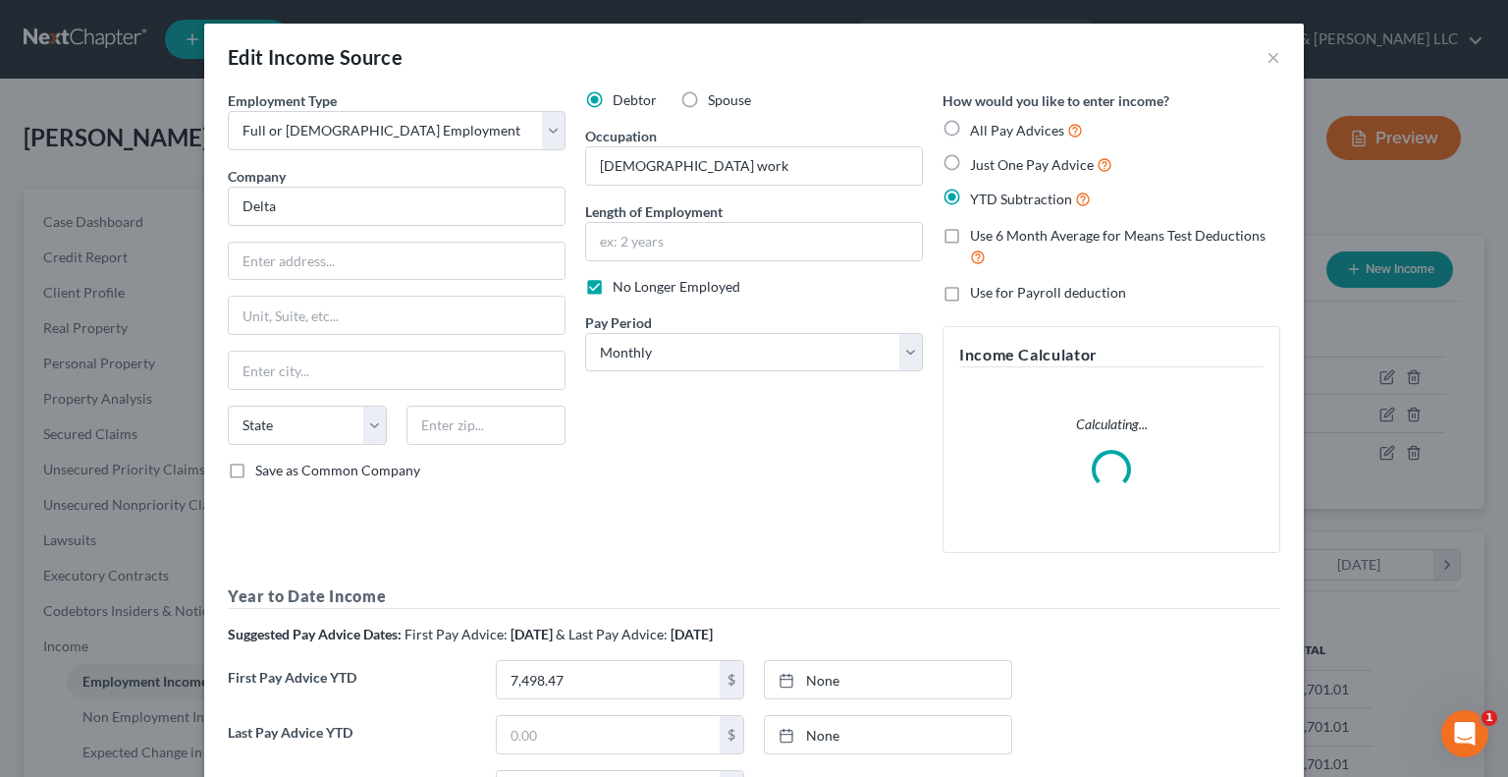
scroll to position [350, 613]
